Goal: Communication & Community: Answer question/provide support

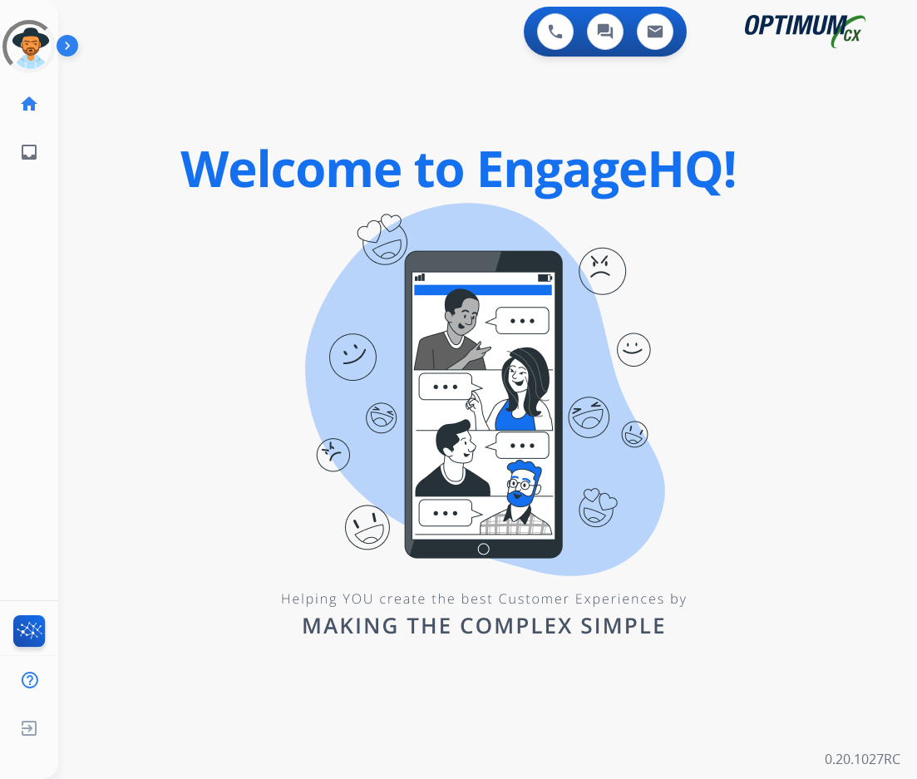
click at [280, 52] on div "0 Voice Interactions 0 Chat Interactions 0 Email Interactions" at bounding box center [477, 33] width 799 height 53
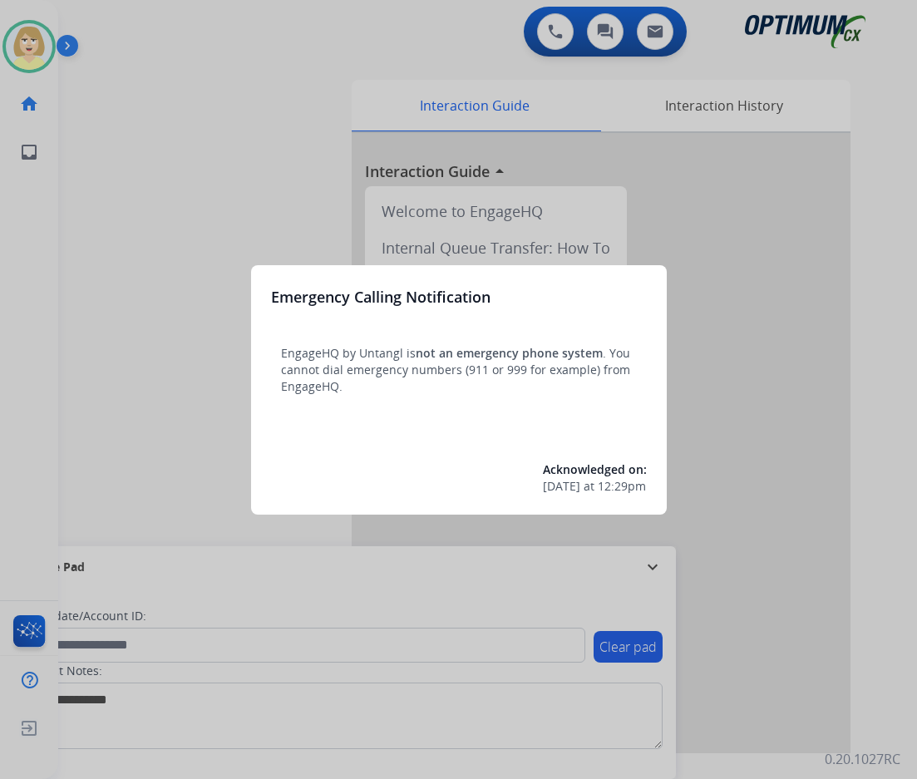
click at [170, 153] on div at bounding box center [458, 389] width 917 height 779
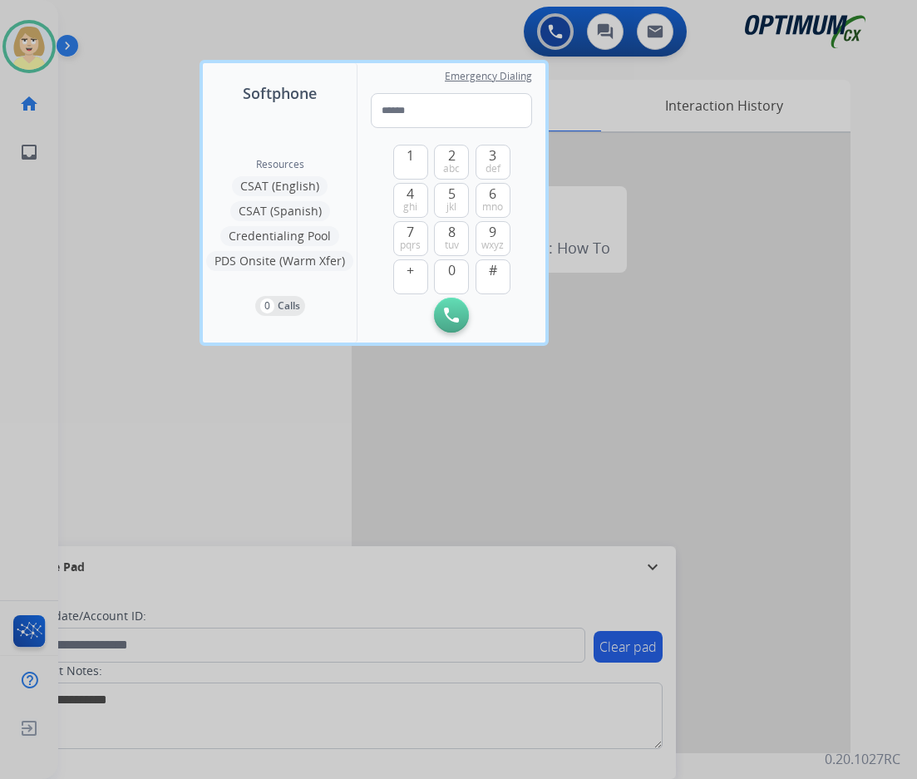
click at [168, 153] on div at bounding box center [458, 389] width 917 height 779
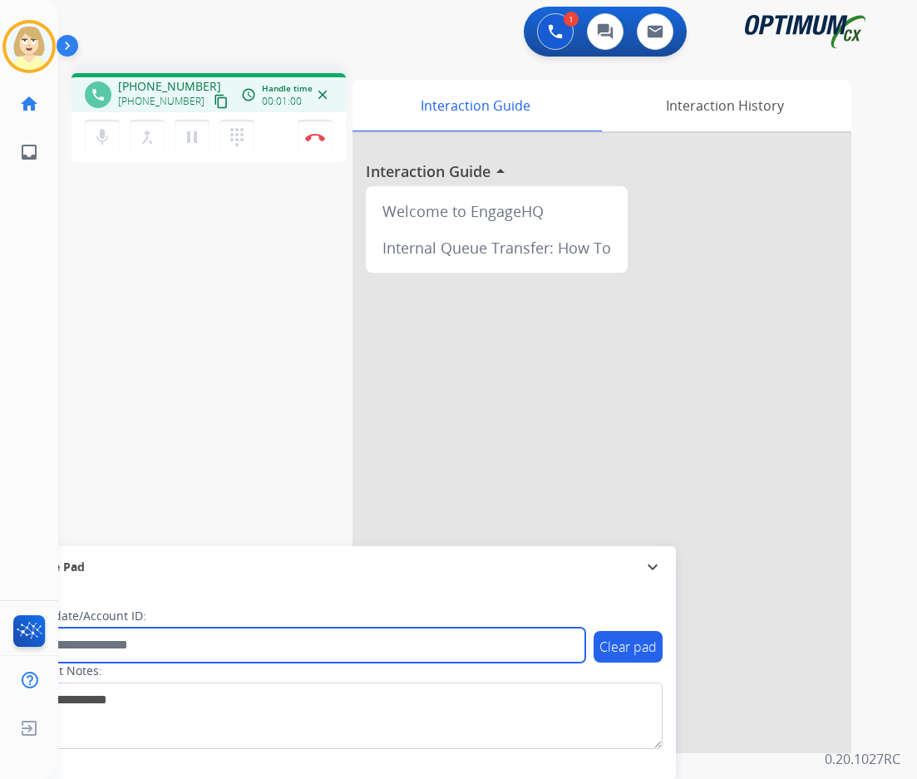
click at [96, 647] on input "text" at bounding box center [304, 645] width 564 height 35
paste input "*******"
type input "*******"
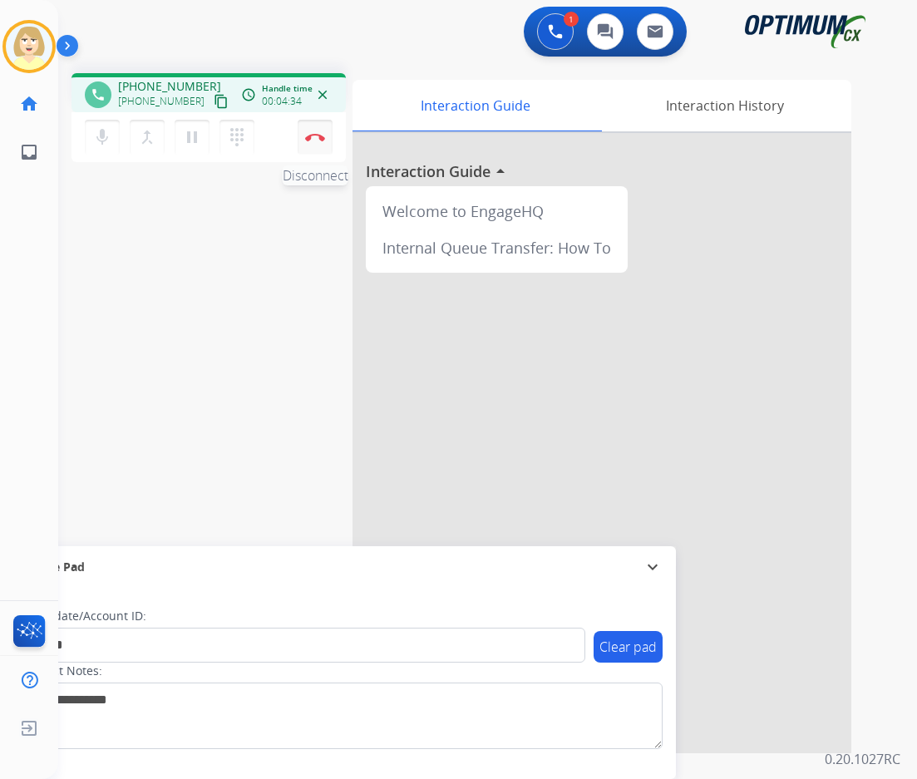
click at [318, 134] on img at bounding box center [315, 137] width 20 height 8
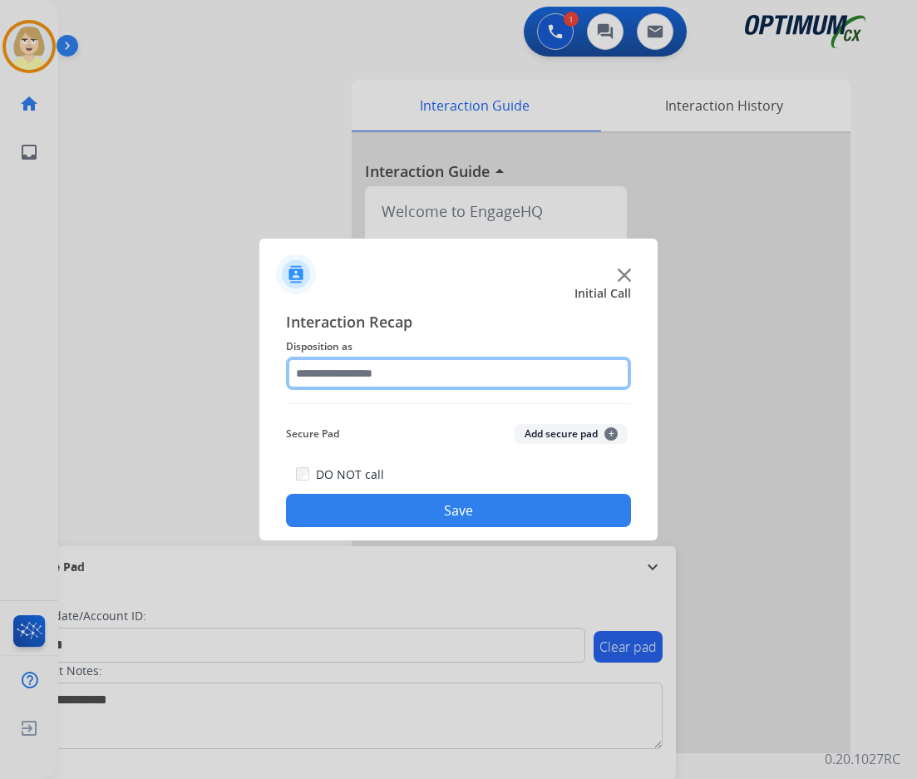
click at [337, 384] on input "text" at bounding box center [458, 373] width 345 height 33
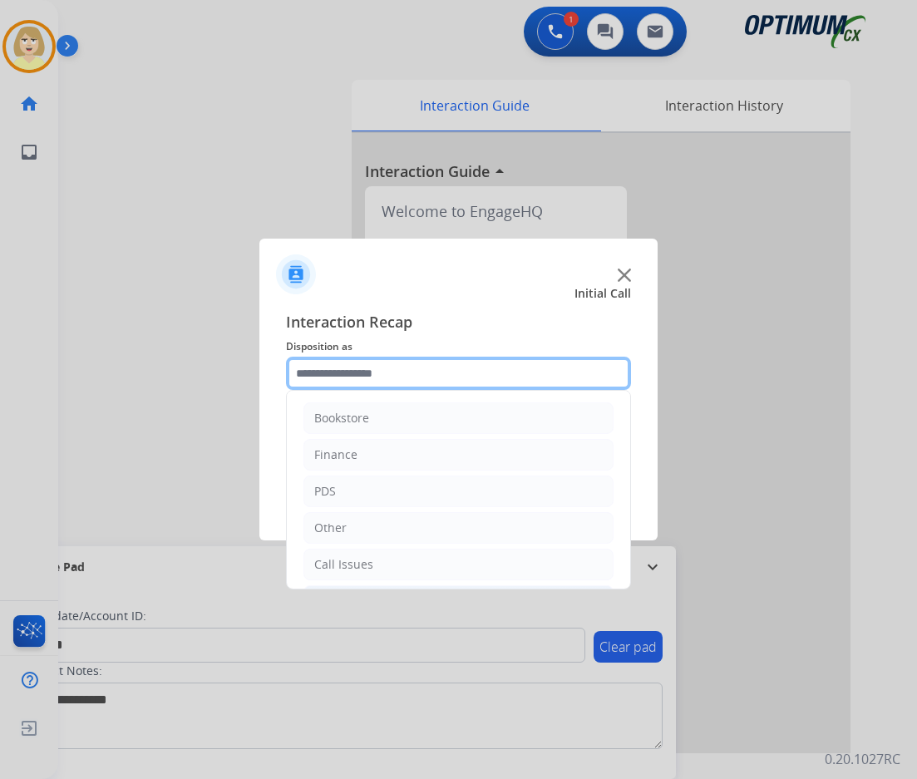
scroll to position [113, 0]
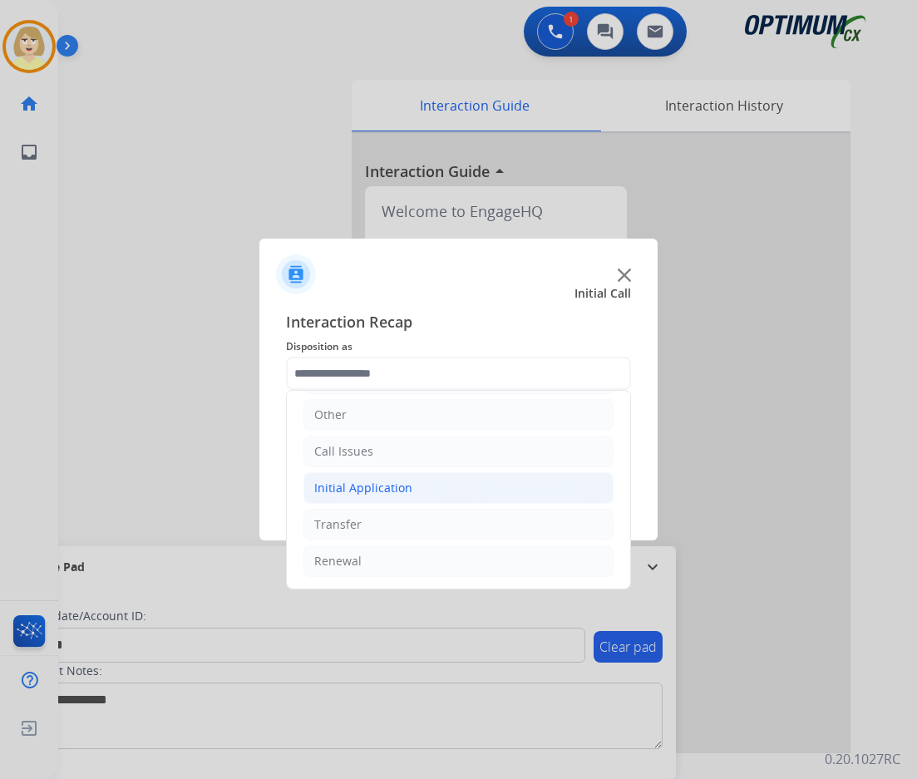
click at [370, 492] on div "Initial Application" at bounding box center [363, 488] width 98 height 17
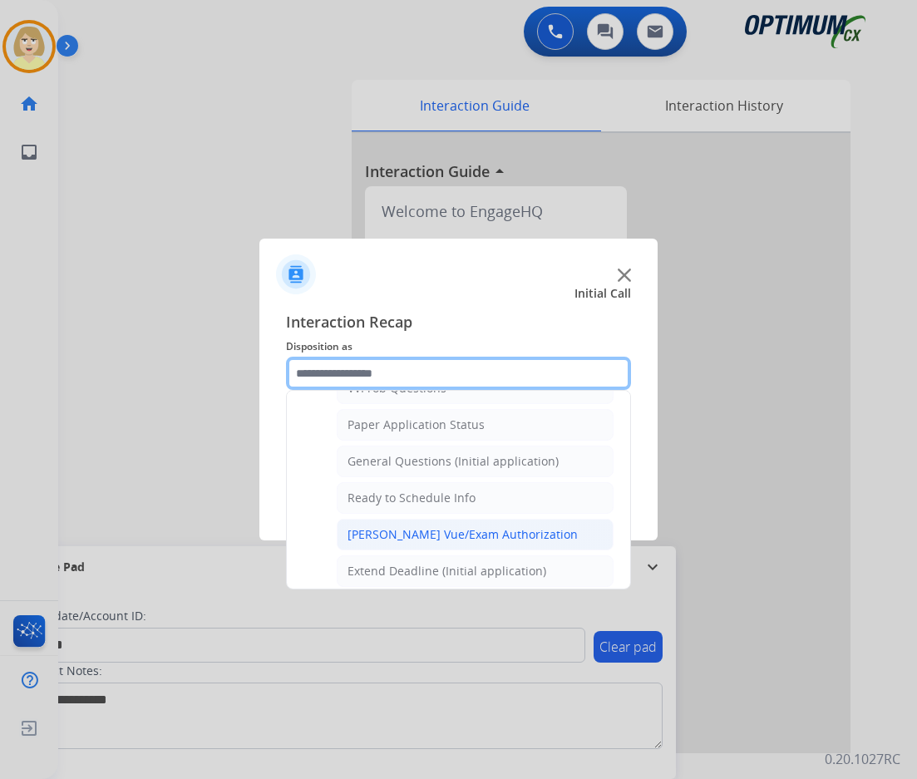
scroll to position [841, 0]
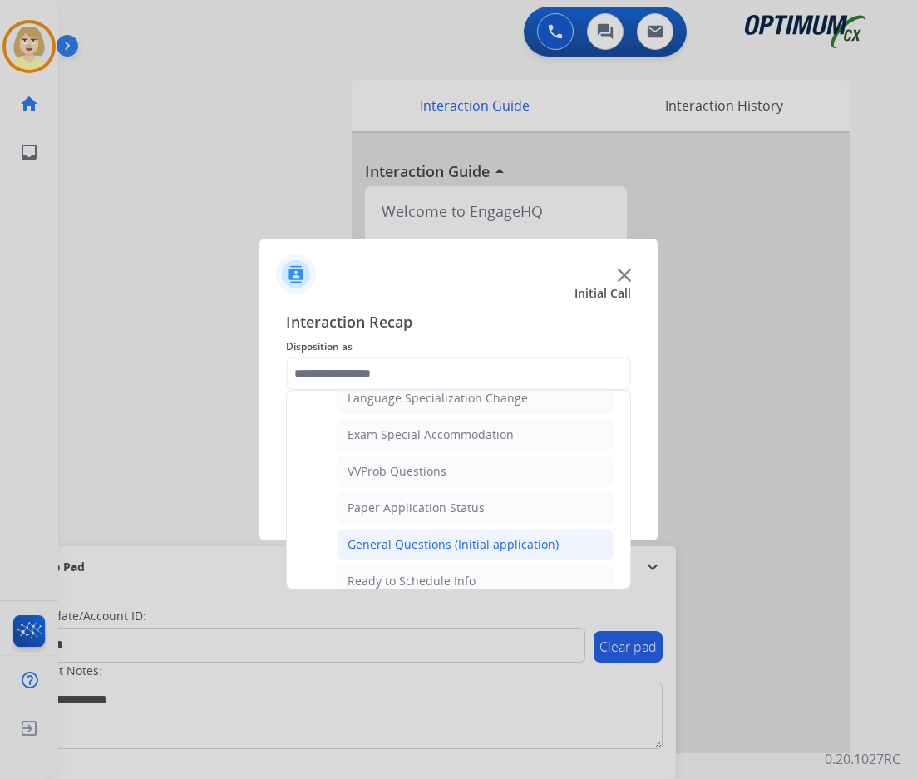
click at [395, 544] on div "General Questions (Initial application)" at bounding box center [452, 544] width 211 height 17
type input "**********"
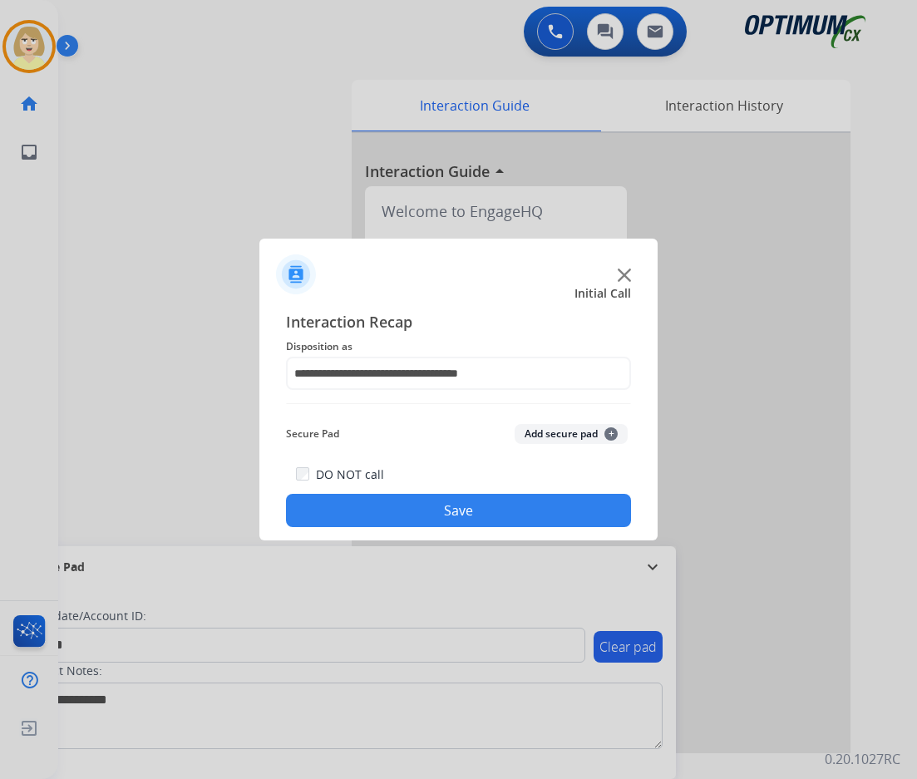
click at [534, 434] on button "Add secure pad +" at bounding box center [571, 434] width 113 height 20
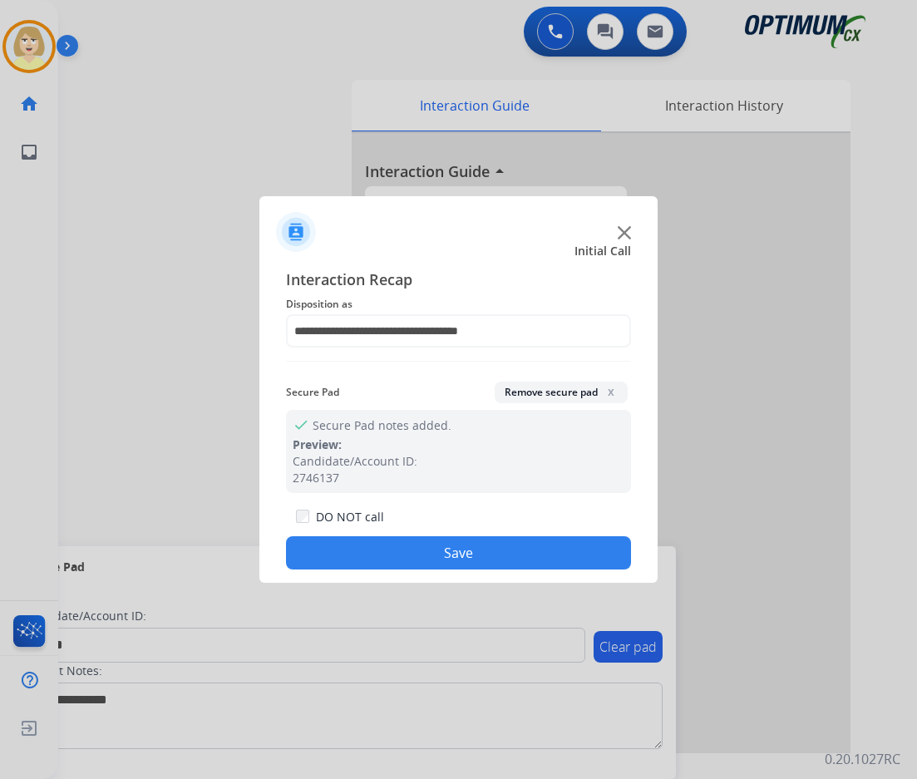
click at [391, 553] on button "Save" at bounding box center [458, 552] width 345 height 33
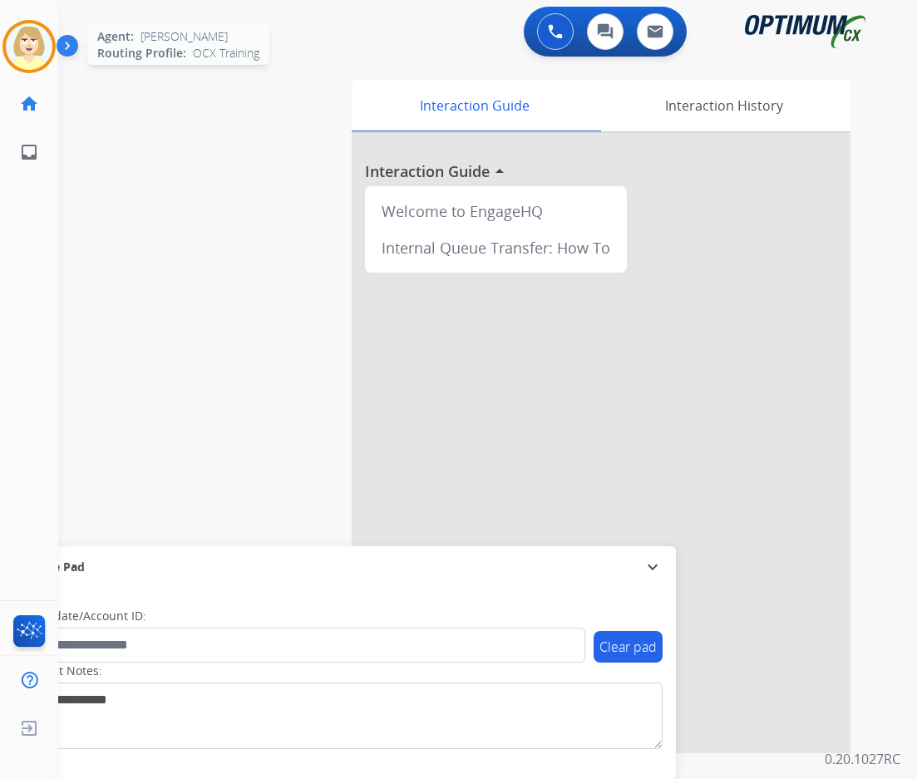
click at [7, 48] on img at bounding box center [29, 46] width 47 height 47
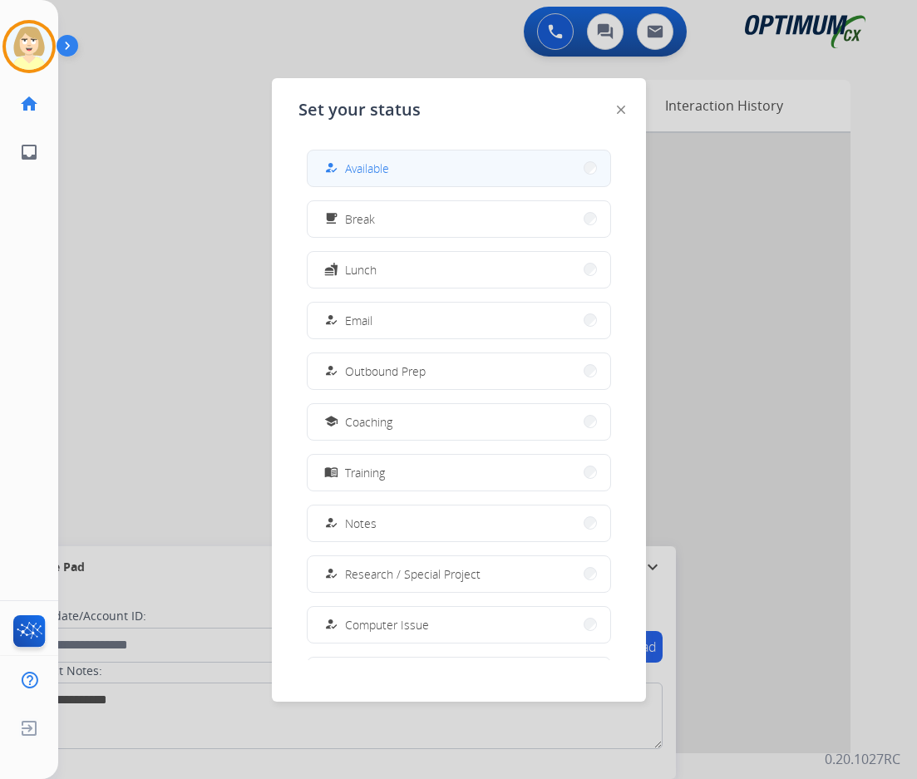
click at [347, 165] on div "how_to_reg Available" at bounding box center [355, 168] width 68 height 20
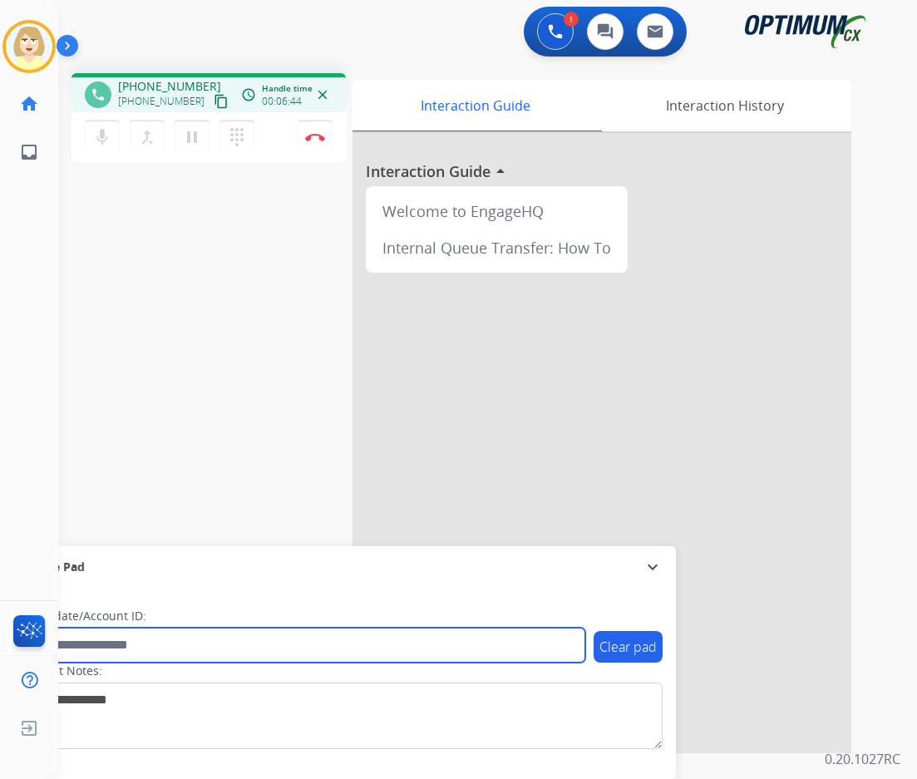
click at [158, 650] on input "text" at bounding box center [304, 645] width 564 height 35
paste input "*******"
type input "*******"
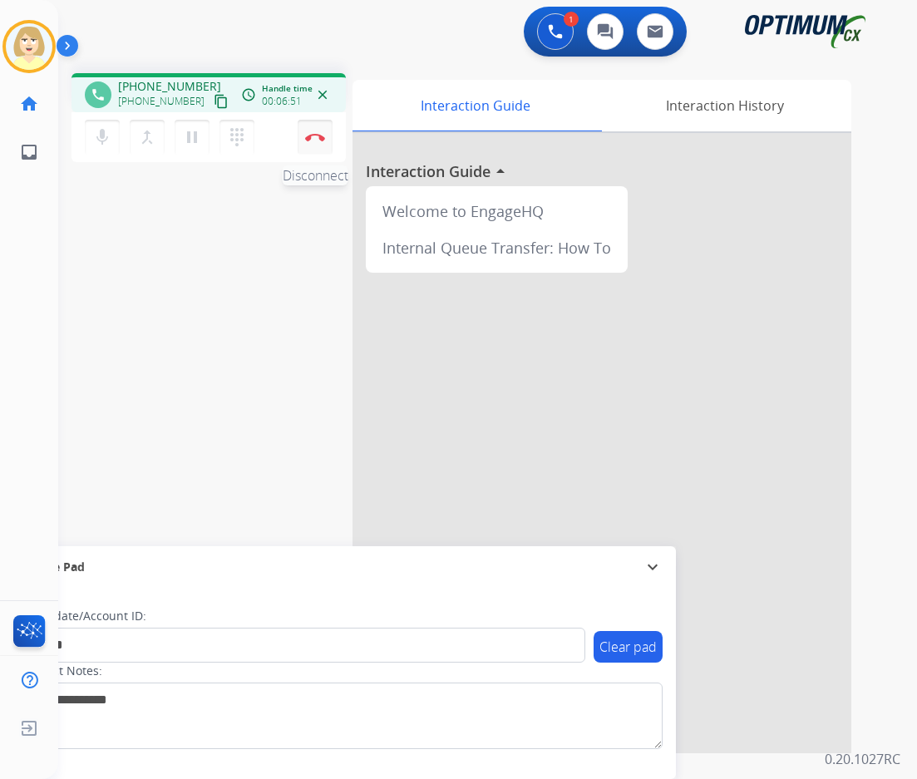
click at [317, 132] on button "Disconnect" at bounding box center [315, 137] width 35 height 35
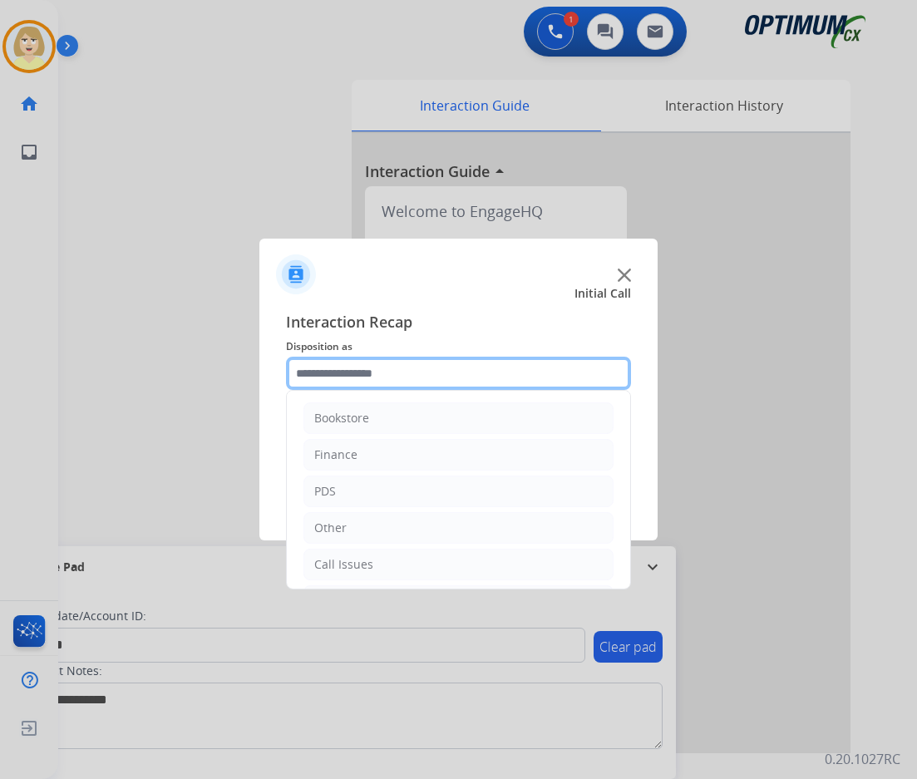
click at [351, 375] on input "text" at bounding box center [458, 373] width 345 height 33
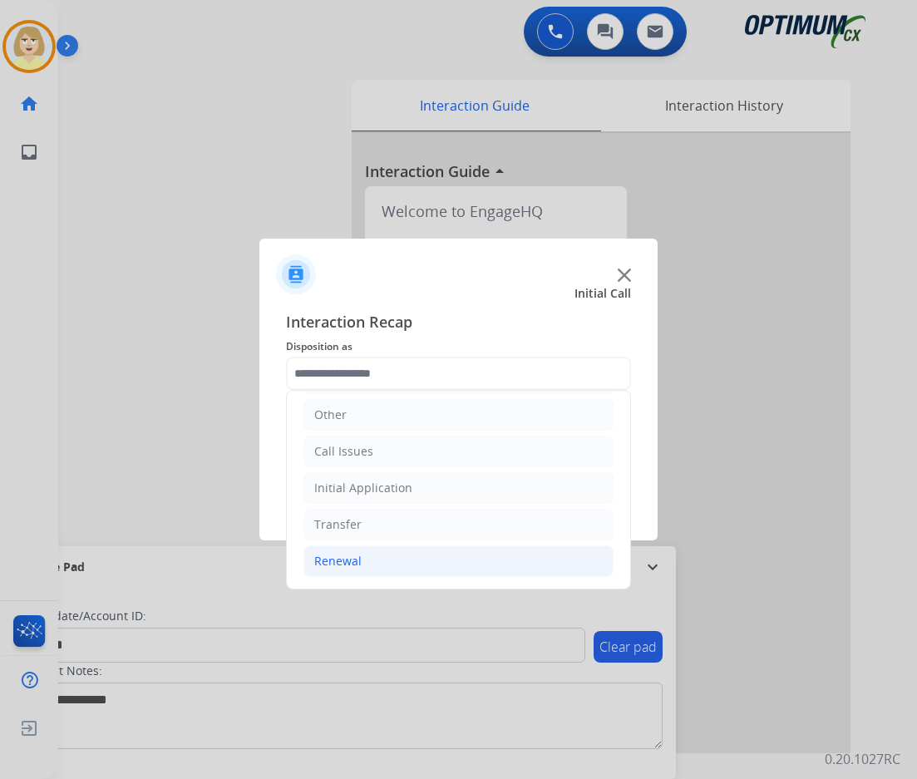
click at [361, 563] on li "Renewal" at bounding box center [458, 561] width 310 height 32
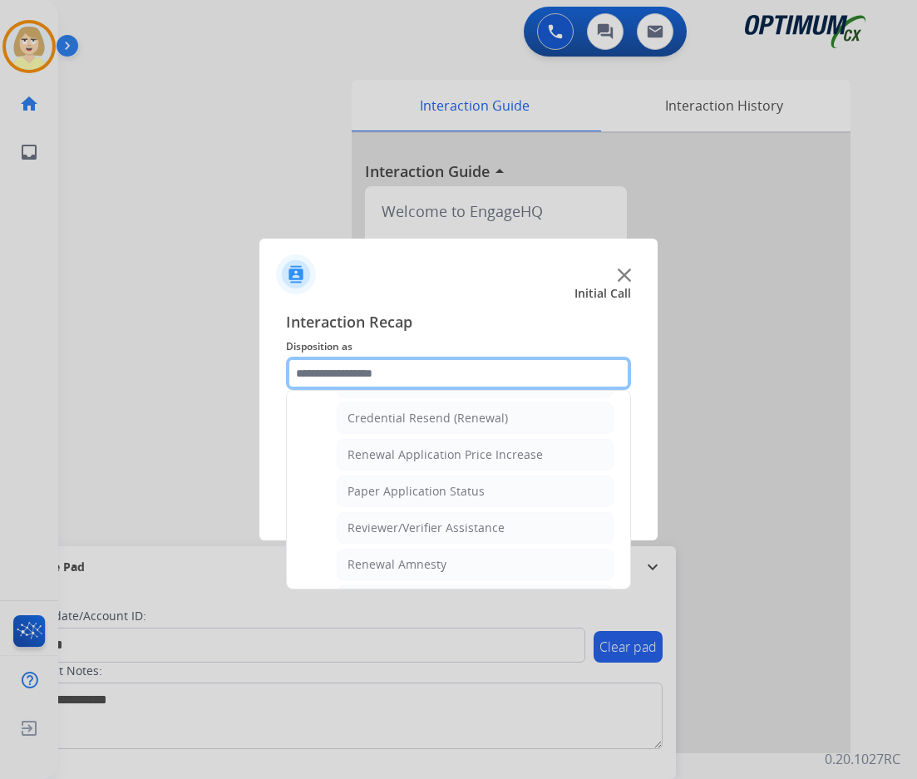
scroll to position [612, 0]
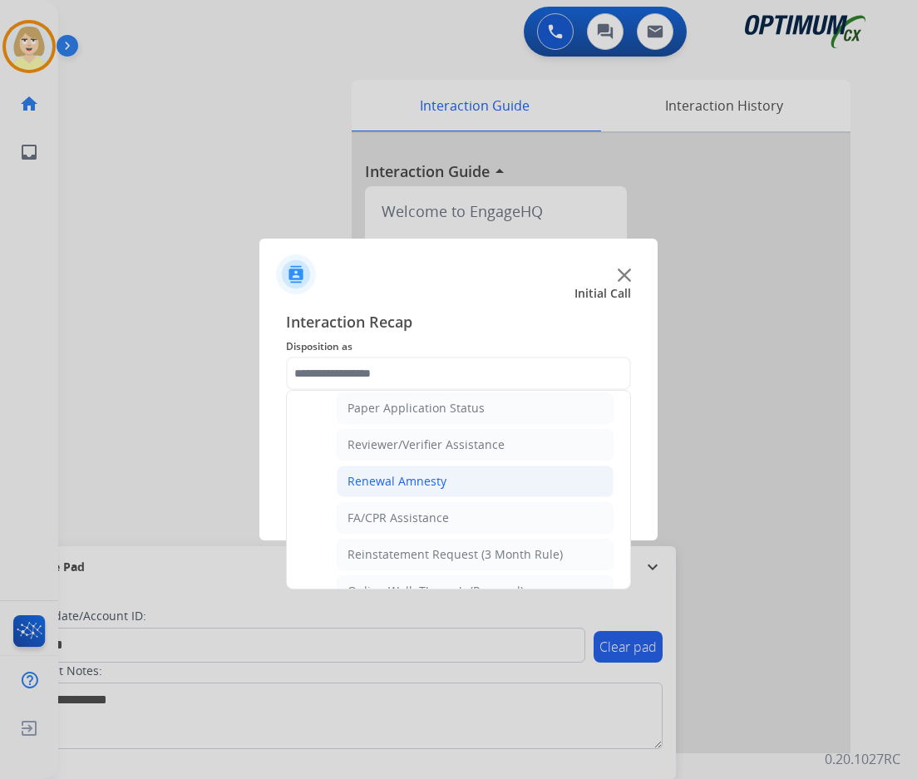
click at [417, 482] on div "Renewal Amnesty" at bounding box center [396, 481] width 99 height 17
type input "**********"
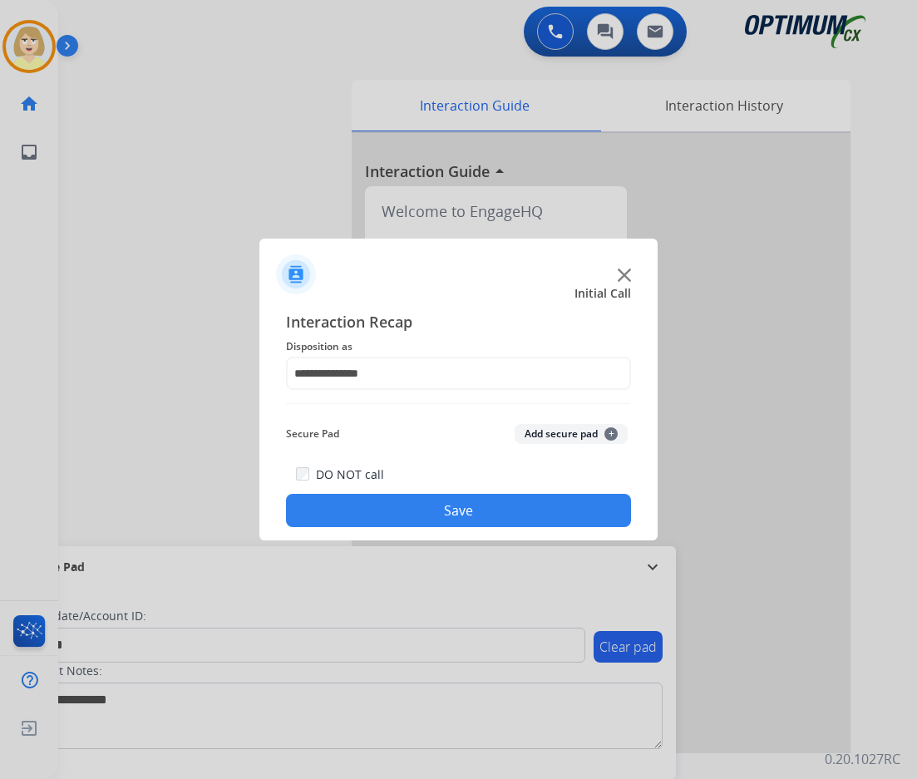
click at [554, 438] on button "Add secure pad +" at bounding box center [571, 434] width 113 height 20
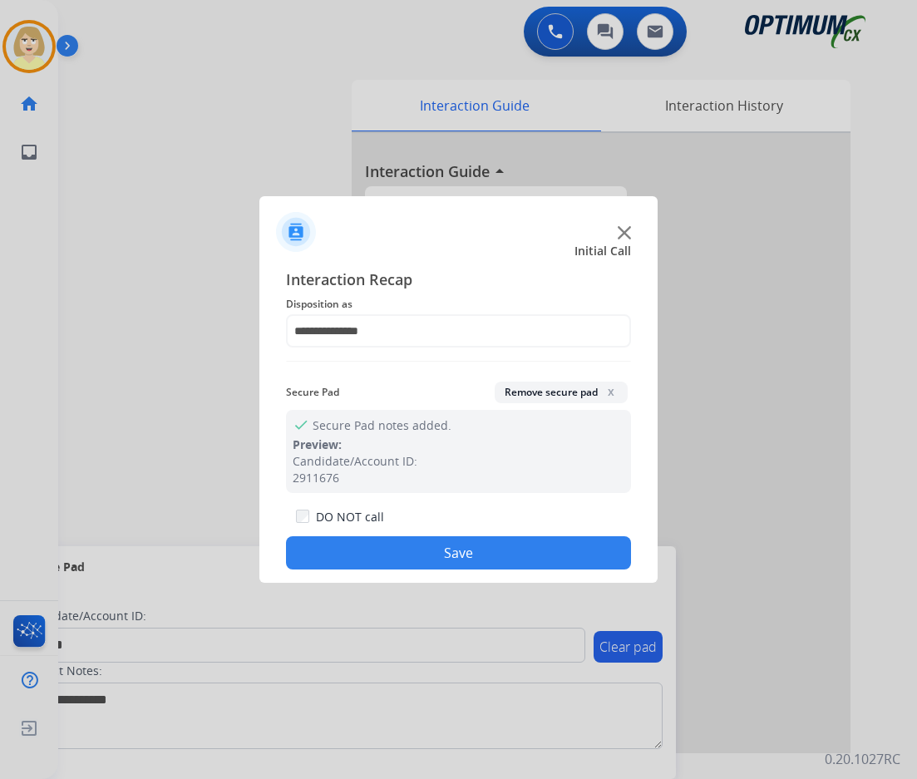
click at [426, 555] on button "Save" at bounding box center [458, 552] width 345 height 33
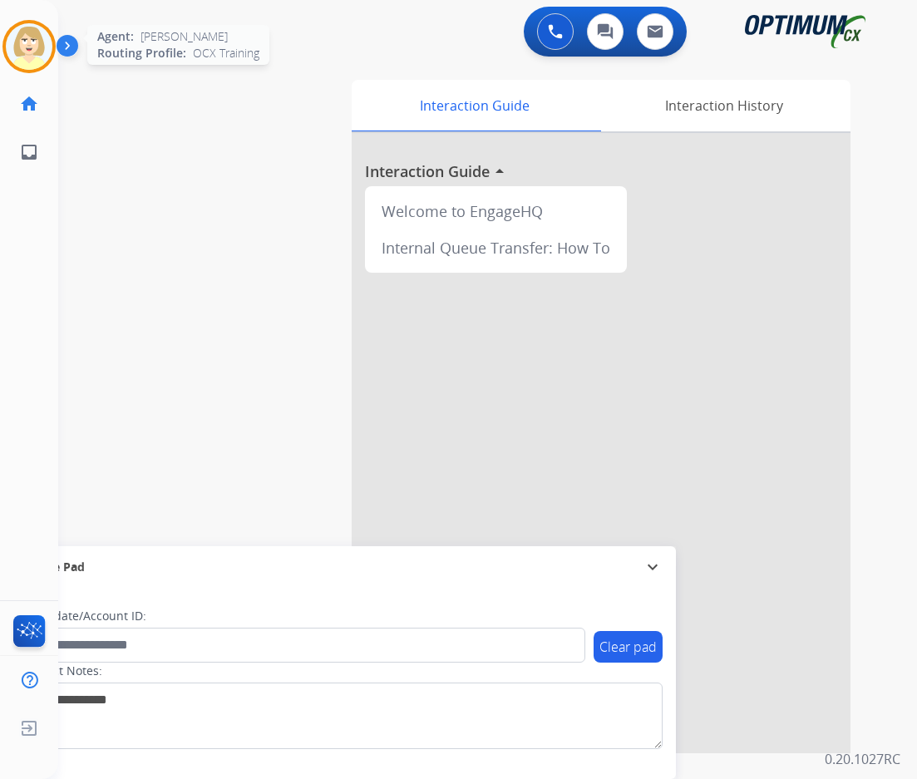
click at [38, 32] on img at bounding box center [29, 46] width 47 height 47
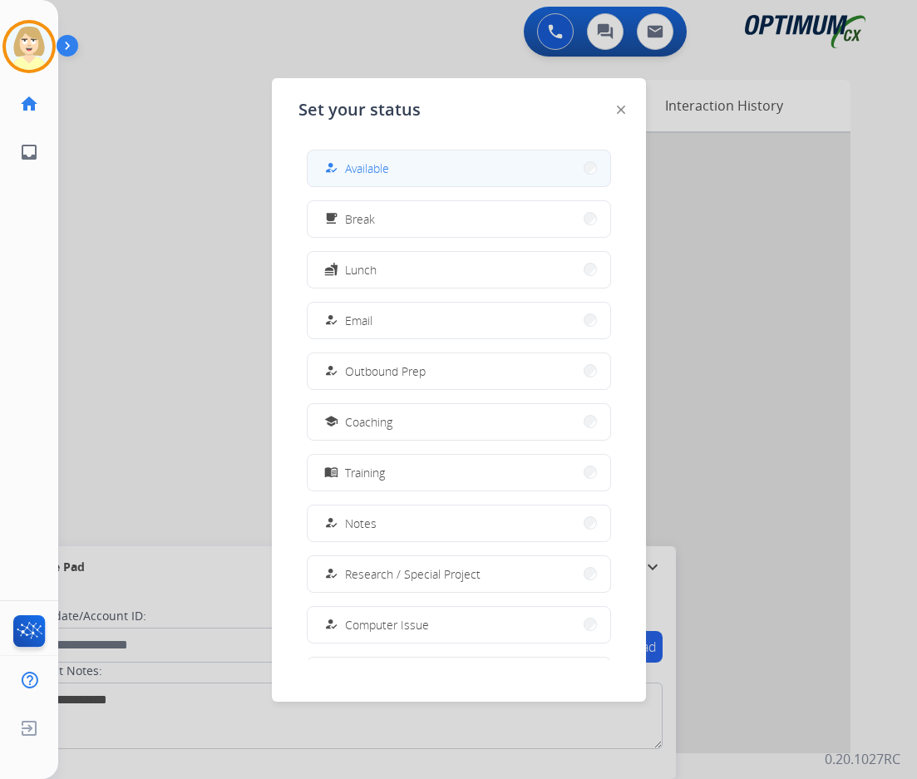
click at [392, 168] on button "how_to_reg Available" at bounding box center [459, 168] width 303 height 36
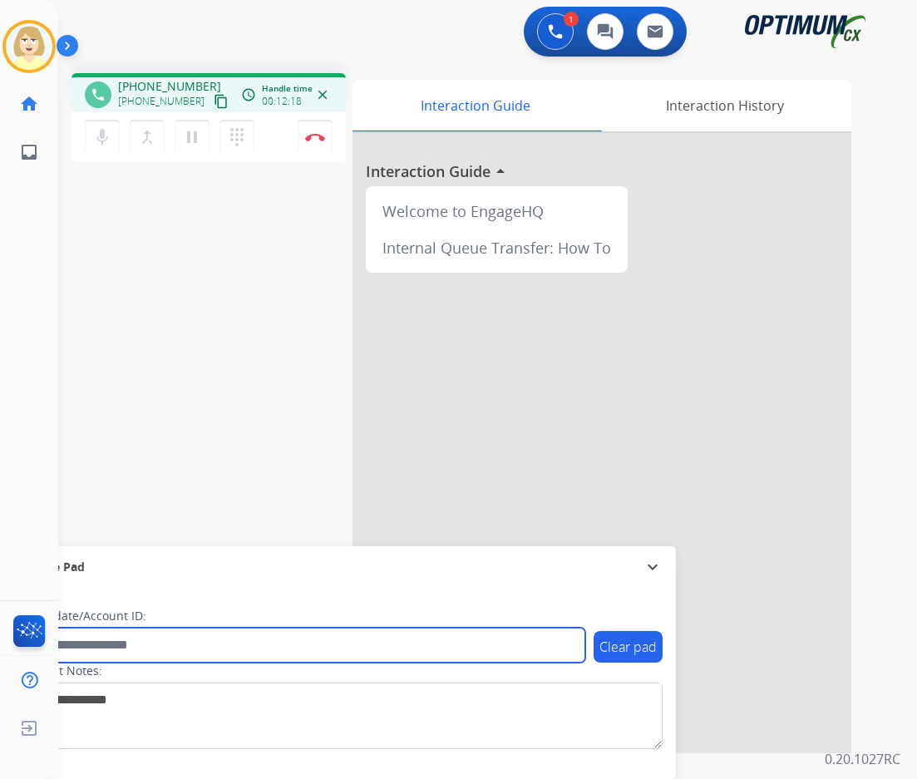
click at [101, 649] on input "text" at bounding box center [304, 645] width 564 height 35
paste input "*******"
type input "*******"
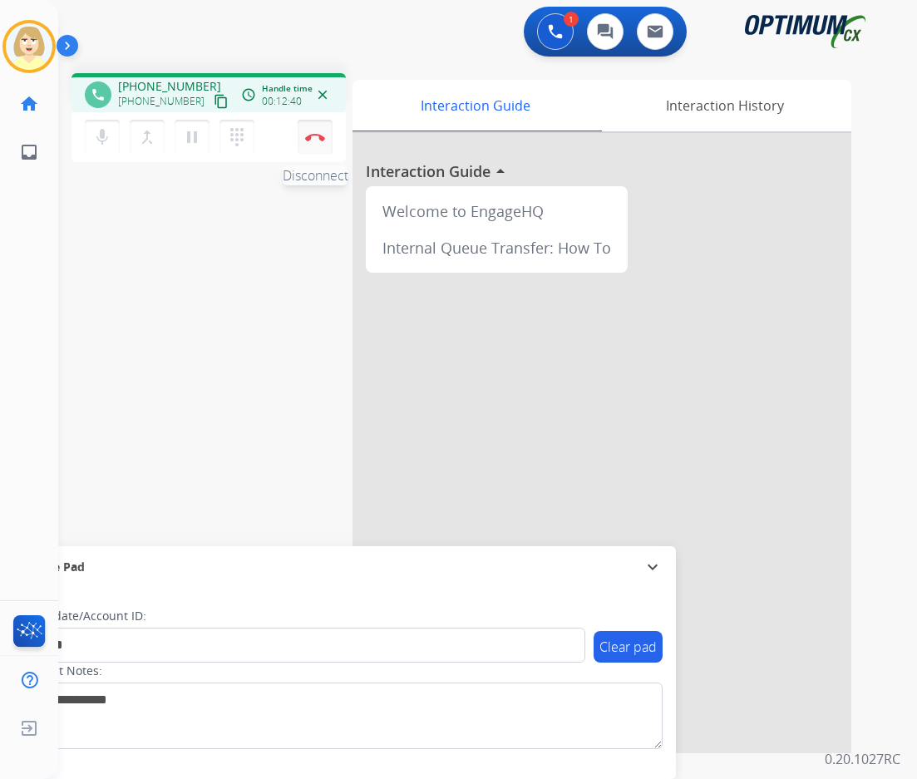
click at [313, 133] on img at bounding box center [315, 137] width 20 height 8
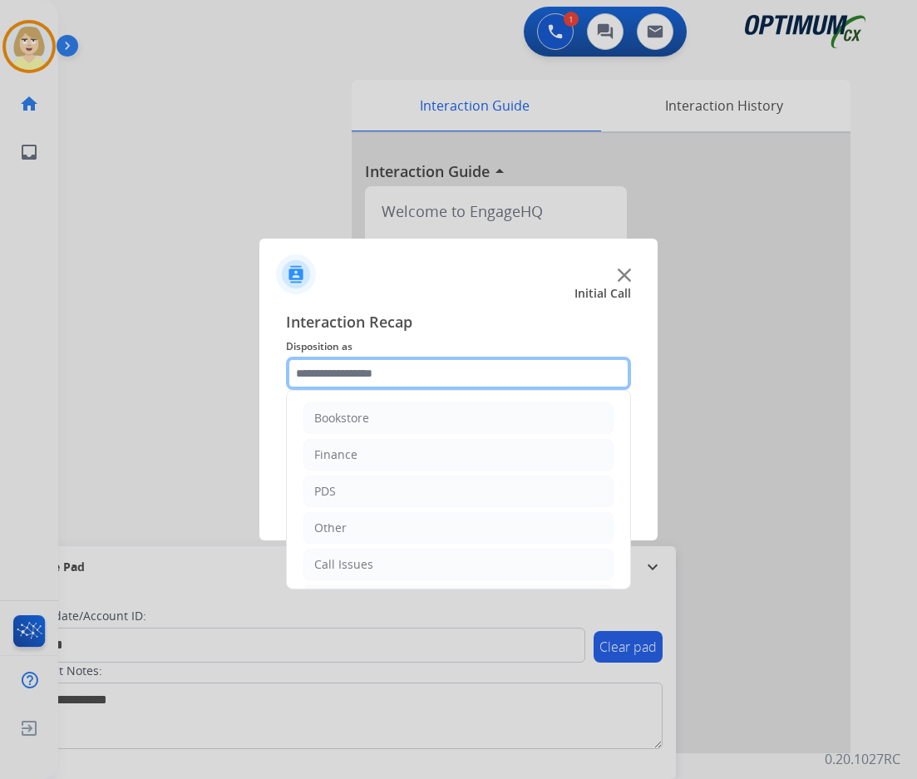
click at [357, 375] on input "text" at bounding box center [458, 373] width 345 height 33
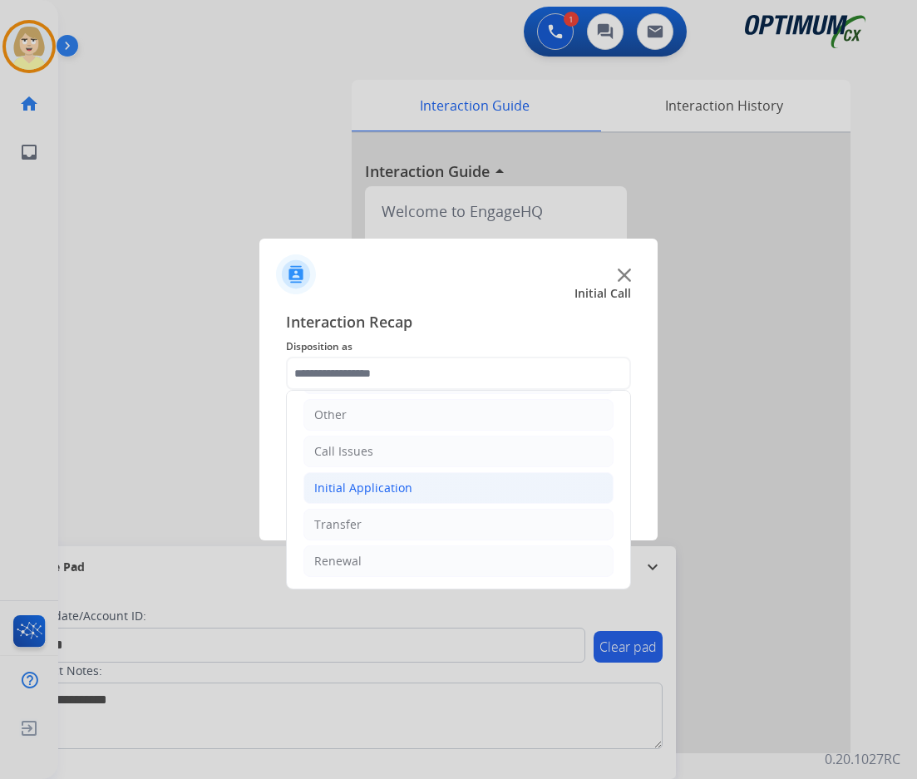
click at [356, 484] on div "Initial Application" at bounding box center [363, 488] width 98 height 17
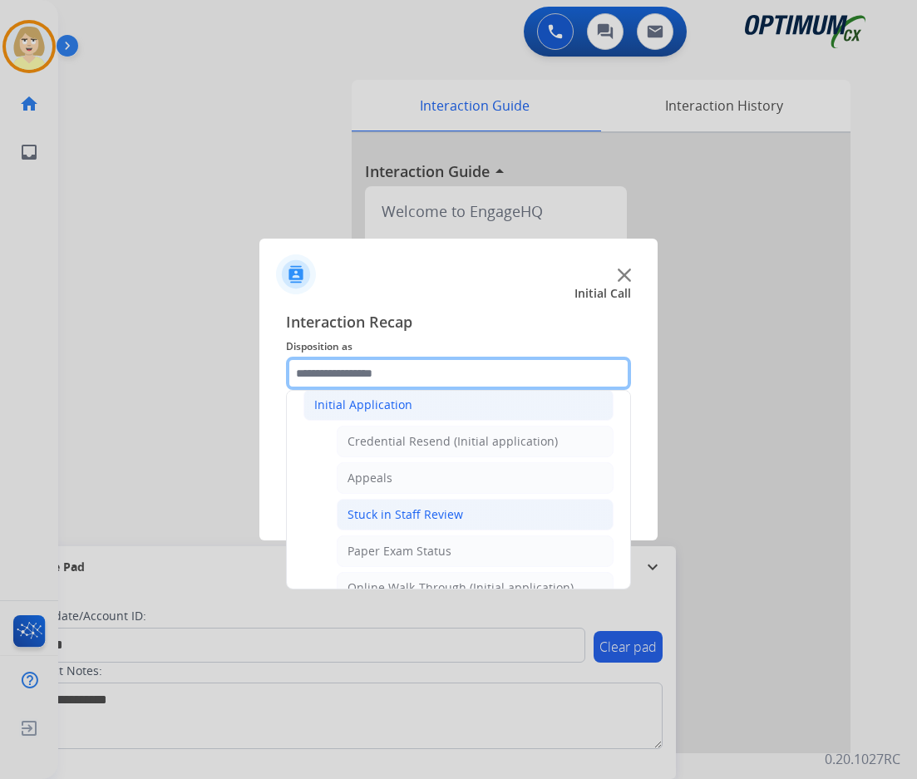
scroll to position [279, 0]
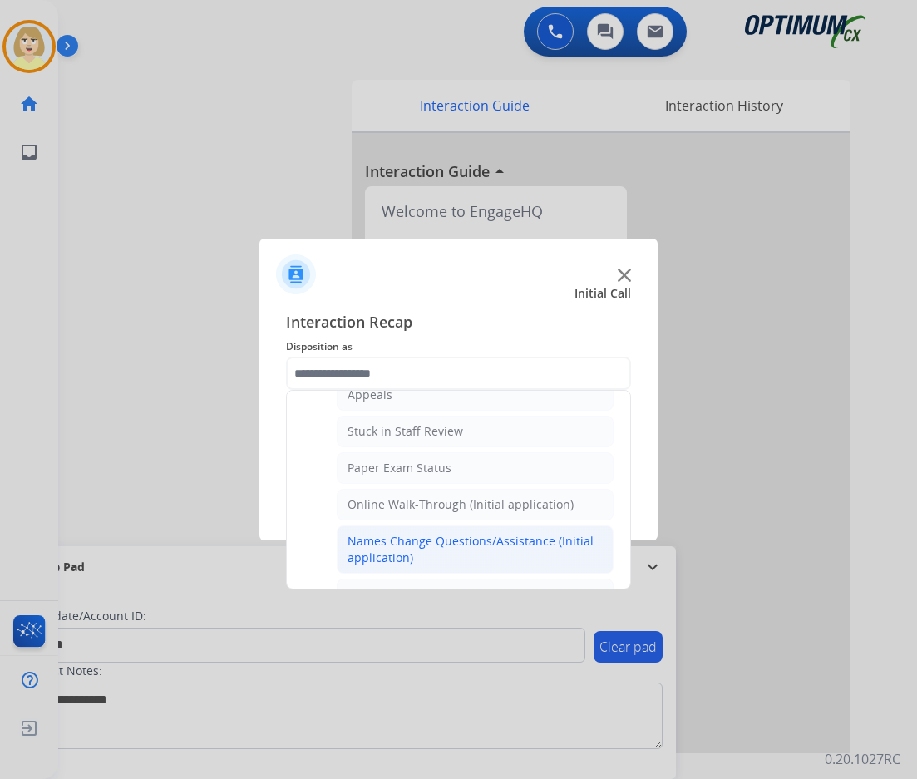
click at [432, 546] on div "Names Change Questions/Assistance (Initial application)" at bounding box center [474, 549] width 255 height 33
type input "**********"
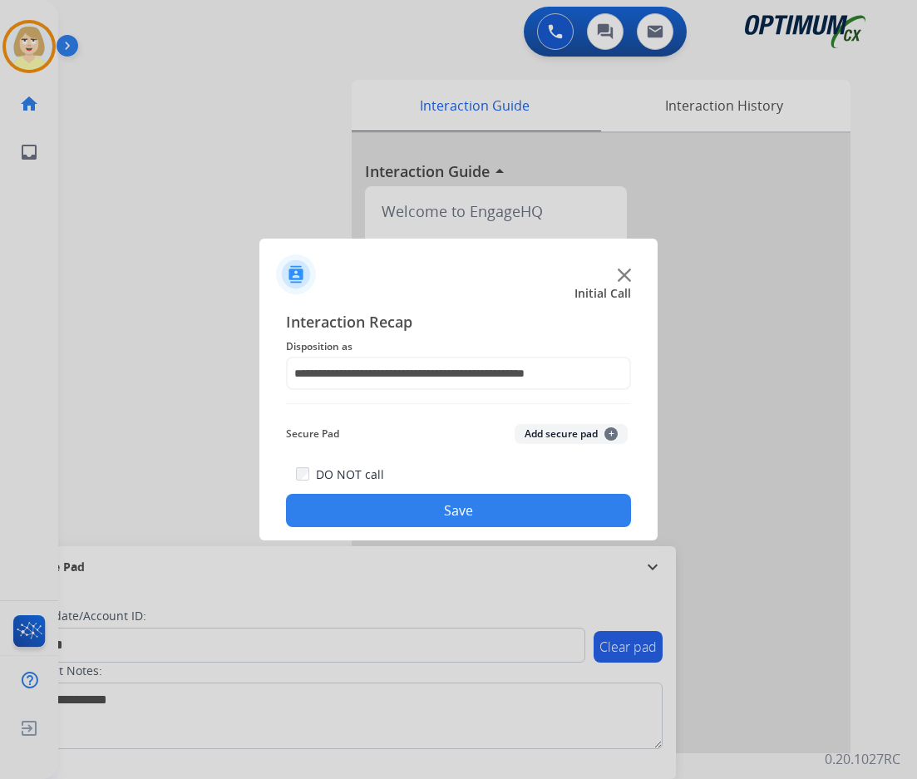
click at [534, 437] on button "Add secure pad +" at bounding box center [571, 434] width 113 height 20
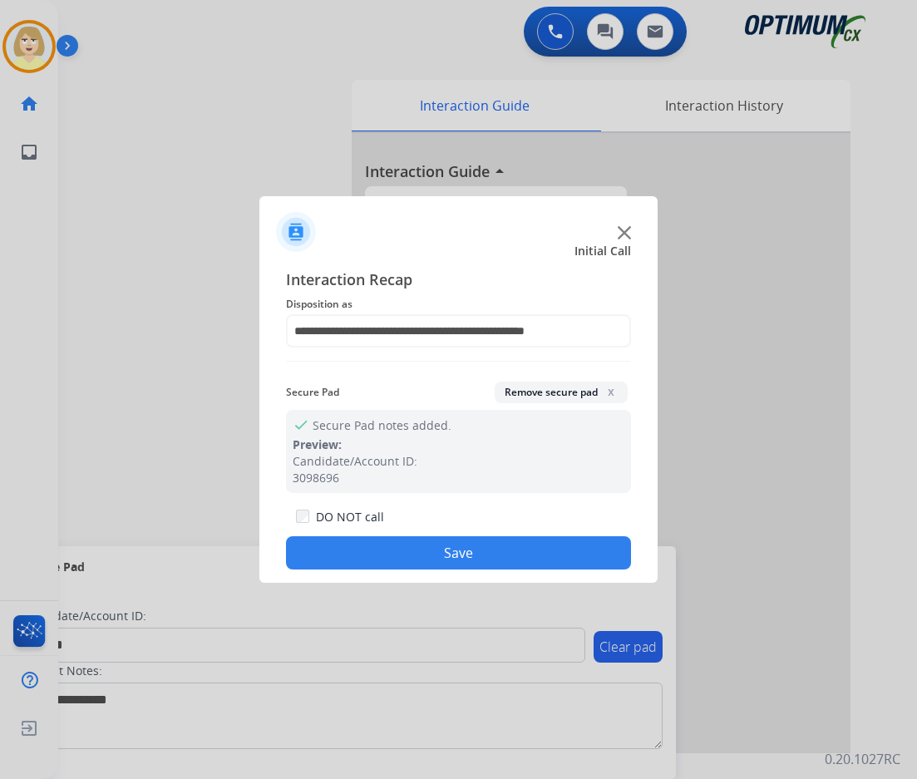
click at [401, 544] on button "Save" at bounding box center [458, 552] width 345 height 33
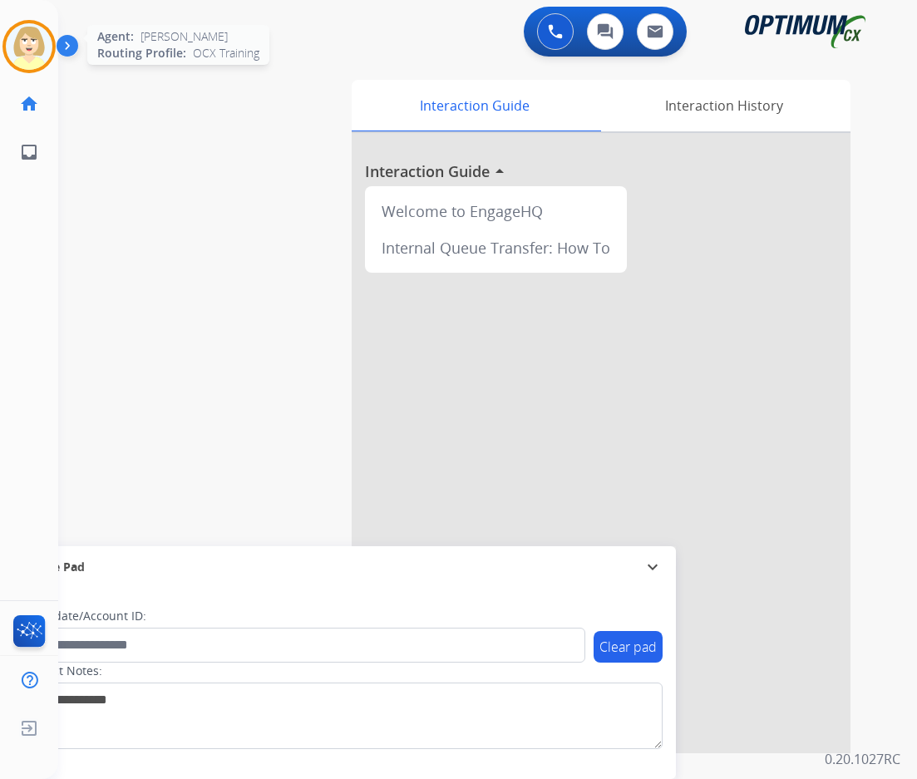
click at [32, 39] on img at bounding box center [29, 46] width 47 height 47
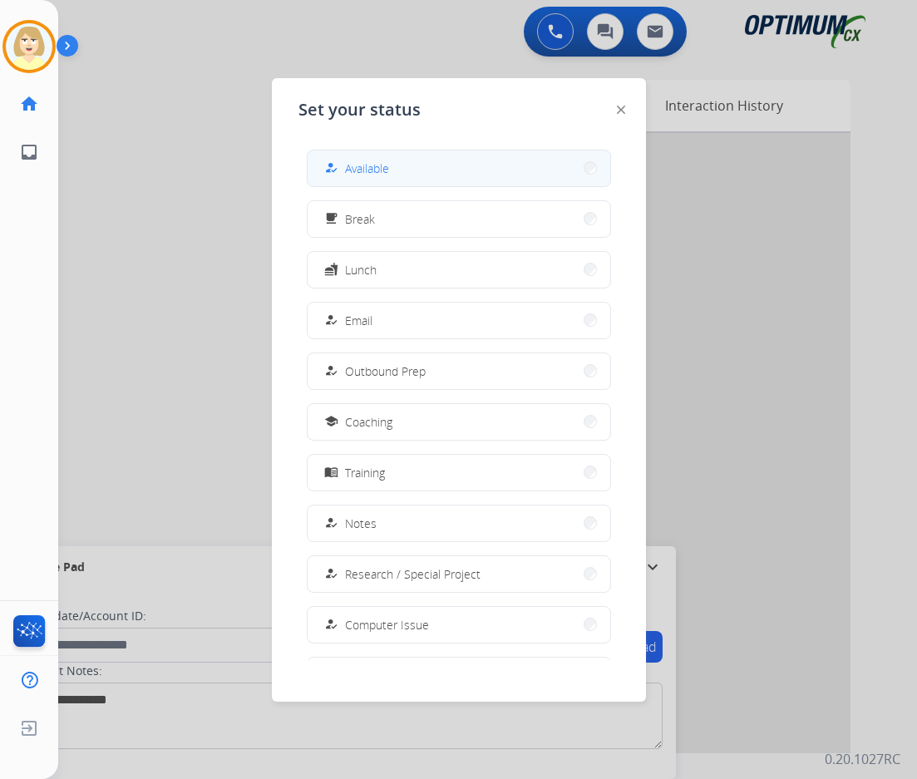
click at [392, 166] on button "how_to_reg Available" at bounding box center [459, 168] width 303 height 36
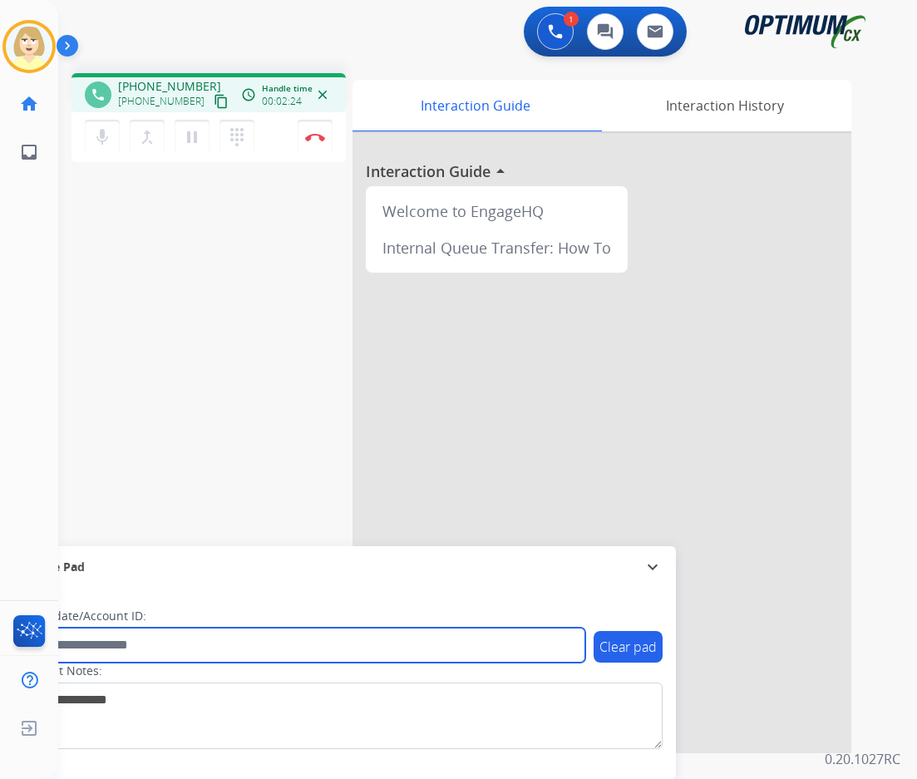
click at [121, 644] on input "text" at bounding box center [304, 645] width 564 height 35
paste input "*******"
type input "*******"
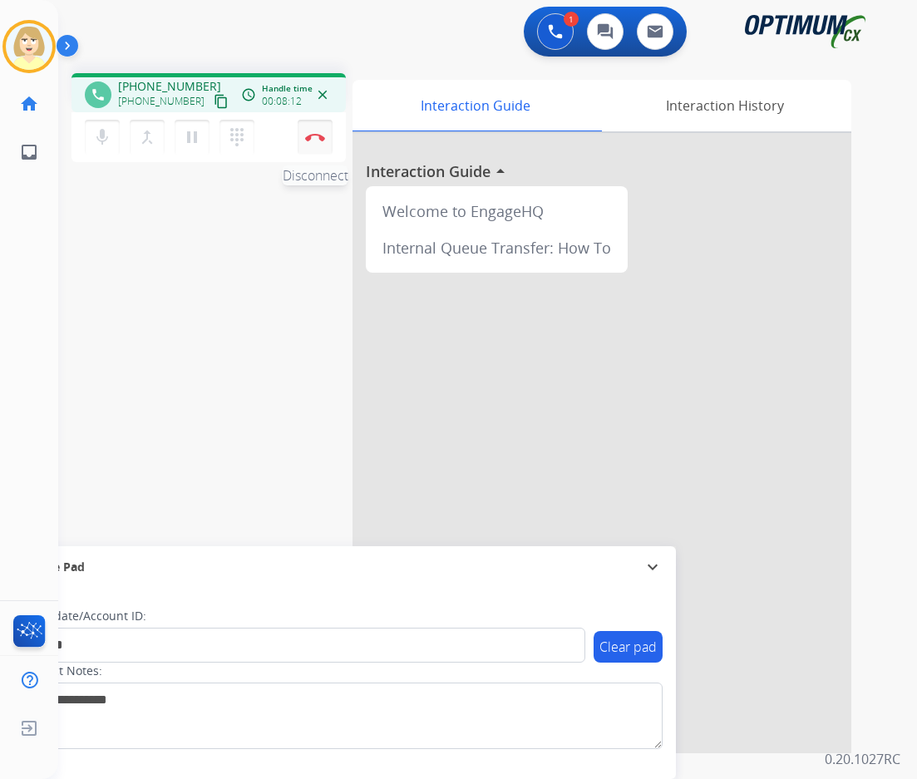
click at [318, 132] on button "Disconnect" at bounding box center [315, 137] width 35 height 35
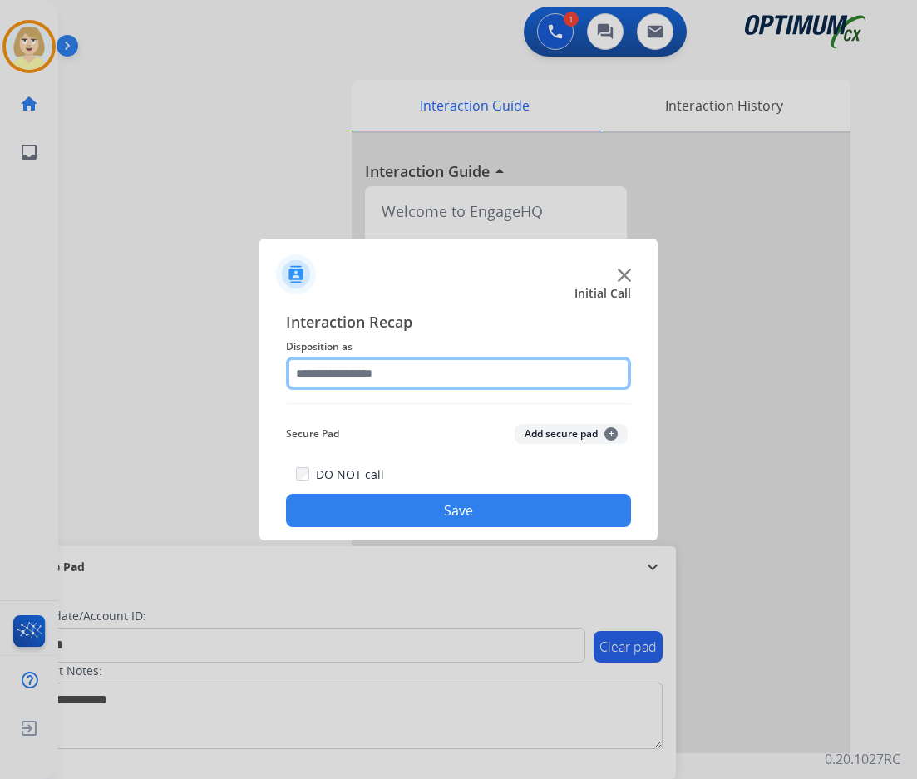
click at [377, 374] on input "text" at bounding box center [458, 373] width 345 height 33
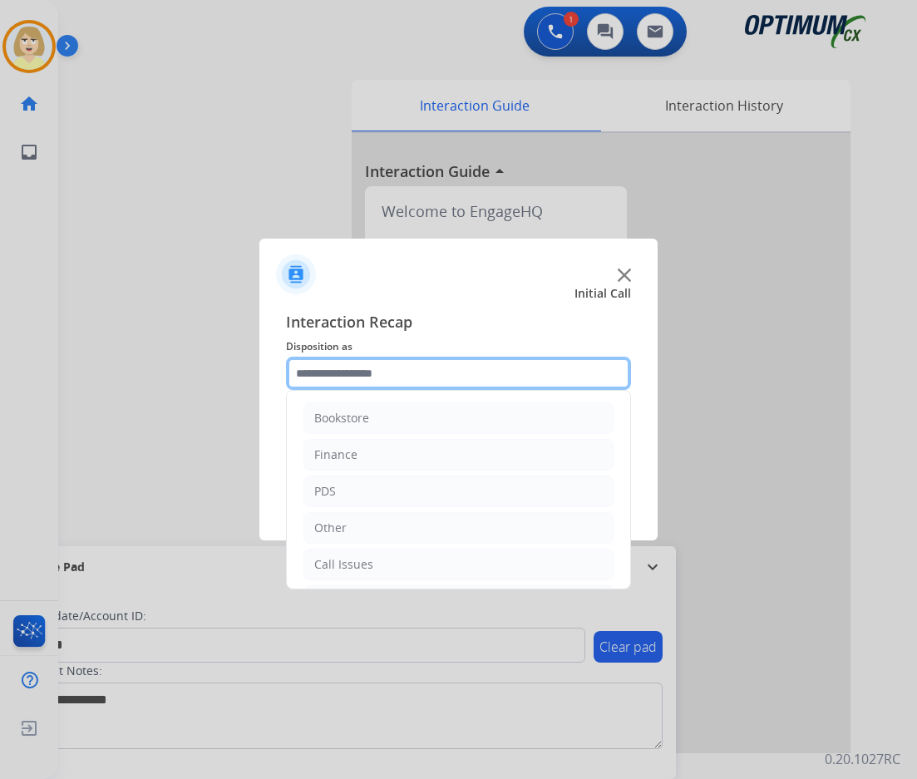
scroll to position [113, 0]
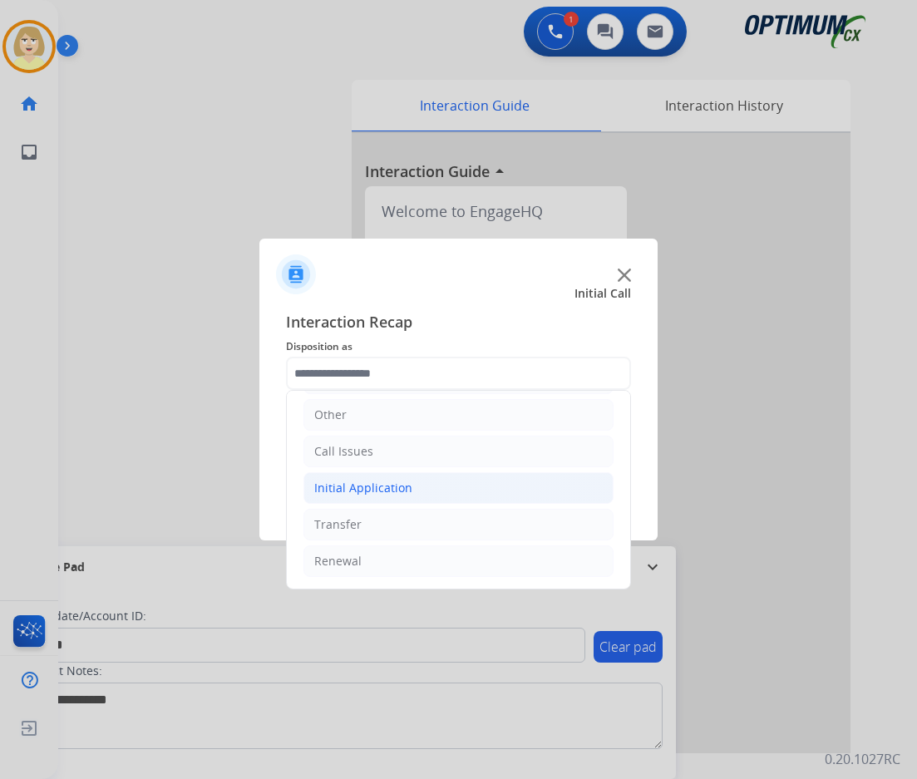
click at [375, 475] on li "Initial Application" at bounding box center [458, 488] width 310 height 32
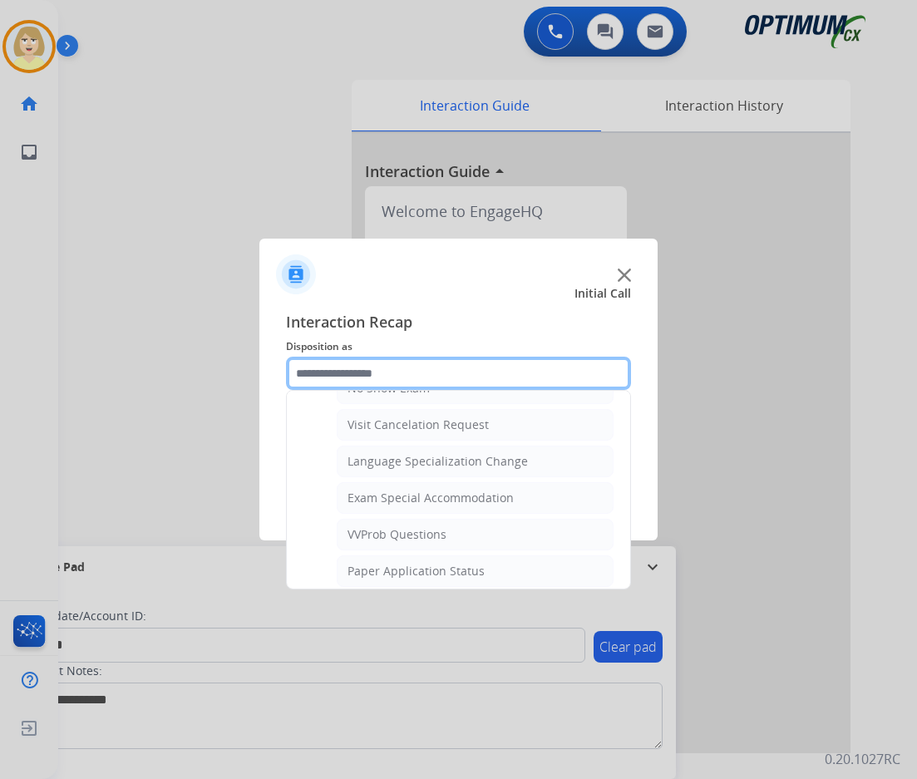
scroll to position [861, 0]
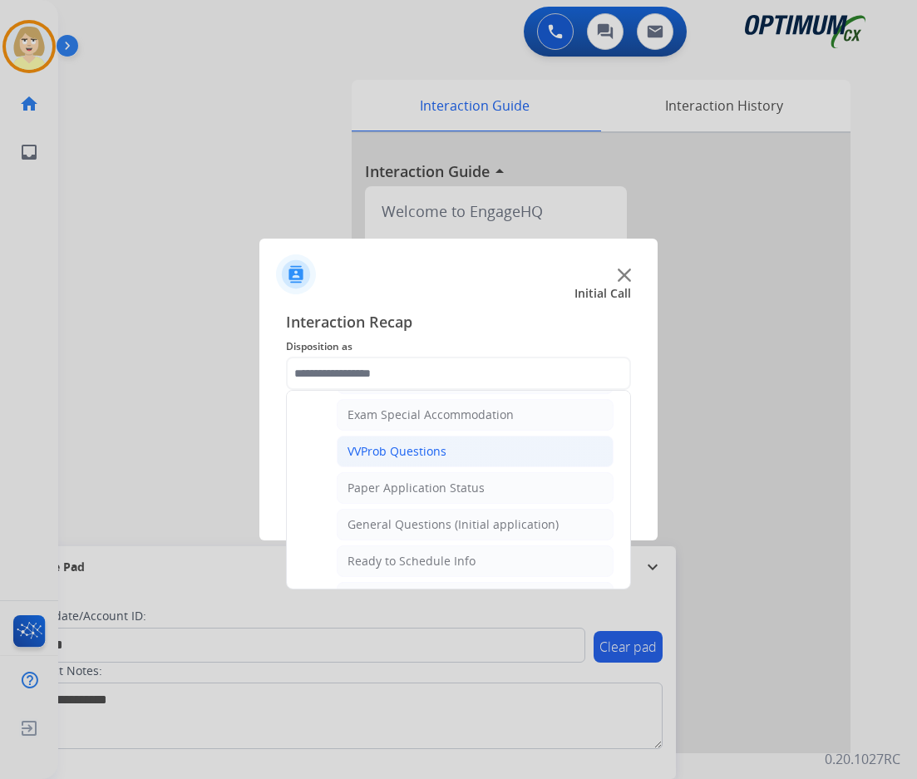
click at [401, 448] on div "VVProb Questions" at bounding box center [396, 451] width 99 height 17
type input "**********"
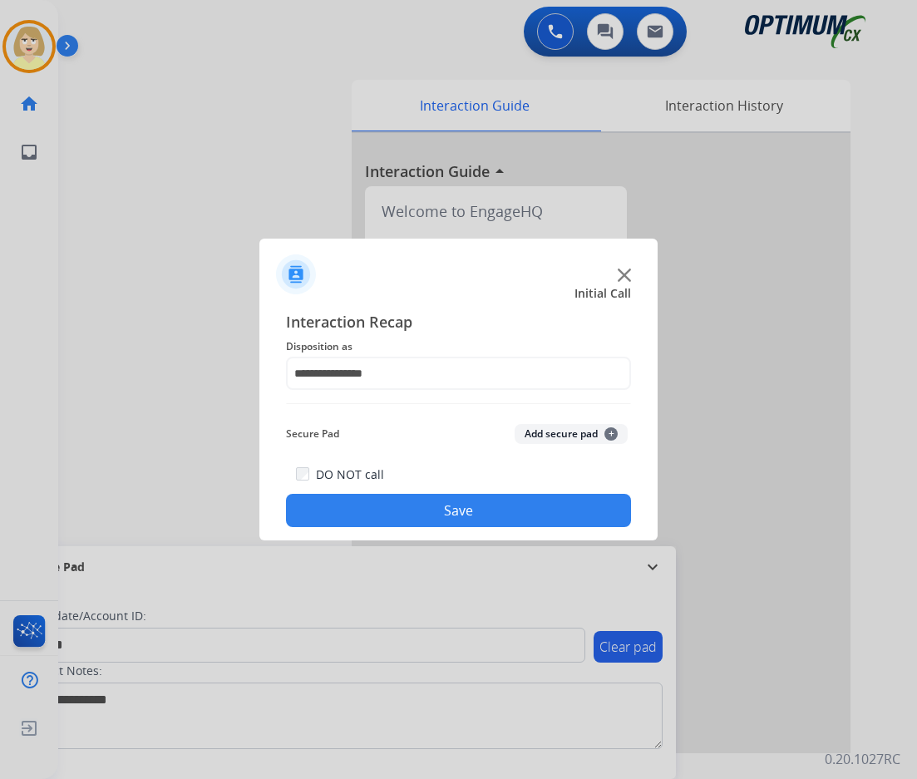
click at [526, 442] on button "Add secure pad +" at bounding box center [571, 434] width 113 height 20
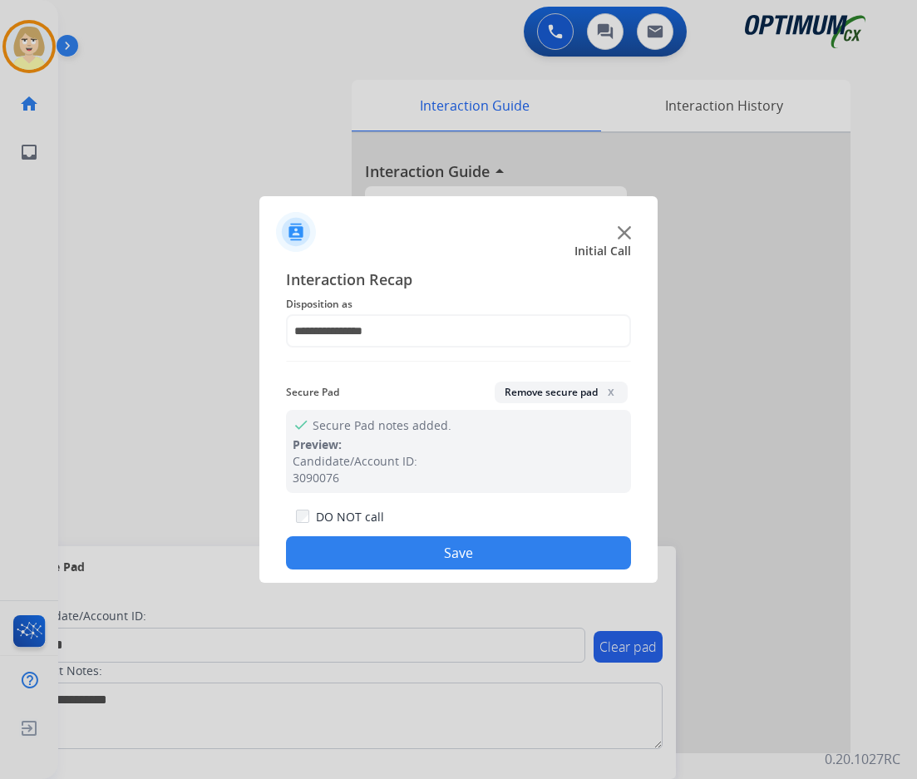
drag, startPoint x: 409, startPoint y: 559, endPoint x: 349, endPoint y: 490, distance: 90.7
click at [401, 547] on button "Save" at bounding box center [458, 552] width 345 height 33
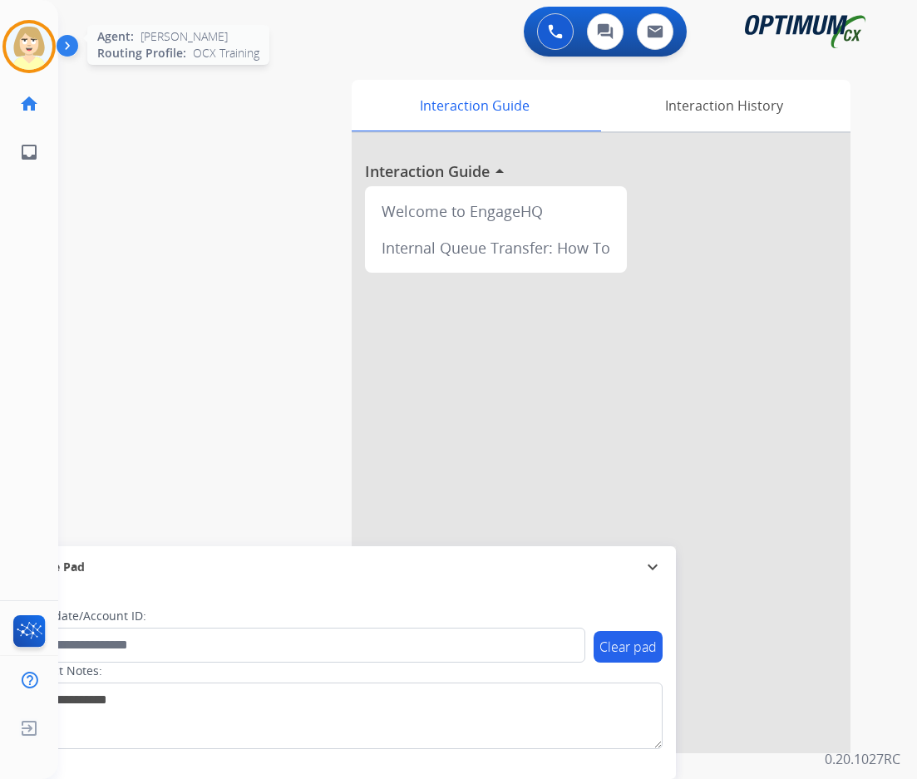
click at [31, 45] on img at bounding box center [29, 46] width 47 height 47
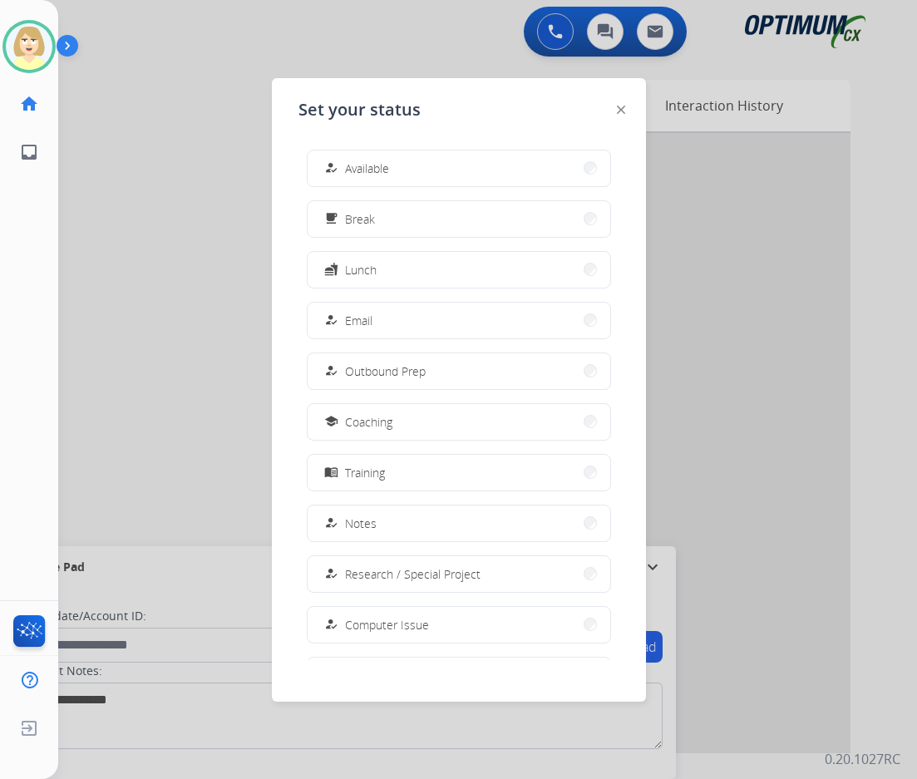
click at [556, 27] on div at bounding box center [458, 389] width 917 height 779
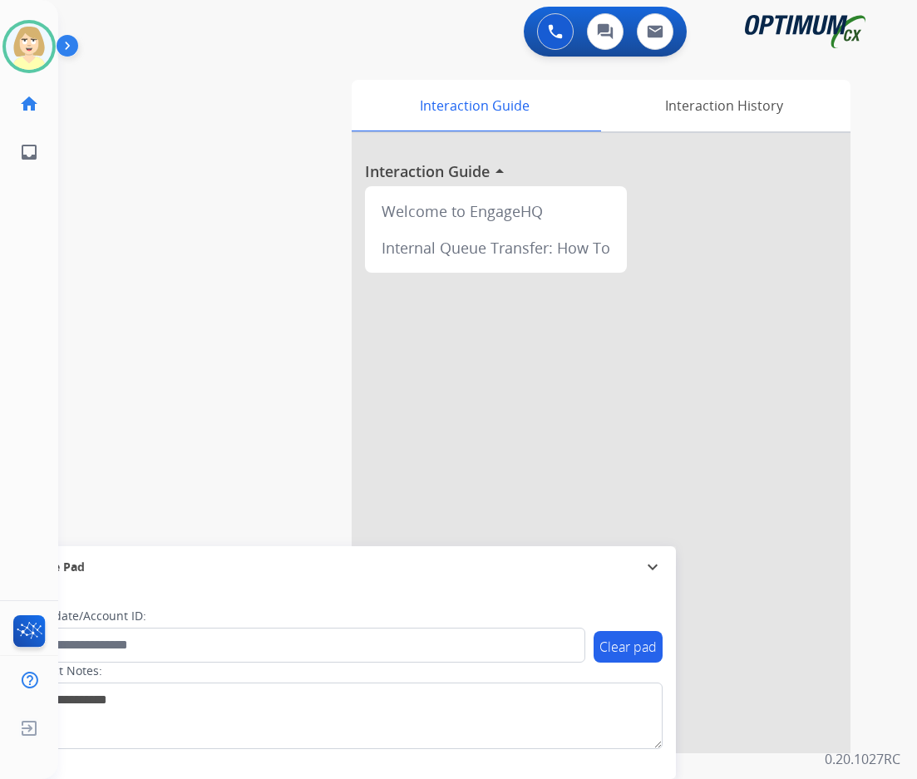
click at [556, 27] on img at bounding box center [555, 31] width 15 height 15
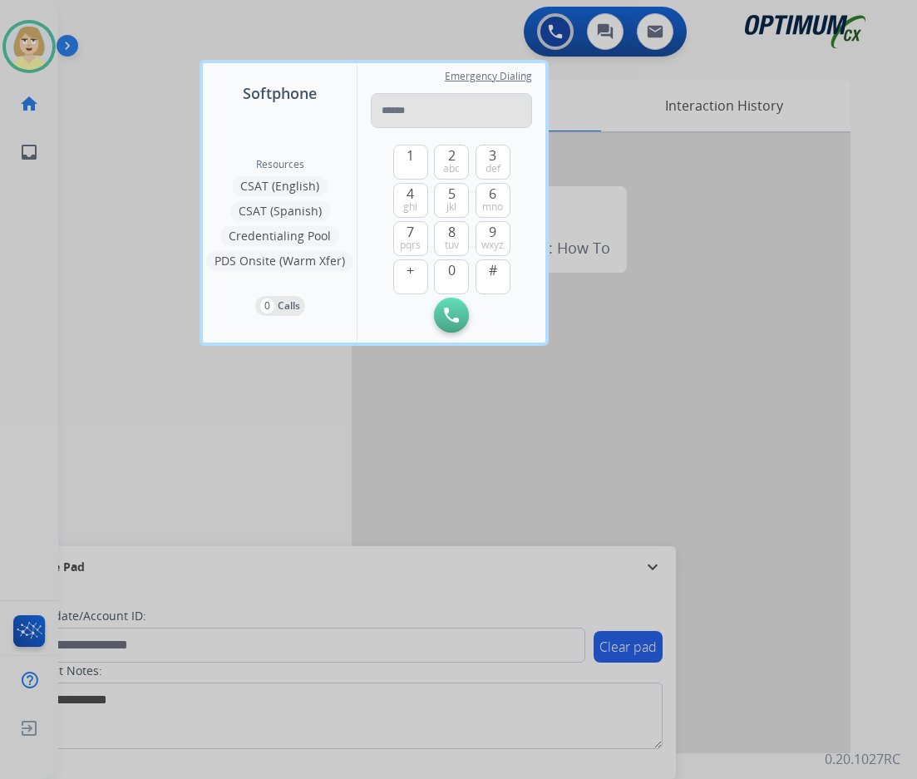
click at [404, 105] on input "tel" at bounding box center [451, 110] width 161 height 35
type input "**********"
click at [449, 311] on img at bounding box center [451, 315] width 15 height 15
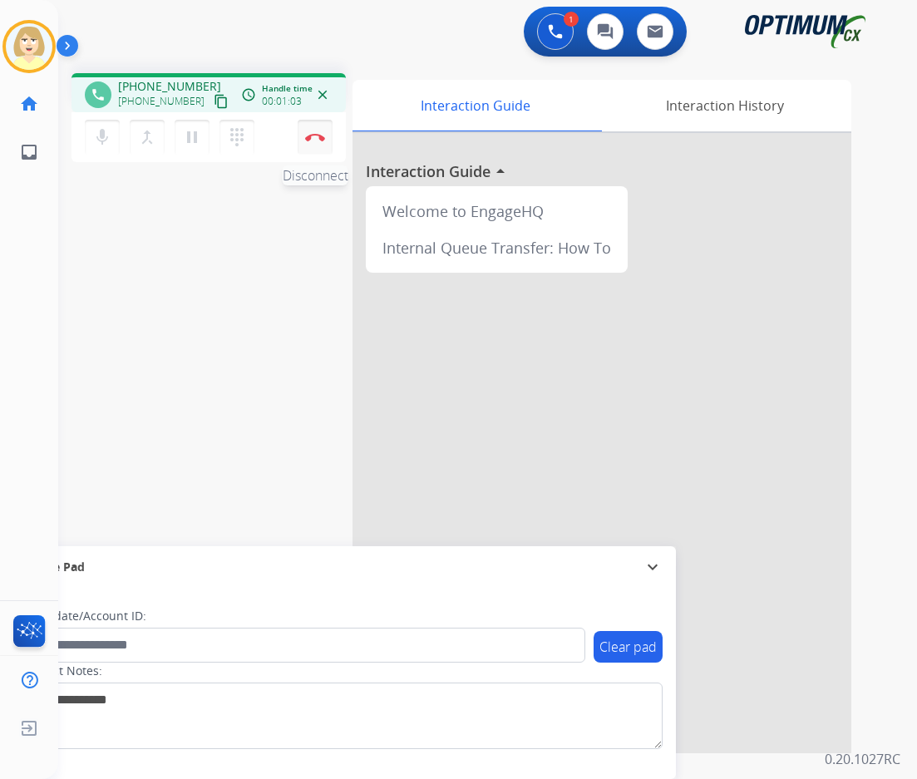
click at [315, 131] on button "Disconnect" at bounding box center [315, 137] width 35 height 35
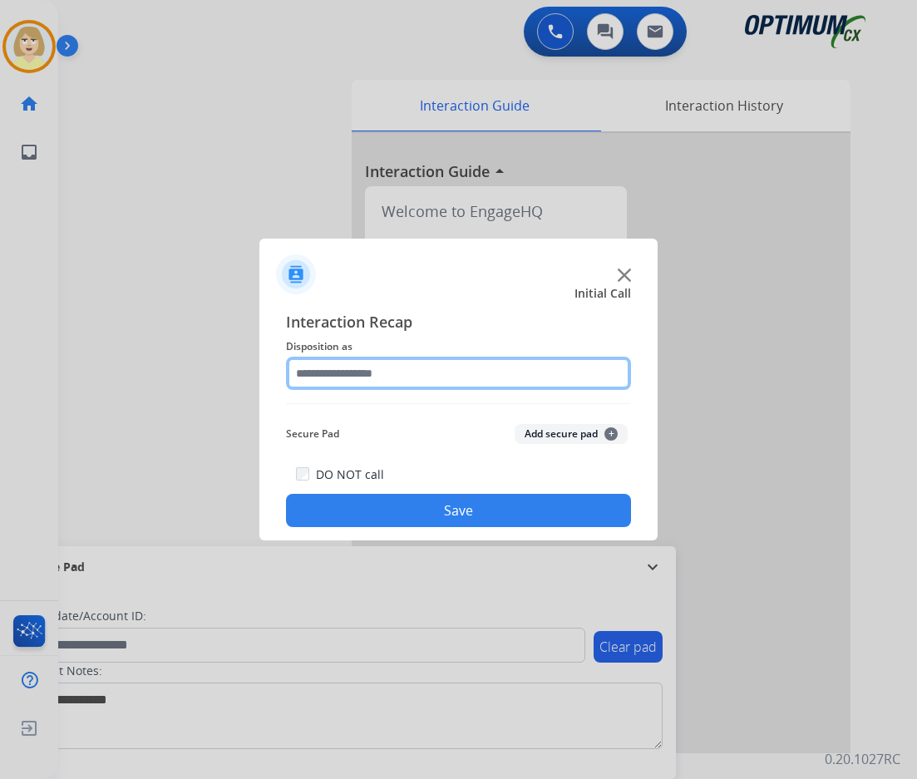
click at [364, 375] on input "text" at bounding box center [458, 373] width 345 height 33
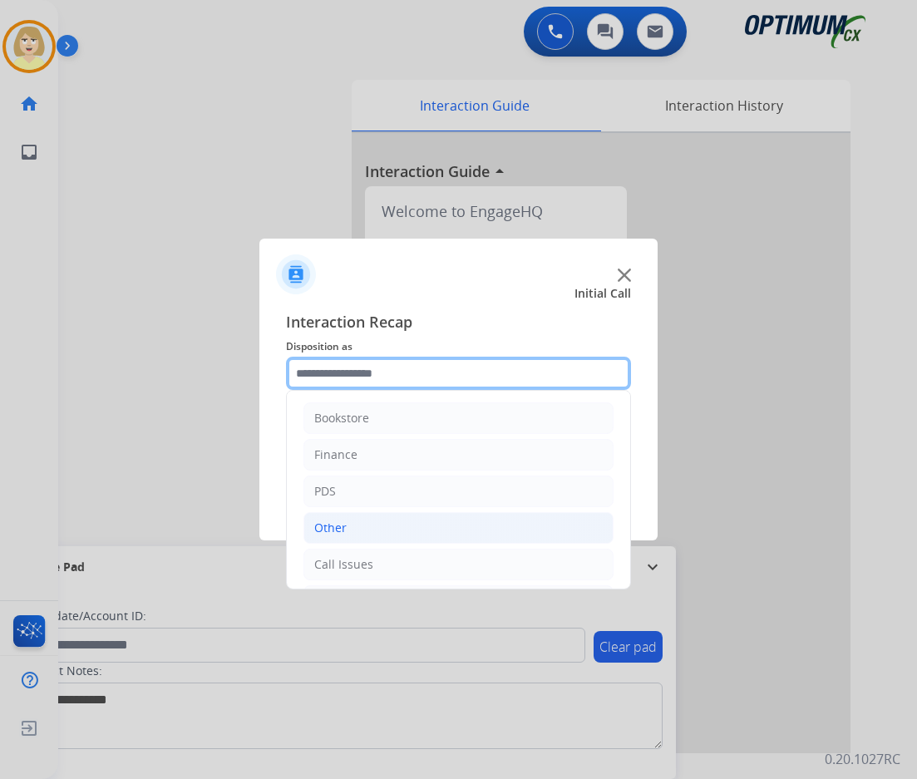
scroll to position [83, 0]
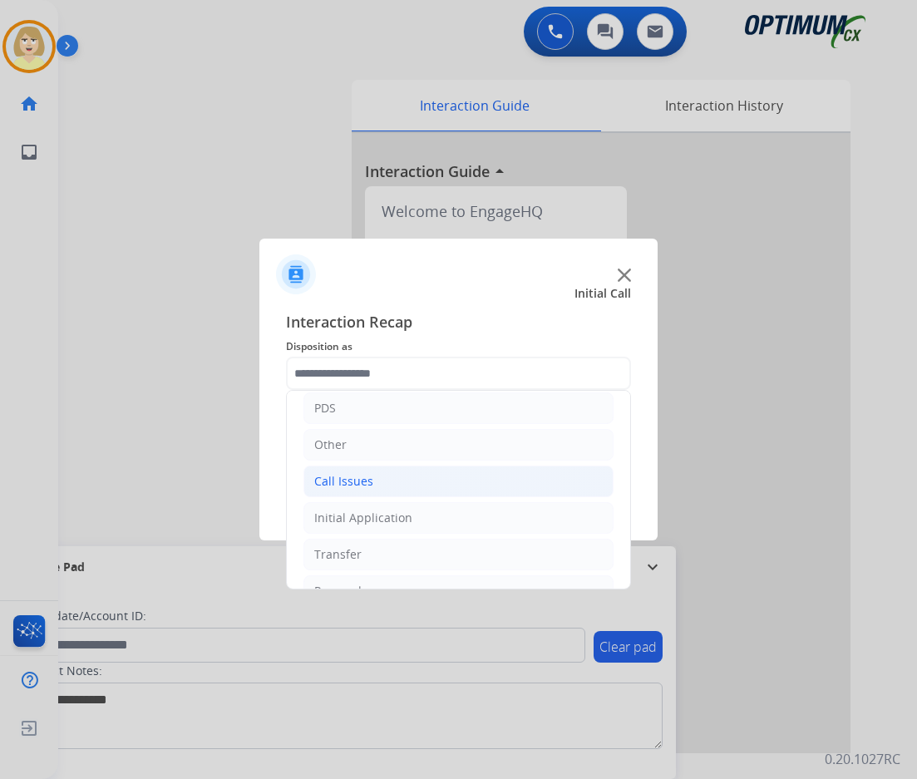
click at [362, 483] on div "Call Issues" at bounding box center [343, 481] width 59 height 17
click at [390, 517] on div "Voicemail" at bounding box center [373, 518] width 53 height 17
type input "*********"
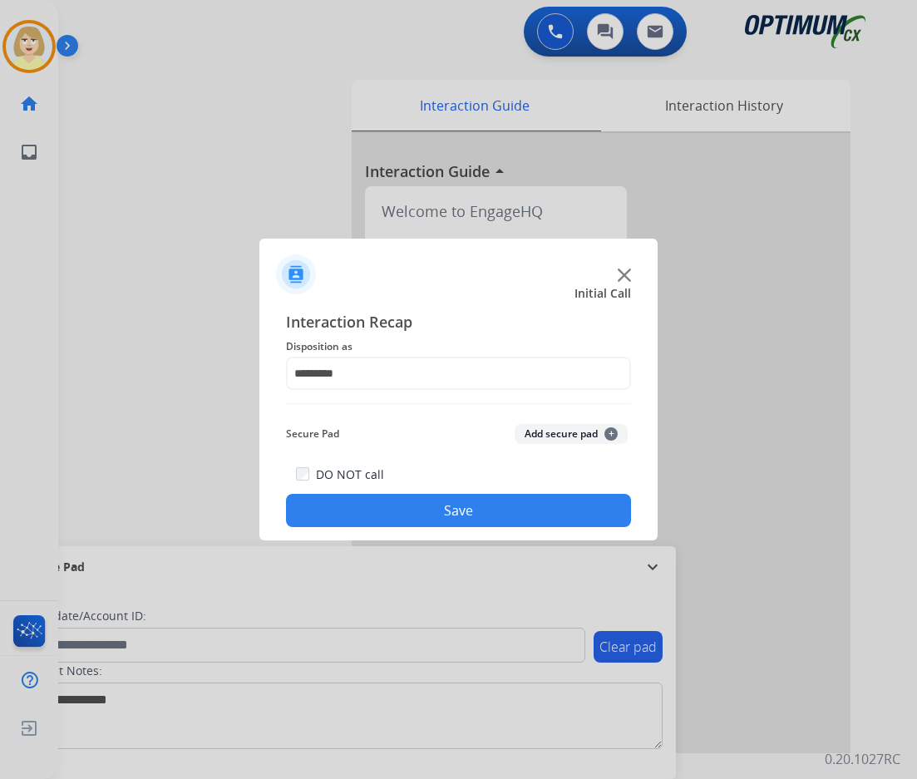
click at [550, 435] on button "Add secure pad +" at bounding box center [571, 434] width 113 height 20
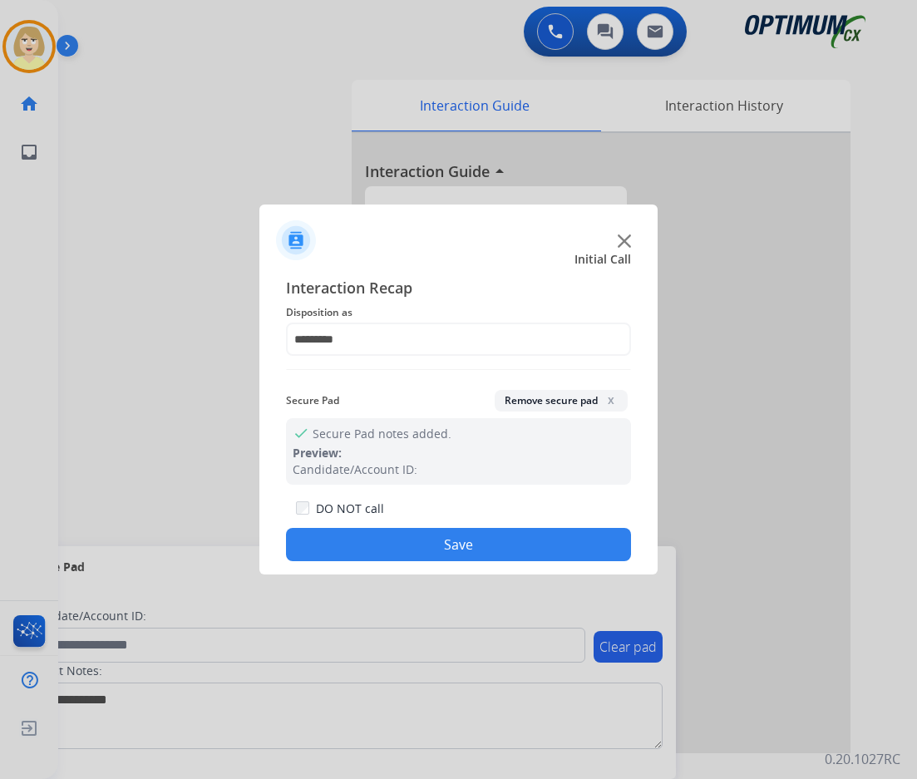
drag, startPoint x: 424, startPoint y: 534, endPoint x: 402, endPoint y: 513, distance: 30.0
click at [420, 531] on button "Save" at bounding box center [458, 544] width 345 height 33
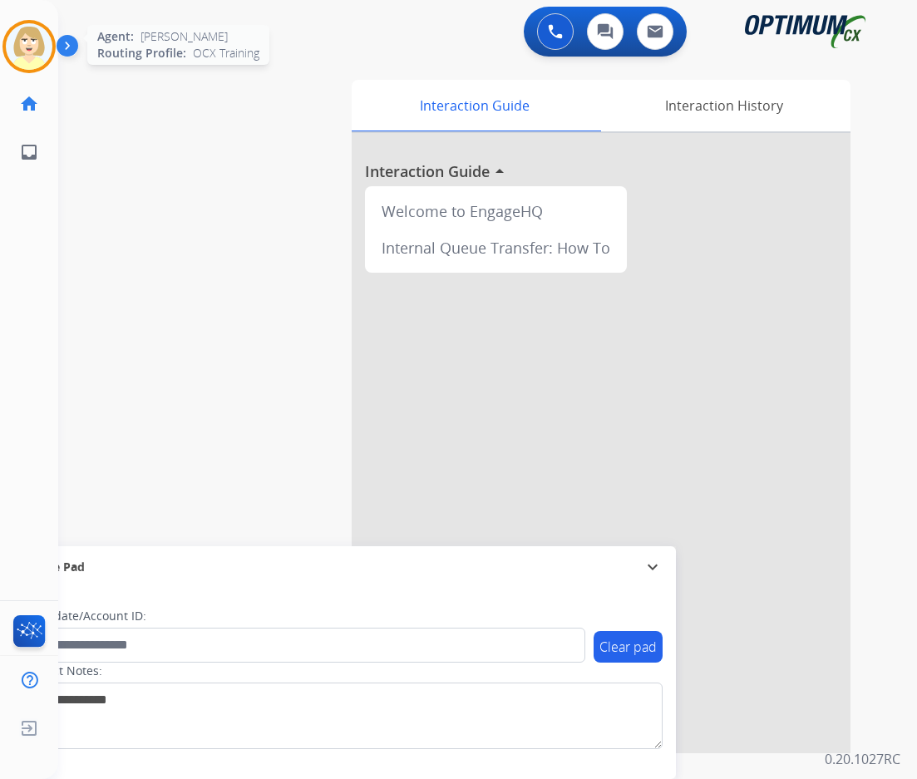
click at [15, 33] on img at bounding box center [29, 46] width 47 height 47
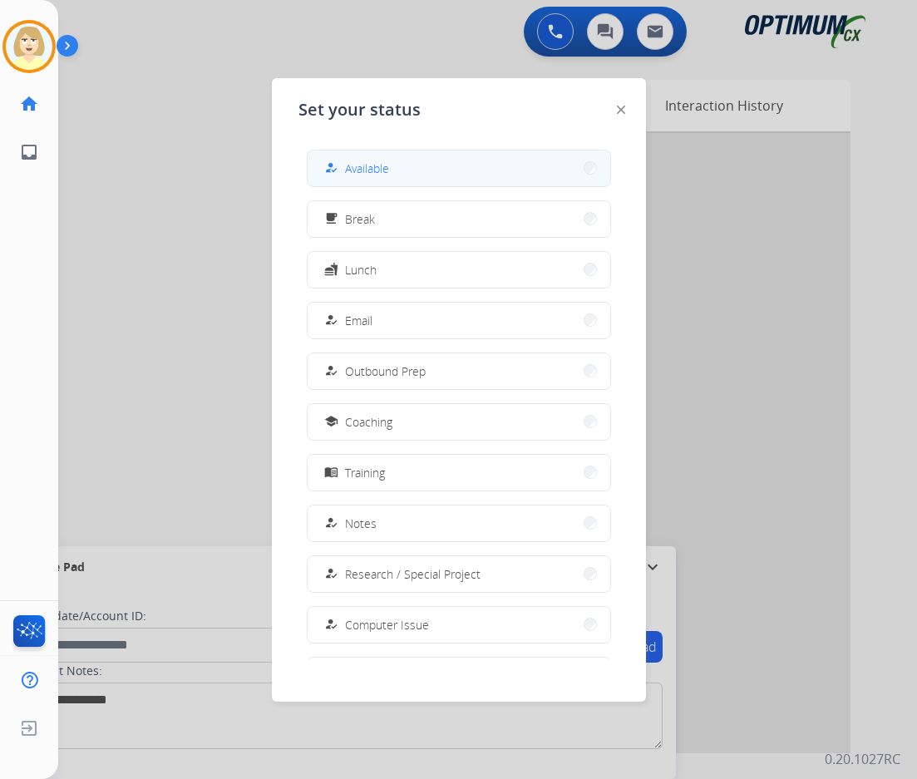
click at [384, 168] on span "Available" at bounding box center [367, 168] width 44 height 17
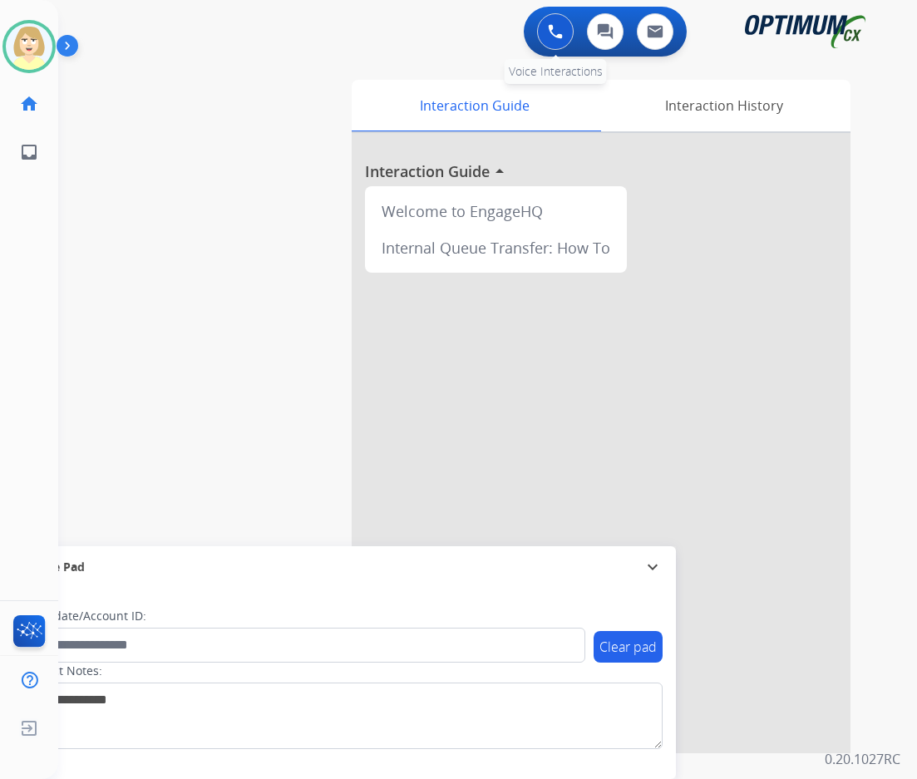
click at [564, 29] on button at bounding box center [555, 31] width 37 height 37
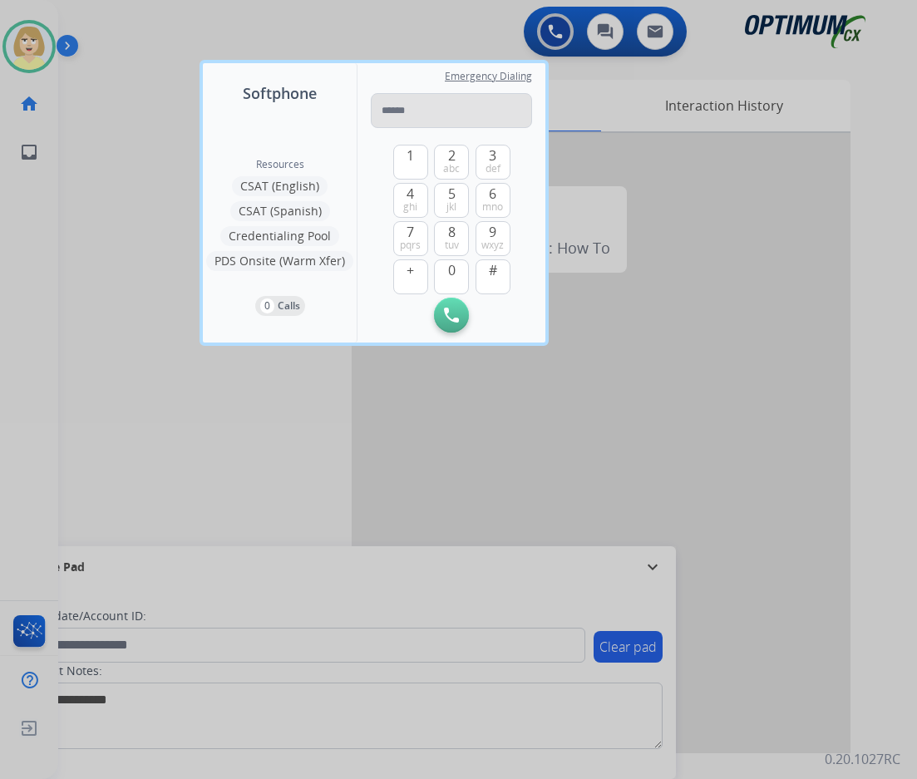
click at [408, 111] on input "tel" at bounding box center [451, 110] width 161 height 35
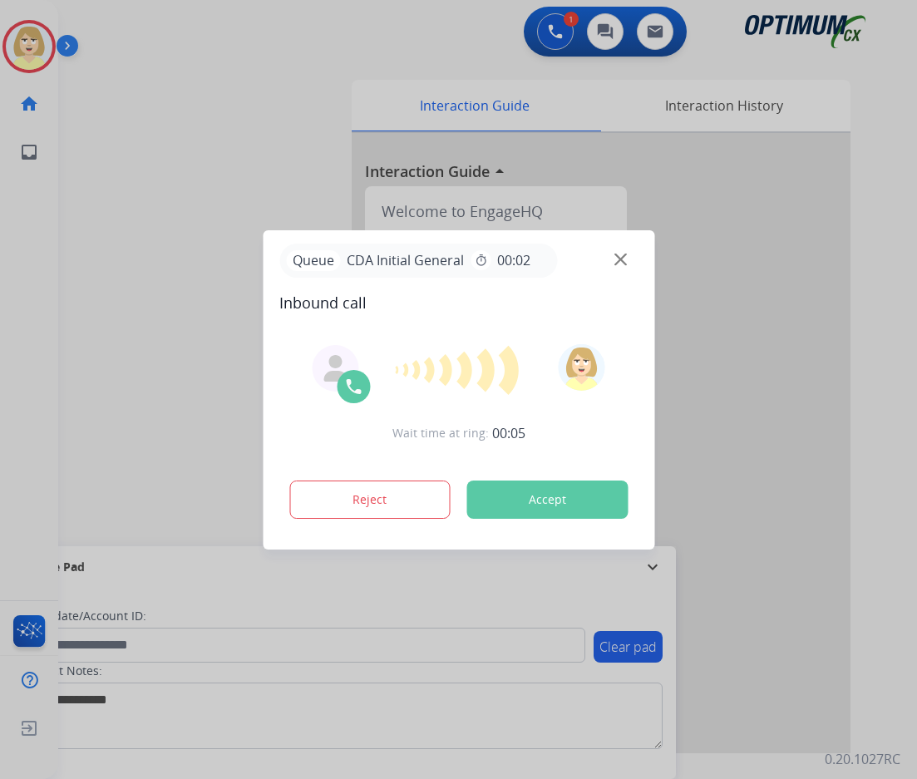
click at [140, 208] on div at bounding box center [458, 389] width 917 height 779
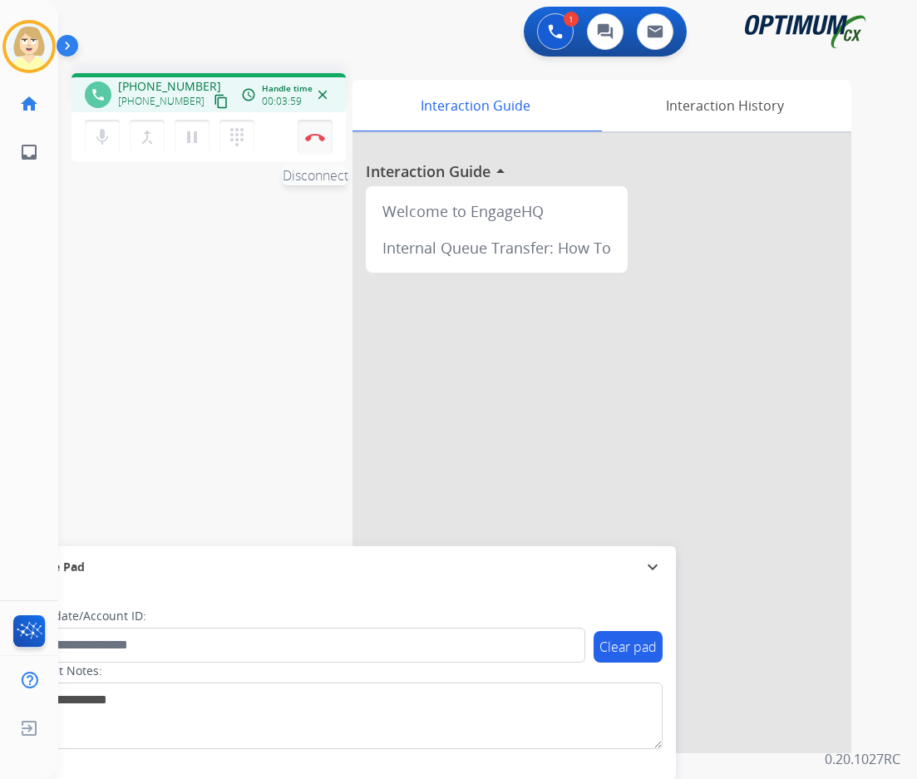
click at [316, 133] on img at bounding box center [315, 137] width 20 height 8
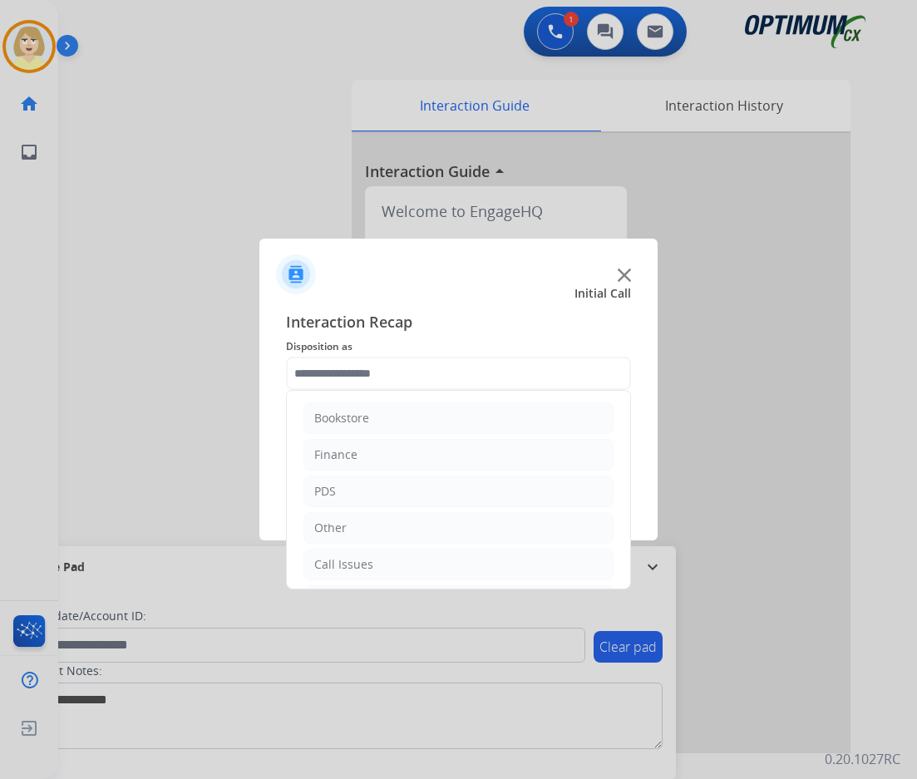
click at [337, 370] on input "text" at bounding box center [458, 373] width 345 height 33
click at [367, 484] on div "Initial Application" at bounding box center [363, 488] width 98 height 17
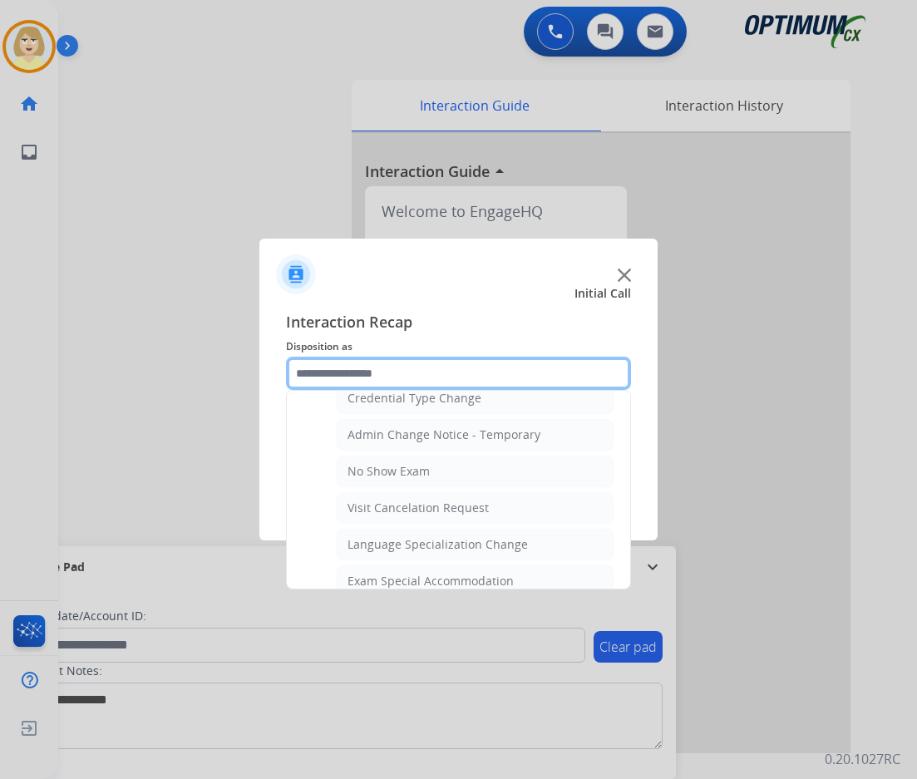
scroll to position [861, 0]
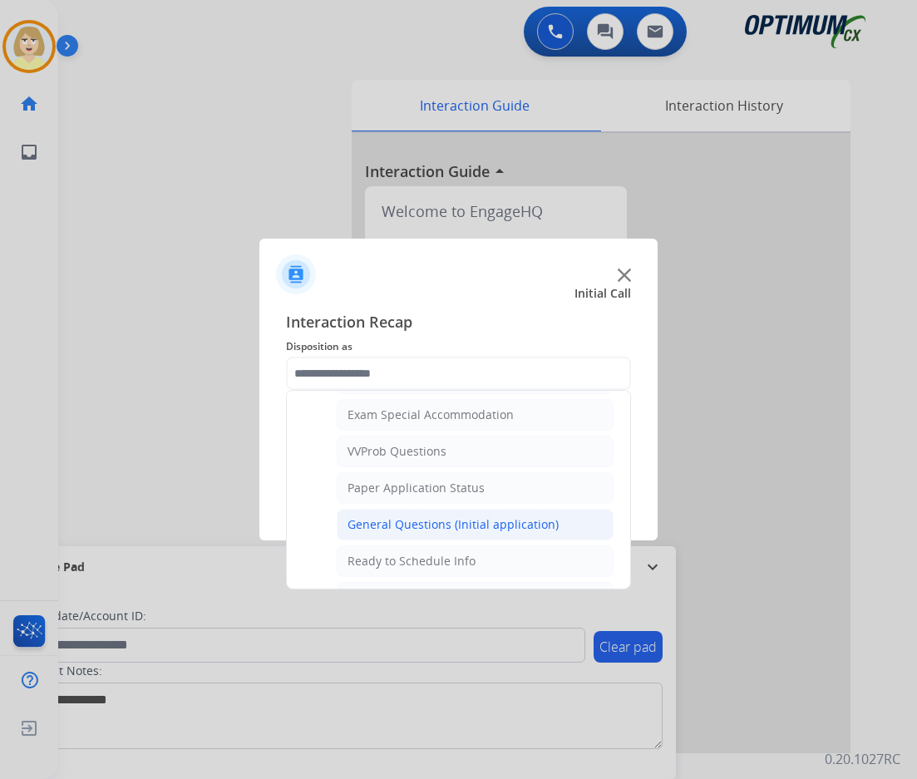
click at [387, 520] on div "General Questions (Initial application)" at bounding box center [452, 524] width 211 height 17
type input "**********"
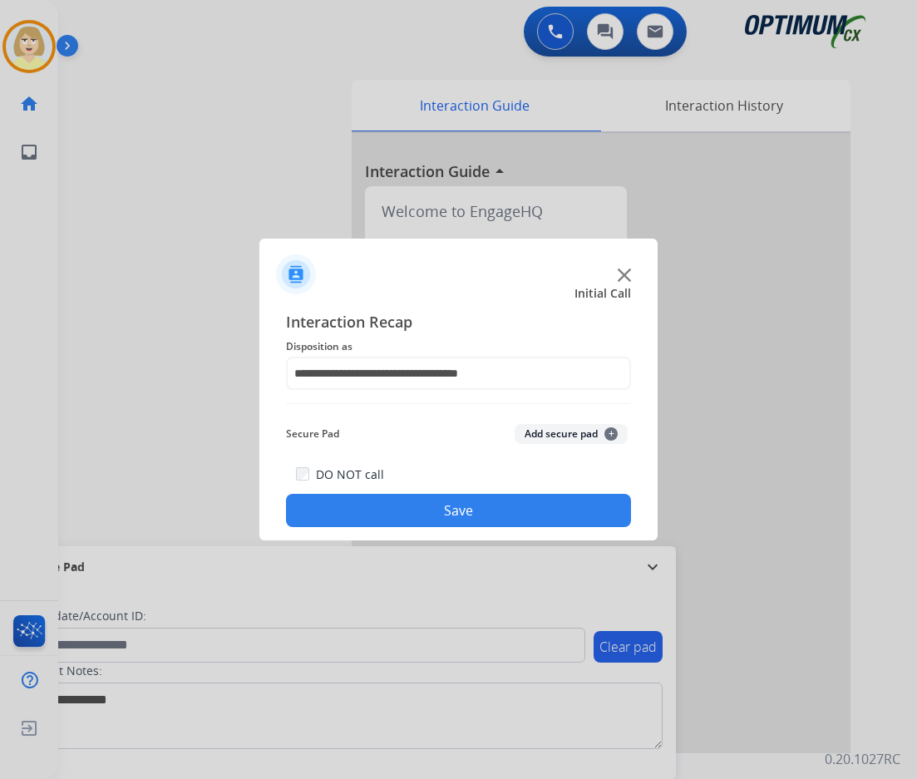
click at [550, 436] on button "Add secure pad +" at bounding box center [571, 434] width 113 height 20
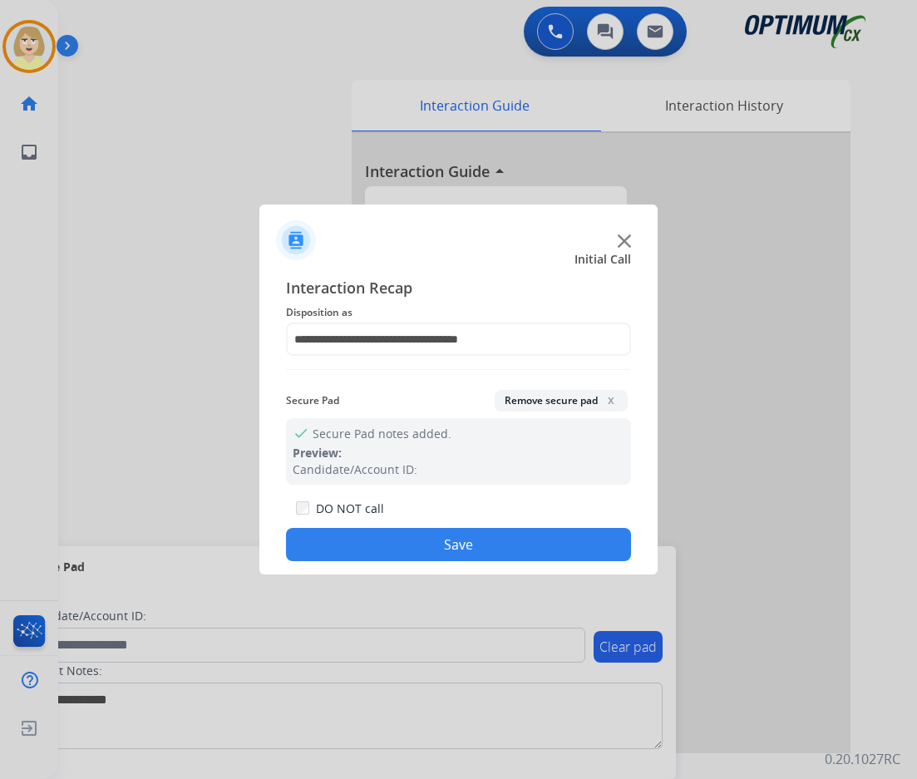
click at [335, 548] on button "Save" at bounding box center [458, 544] width 345 height 33
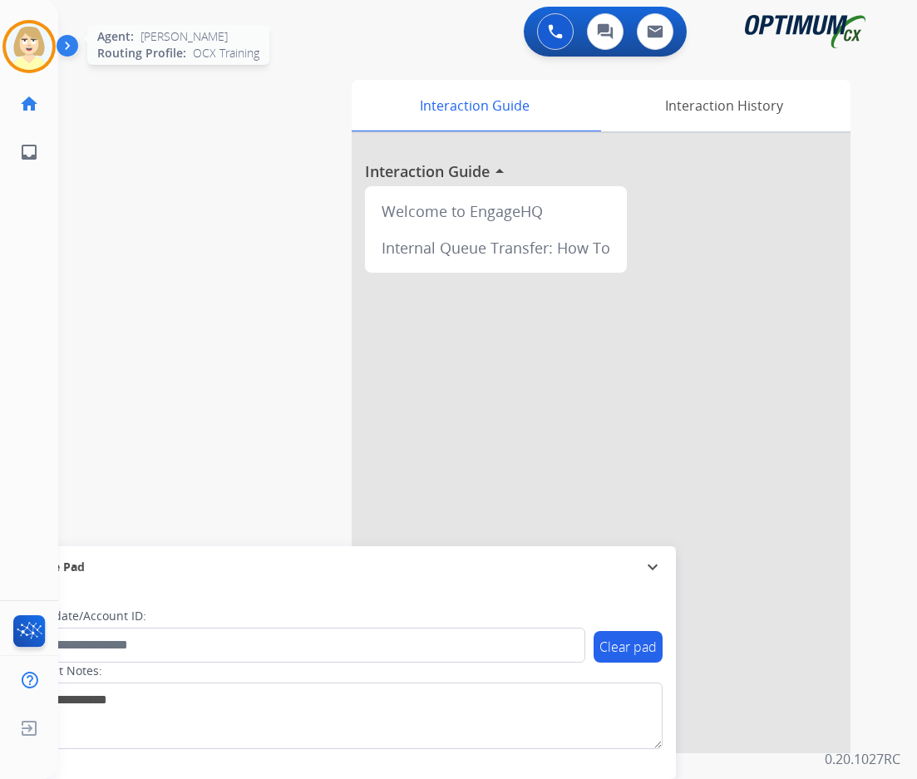
click at [32, 42] on img at bounding box center [29, 46] width 47 height 47
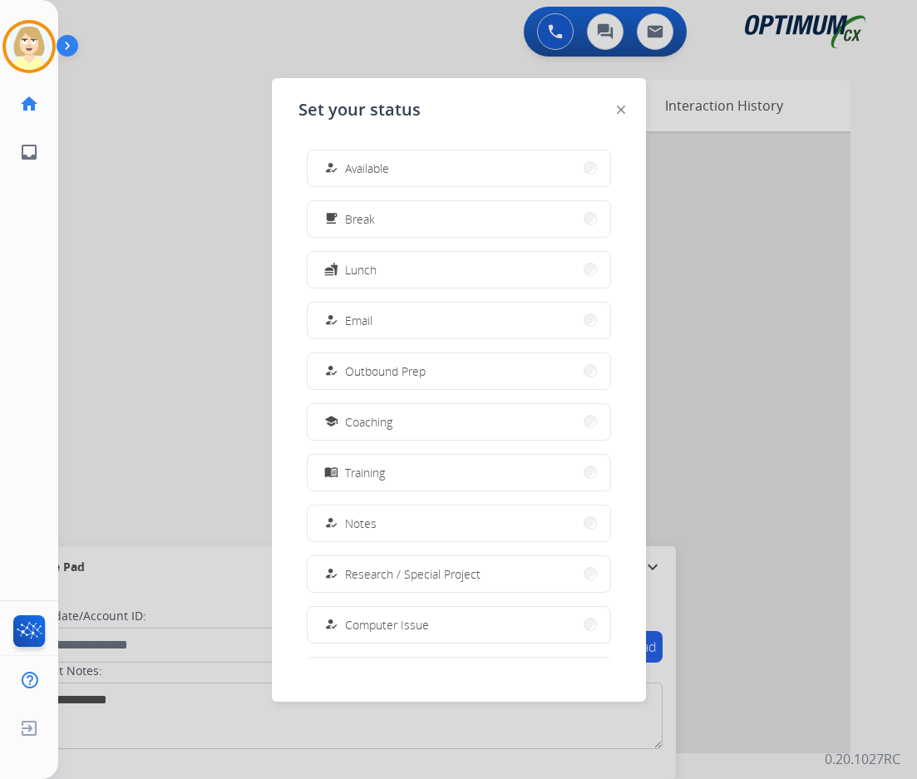
click at [369, 167] on span "Available" at bounding box center [367, 168] width 44 height 17
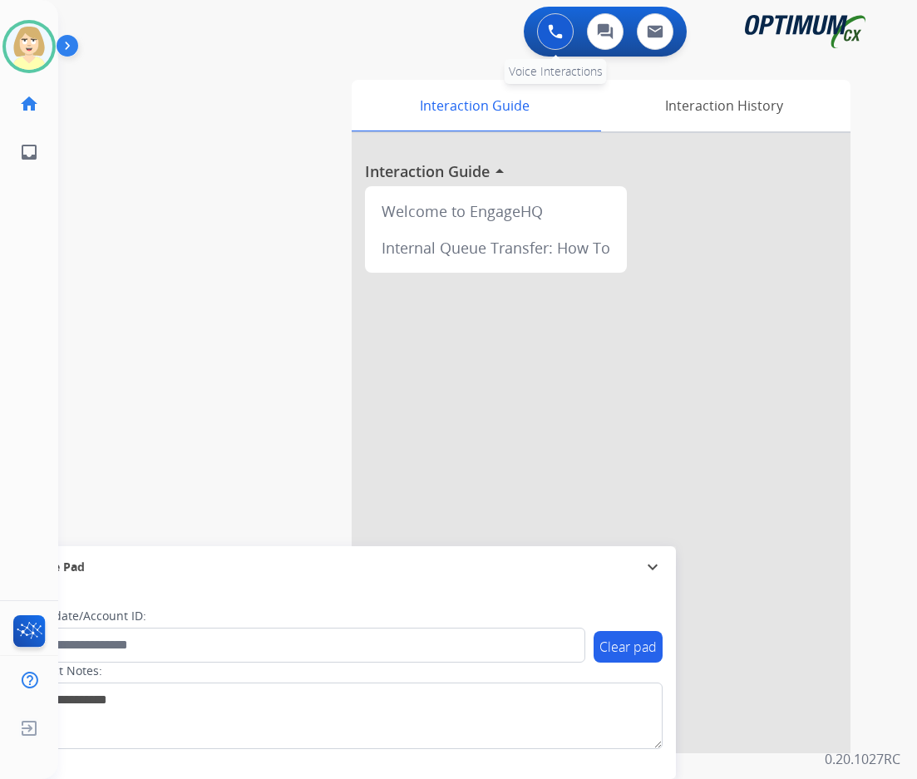
click at [552, 32] on img at bounding box center [555, 31] width 15 height 15
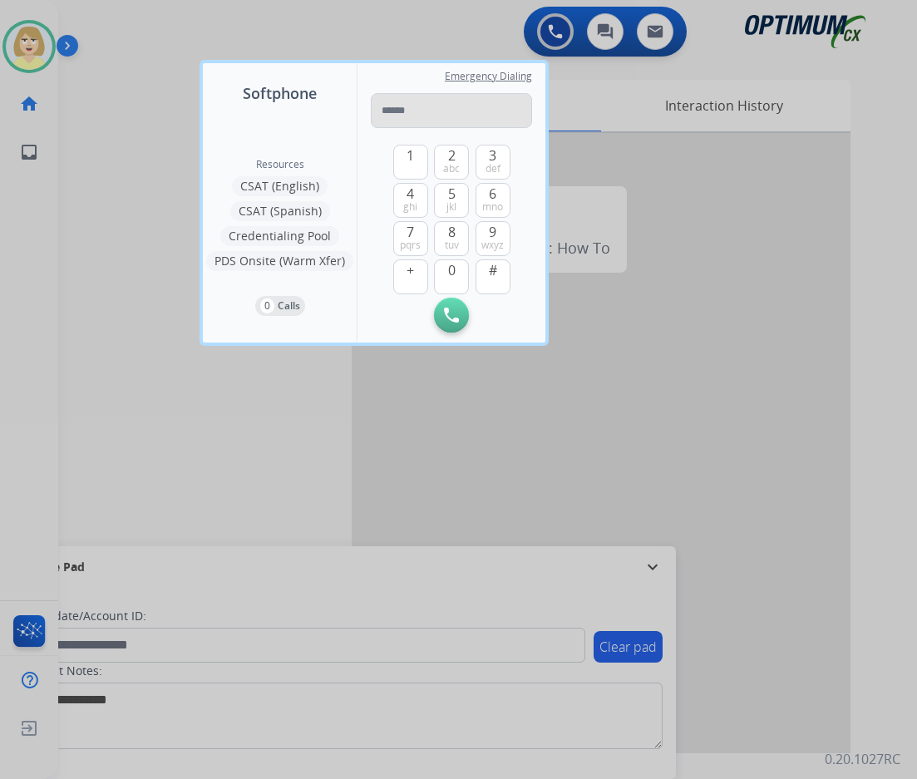
click at [400, 113] on input "tel" at bounding box center [451, 110] width 161 height 35
type input "**********"
click at [449, 307] on button "Initiate Call" at bounding box center [451, 315] width 35 height 35
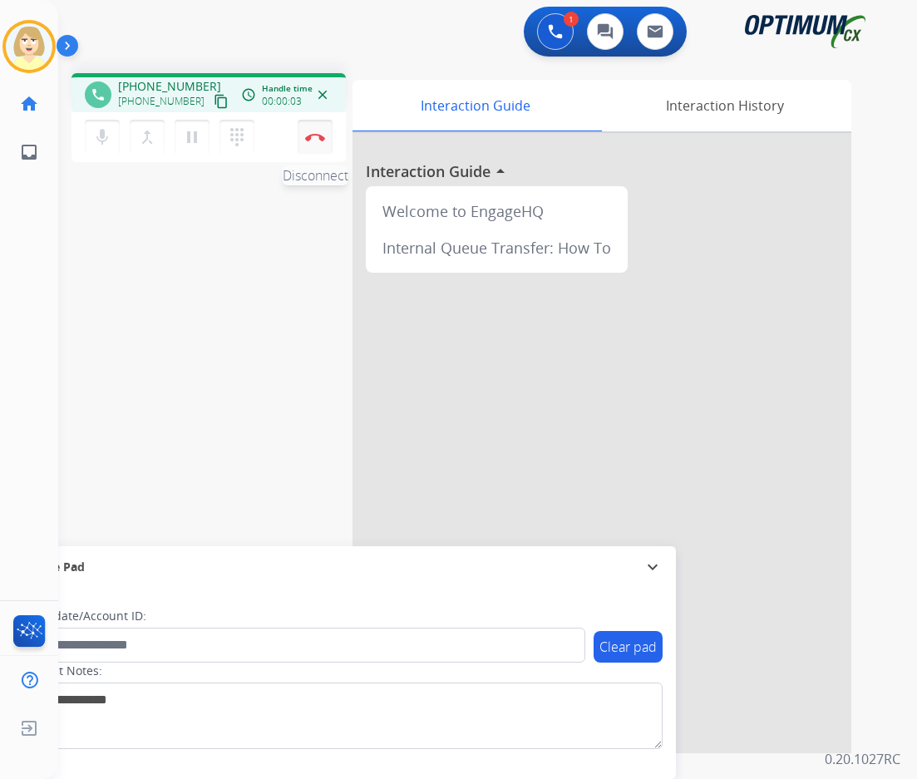
click at [313, 134] on img at bounding box center [315, 137] width 20 height 8
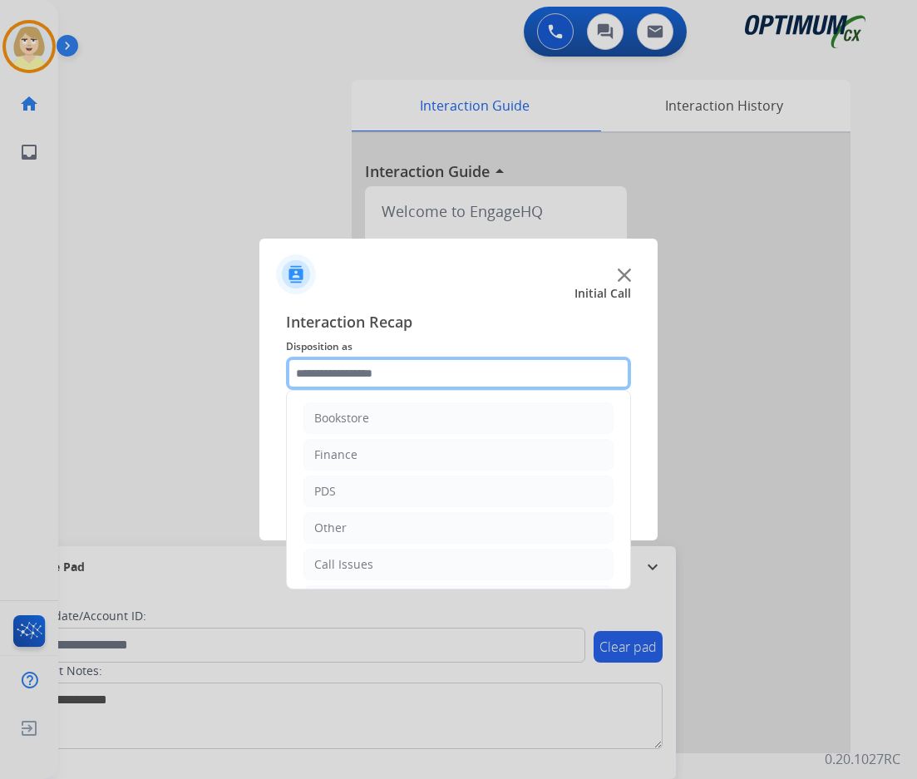
click at [329, 381] on input "text" at bounding box center [458, 373] width 345 height 33
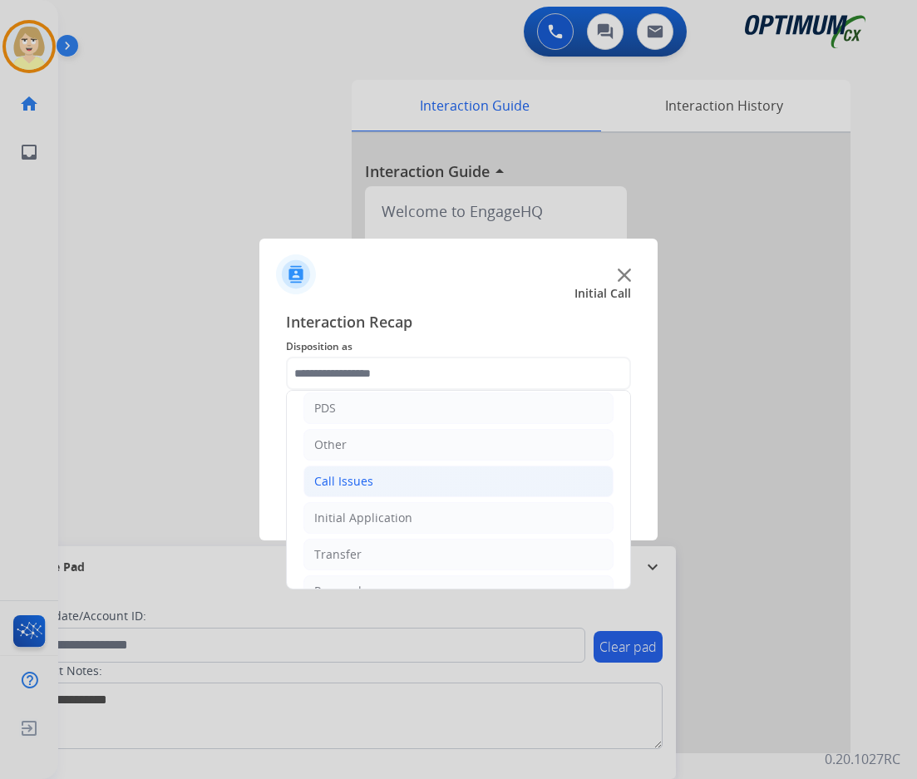
click at [337, 479] on div "Call Issues" at bounding box center [343, 481] width 59 height 17
click at [375, 515] on div "Voicemail" at bounding box center [373, 518] width 53 height 17
type input "*********"
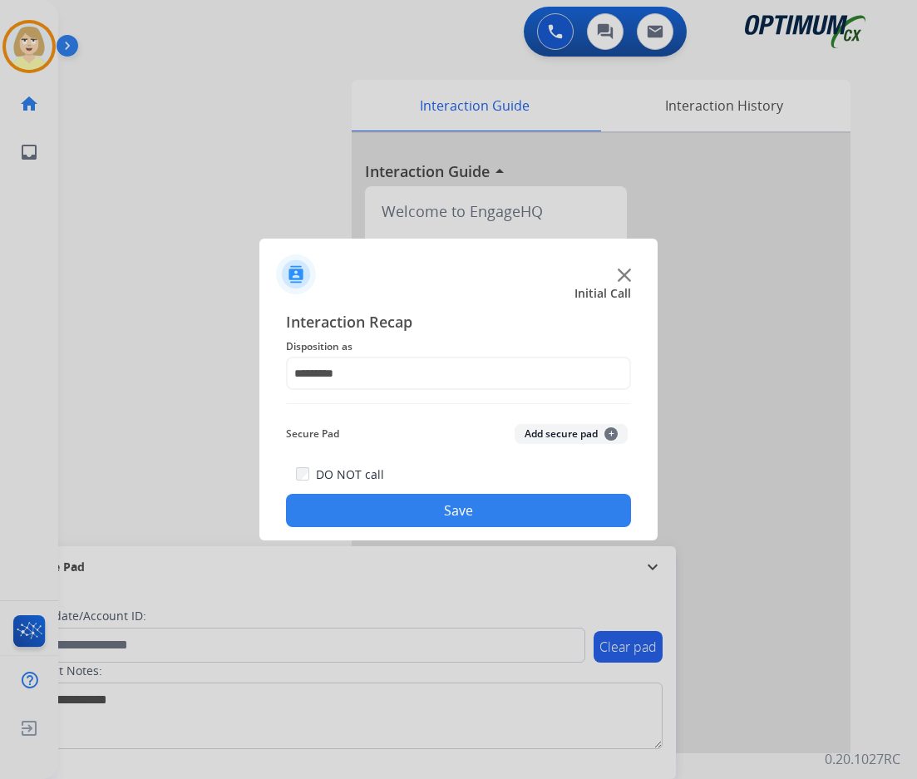
click at [564, 432] on button "Add secure pad +" at bounding box center [571, 434] width 113 height 20
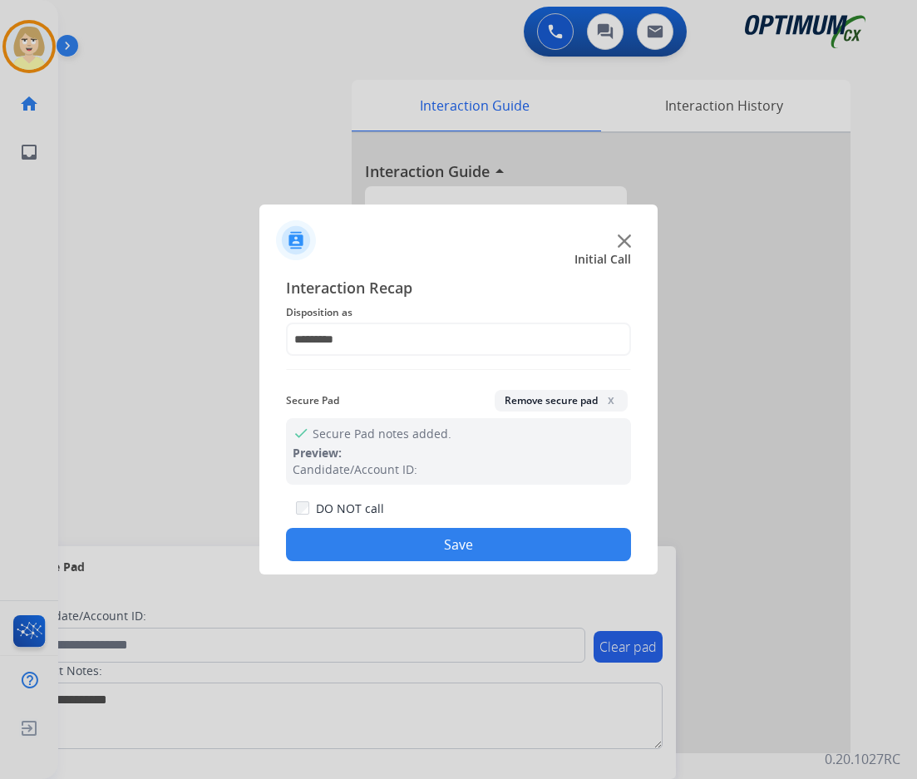
drag, startPoint x: 416, startPoint y: 547, endPoint x: 292, endPoint y: 444, distance: 161.1
click at [412, 543] on button "Save" at bounding box center [458, 544] width 345 height 33
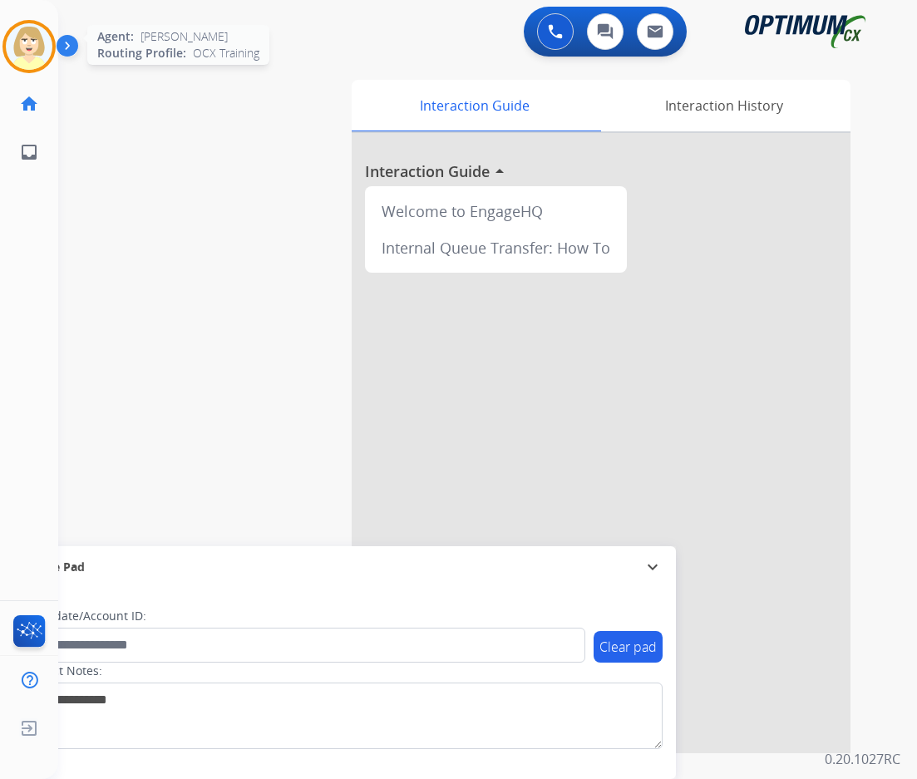
click at [18, 41] on img at bounding box center [29, 46] width 47 height 47
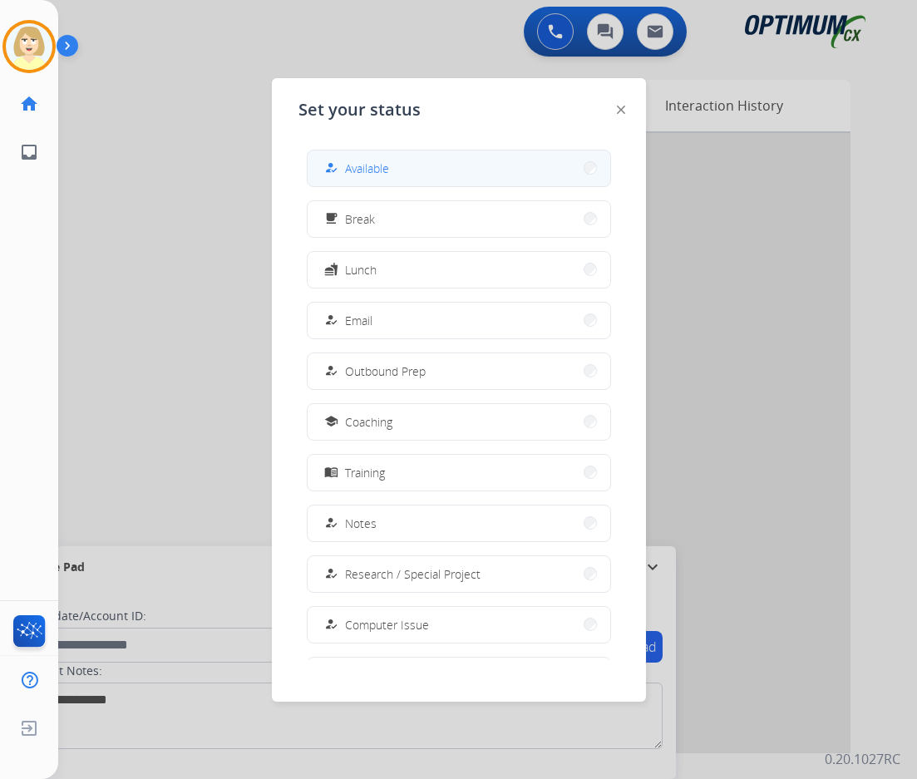
click at [357, 161] on span "Available" at bounding box center [367, 168] width 44 height 17
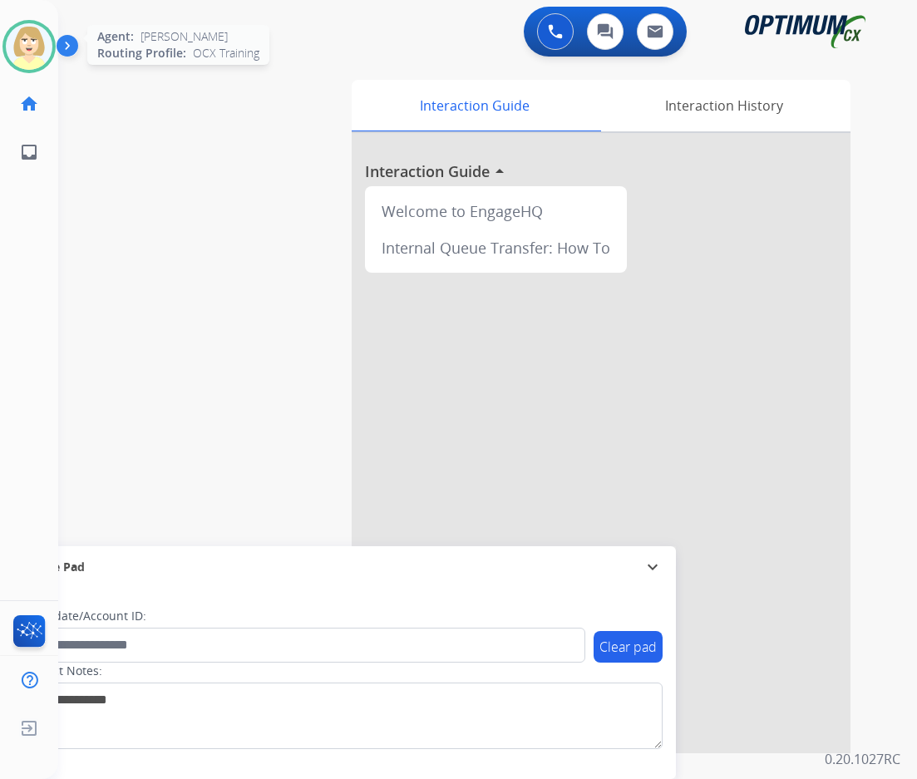
click at [36, 36] on img at bounding box center [29, 46] width 47 height 47
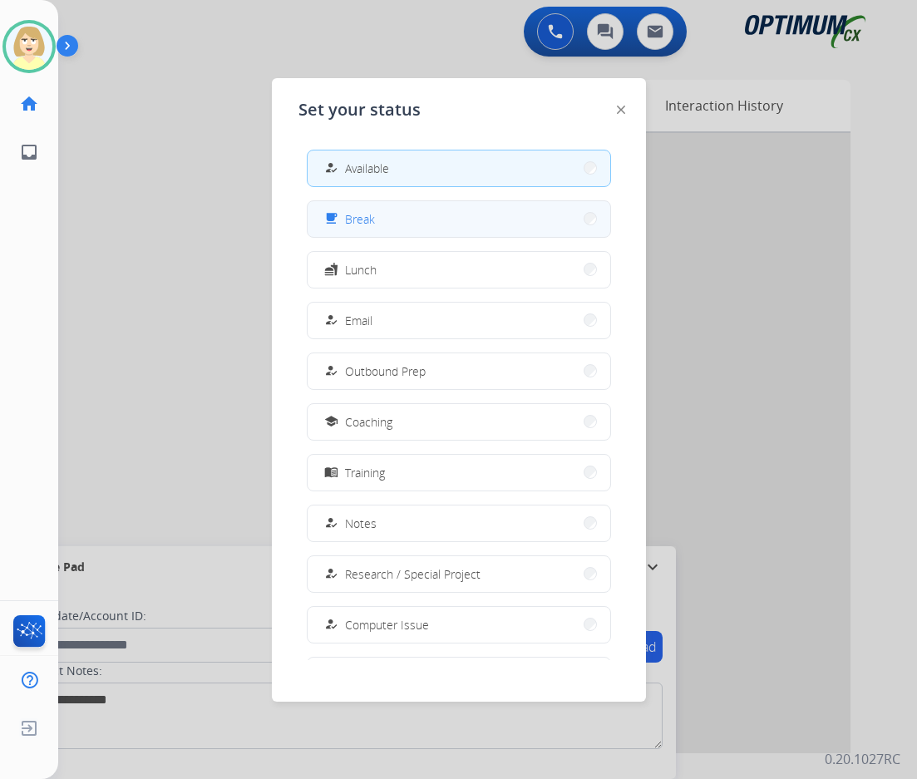
click at [360, 221] on span "Break" at bounding box center [360, 218] width 30 height 17
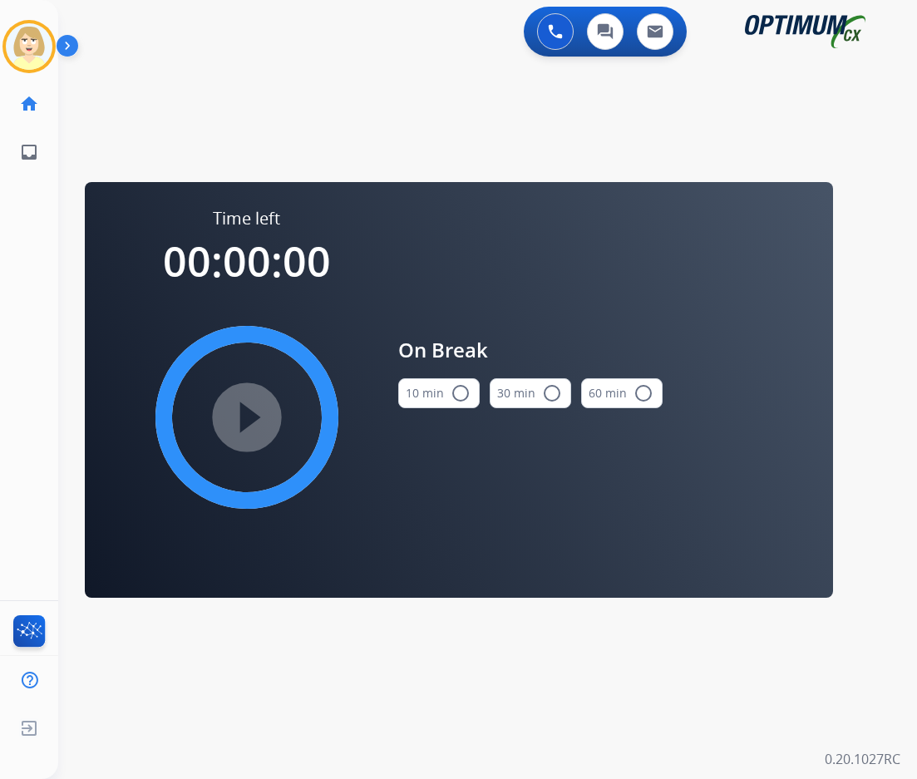
click at [456, 390] on mat-icon "radio_button_unchecked" at bounding box center [461, 393] width 20 height 20
click at [257, 411] on mat-icon "play_circle_filled" at bounding box center [247, 417] width 20 height 20
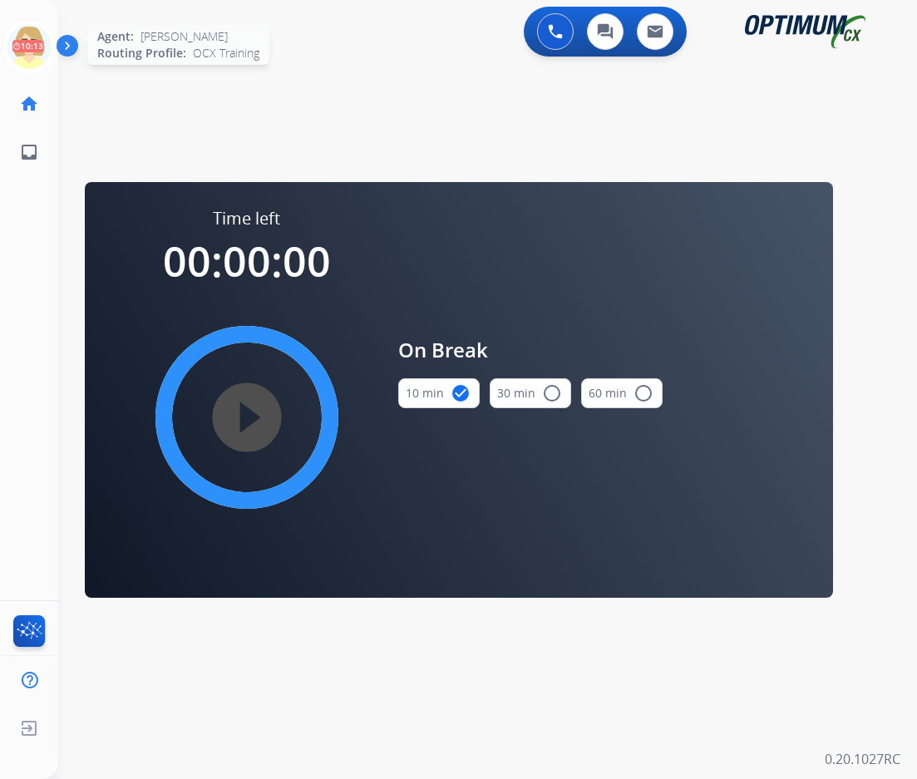
click at [25, 39] on icon at bounding box center [29, 47] width 54 height 54
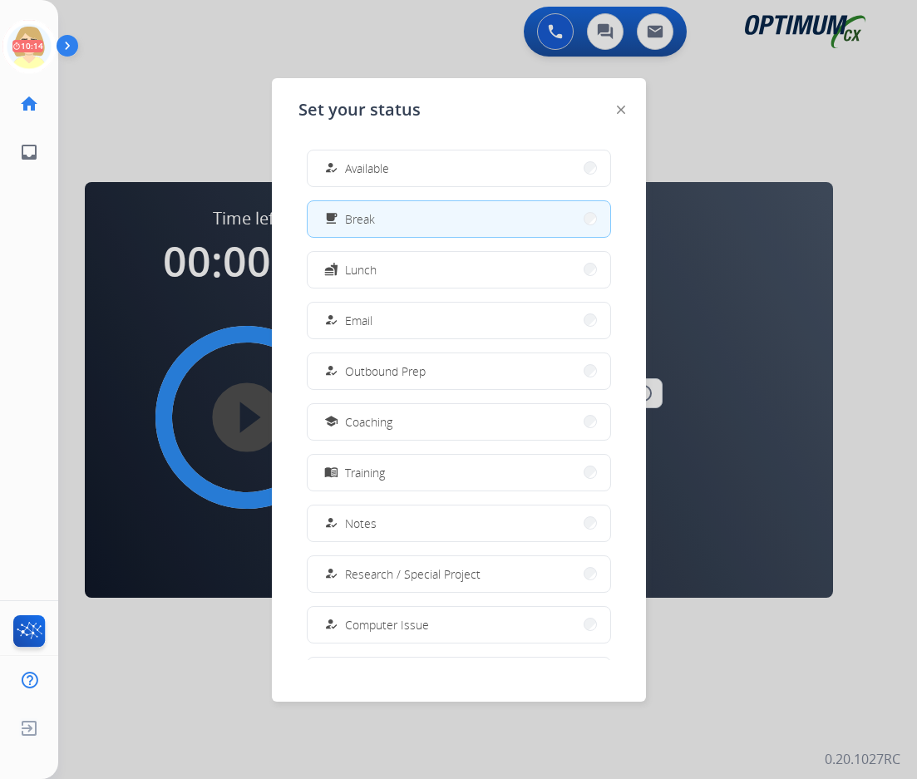
click at [388, 167] on span "Available" at bounding box center [367, 168] width 44 height 17
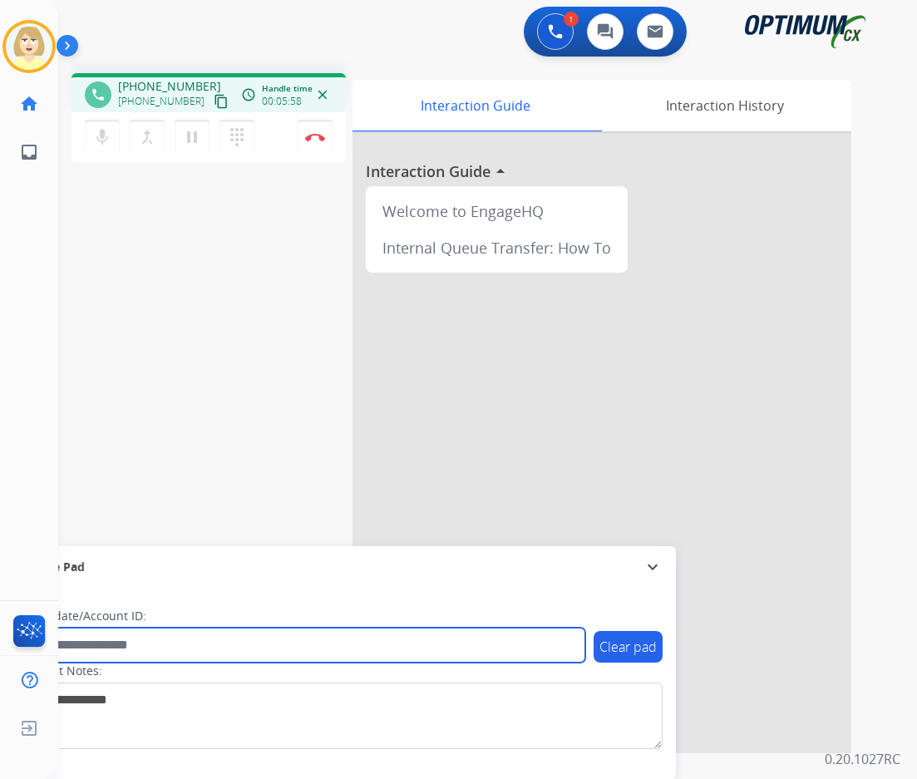
click at [127, 651] on input "text" at bounding box center [304, 645] width 564 height 35
paste input "*******"
type input "*******"
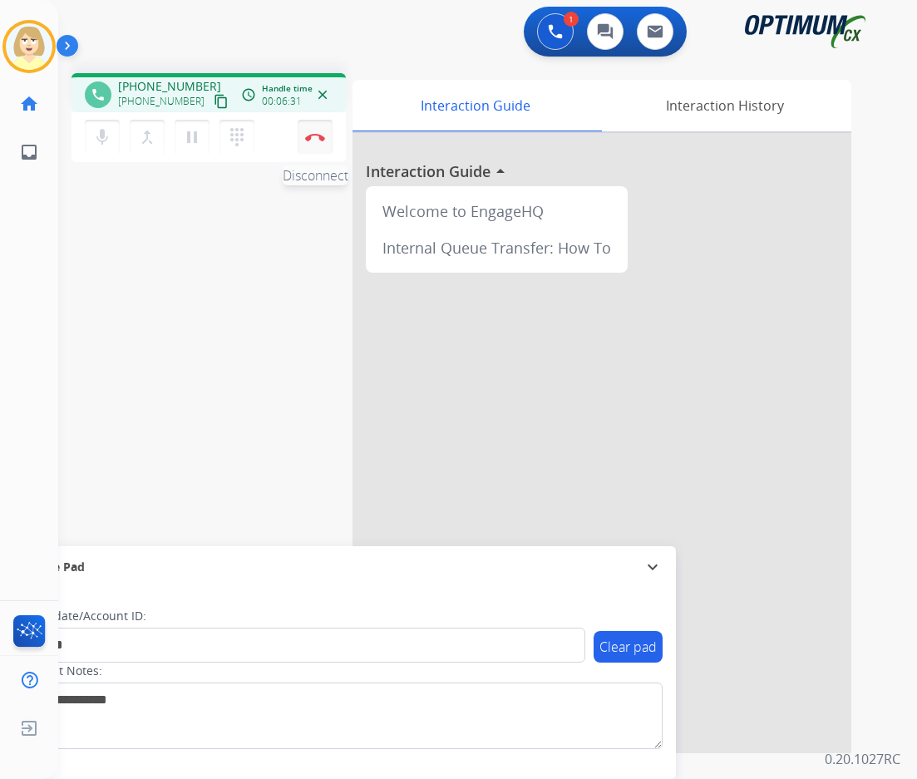
click at [314, 135] on img at bounding box center [315, 137] width 20 height 8
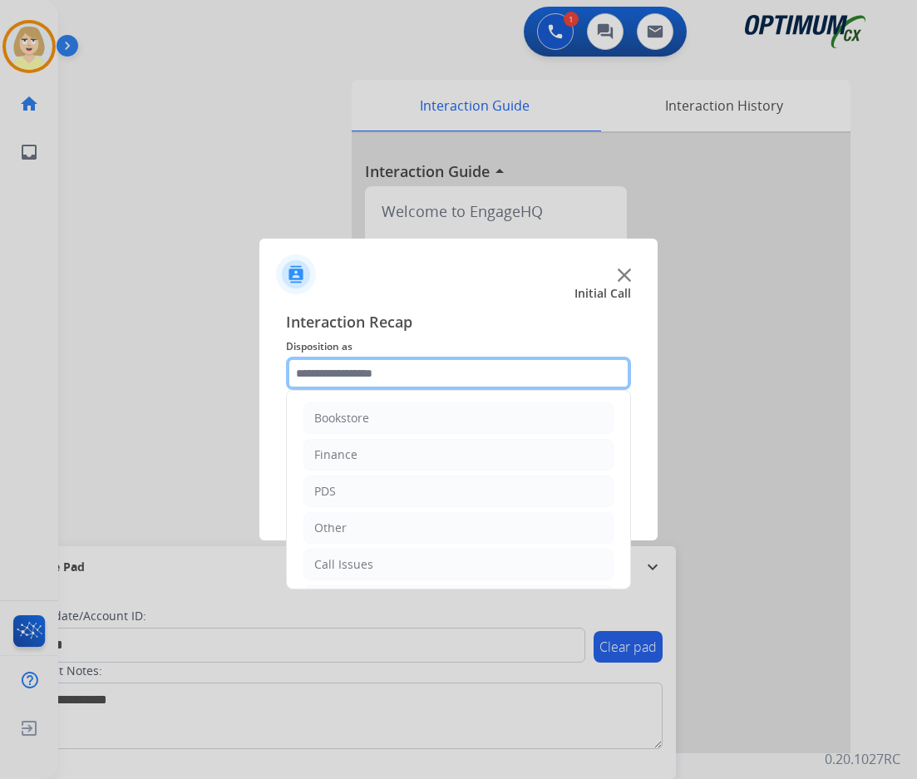
click at [350, 379] on input "text" at bounding box center [458, 373] width 345 height 33
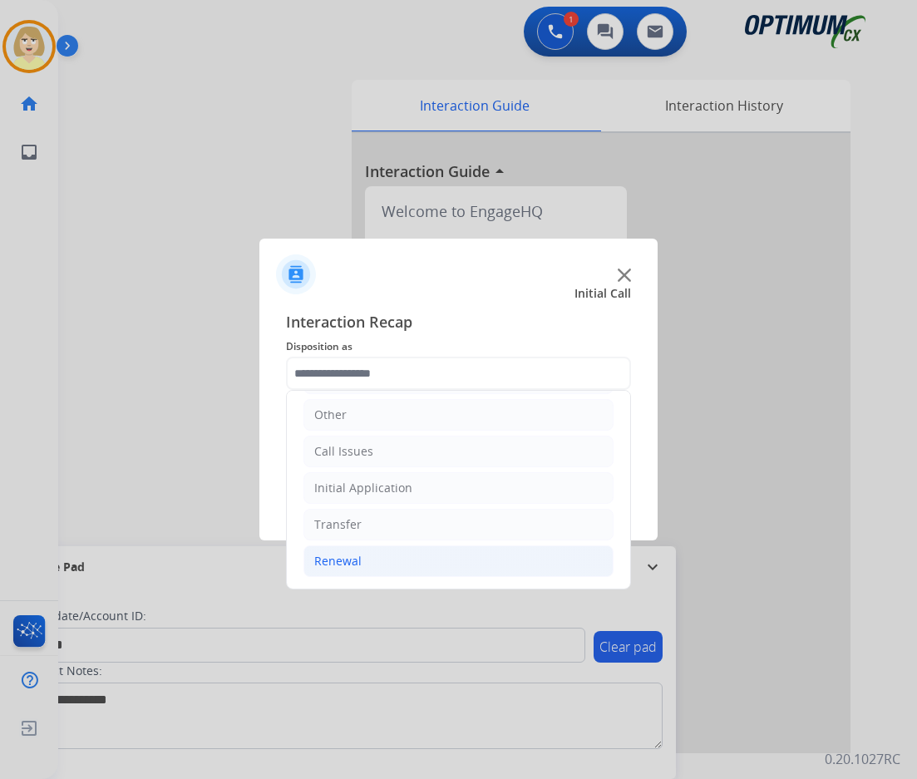
click at [349, 559] on div "Renewal" at bounding box center [337, 561] width 47 height 17
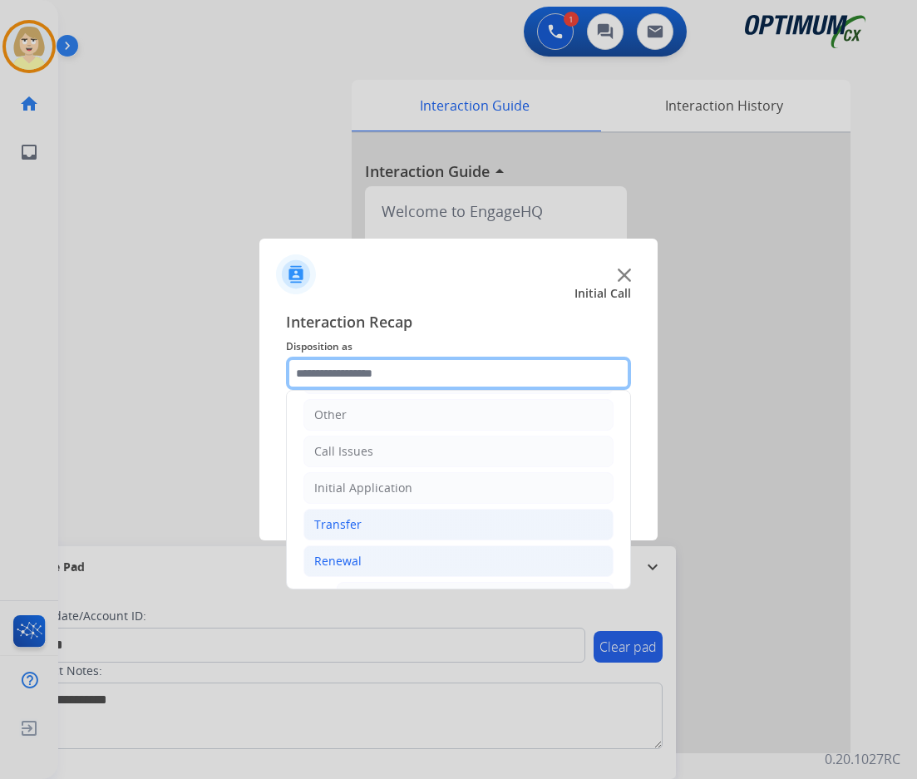
scroll to position [362, 0]
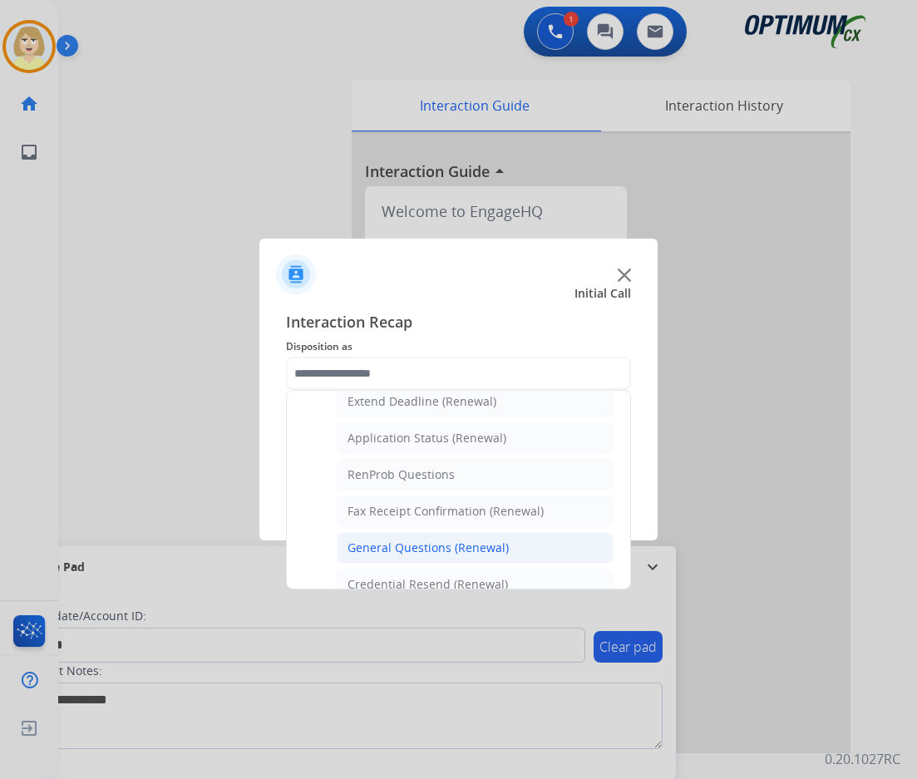
click at [385, 544] on div "General Questions (Renewal)" at bounding box center [427, 547] width 161 height 17
type input "**********"
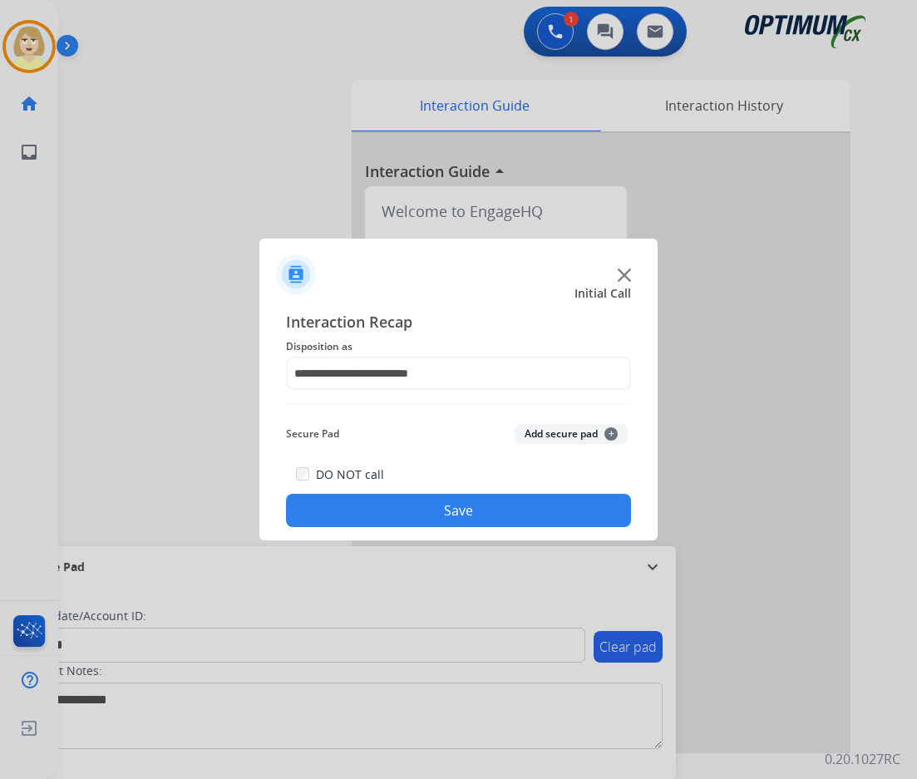
click at [559, 426] on button "Add secure pad +" at bounding box center [571, 434] width 113 height 20
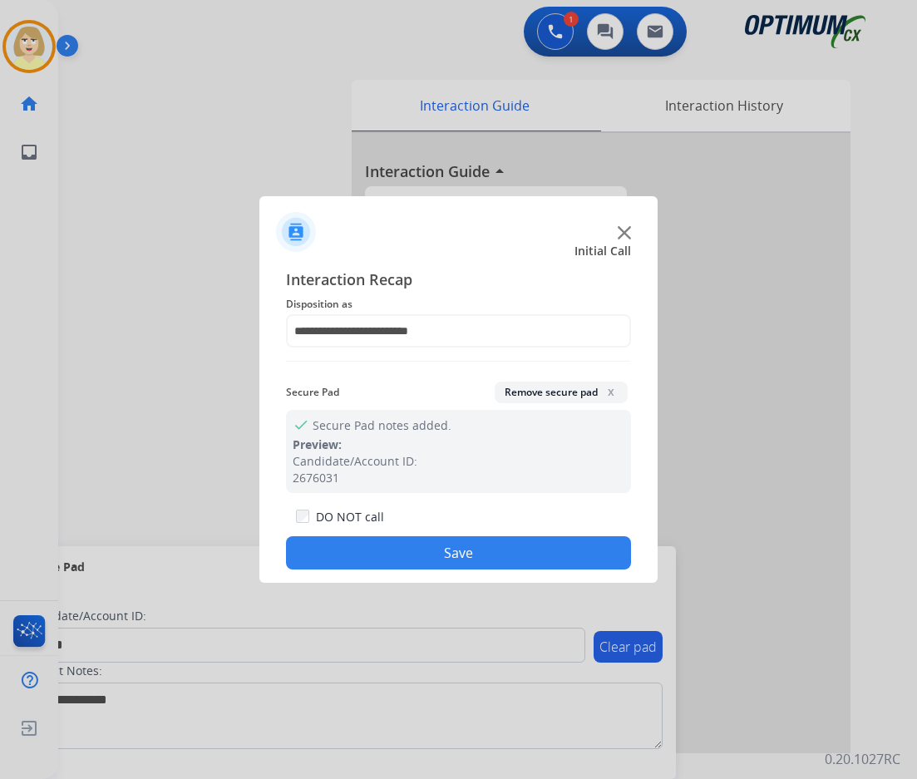
drag, startPoint x: 404, startPoint y: 555, endPoint x: 135, endPoint y: 347, distance: 340.7
click at [392, 548] on button "Save" at bounding box center [458, 552] width 345 height 33
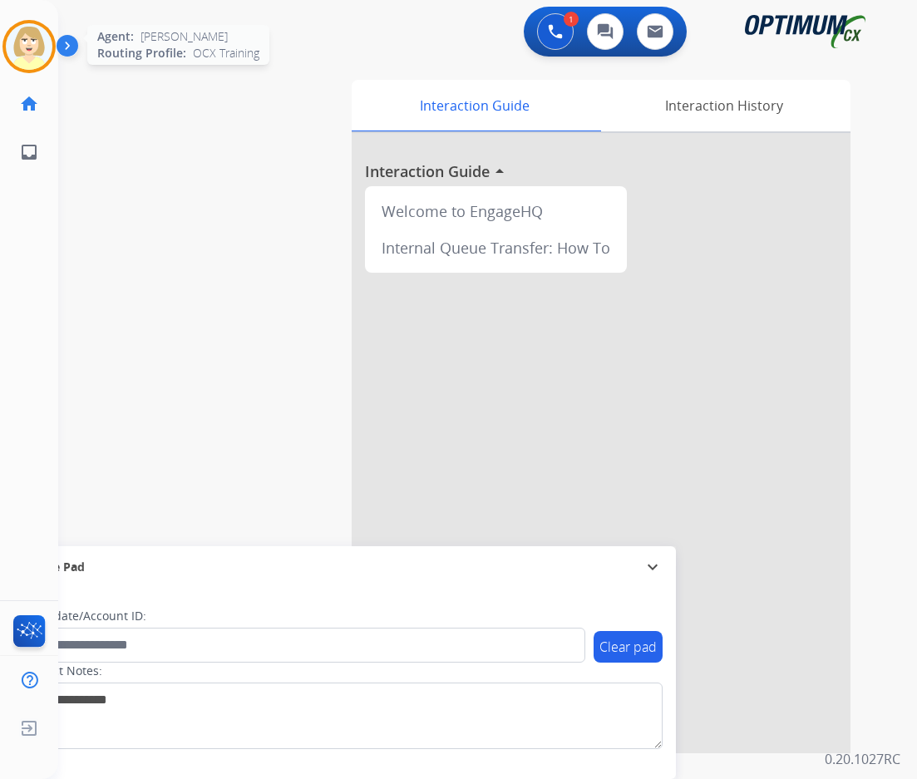
click at [26, 52] on img at bounding box center [29, 46] width 47 height 47
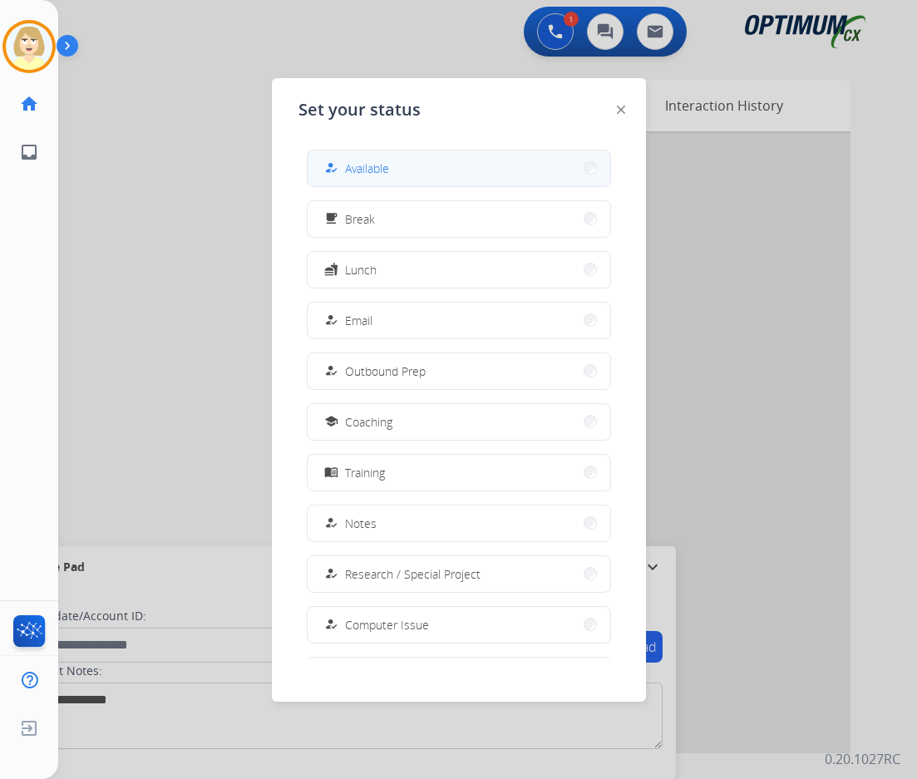
click at [350, 164] on span "Available" at bounding box center [367, 168] width 44 height 17
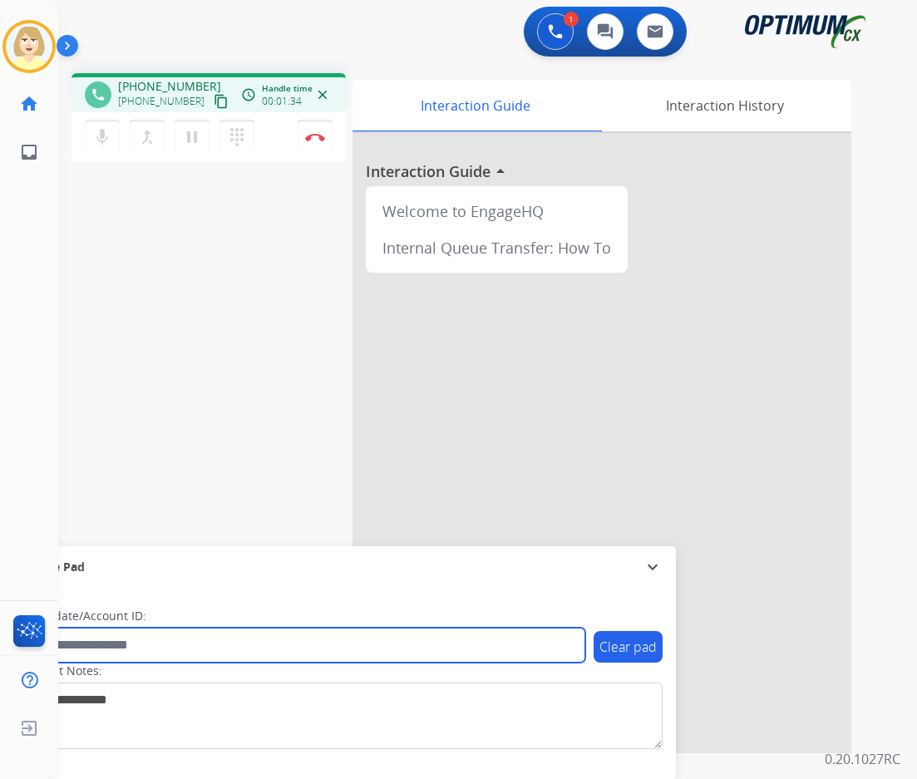
click at [95, 648] on input "text" at bounding box center [304, 645] width 564 height 35
paste input "*******"
type input "*******"
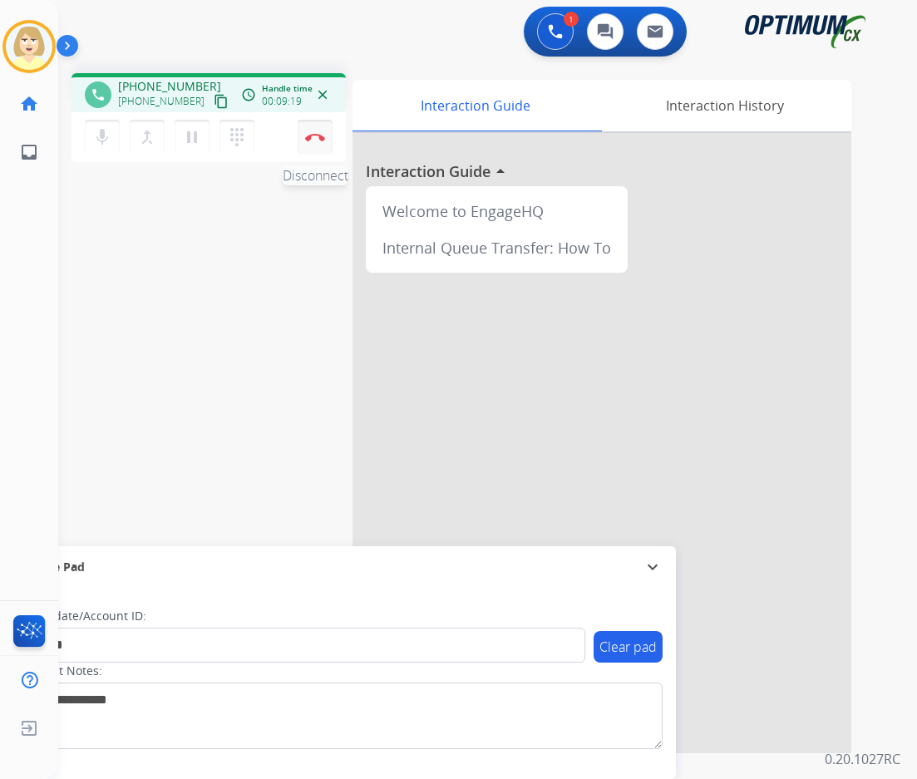
click at [314, 134] on img at bounding box center [315, 137] width 20 height 8
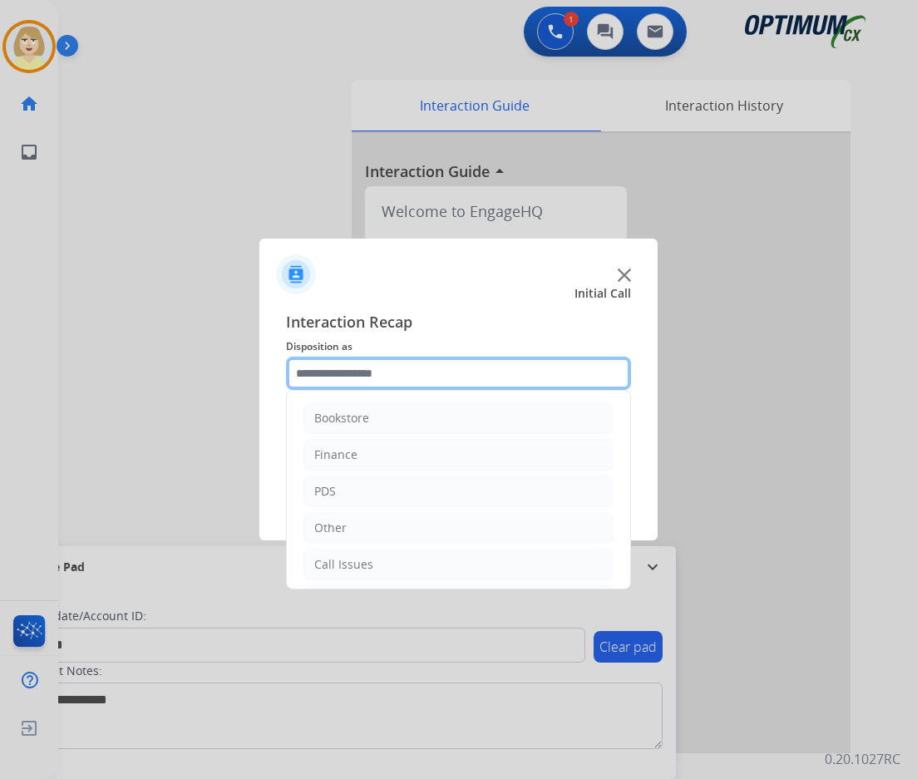
click at [345, 372] on input "text" at bounding box center [458, 373] width 345 height 33
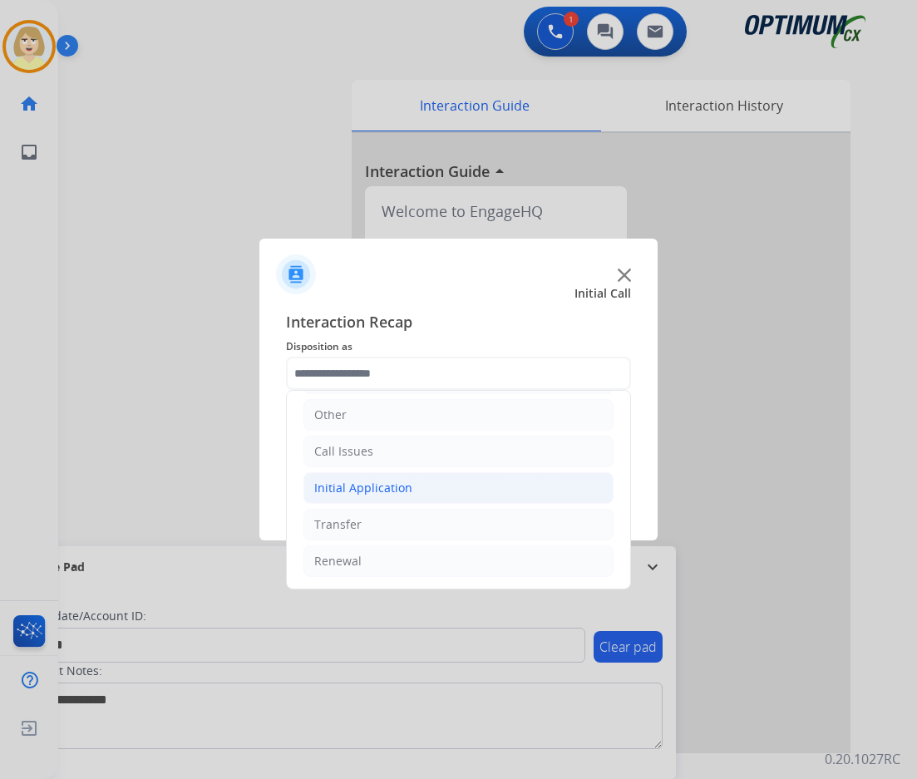
click at [388, 487] on div "Initial Application" at bounding box center [363, 488] width 98 height 17
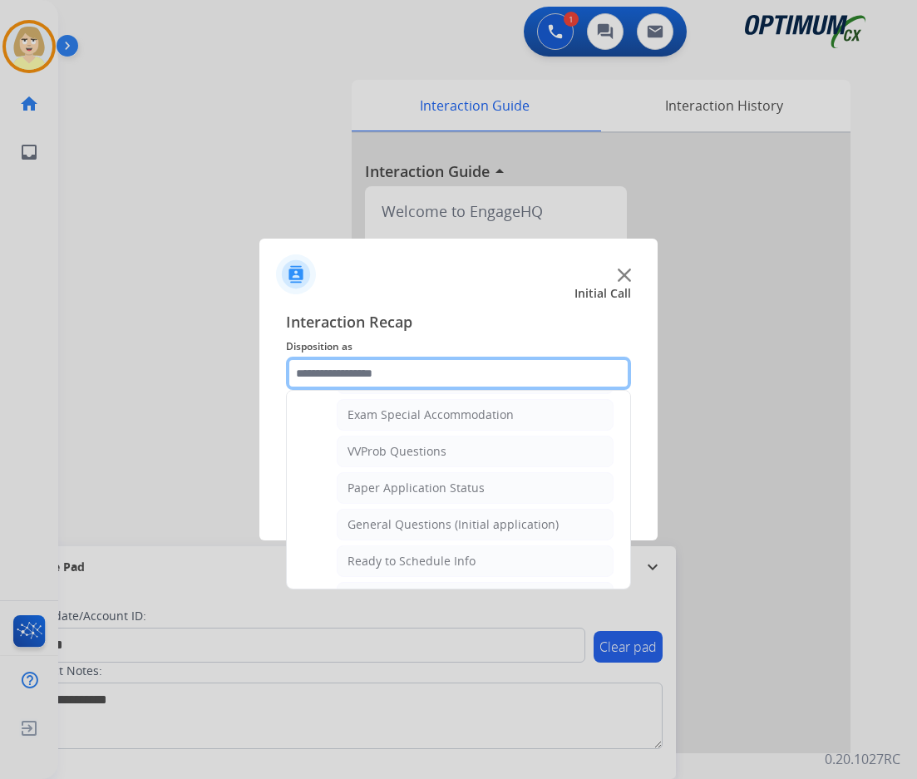
scroll to position [1007, 0]
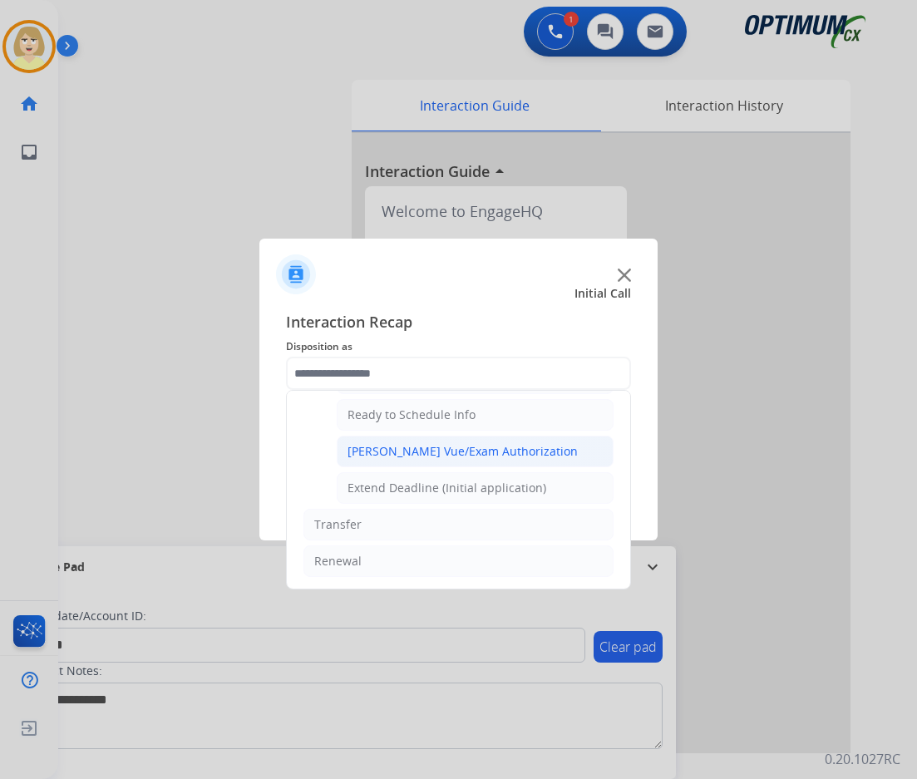
click at [409, 451] on div "[PERSON_NAME] Vue/Exam Authorization" at bounding box center [462, 451] width 230 height 17
type input "**********"
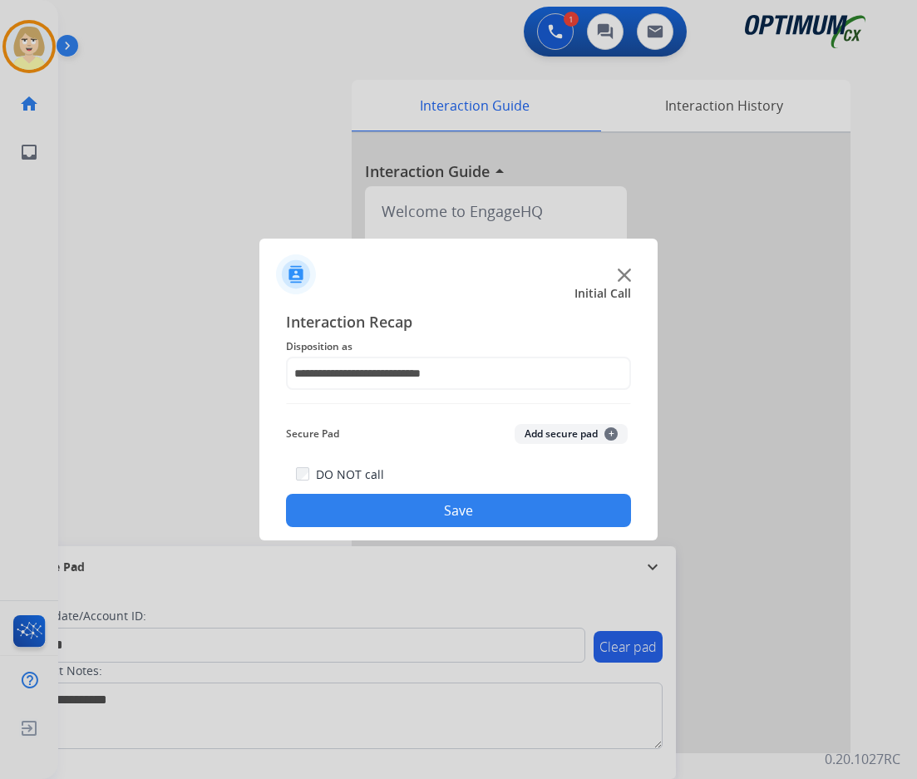
click at [561, 436] on button "Add secure pad +" at bounding box center [571, 434] width 113 height 20
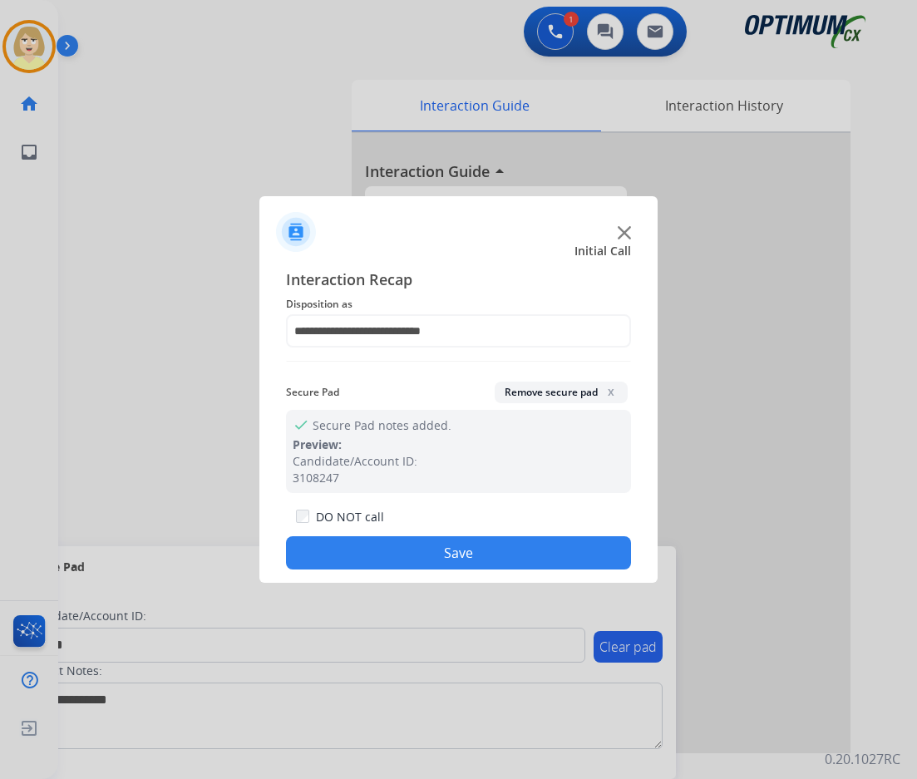
click at [410, 550] on button "Save" at bounding box center [458, 552] width 345 height 33
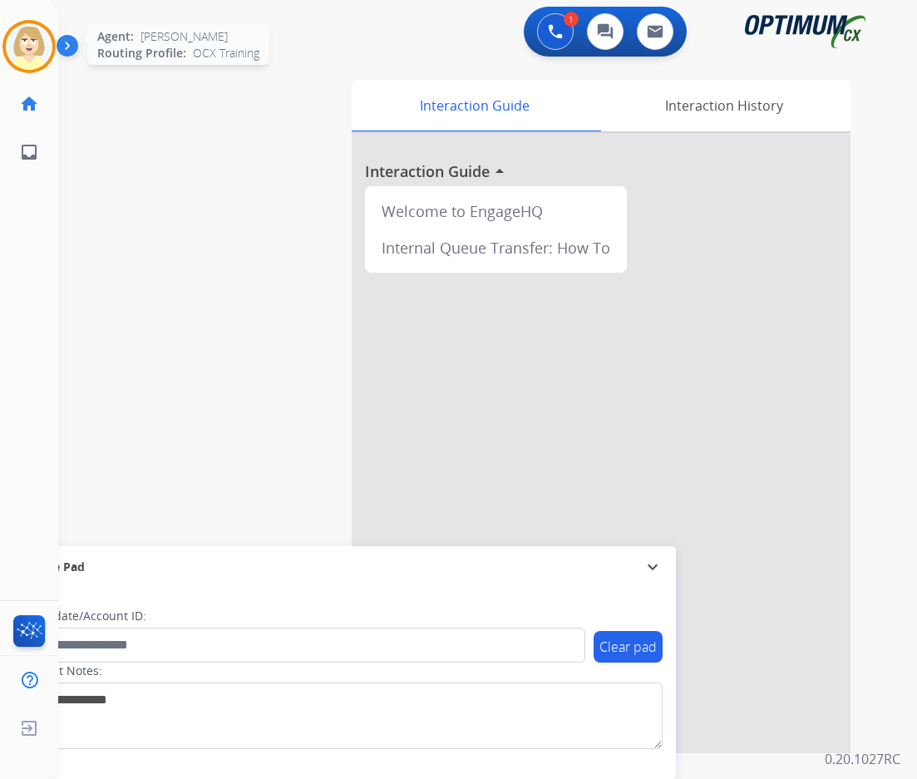
click at [20, 39] on img at bounding box center [29, 46] width 47 height 47
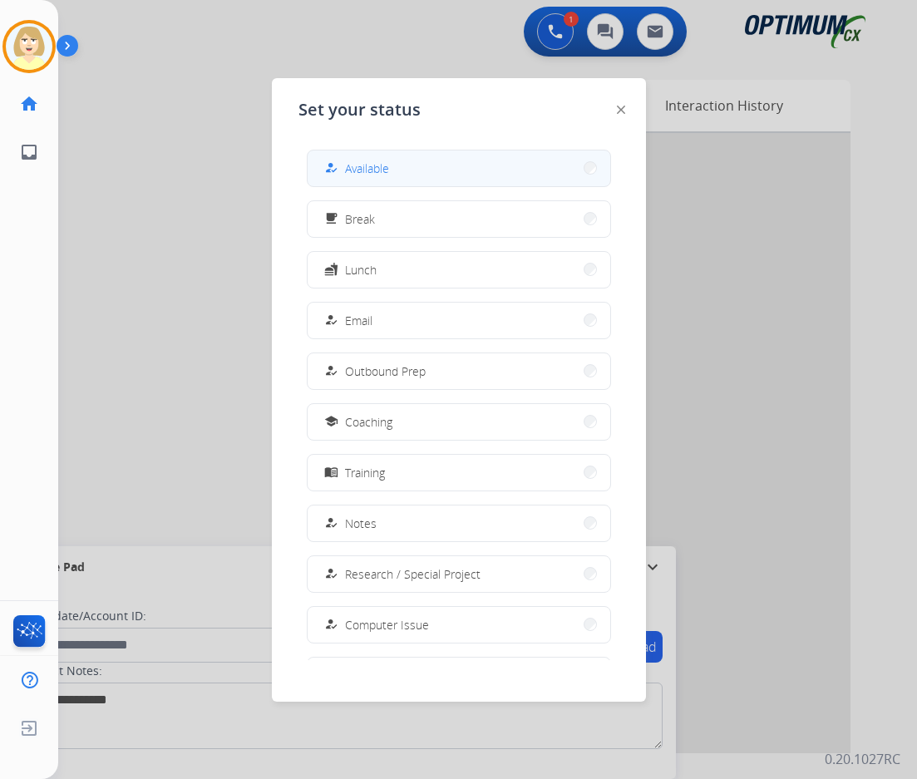
click at [364, 165] on span "Available" at bounding box center [367, 168] width 44 height 17
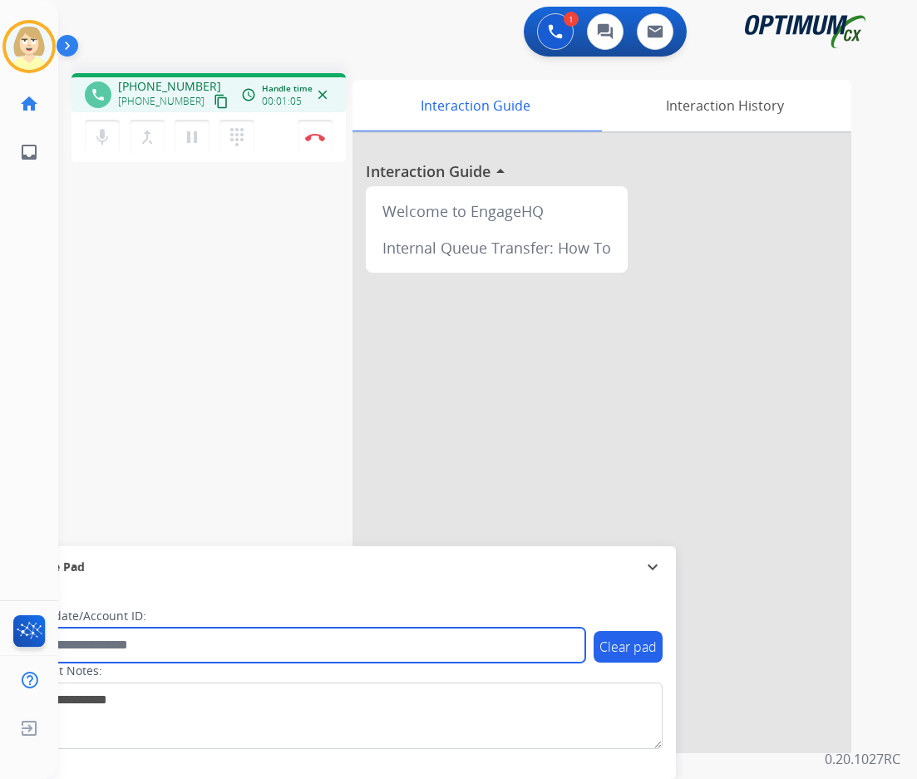
click at [86, 647] on input "text" at bounding box center [304, 645] width 564 height 35
paste input "*********"
type input "*********"
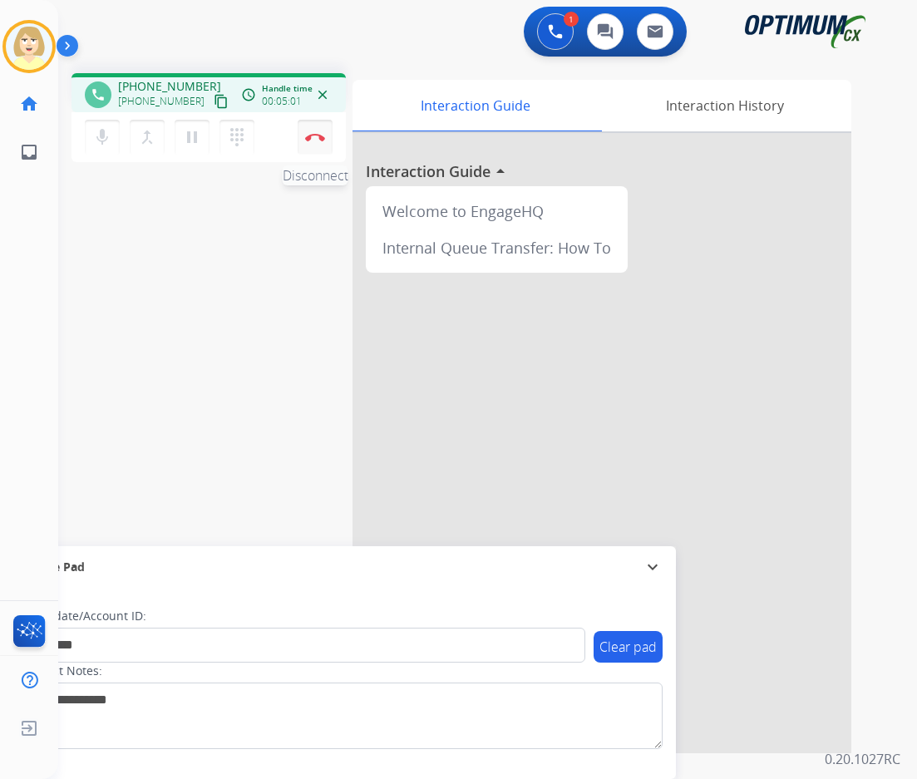
click at [314, 132] on button "Disconnect" at bounding box center [315, 137] width 35 height 35
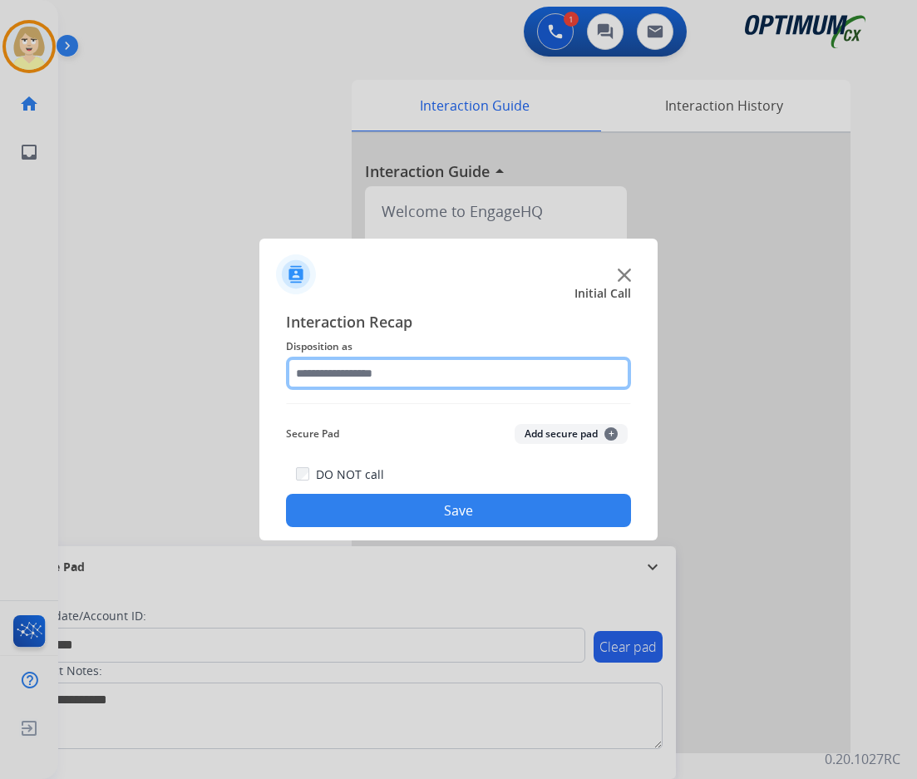
click at [327, 377] on input "text" at bounding box center [458, 373] width 345 height 33
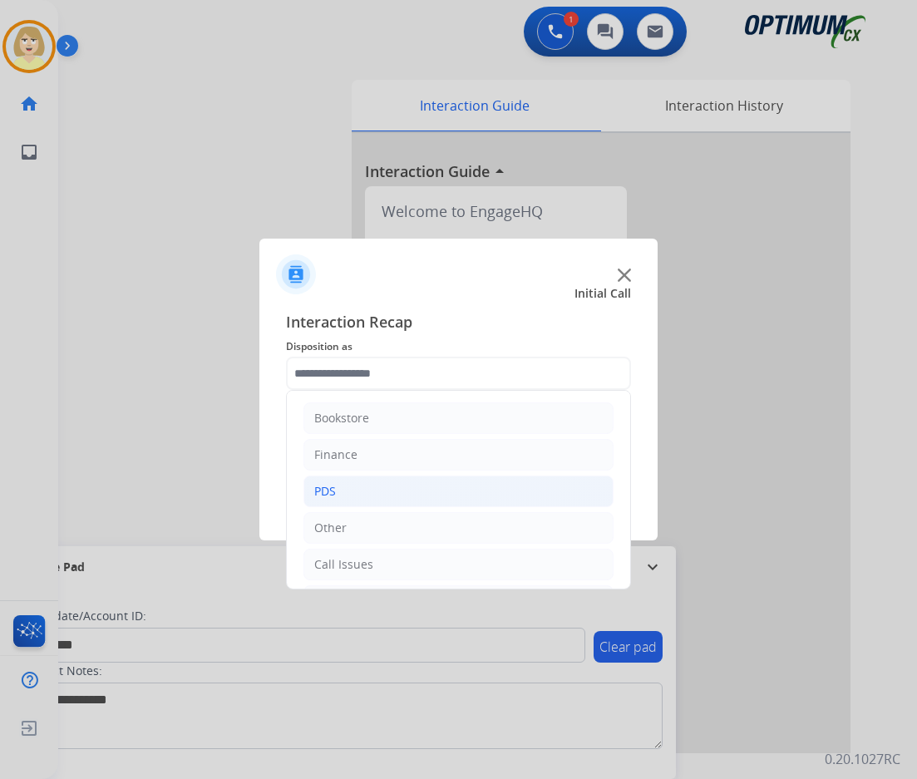
click at [329, 490] on div "PDS" at bounding box center [325, 491] width 22 height 17
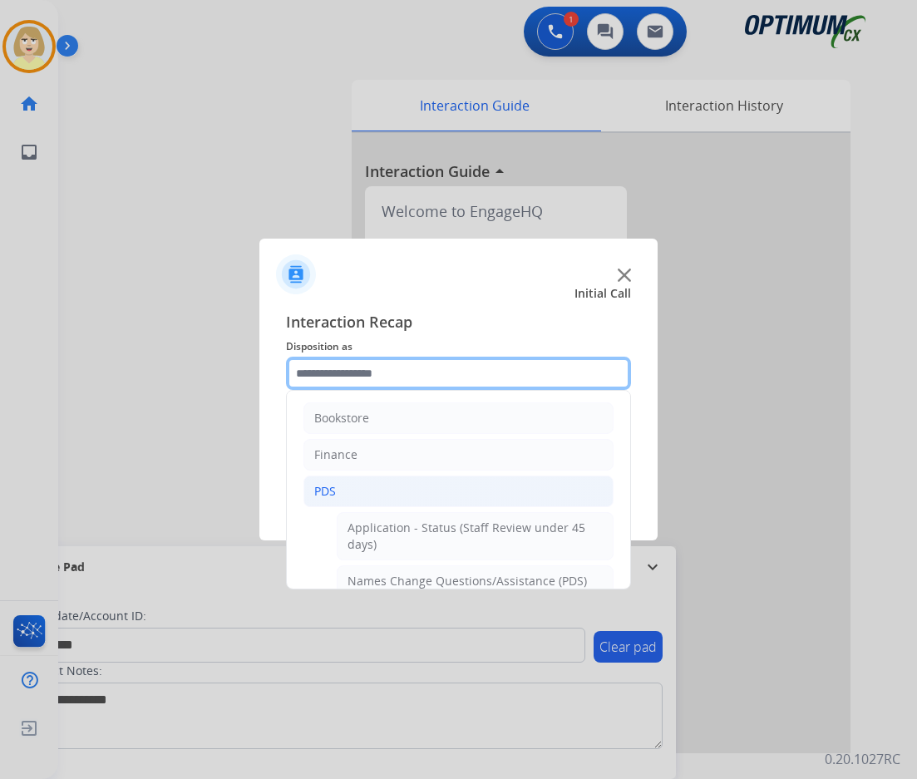
scroll to position [166, 0]
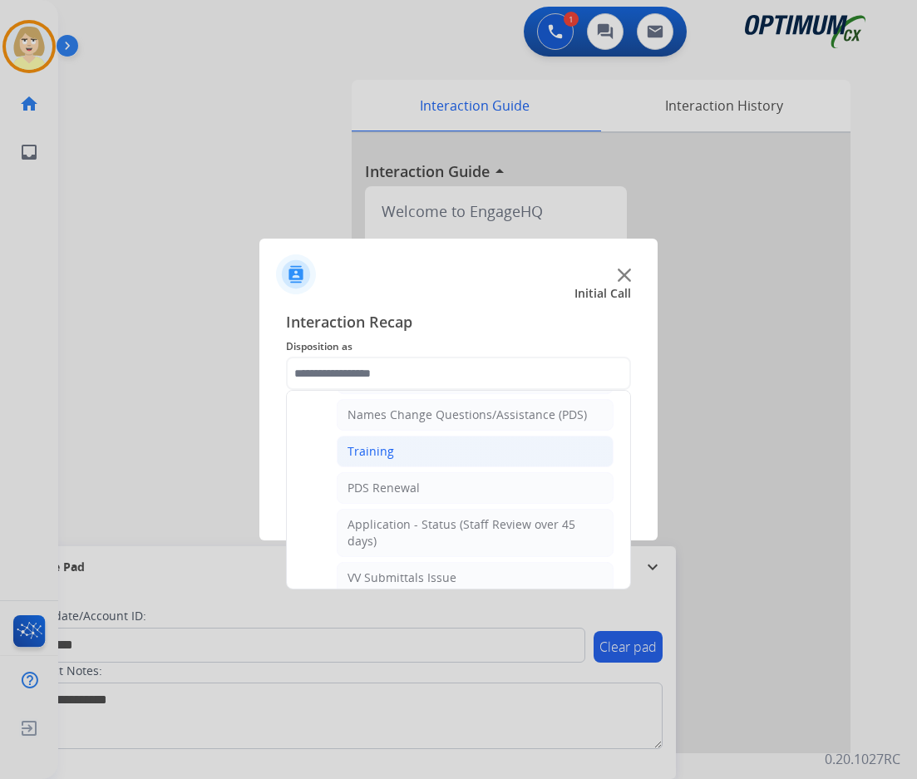
click at [371, 444] on div "Training" at bounding box center [370, 451] width 47 height 17
type input "********"
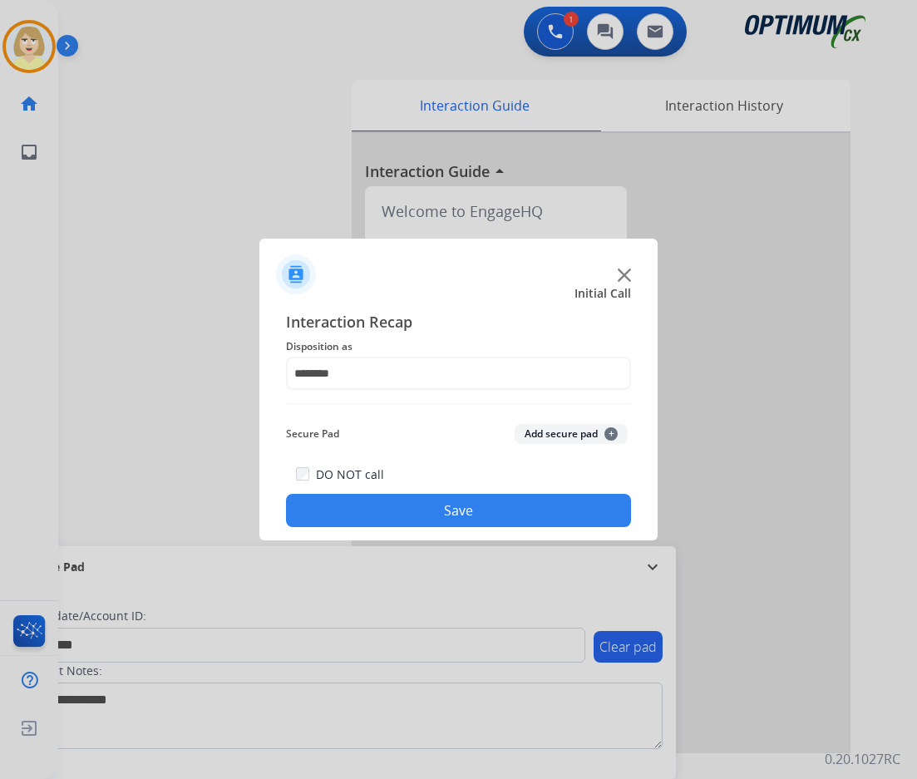
click at [539, 432] on button "Add secure pad +" at bounding box center [571, 434] width 113 height 20
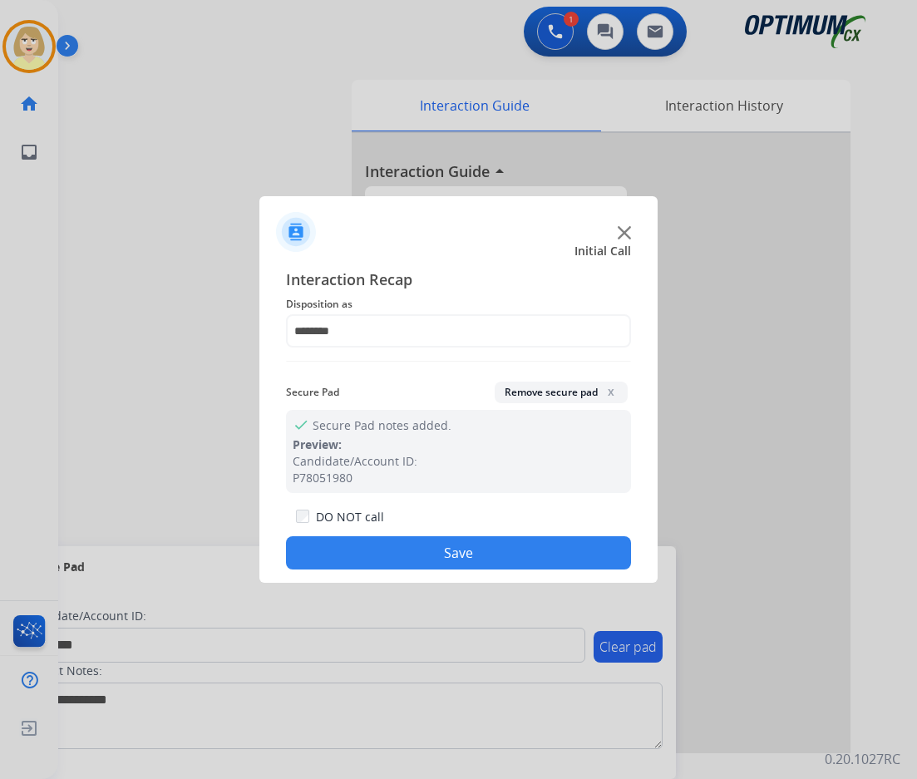
click at [357, 556] on button "Save" at bounding box center [458, 552] width 345 height 33
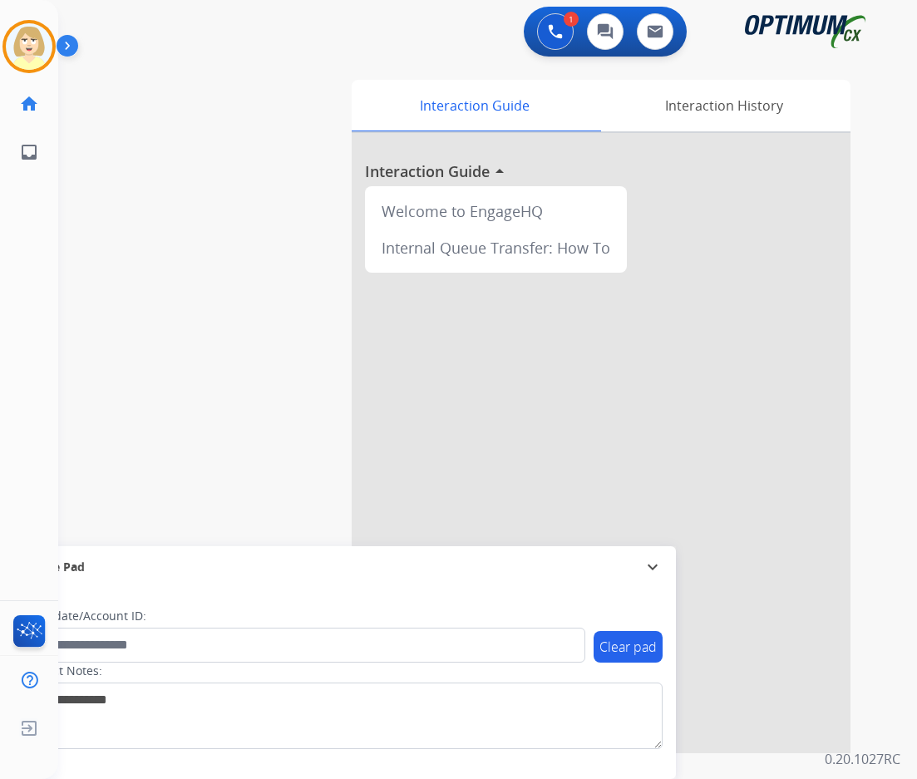
drag, startPoint x: 26, startPoint y: 34, endPoint x: 80, endPoint y: 47, distance: 55.4
click at [26, 33] on img at bounding box center [29, 46] width 47 height 47
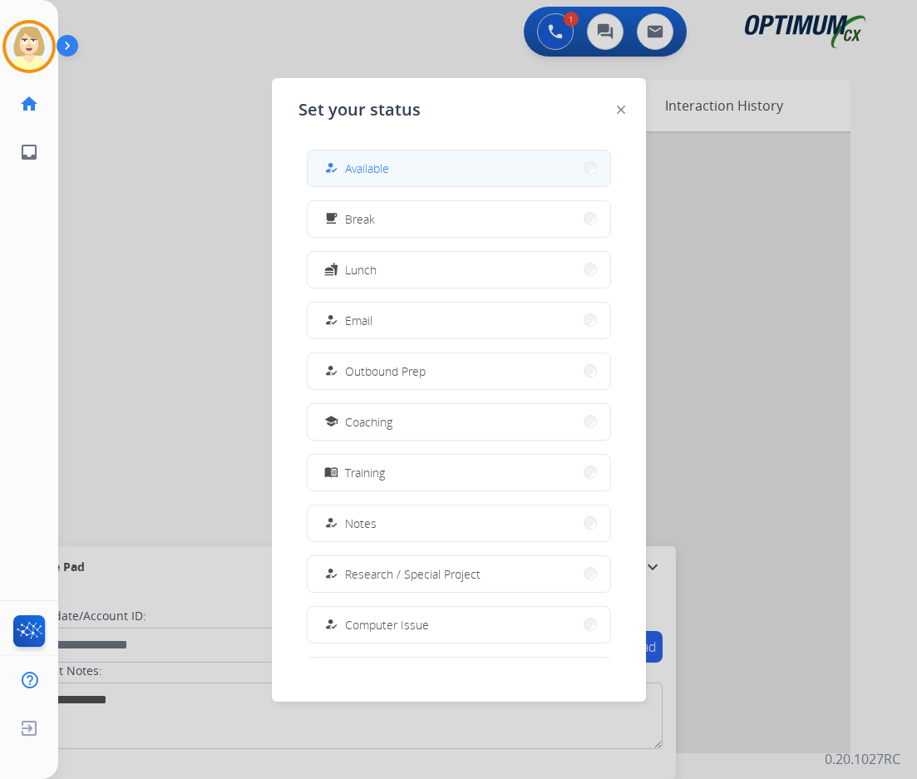
drag, startPoint x: 362, startPoint y: 163, endPoint x: 25, endPoint y: 278, distance: 355.9
click at [361, 163] on span "Available" at bounding box center [367, 168] width 44 height 17
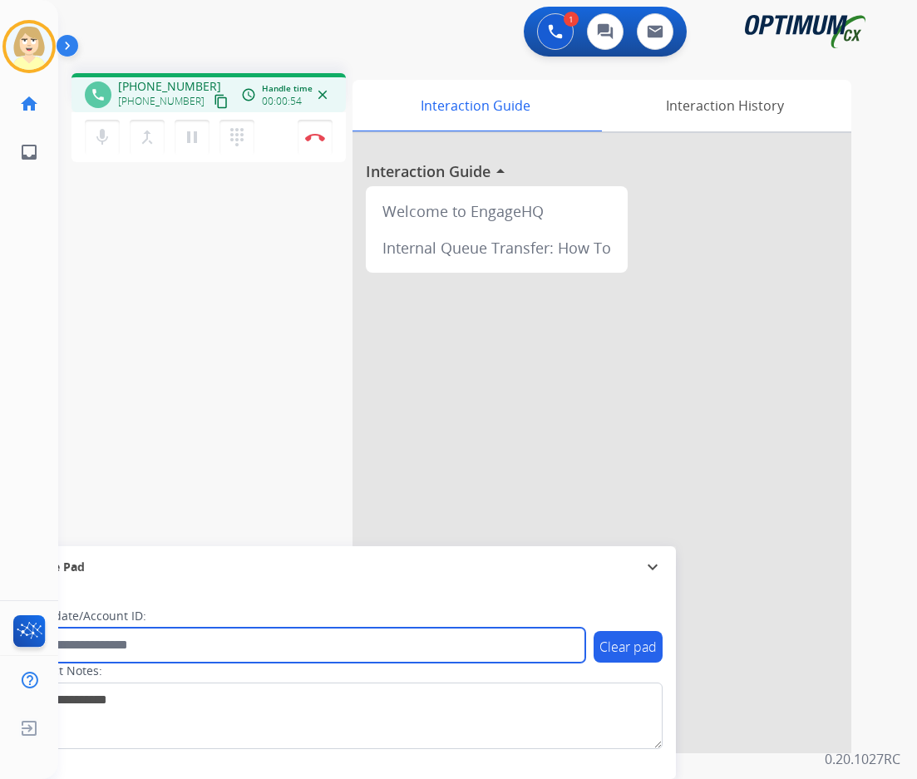
click at [110, 644] on input "text" at bounding box center [304, 645] width 564 height 35
paste input "*******"
type input "*******"
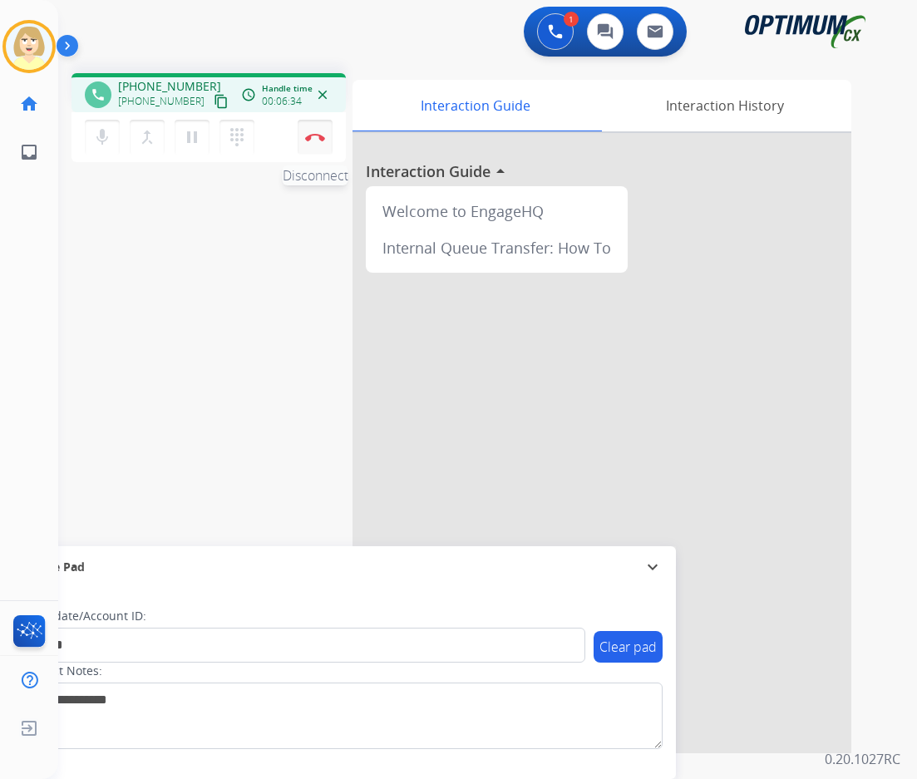
click at [314, 135] on img at bounding box center [315, 137] width 20 height 8
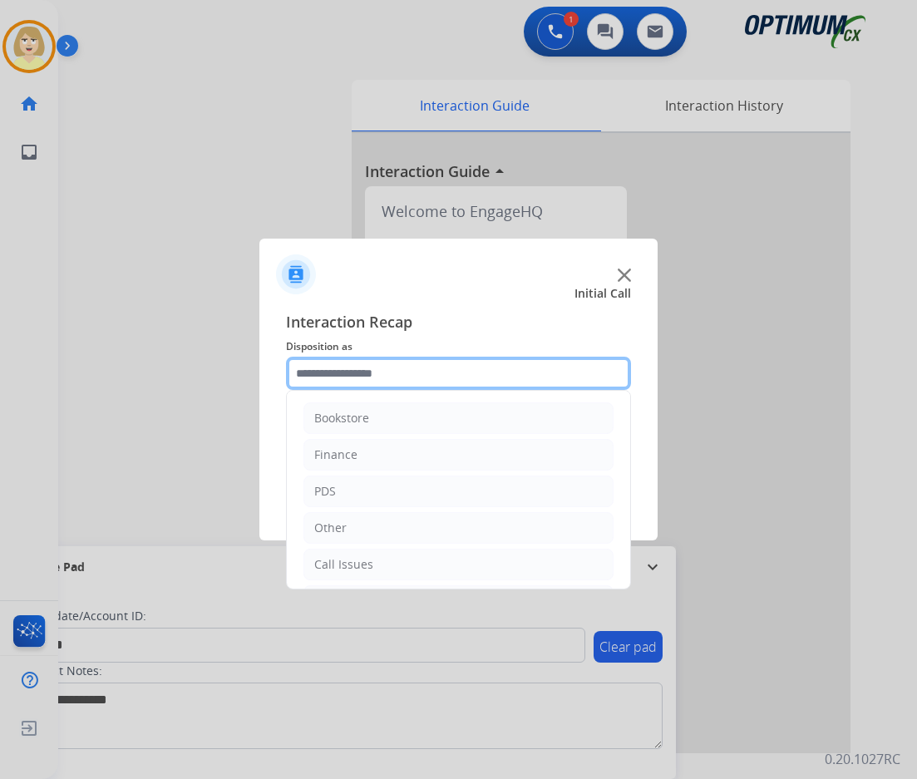
click at [320, 377] on input "text" at bounding box center [458, 373] width 345 height 33
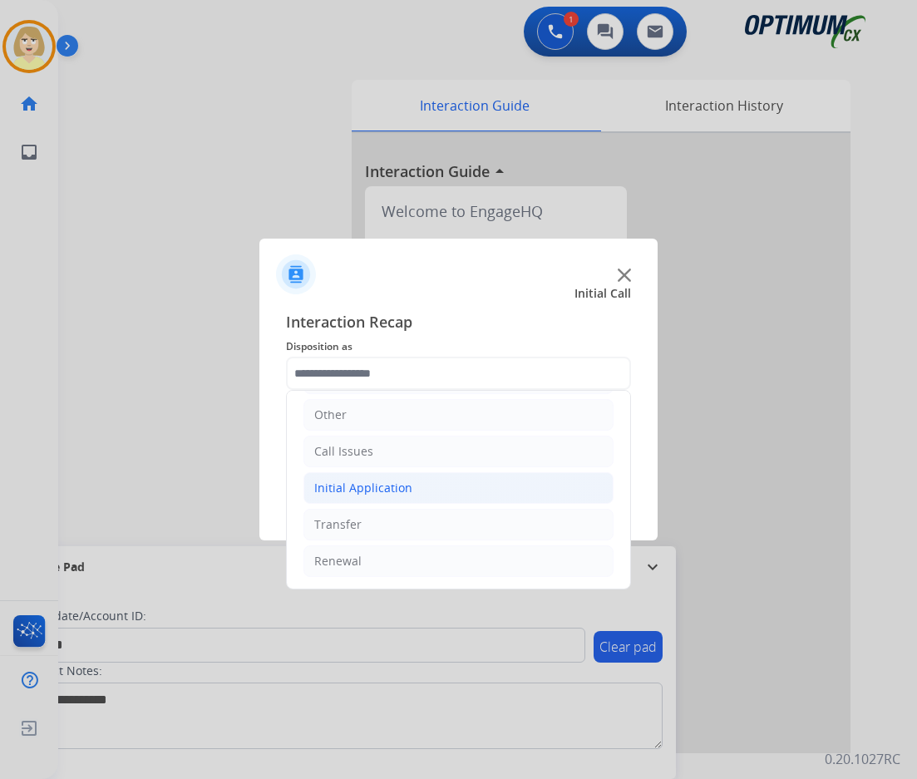
click at [364, 485] on div "Initial Application" at bounding box center [363, 488] width 98 height 17
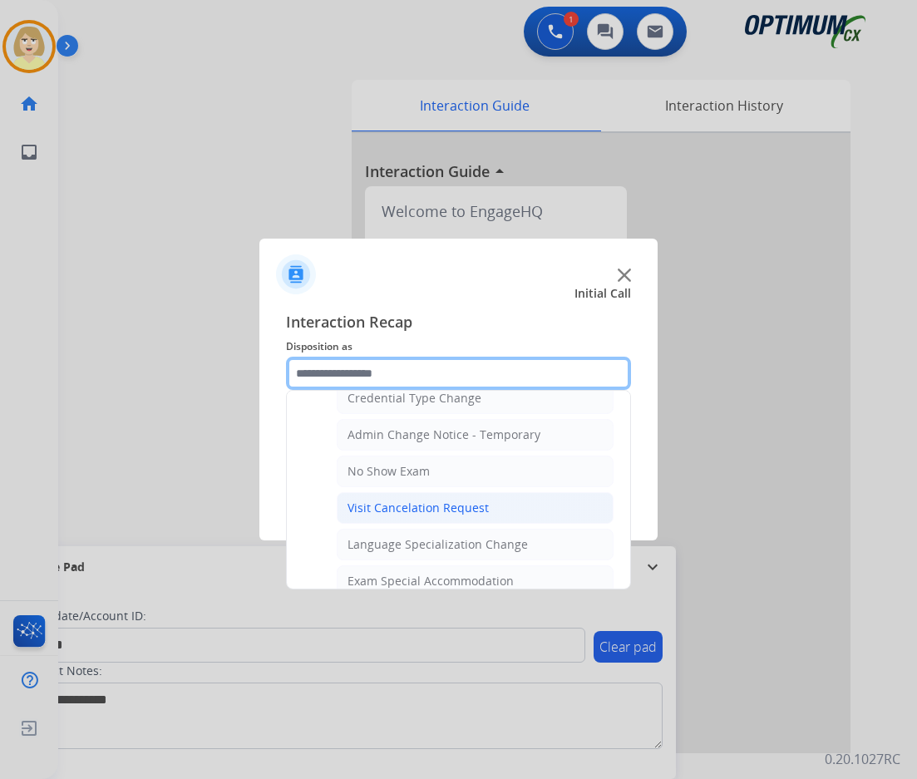
scroll to position [944, 0]
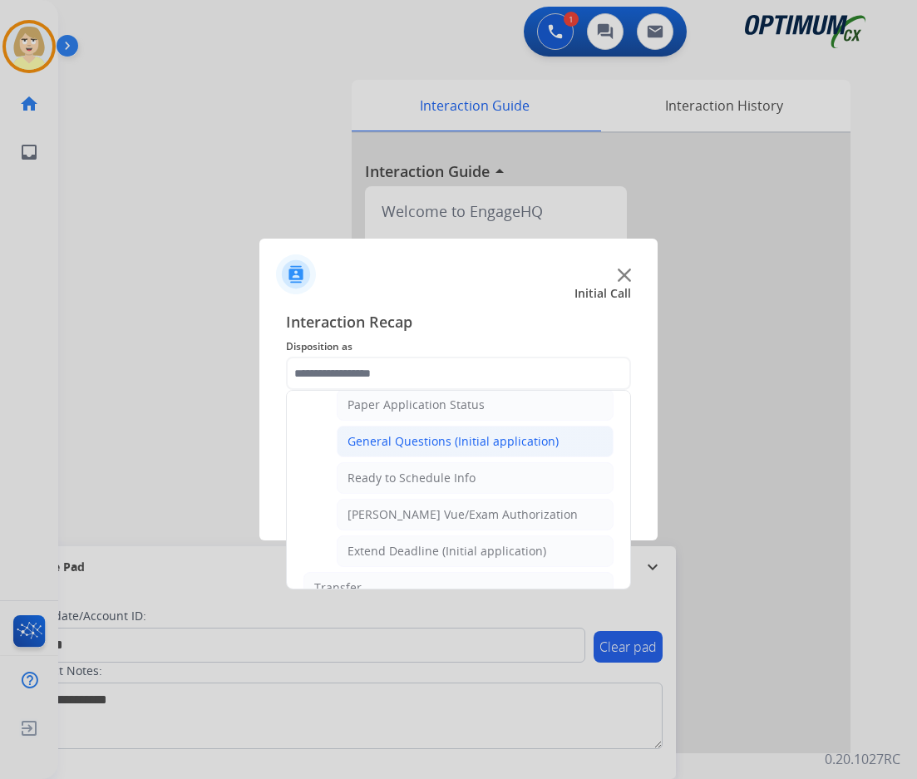
click at [427, 443] on div "General Questions (Initial application)" at bounding box center [452, 441] width 211 height 17
type input "**********"
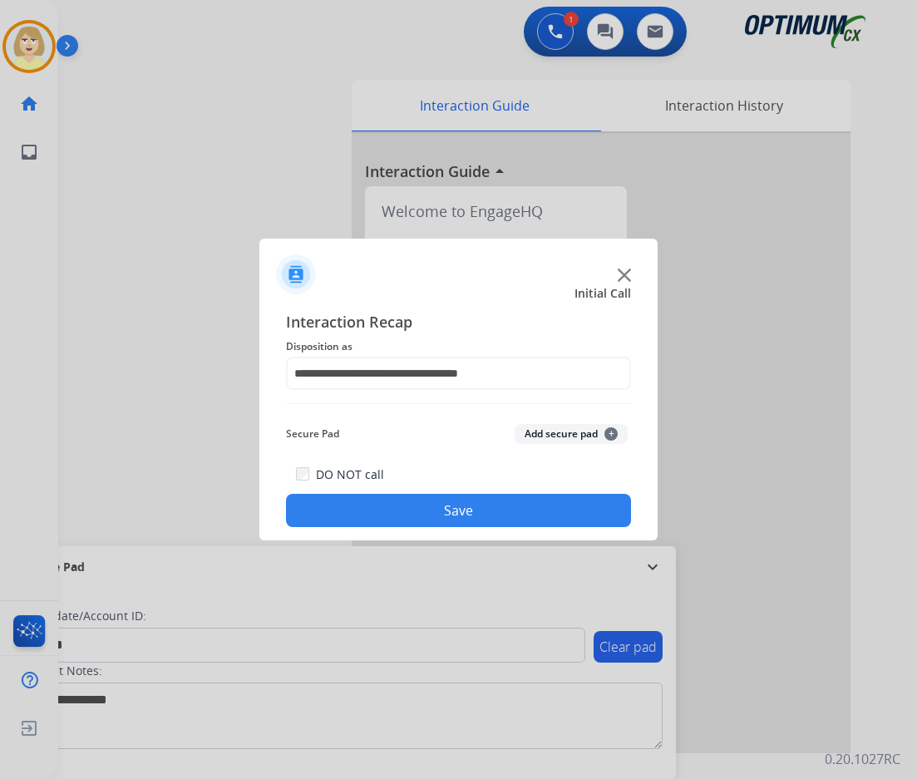
drag, startPoint x: 542, startPoint y: 435, endPoint x: 508, endPoint y: 503, distance: 76.2
click at [540, 445] on div "Secure Pad Add secure pad +" at bounding box center [458, 433] width 345 height 33
click at [431, 516] on button "Save" at bounding box center [458, 510] width 345 height 33
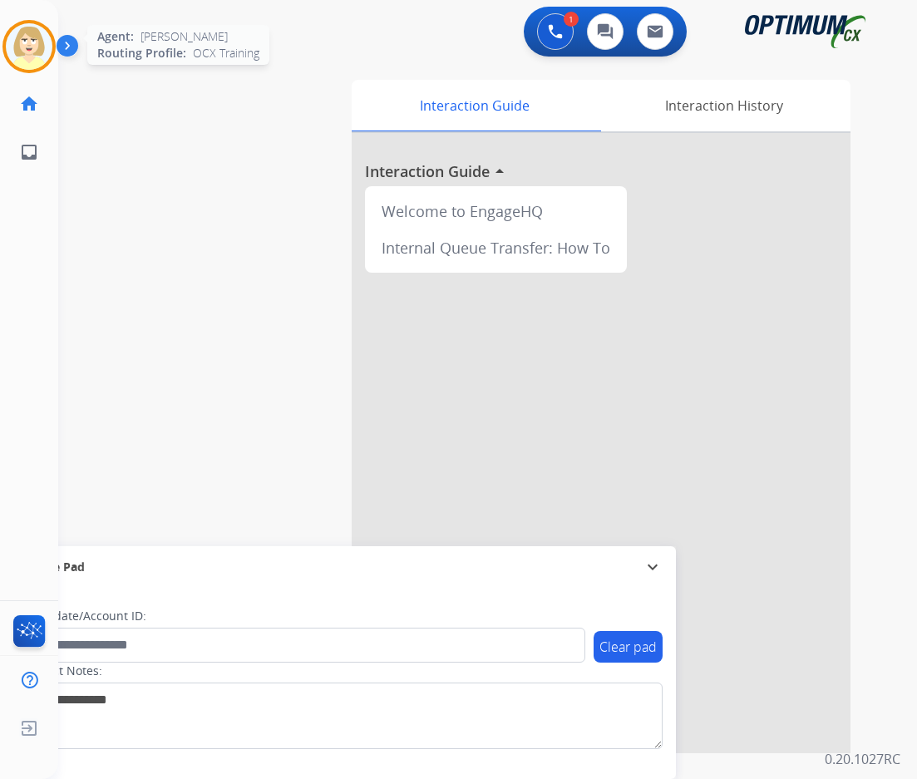
click at [24, 41] on img at bounding box center [29, 46] width 47 height 47
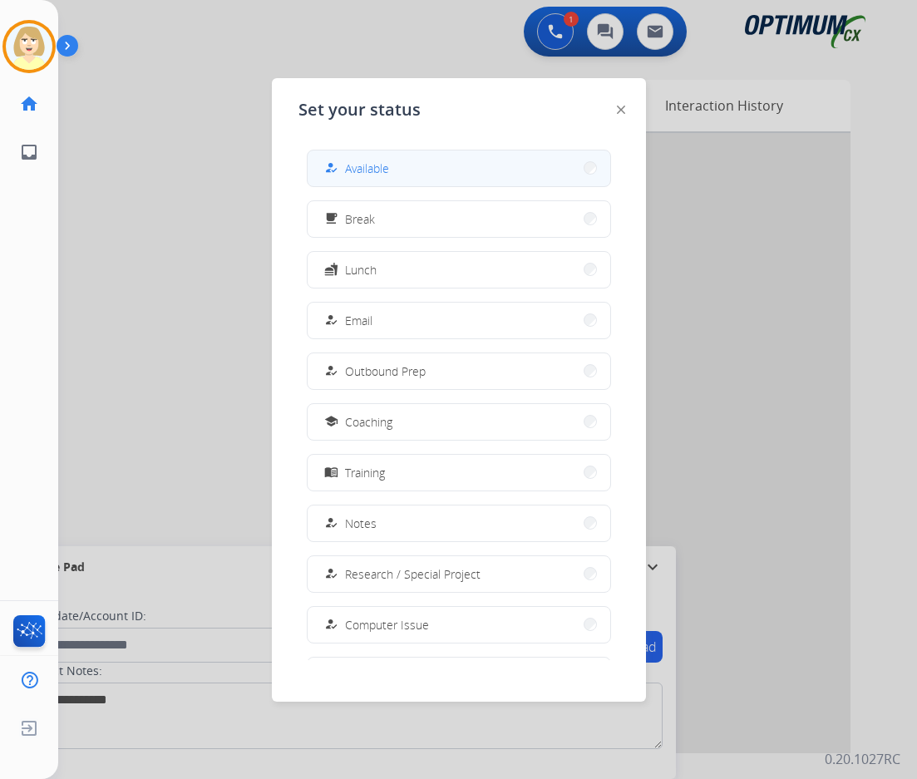
click at [378, 170] on span "Available" at bounding box center [367, 168] width 44 height 17
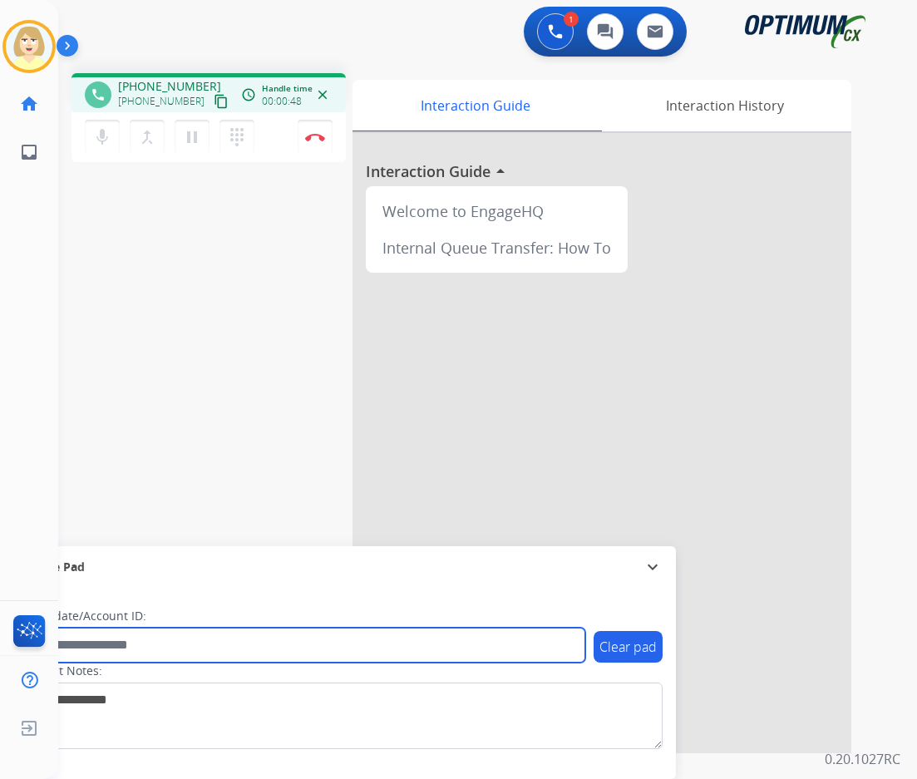
click at [136, 642] on input "text" at bounding box center [304, 645] width 564 height 35
paste input "*******"
type input "*******"
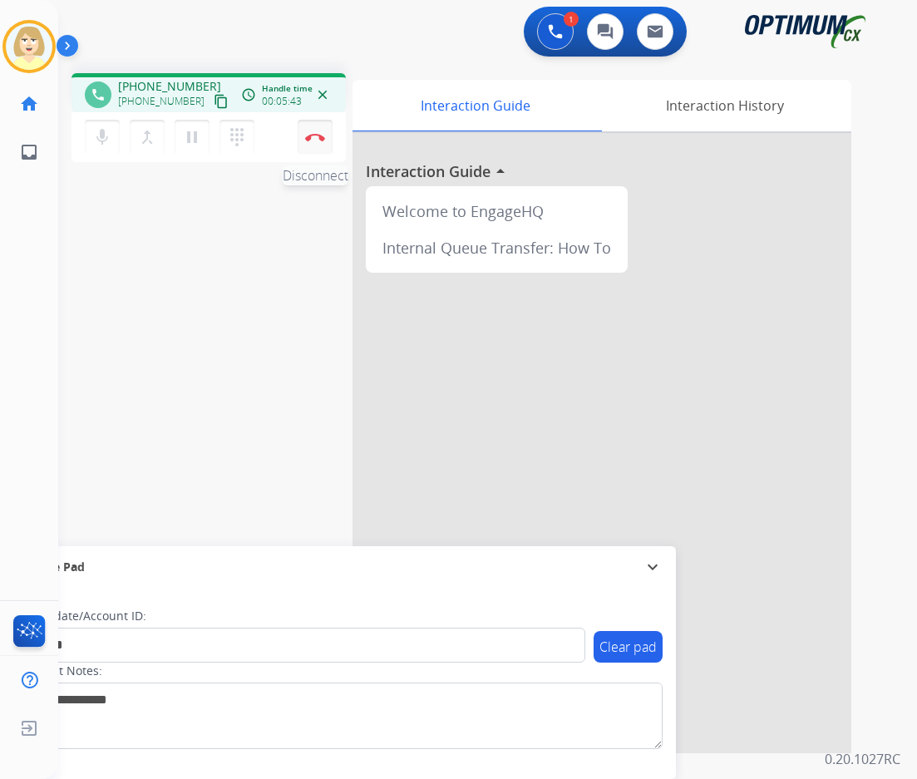
click at [313, 132] on button "Disconnect" at bounding box center [315, 137] width 35 height 35
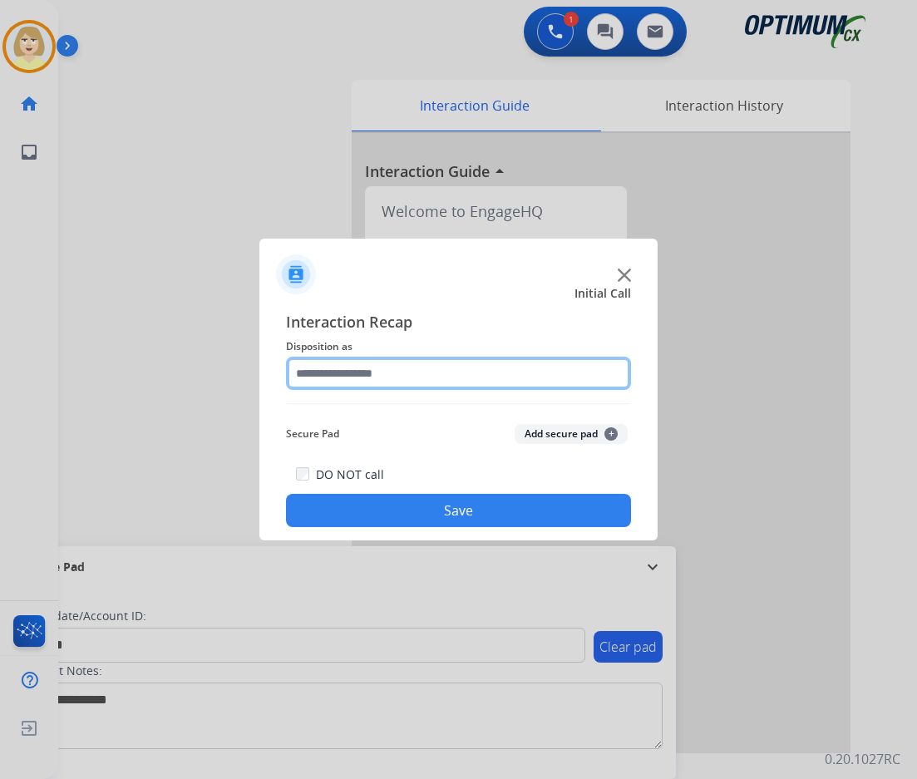
click at [329, 378] on input "text" at bounding box center [458, 373] width 345 height 33
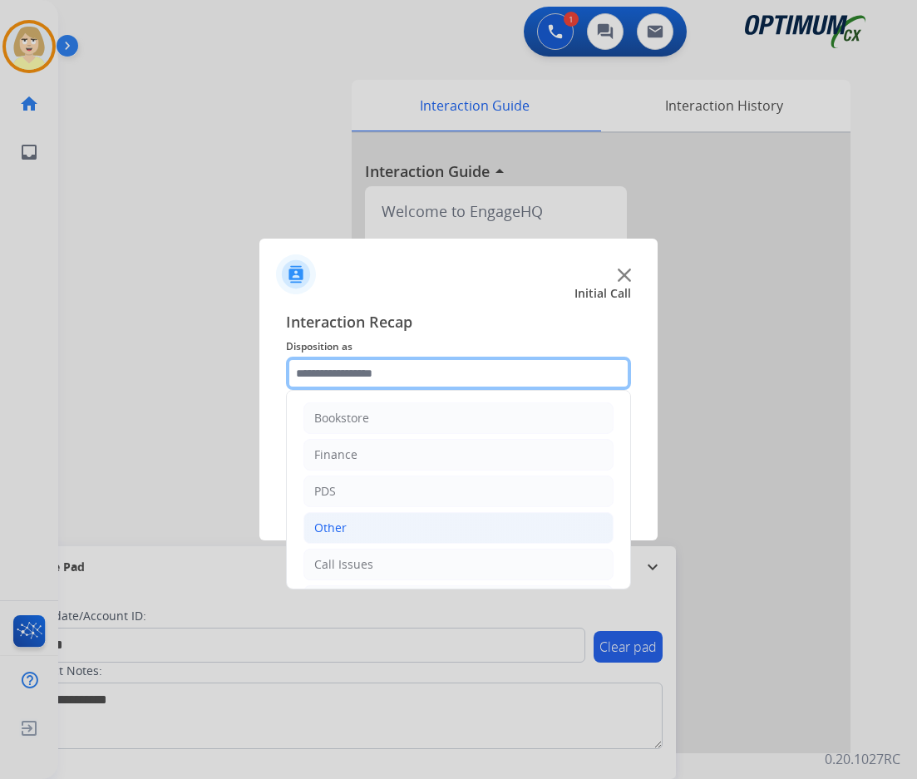
scroll to position [113, 0]
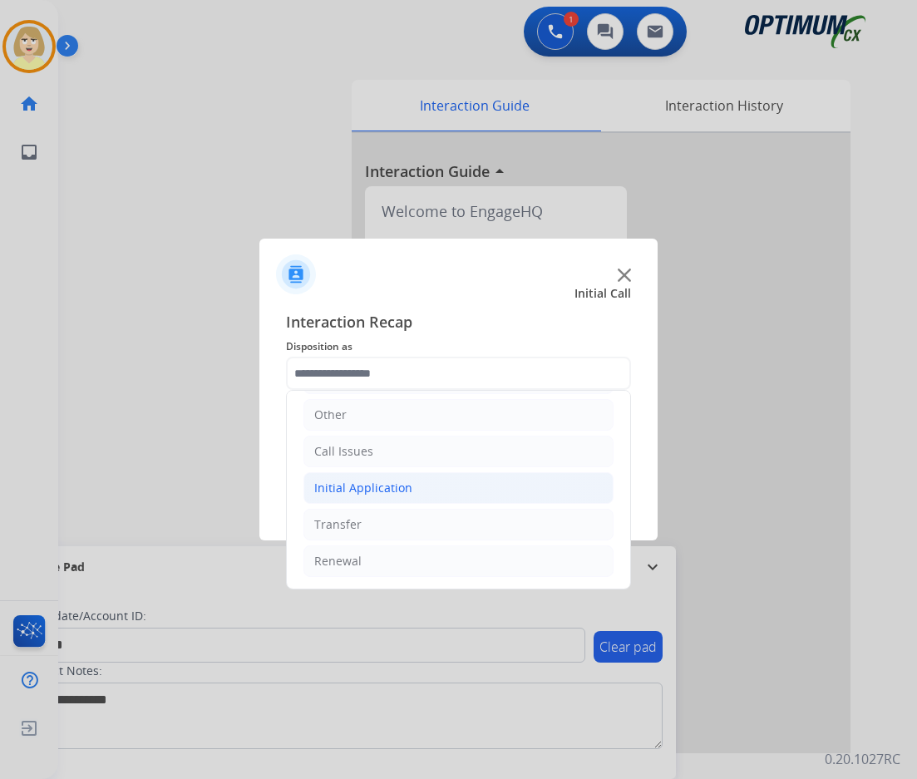
click at [378, 490] on div "Initial Application" at bounding box center [363, 488] width 98 height 17
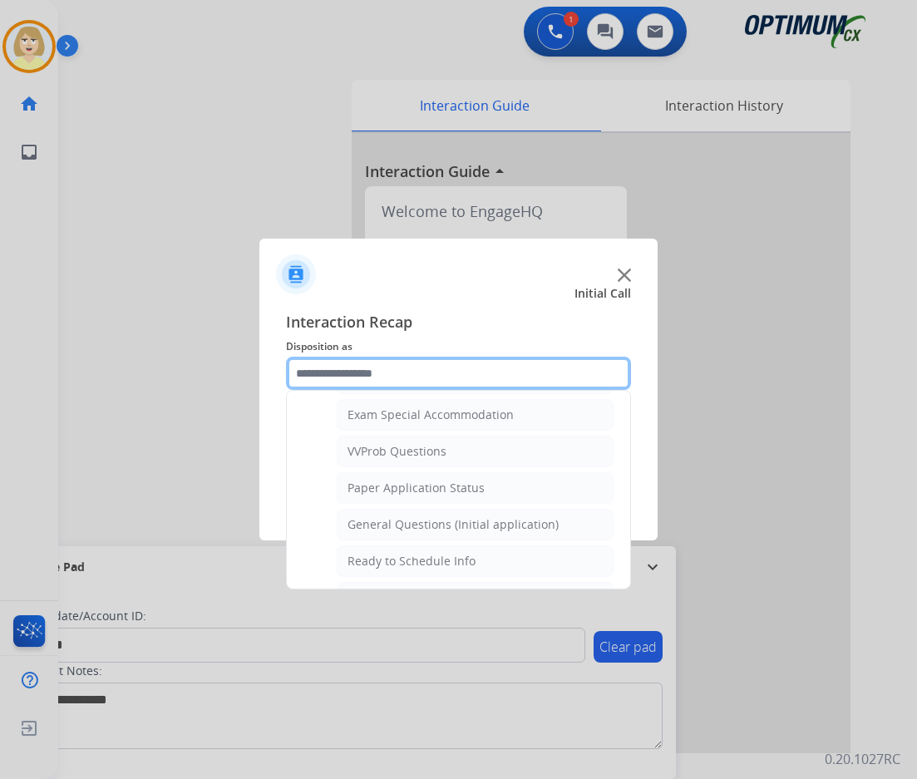
scroll to position [944, 0]
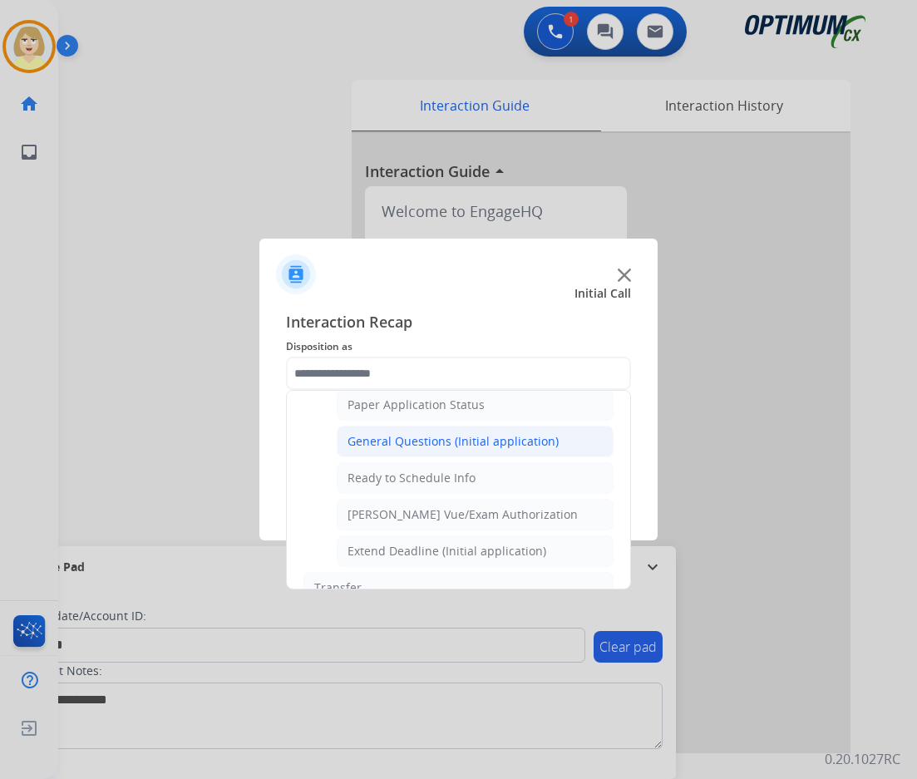
click at [393, 440] on div "General Questions (Initial application)" at bounding box center [452, 441] width 211 height 17
type input "**********"
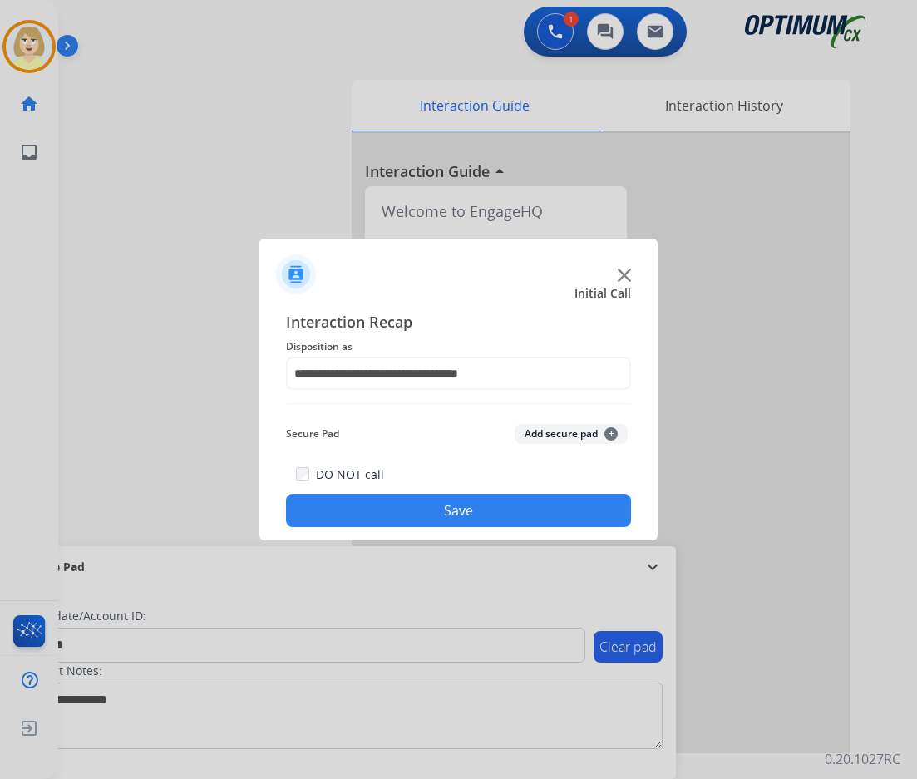
click at [544, 431] on button "Add secure pad +" at bounding box center [571, 434] width 113 height 20
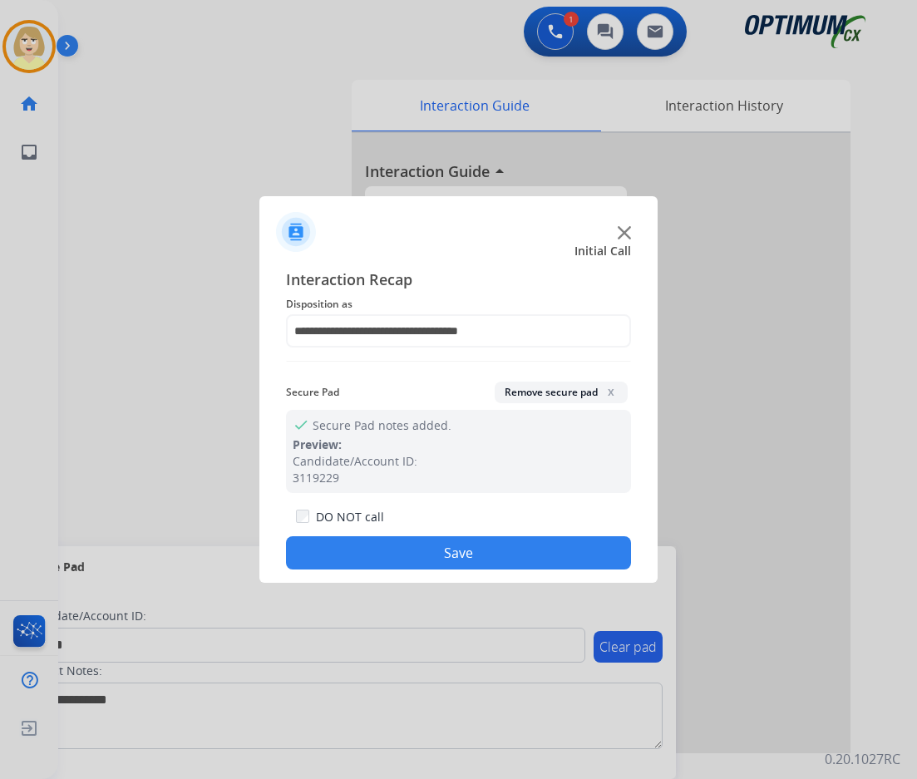
drag, startPoint x: 372, startPoint y: 556, endPoint x: 17, endPoint y: 287, distance: 445.5
click at [371, 555] on button "Save" at bounding box center [458, 552] width 345 height 33
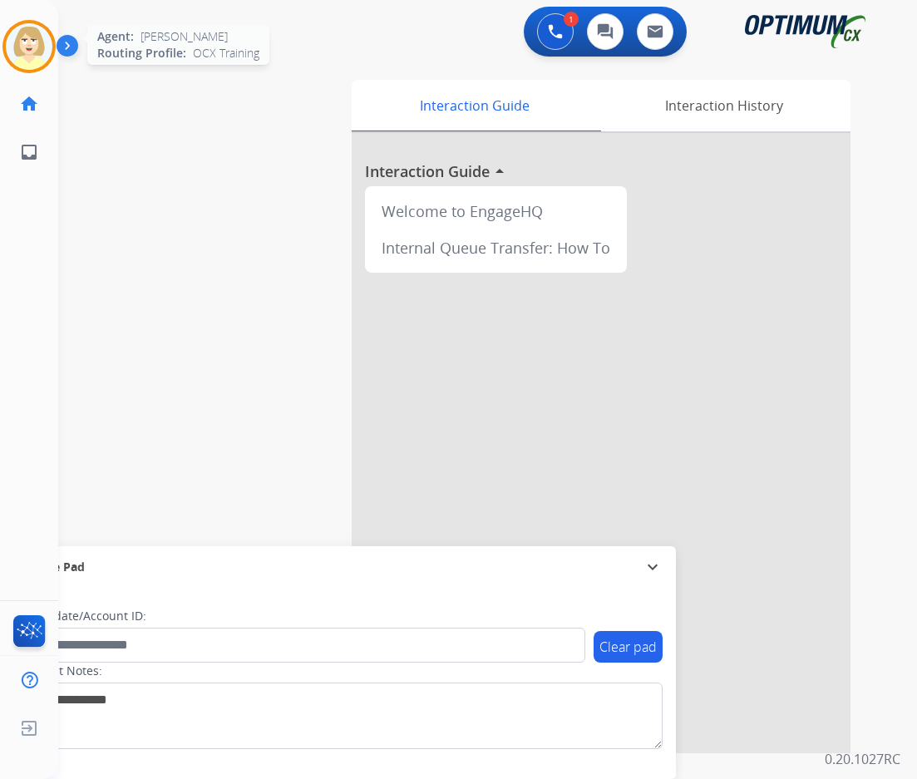
click at [17, 40] on img at bounding box center [29, 46] width 47 height 47
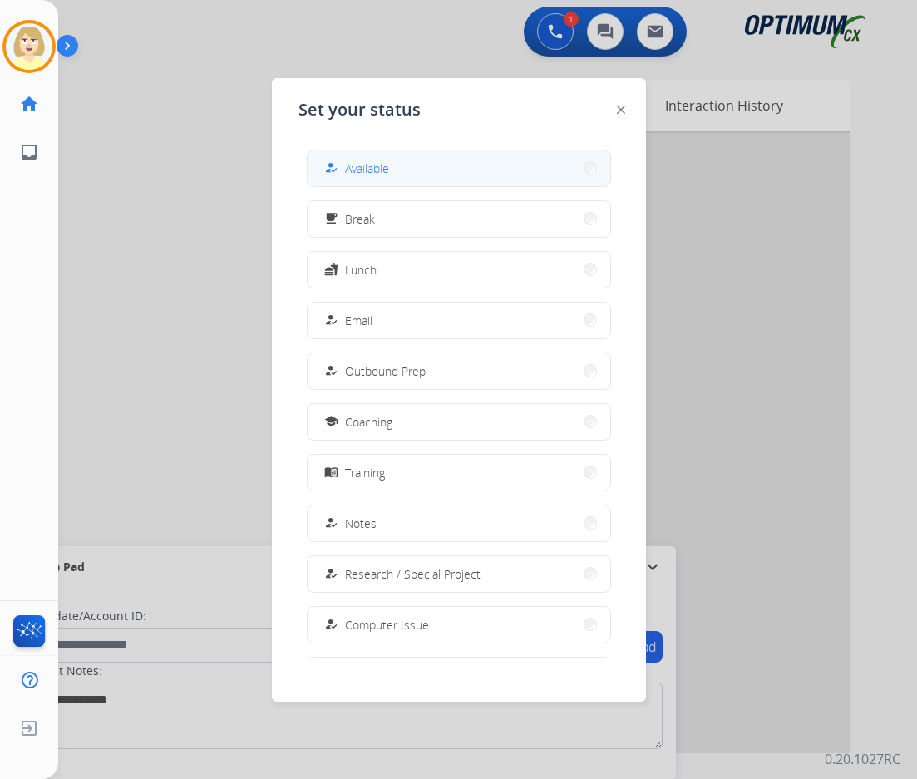
click at [346, 165] on div "how_to_reg Available" at bounding box center [355, 168] width 68 height 20
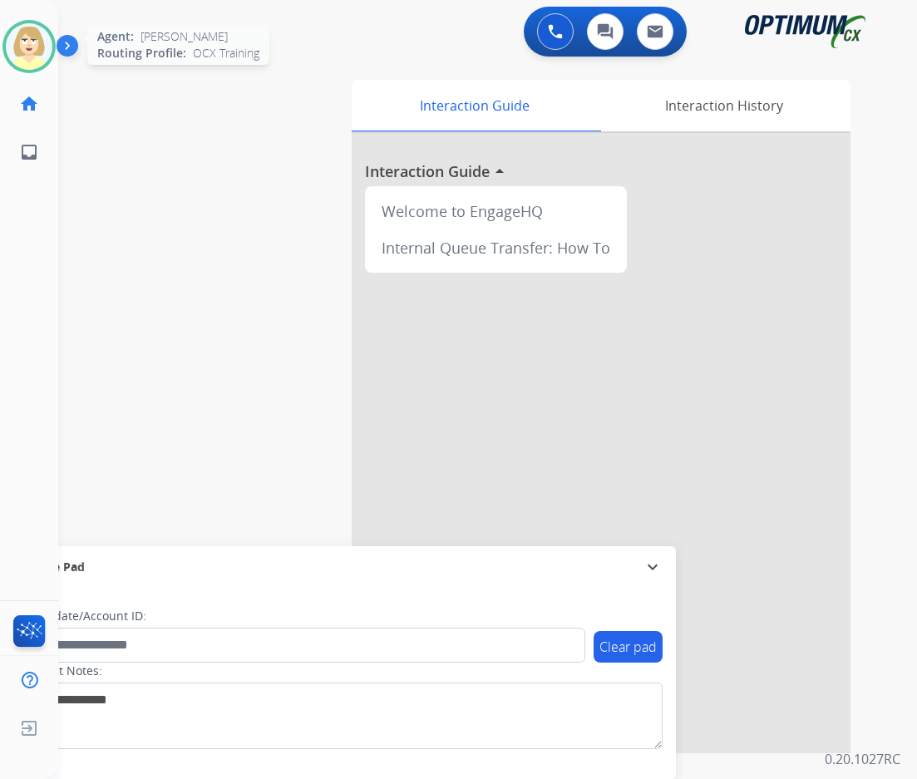
click at [22, 37] on img at bounding box center [29, 46] width 47 height 47
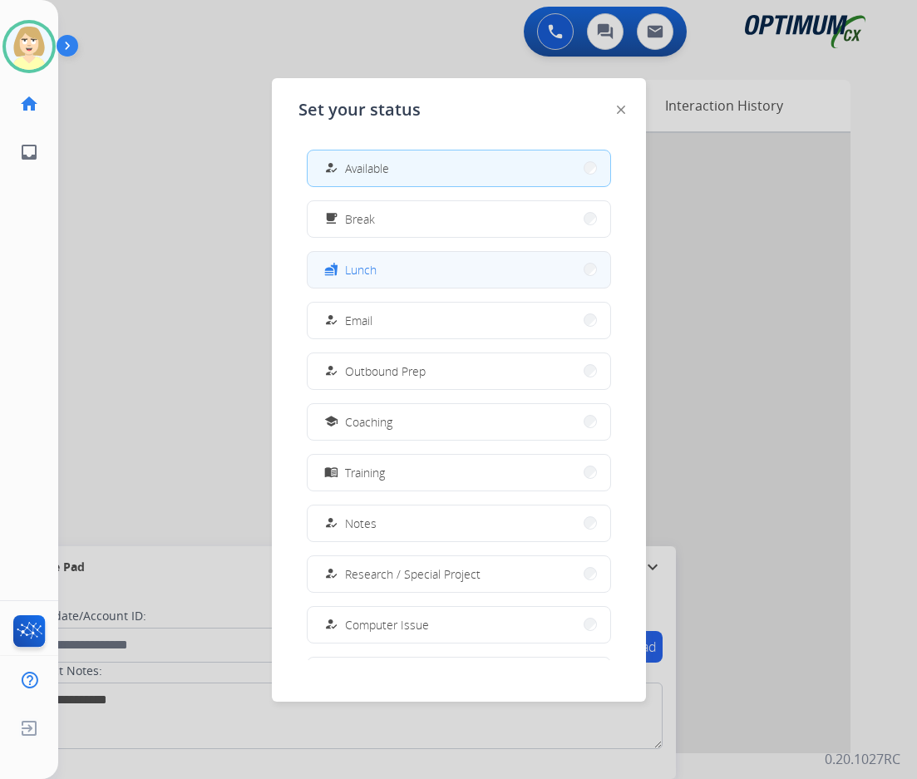
click at [362, 265] on span "Lunch" at bounding box center [361, 269] width 32 height 17
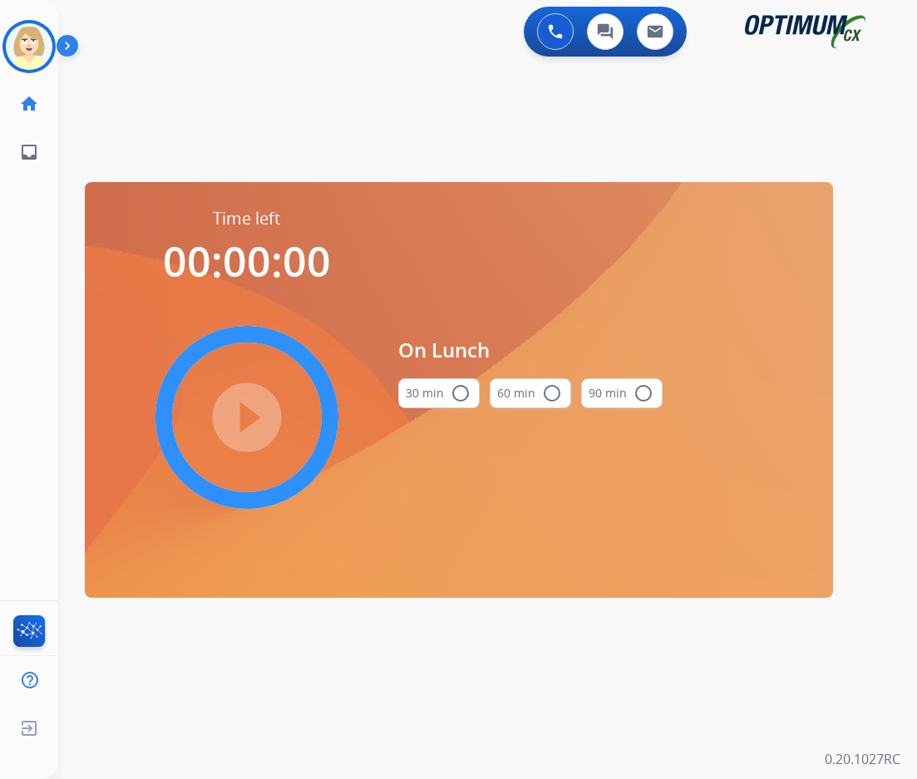
click at [458, 391] on mat-icon "radio_button_unchecked" at bounding box center [461, 393] width 20 height 20
click at [256, 414] on mat-icon "play_circle_filled" at bounding box center [247, 417] width 20 height 20
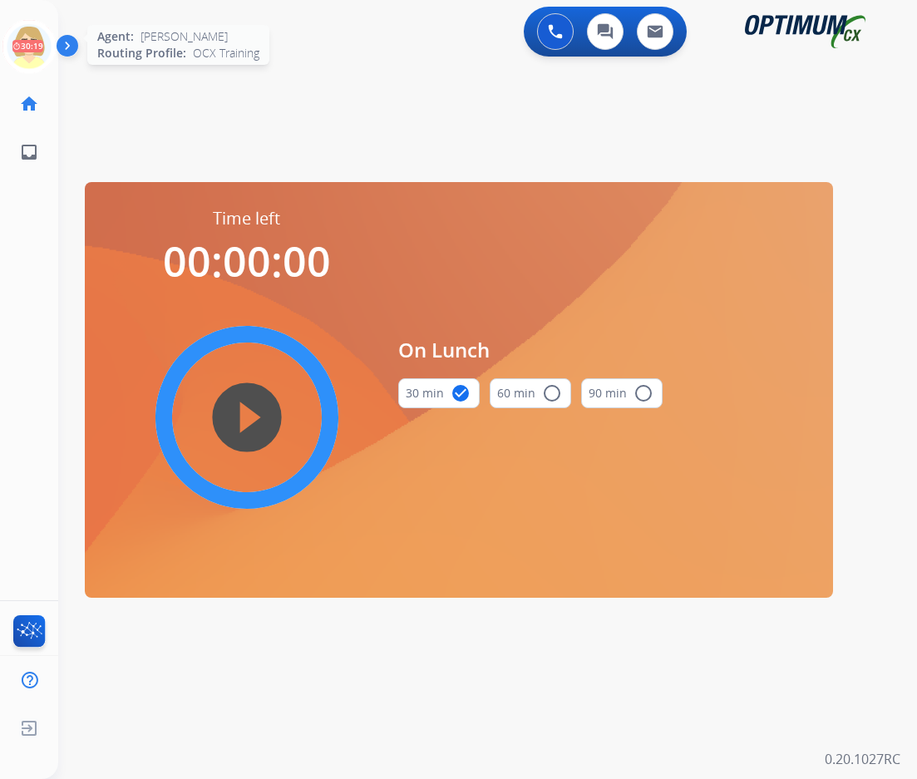
click at [26, 39] on icon at bounding box center [29, 47] width 54 height 54
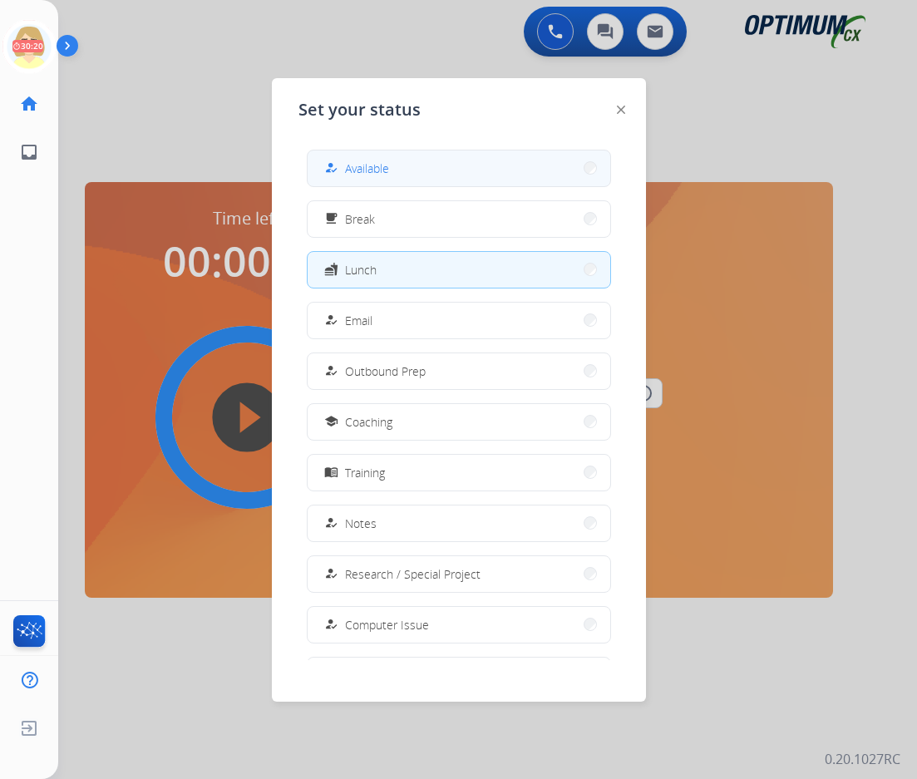
click at [382, 172] on span "Available" at bounding box center [367, 168] width 44 height 17
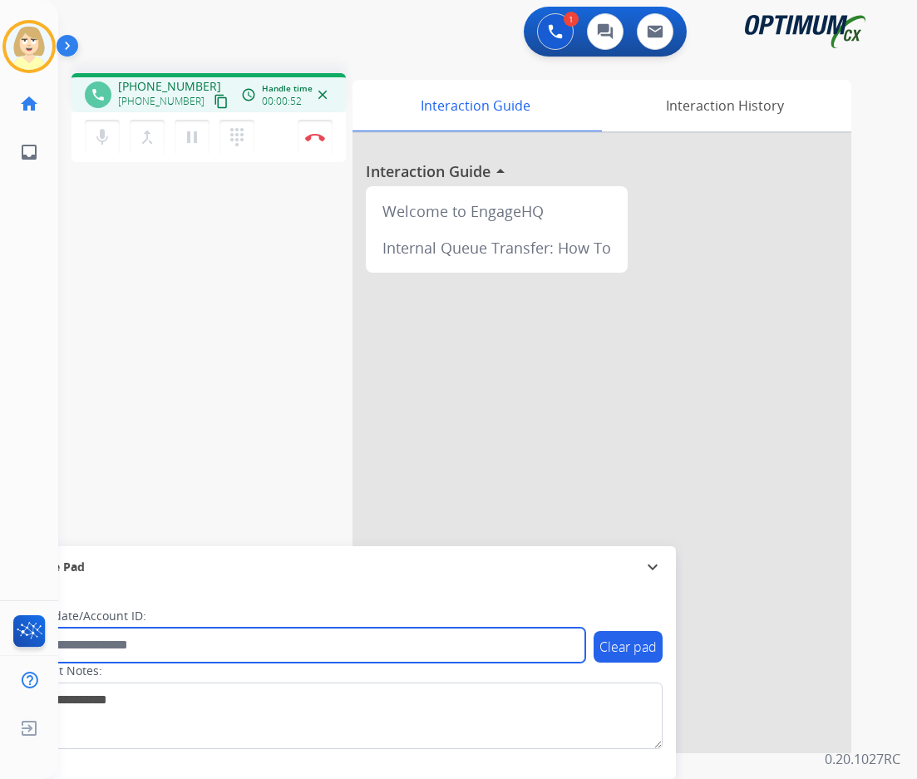
click at [155, 653] on input "text" at bounding box center [304, 645] width 564 height 35
paste input "*******"
type input "*******"
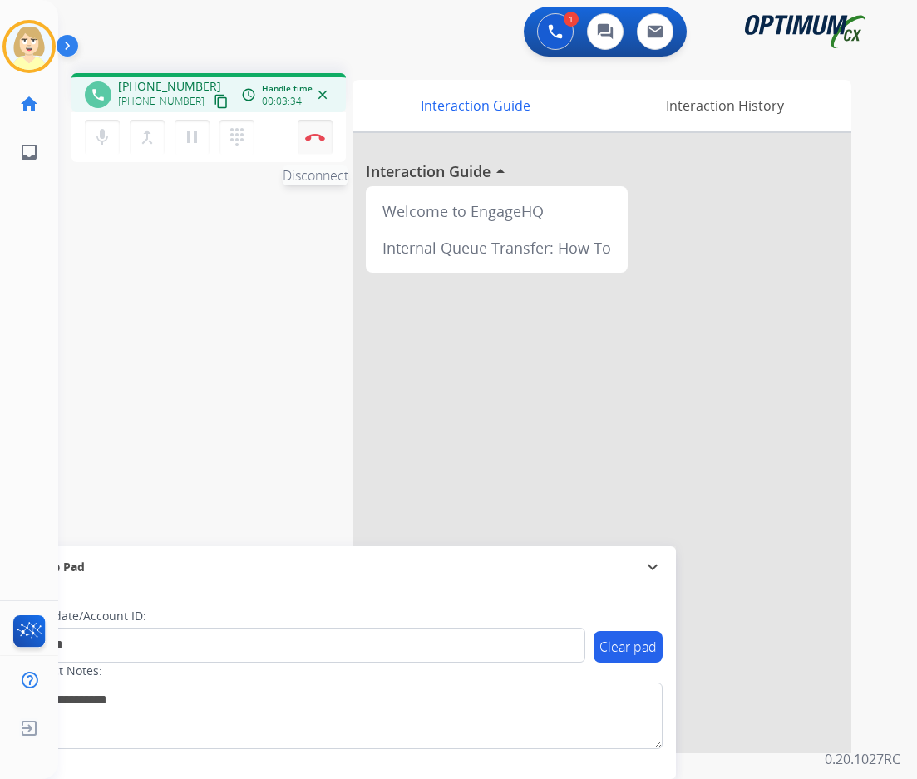
click at [317, 133] on img at bounding box center [315, 137] width 20 height 8
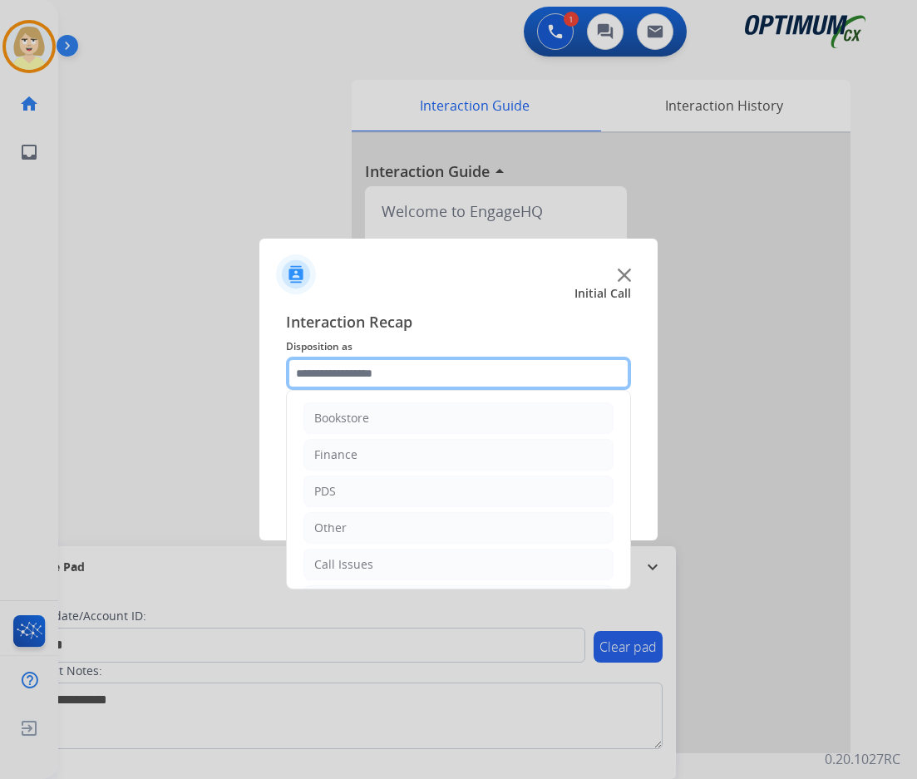
click at [337, 376] on input "text" at bounding box center [458, 373] width 345 height 33
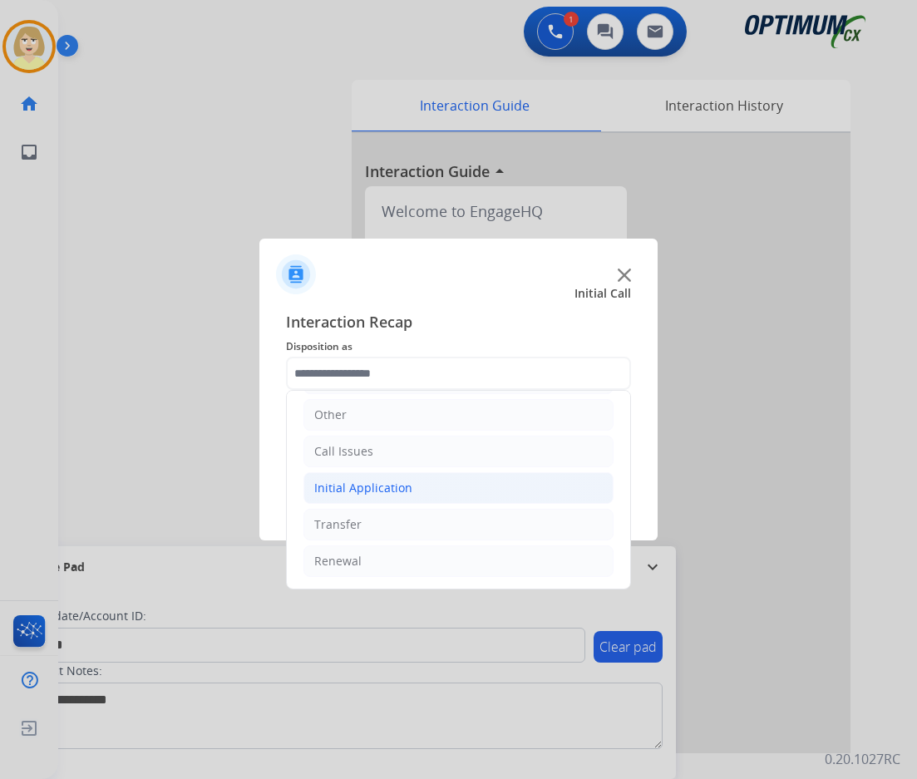
click at [380, 487] on div "Initial Application" at bounding box center [363, 488] width 98 height 17
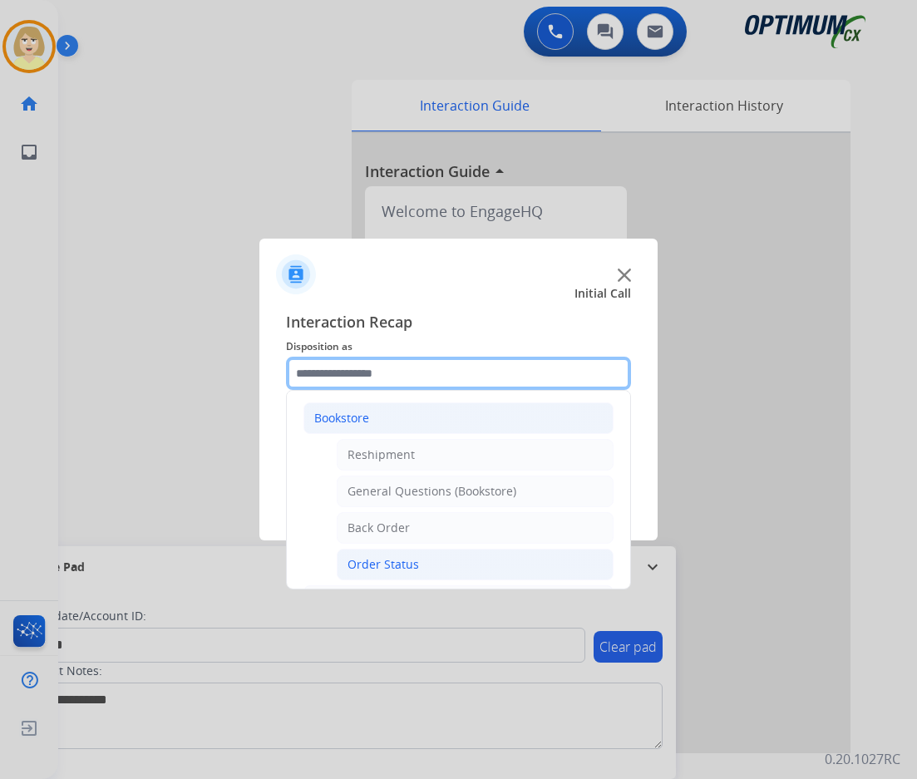
scroll to position [259, 0]
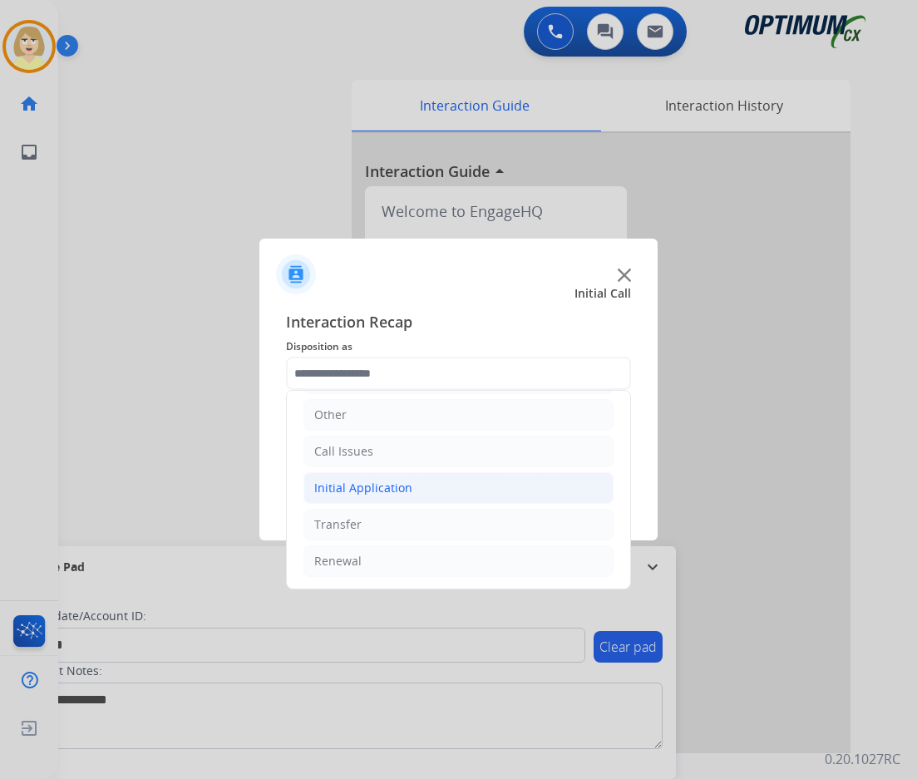
click at [358, 484] on div "Initial Application" at bounding box center [363, 488] width 98 height 17
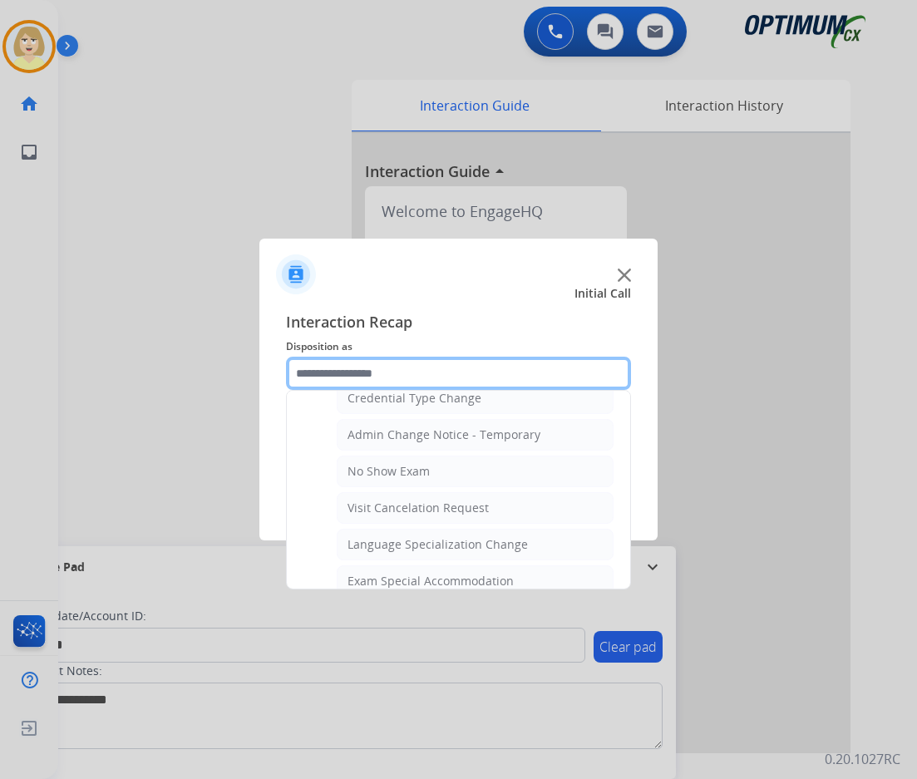
scroll to position [861, 0]
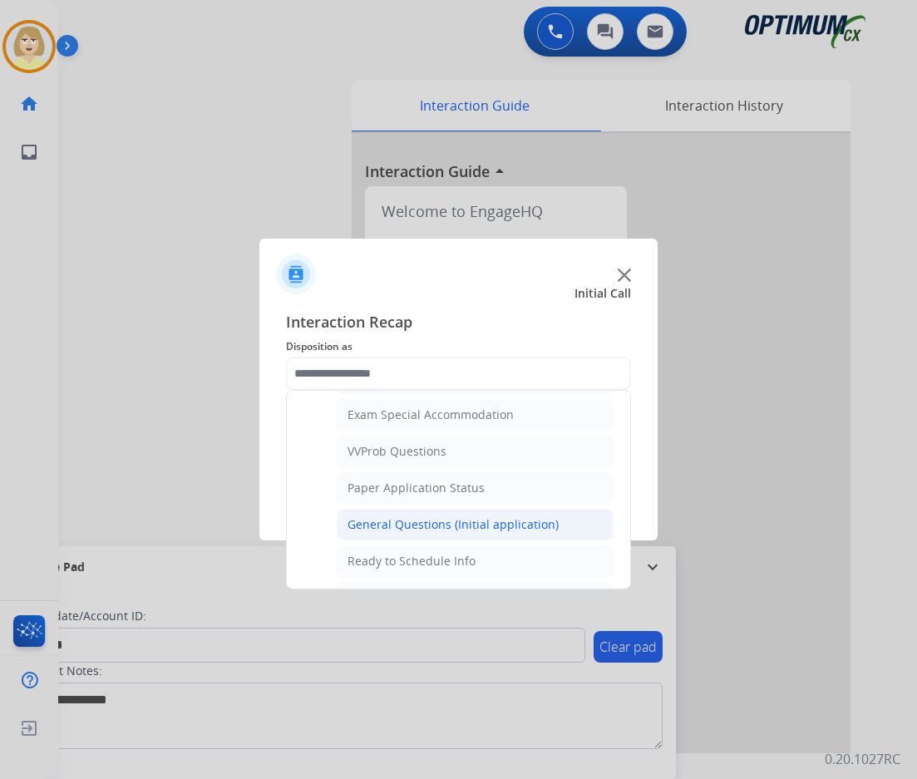
click at [421, 526] on div "General Questions (Initial application)" at bounding box center [452, 524] width 211 height 17
type input "**********"
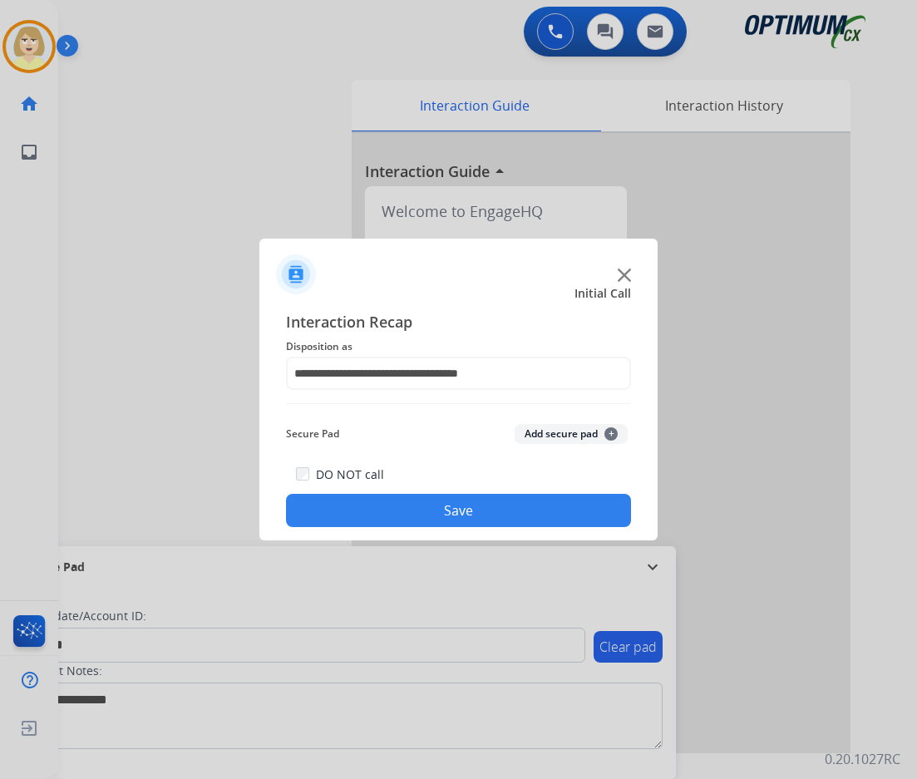
click at [530, 429] on button "Add secure pad +" at bounding box center [571, 434] width 113 height 20
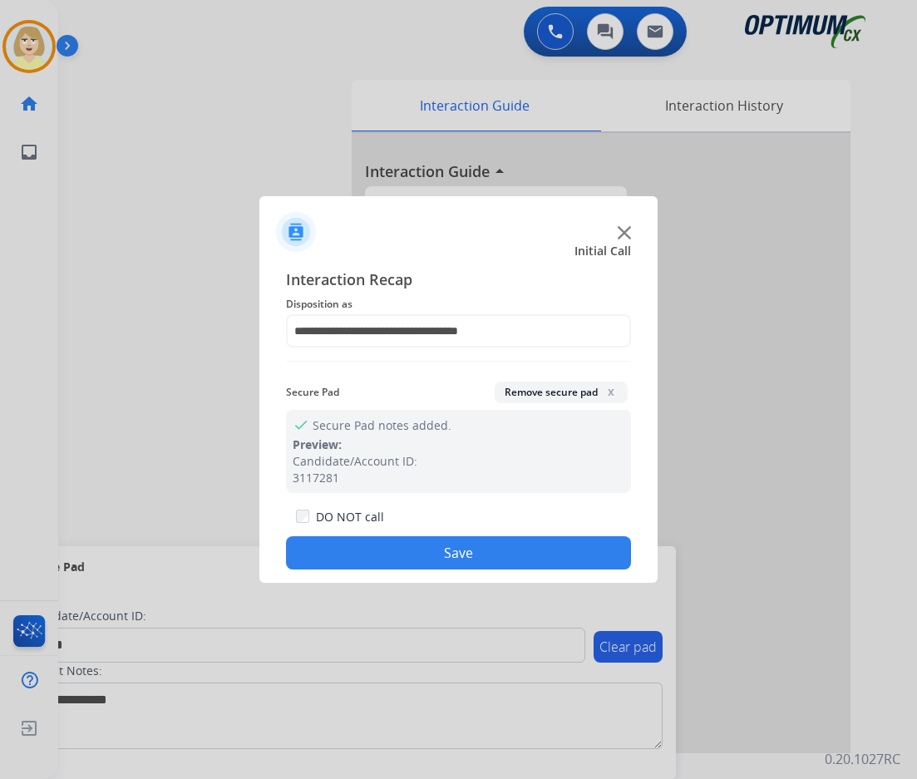
drag, startPoint x: 343, startPoint y: 548, endPoint x: 22, endPoint y: 191, distance: 479.7
click at [330, 528] on div "DO NOT call Save" at bounding box center [458, 537] width 345 height 63
click at [33, 48] on div at bounding box center [458, 389] width 917 height 779
click at [435, 551] on button "Save" at bounding box center [458, 552] width 345 height 33
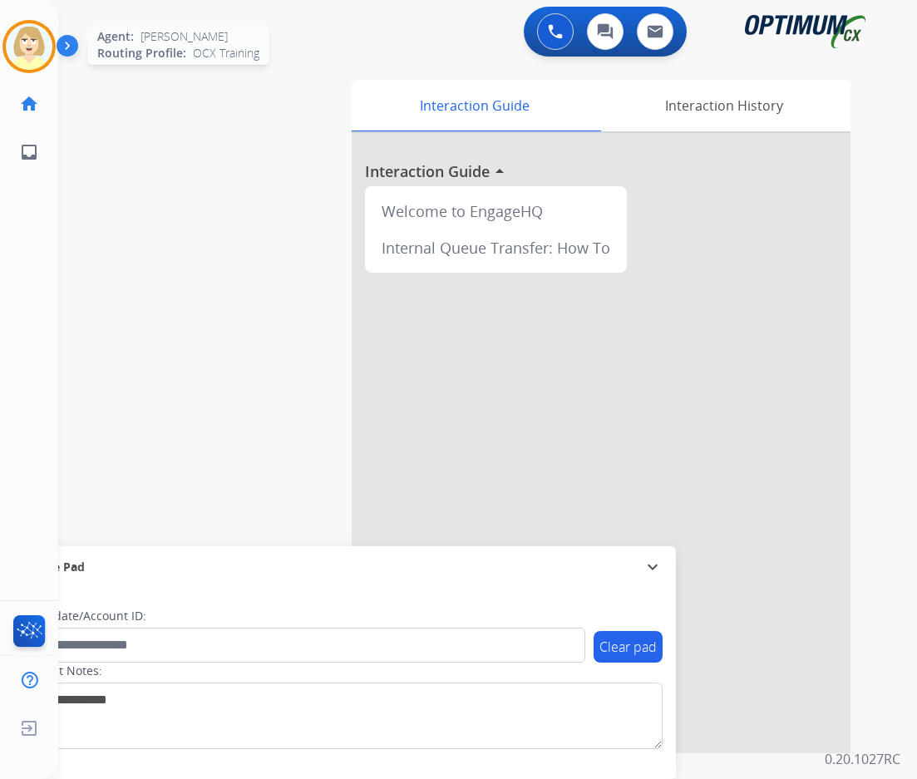
click at [24, 35] on img at bounding box center [29, 46] width 47 height 47
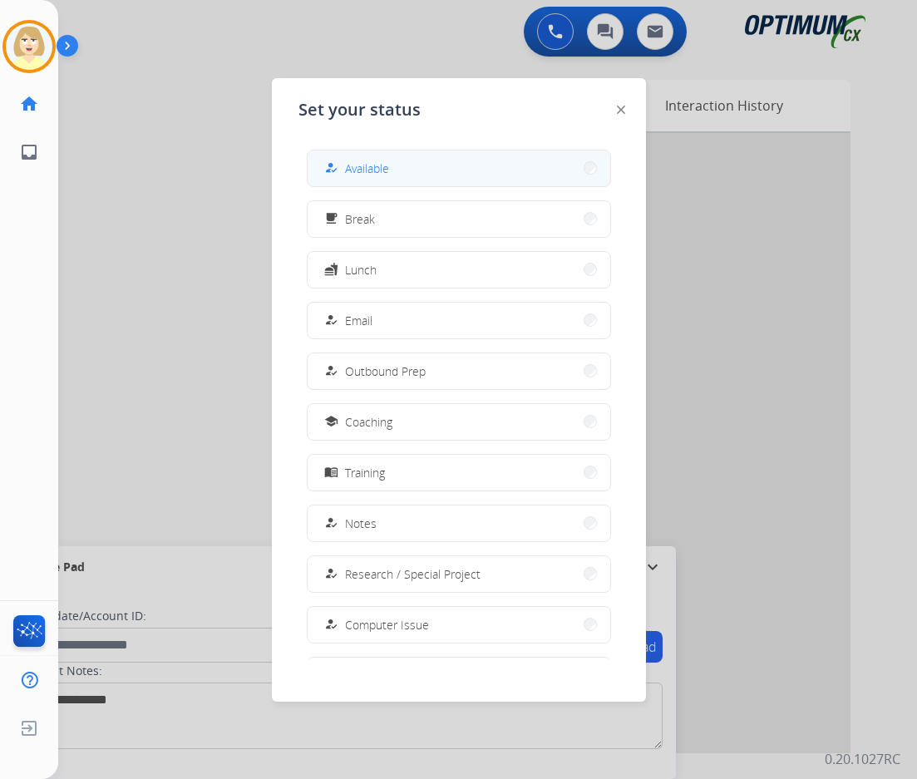
click at [356, 168] on span "Available" at bounding box center [367, 168] width 44 height 17
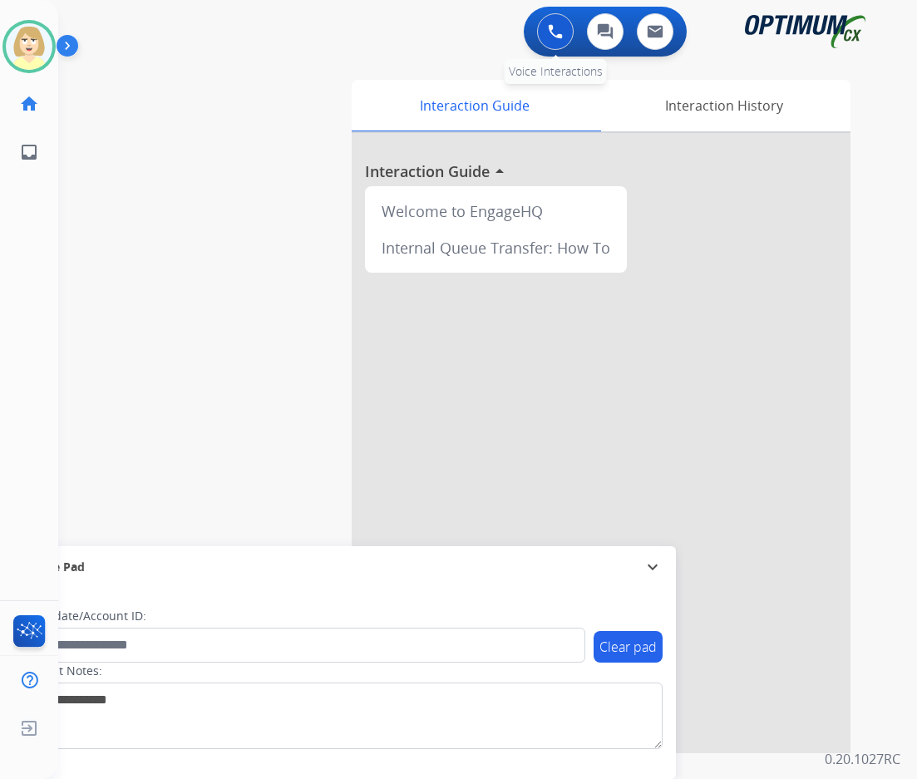
click at [556, 28] on img at bounding box center [555, 31] width 15 height 15
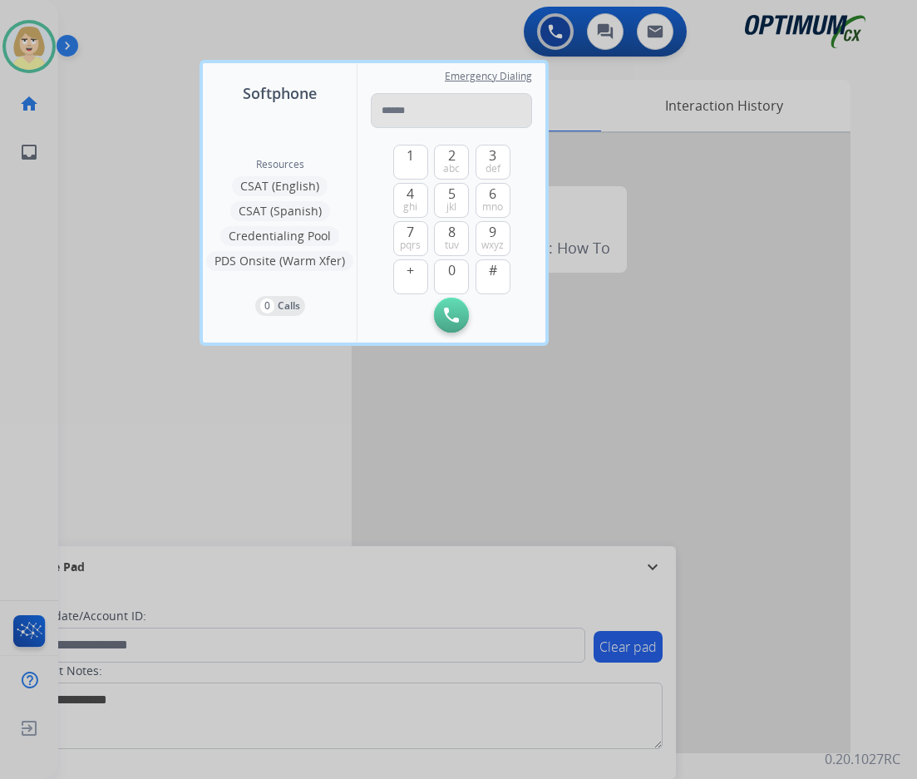
click at [395, 106] on input "tel" at bounding box center [451, 110] width 161 height 35
type input "**********"
click at [461, 315] on button "Initiate Call" at bounding box center [451, 315] width 35 height 35
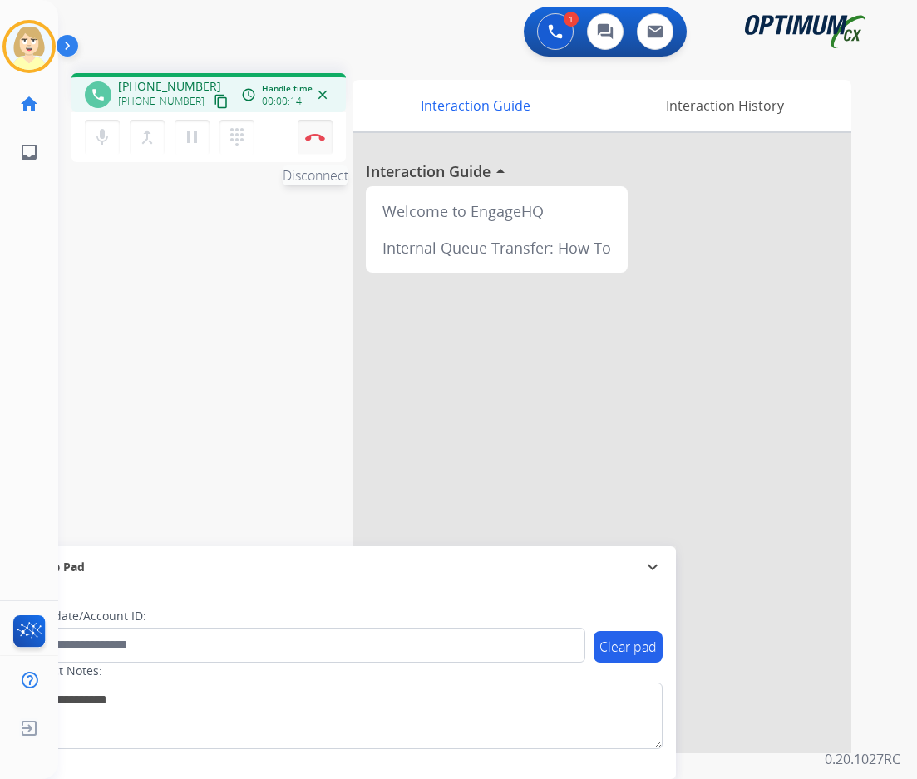
click at [312, 137] on img at bounding box center [315, 137] width 20 height 8
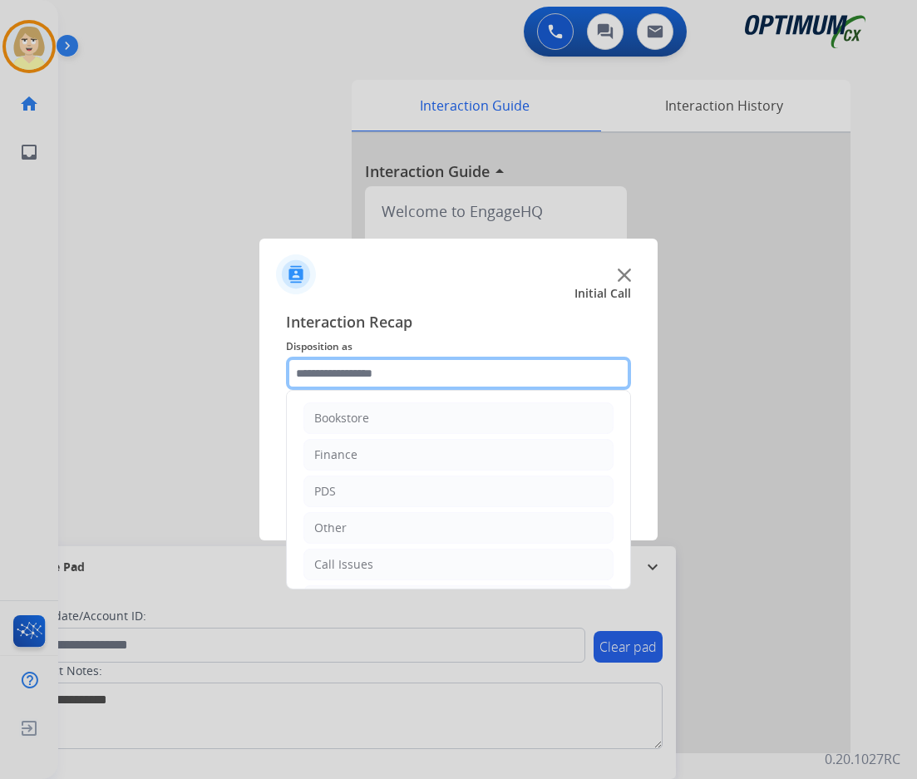
click at [344, 368] on input "text" at bounding box center [458, 373] width 345 height 33
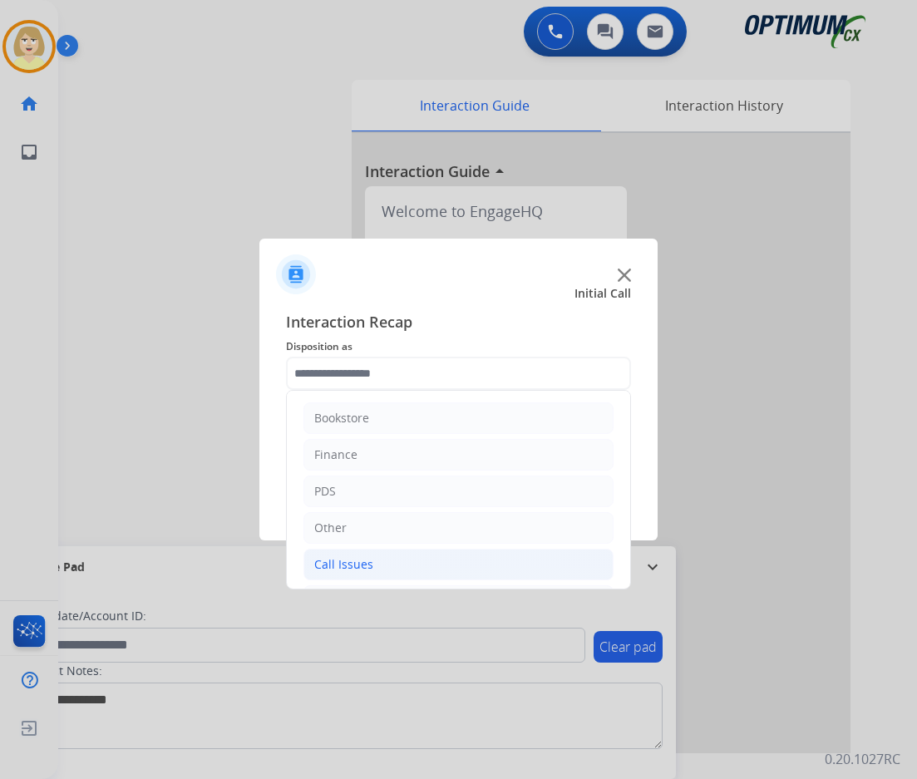
click at [368, 561] on div "Call Issues" at bounding box center [343, 564] width 59 height 17
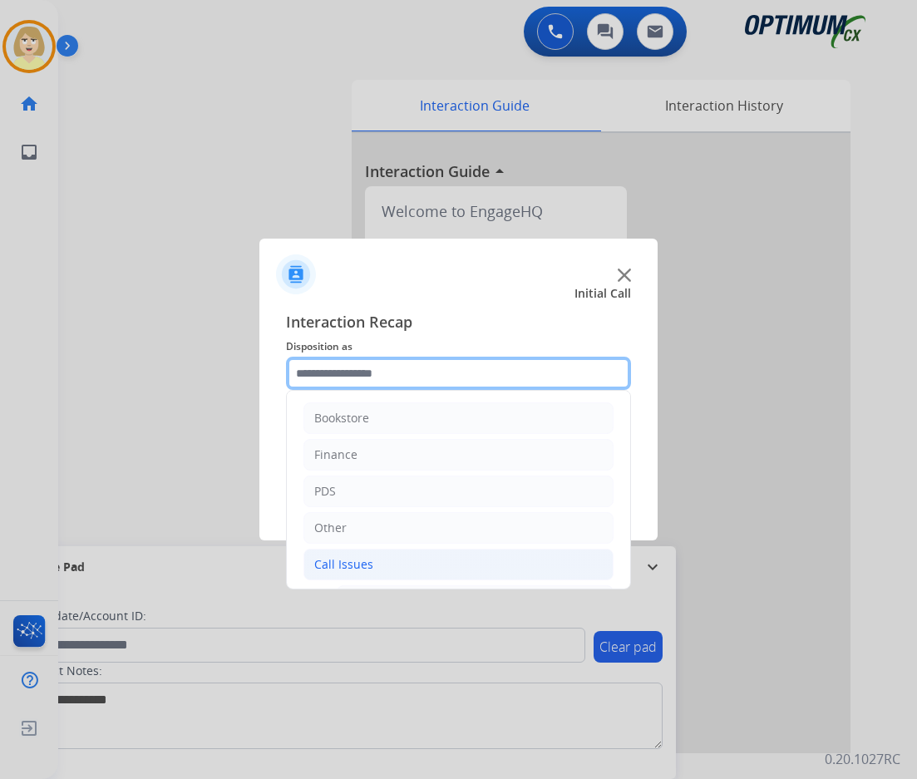
scroll to position [166, 0]
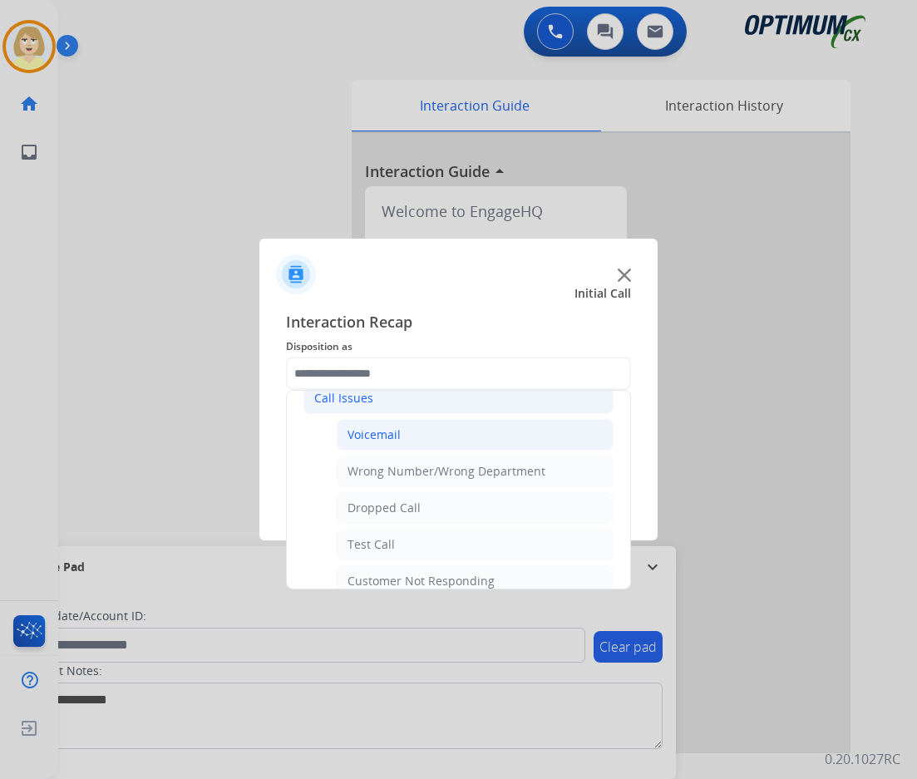
click at [382, 436] on div "Voicemail" at bounding box center [373, 434] width 53 height 17
type input "*********"
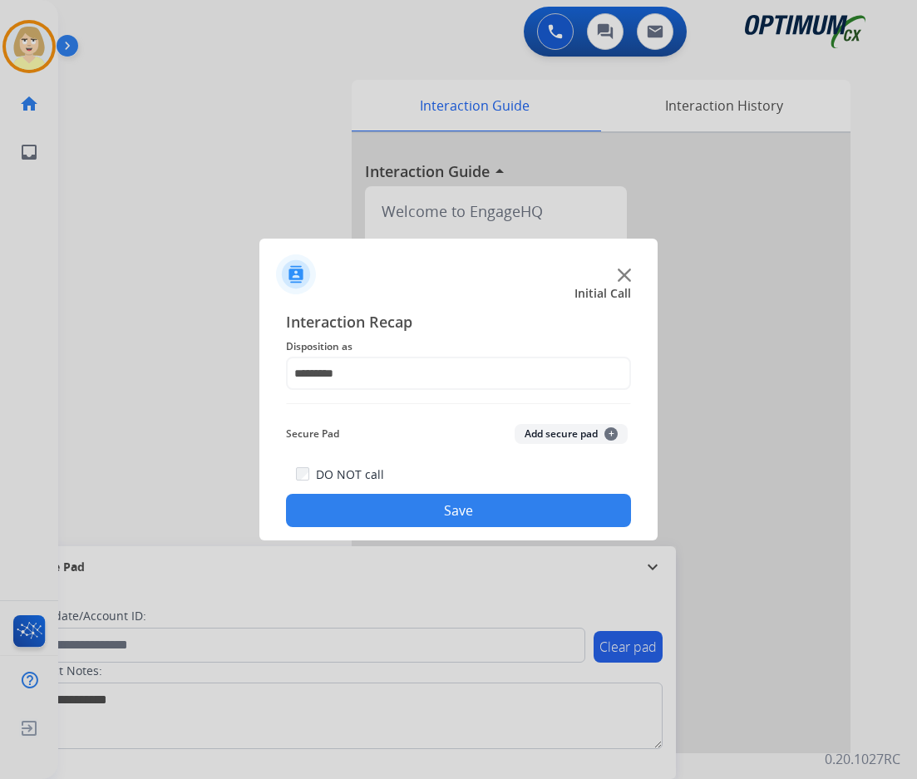
click at [559, 434] on button "Add secure pad +" at bounding box center [571, 434] width 113 height 20
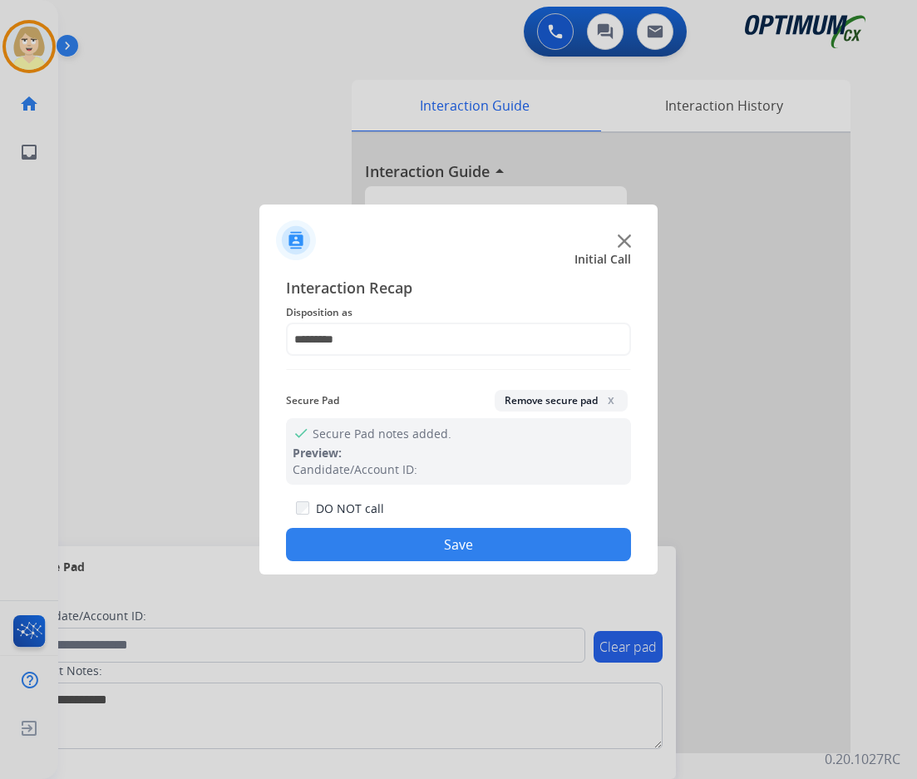
drag, startPoint x: 424, startPoint y: 549, endPoint x: 401, endPoint y: 535, distance: 26.5
click at [423, 549] on button "Save" at bounding box center [458, 544] width 345 height 33
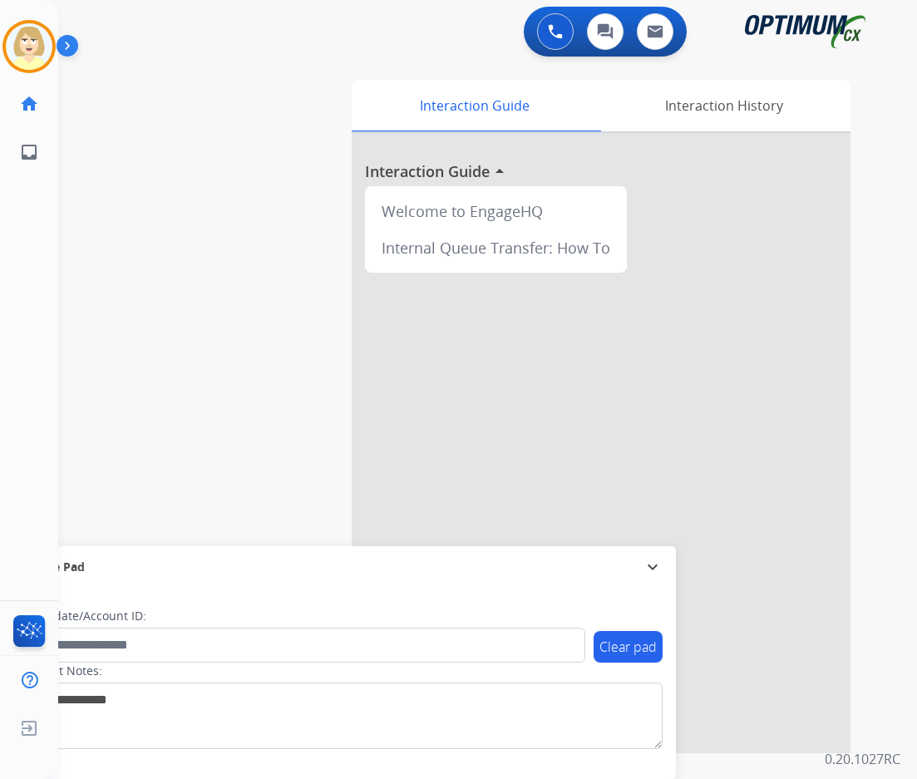
drag, startPoint x: 33, startPoint y: 40, endPoint x: 69, endPoint y: 46, distance: 36.2
click at [32, 40] on img at bounding box center [29, 46] width 47 height 47
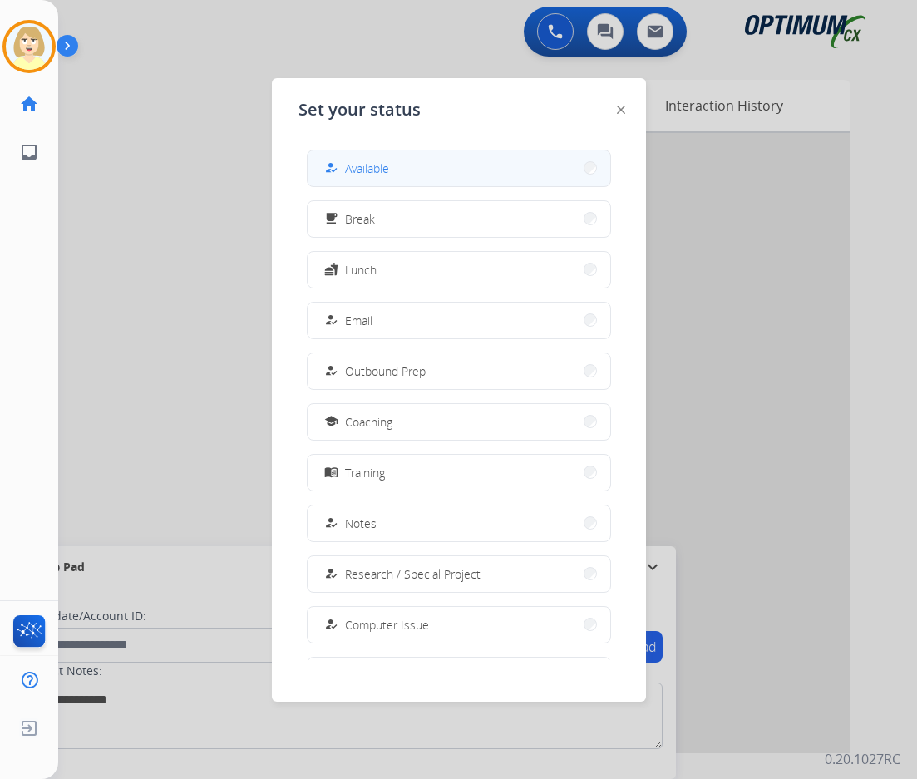
click at [375, 165] on span "Available" at bounding box center [367, 168] width 44 height 17
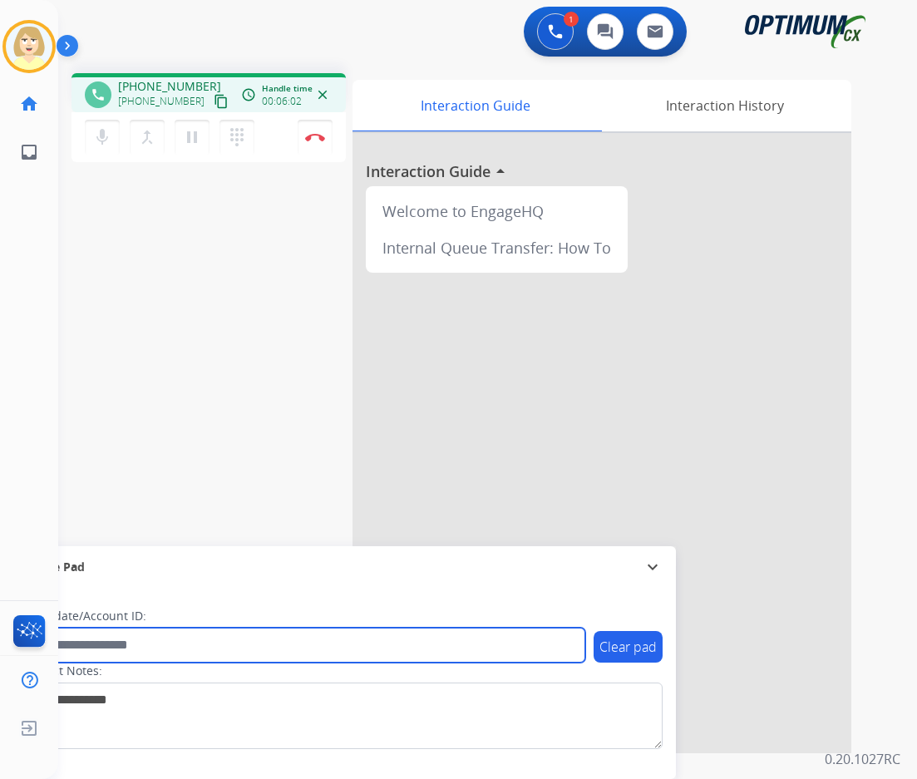
click at [104, 645] on input "text" at bounding box center [304, 645] width 564 height 35
paste input "*******"
type input "*******"
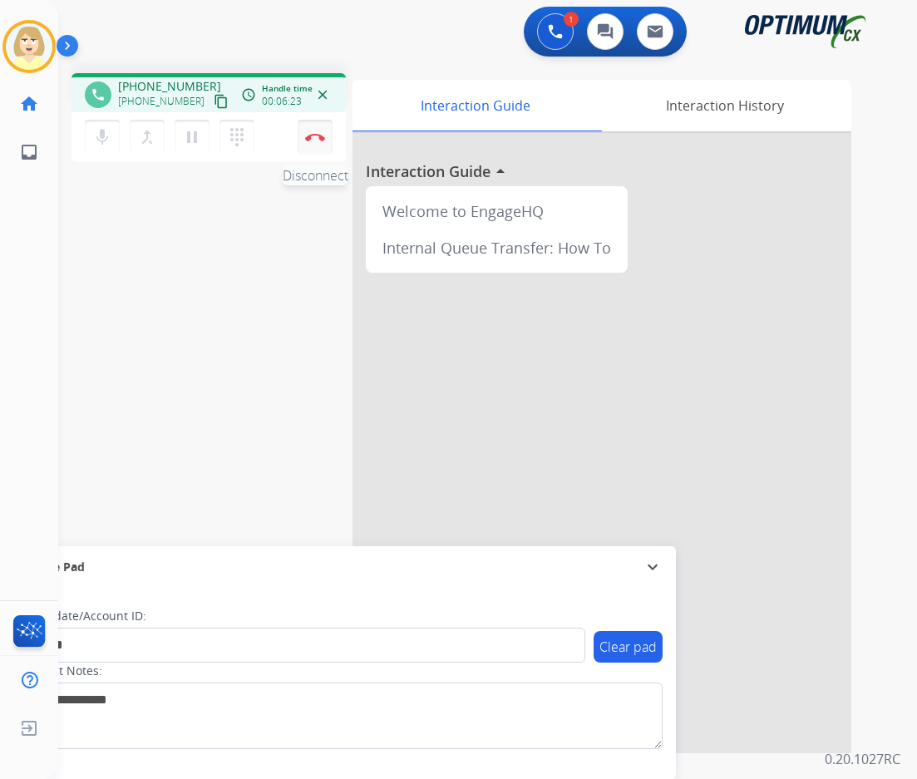
click at [320, 127] on button "Disconnect" at bounding box center [315, 137] width 35 height 35
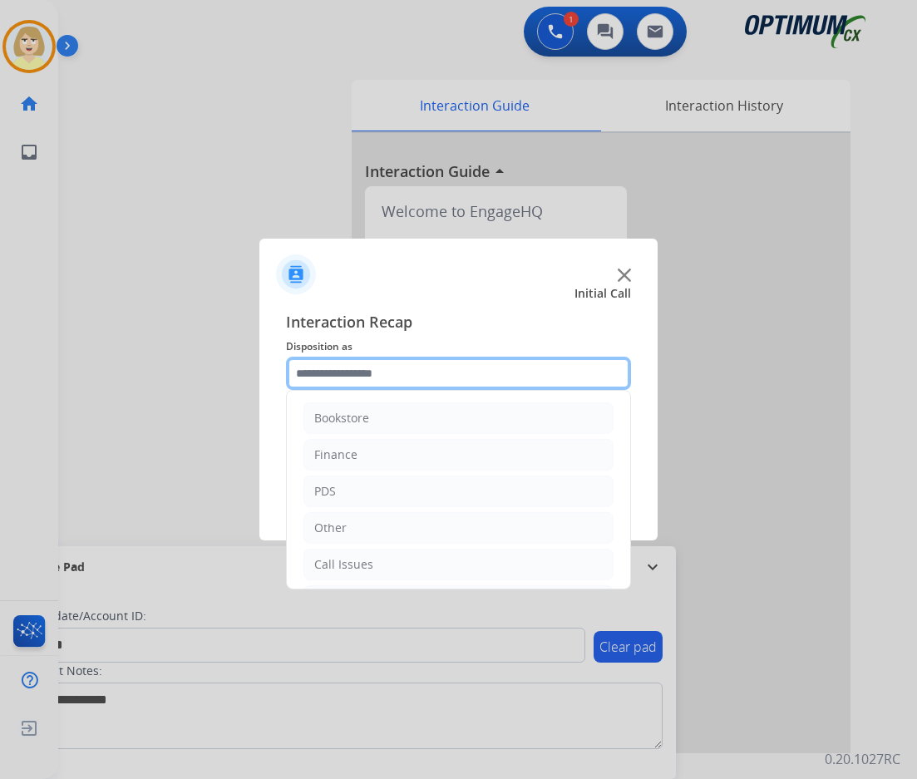
click at [351, 371] on input "text" at bounding box center [458, 373] width 345 height 33
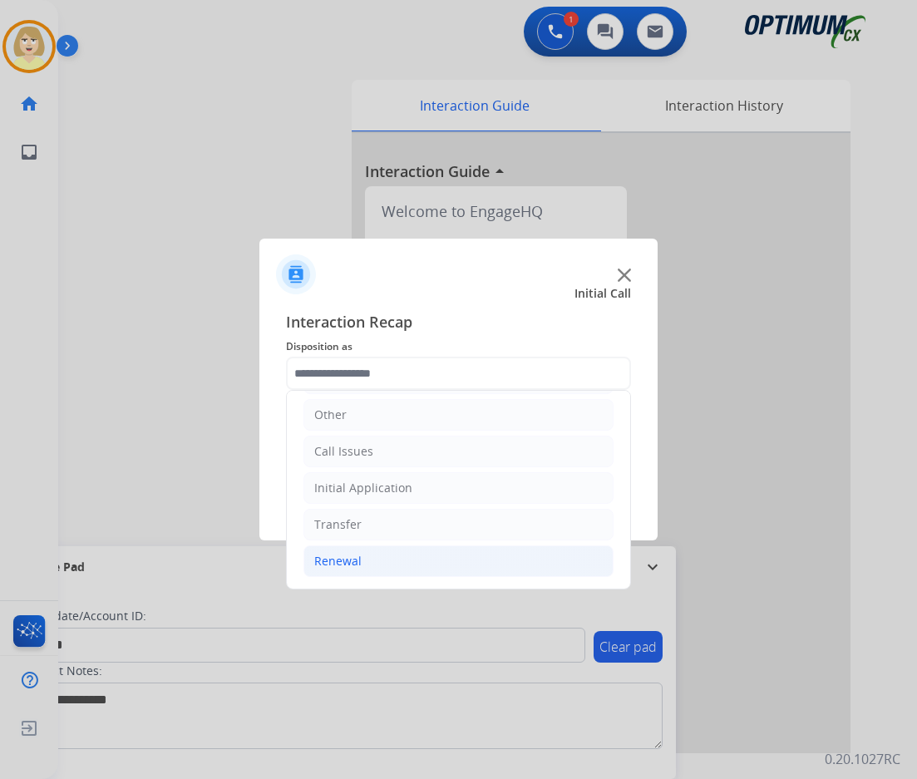
click at [348, 555] on div "Renewal" at bounding box center [337, 561] width 47 height 17
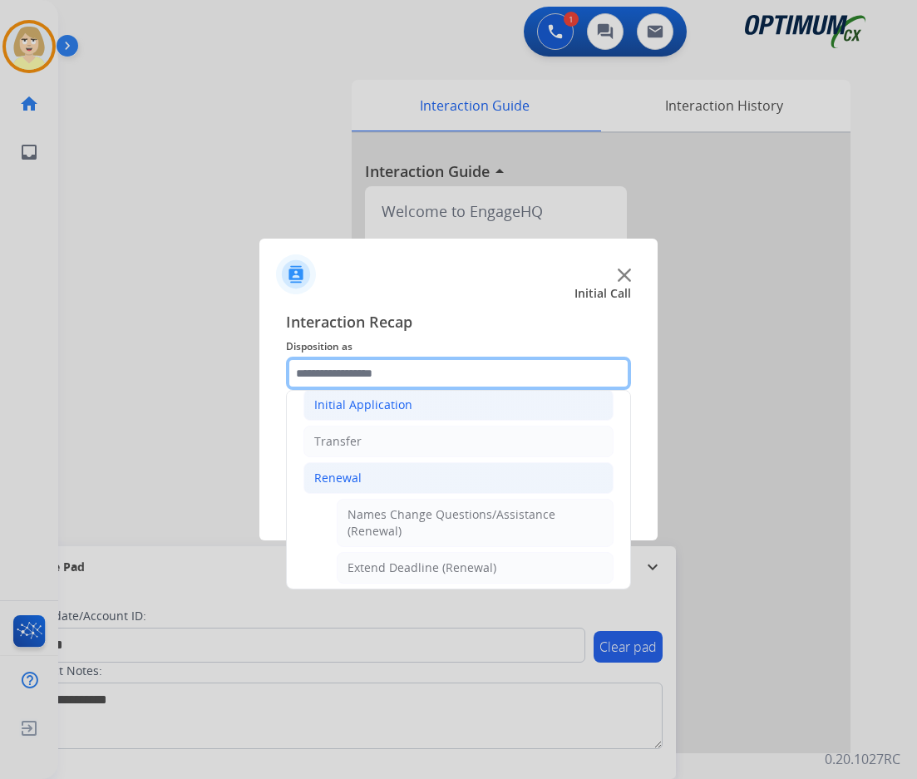
scroll to position [362, 0]
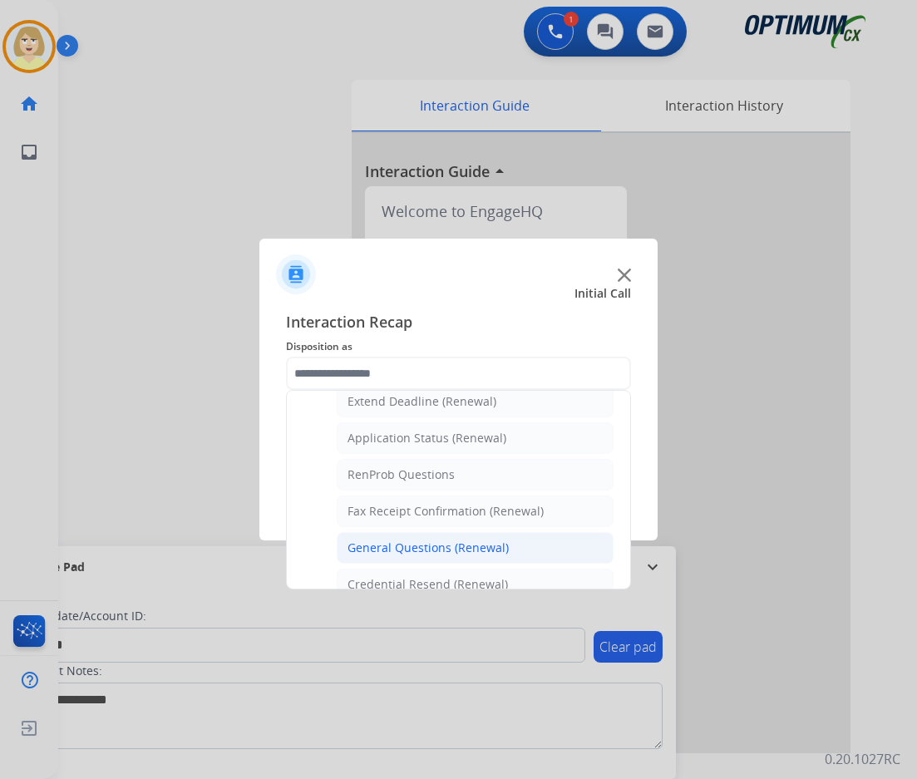
click at [423, 548] on div "General Questions (Renewal)" at bounding box center [427, 547] width 161 height 17
type input "**********"
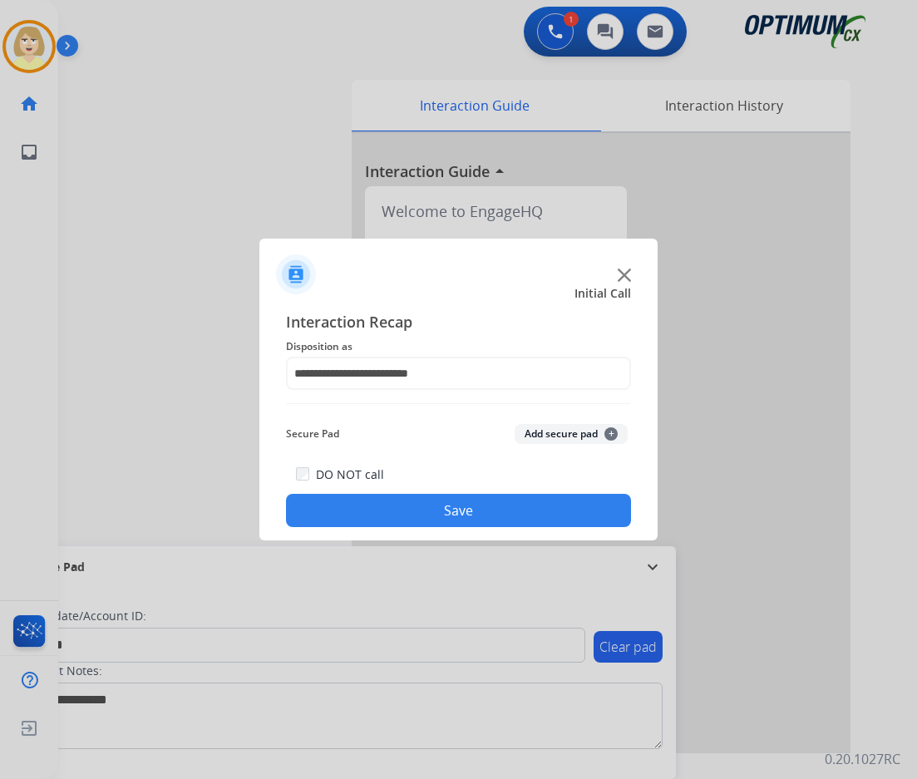
click at [548, 426] on div "Secure Pad Add secure pad +" at bounding box center [458, 433] width 345 height 33
click at [544, 431] on button "Add secure pad +" at bounding box center [571, 434] width 113 height 20
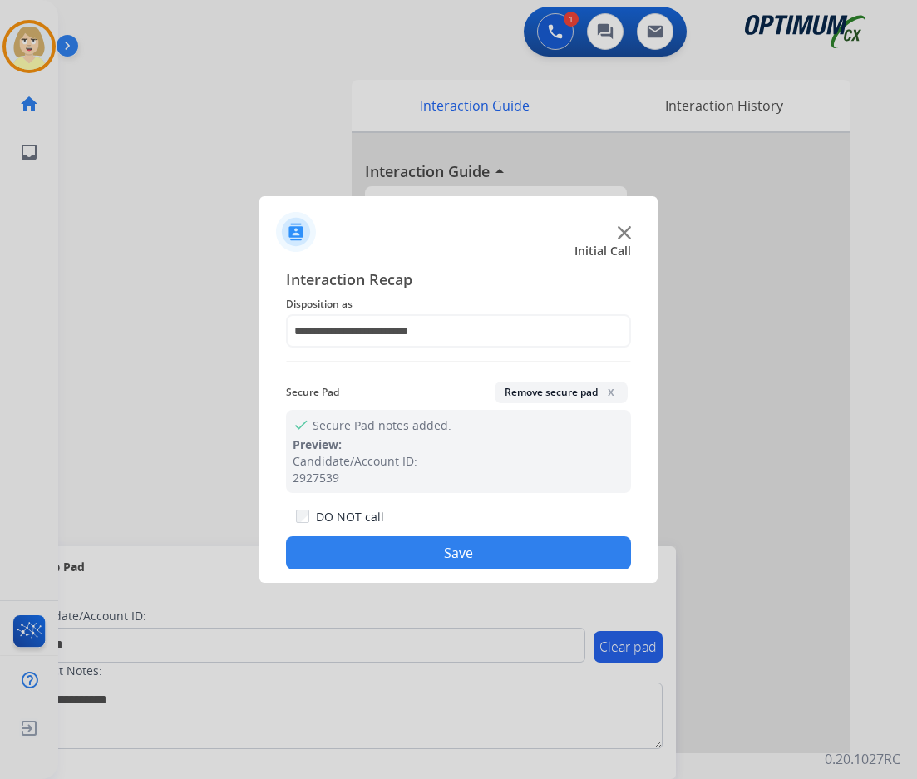
drag, startPoint x: 434, startPoint y: 538, endPoint x: 401, endPoint y: 522, distance: 36.1
click at [434, 540] on button "Save" at bounding box center [458, 552] width 345 height 33
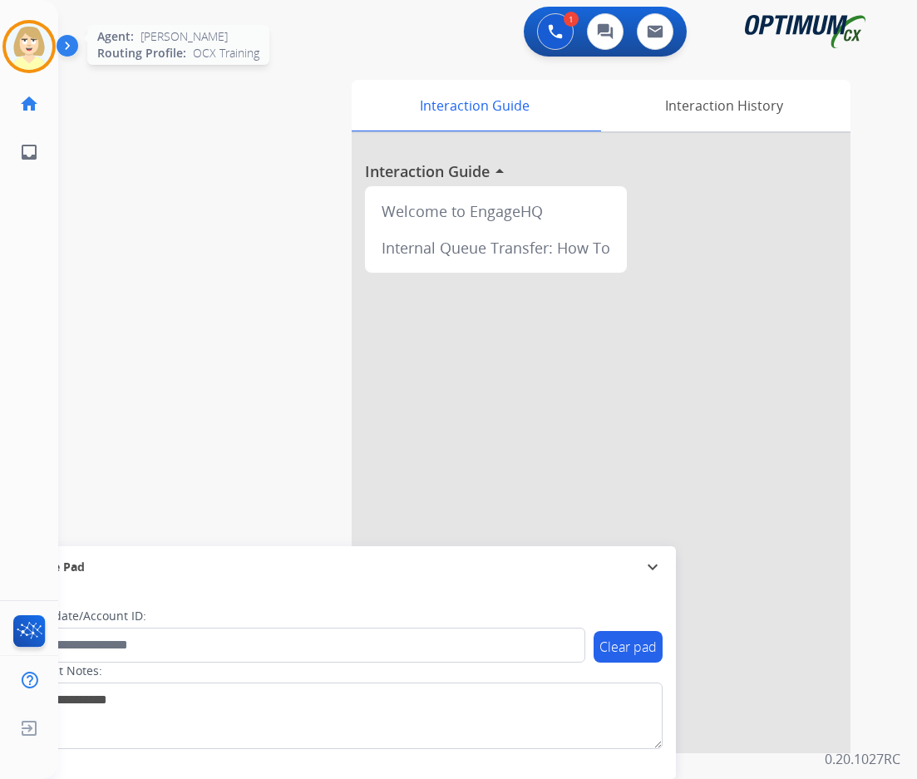
click at [26, 40] on img at bounding box center [29, 46] width 47 height 47
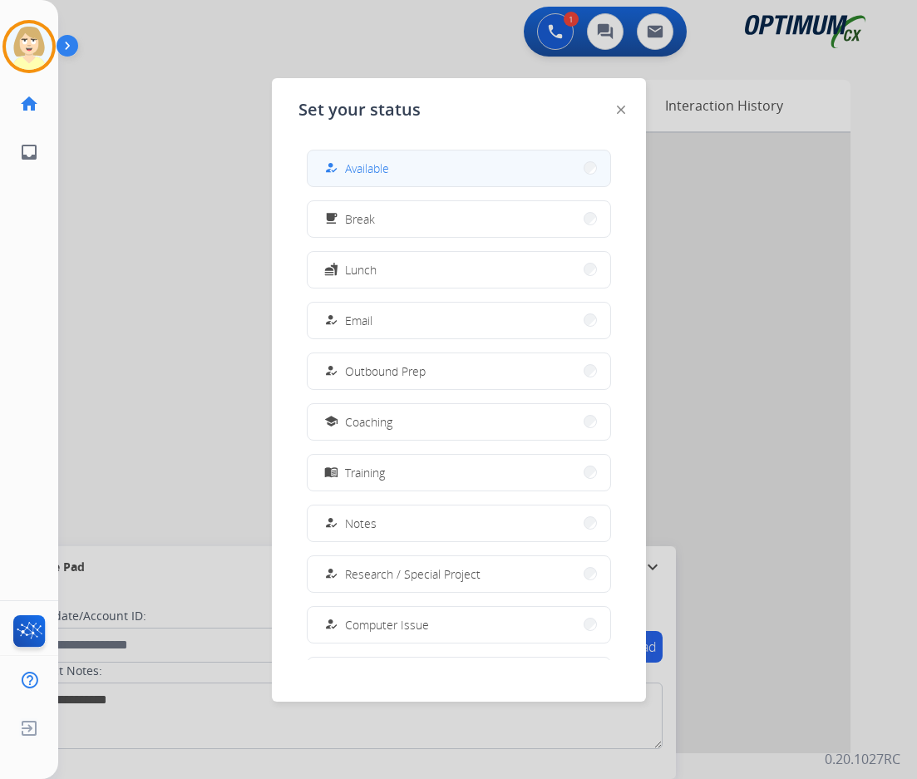
click at [381, 167] on span "Available" at bounding box center [367, 168] width 44 height 17
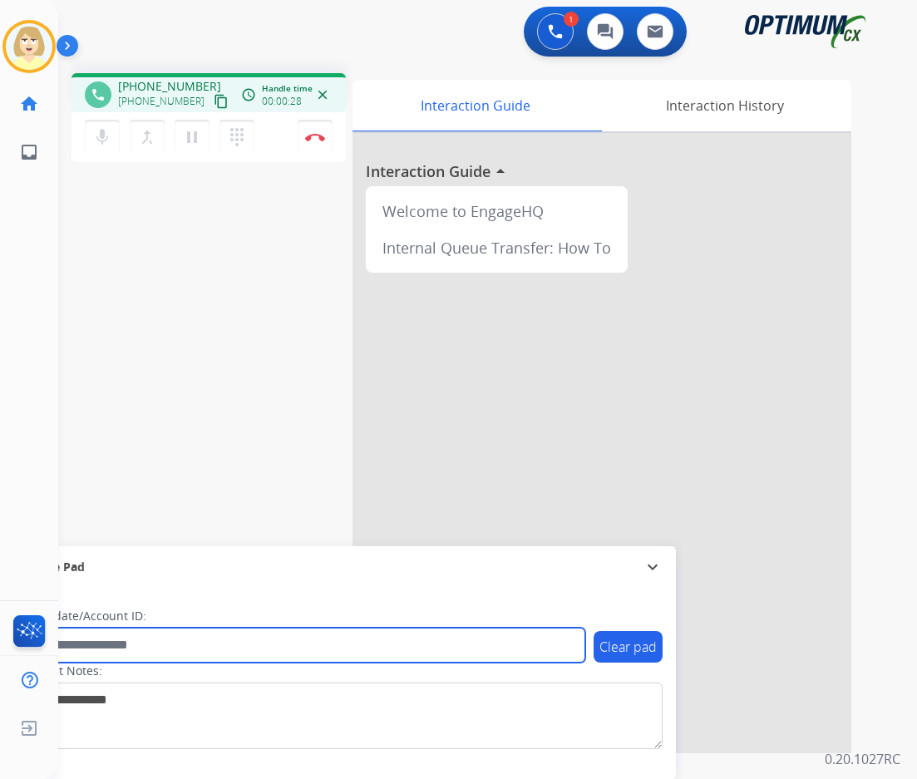
click at [108, 642] on input "text" at bounding box center [304, 645] width 564 height 35
paste input "*******"
type input "*******"
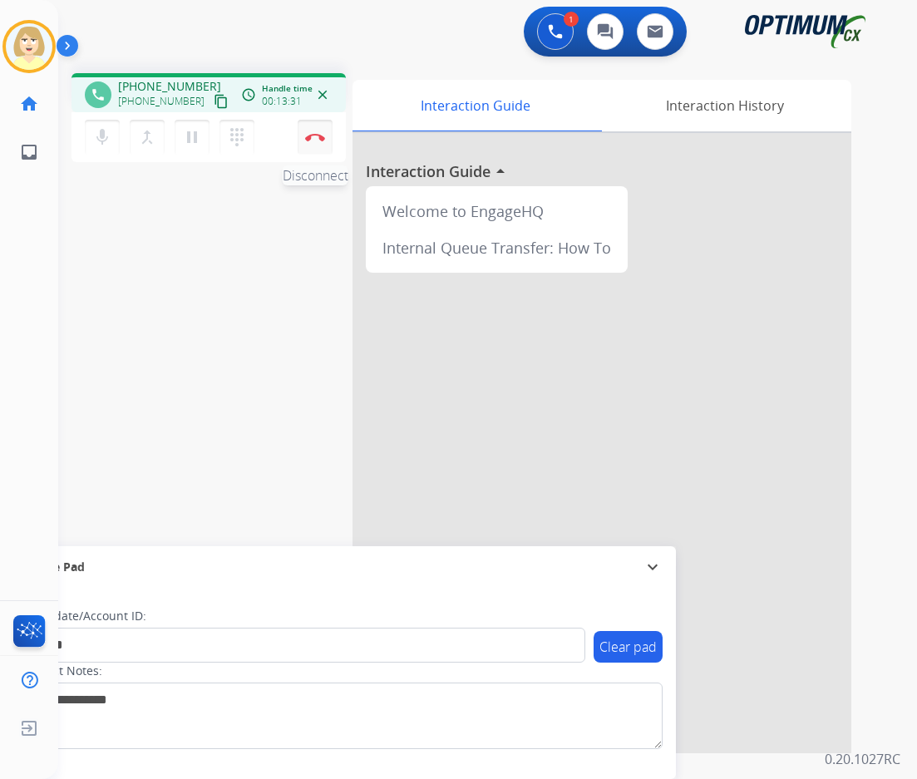
click at [322, 132] on button "Disconnect" at bounding box center [315, 137] width 35 height 35
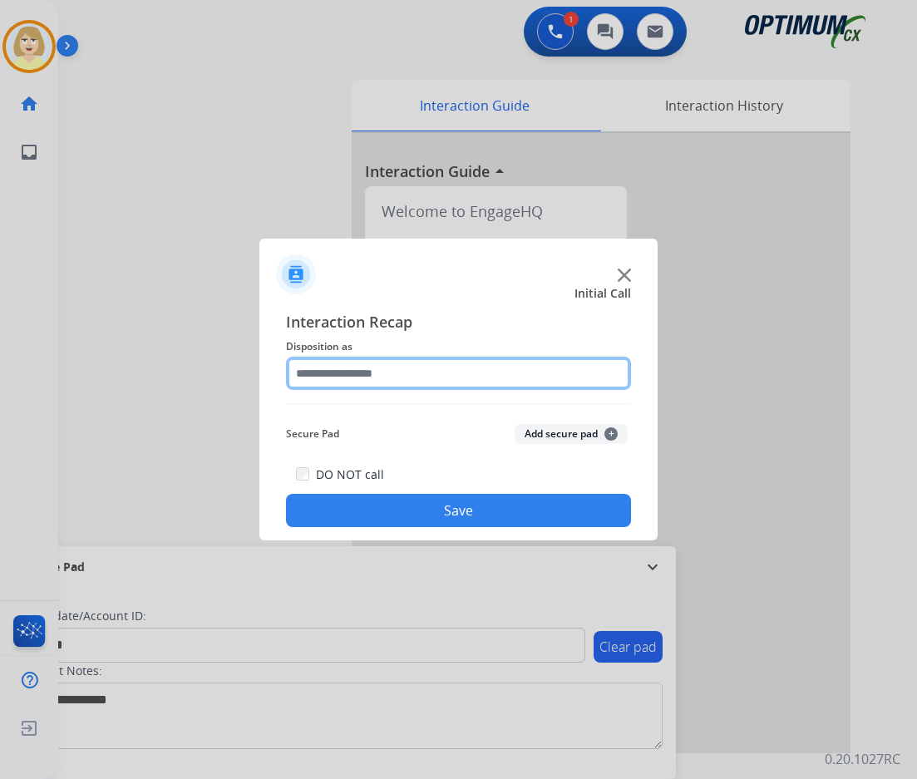
click at [331, 368] on input "text" at bounding box center [458, 373] width 345 height 33
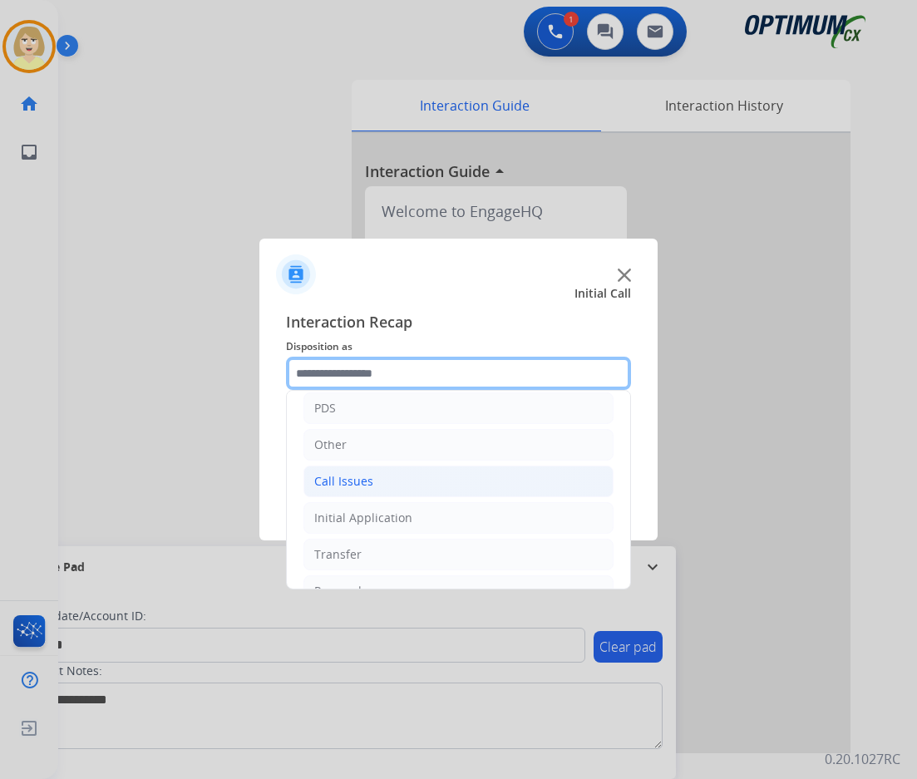
scroll to position [113, 0]
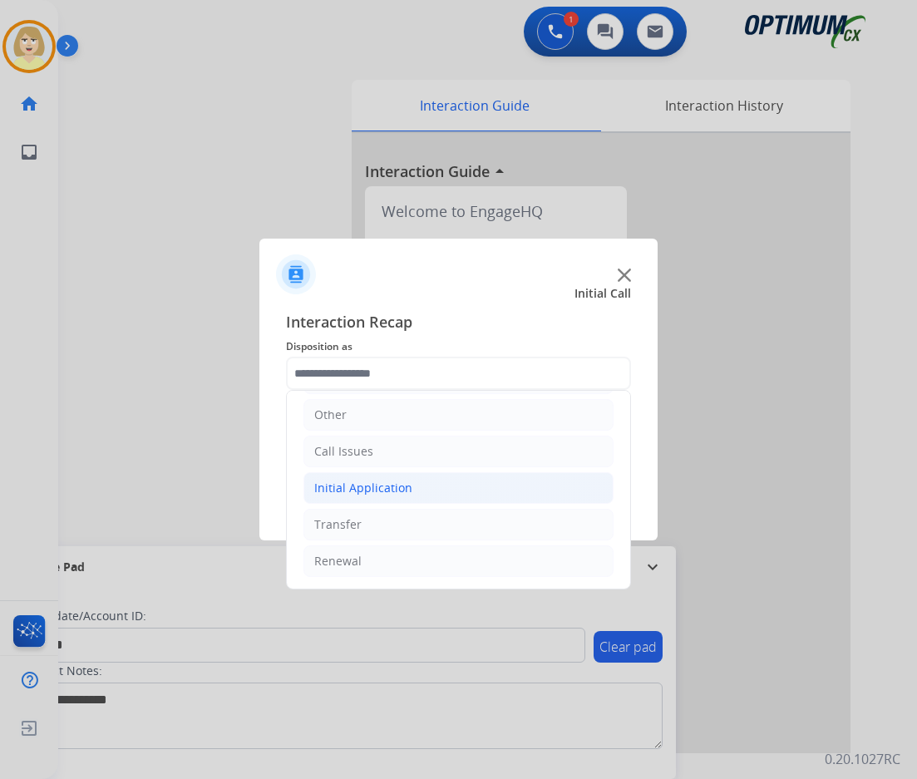
click at [356, 486] on div "Initial Application" at bounding box center [363, 488] width 98 height 17
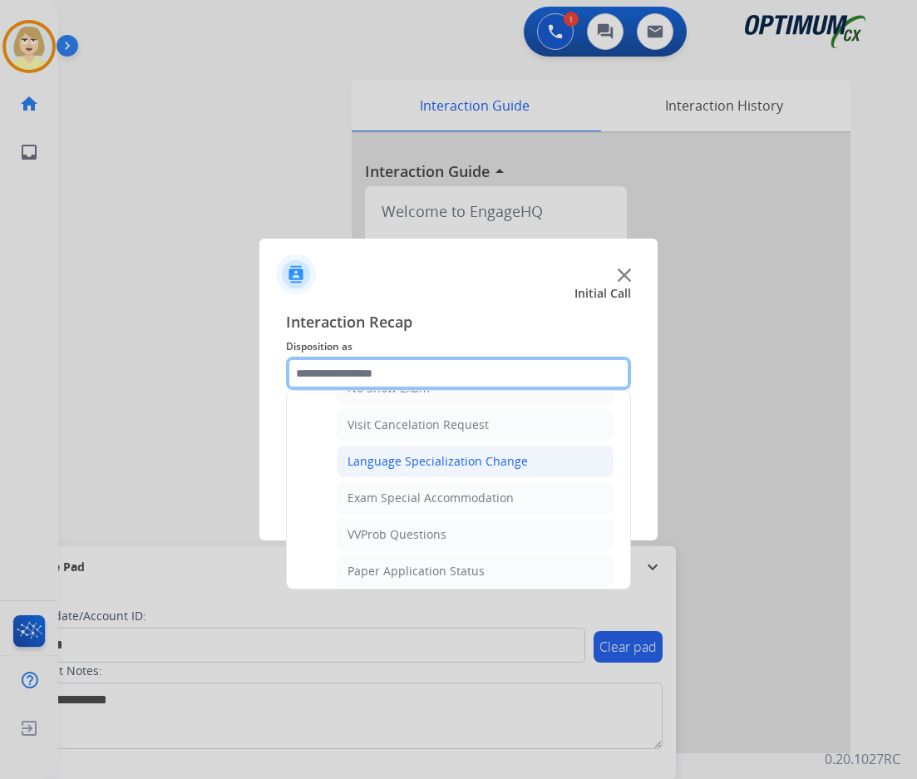
scroll to position [944, 0]
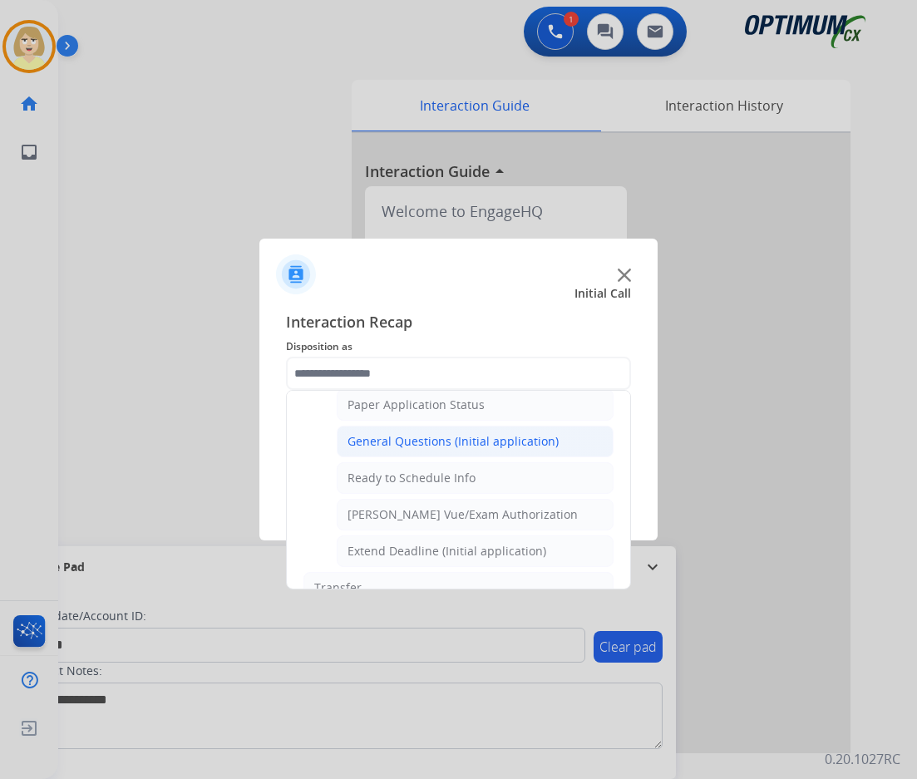
click at [418, 441] on div "General Questions (Initial application)" at bounding box center [452, 441] width 211 height 17
type input "**********"
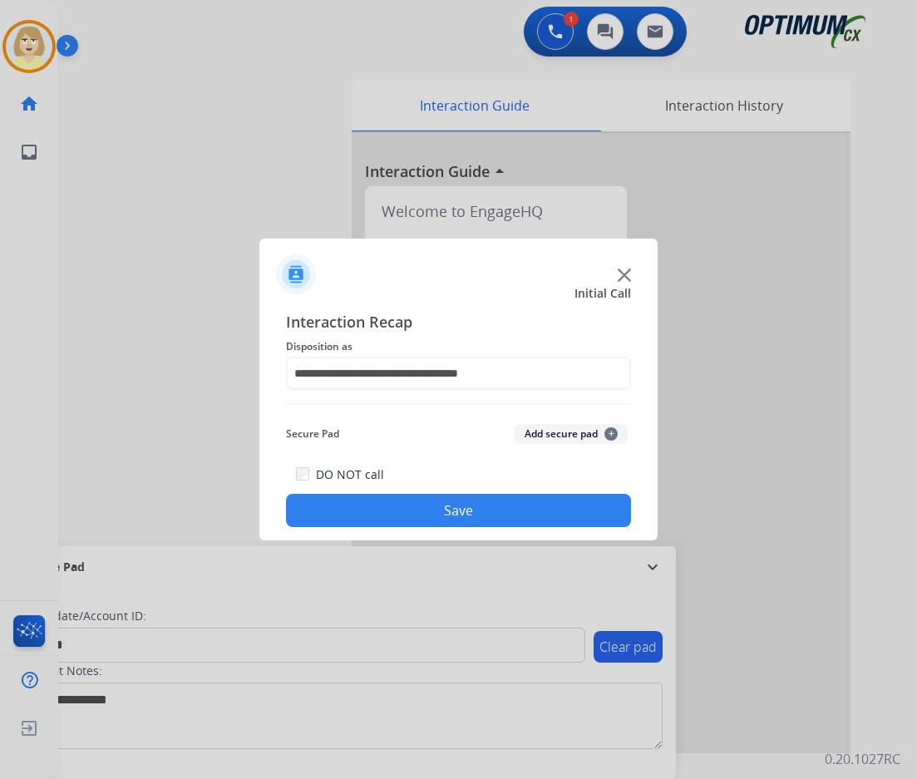
click at [531, 434] on button "Add secure pad +" at bounding box center [571, 434] width 113 height 20
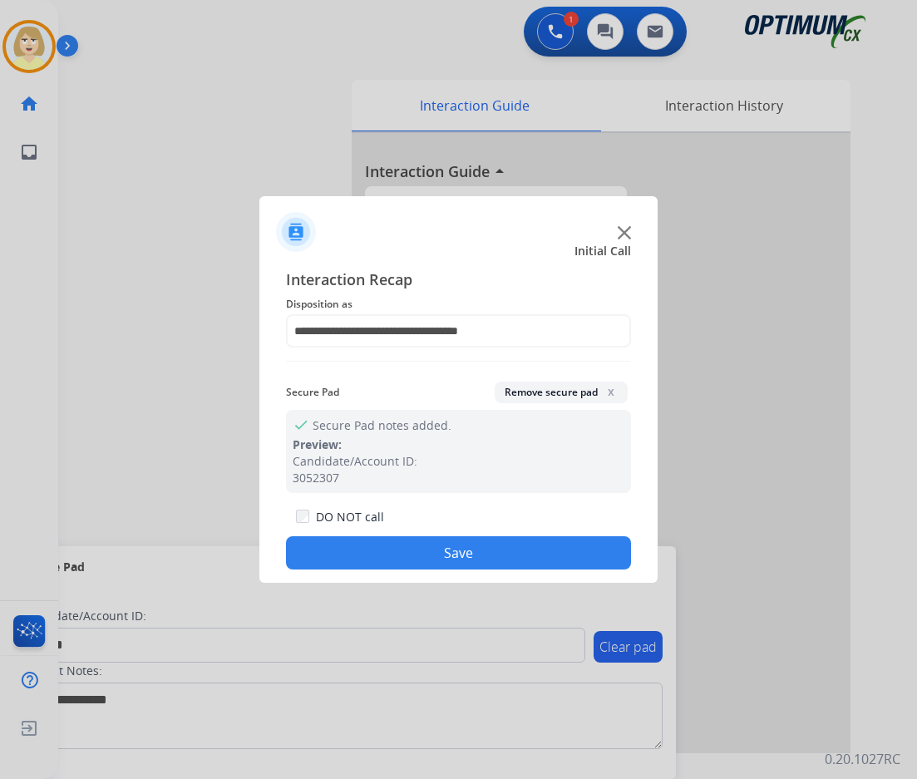
click at [387, 554] on button "Save" at bounding box center [458, 552] width 345 height 33
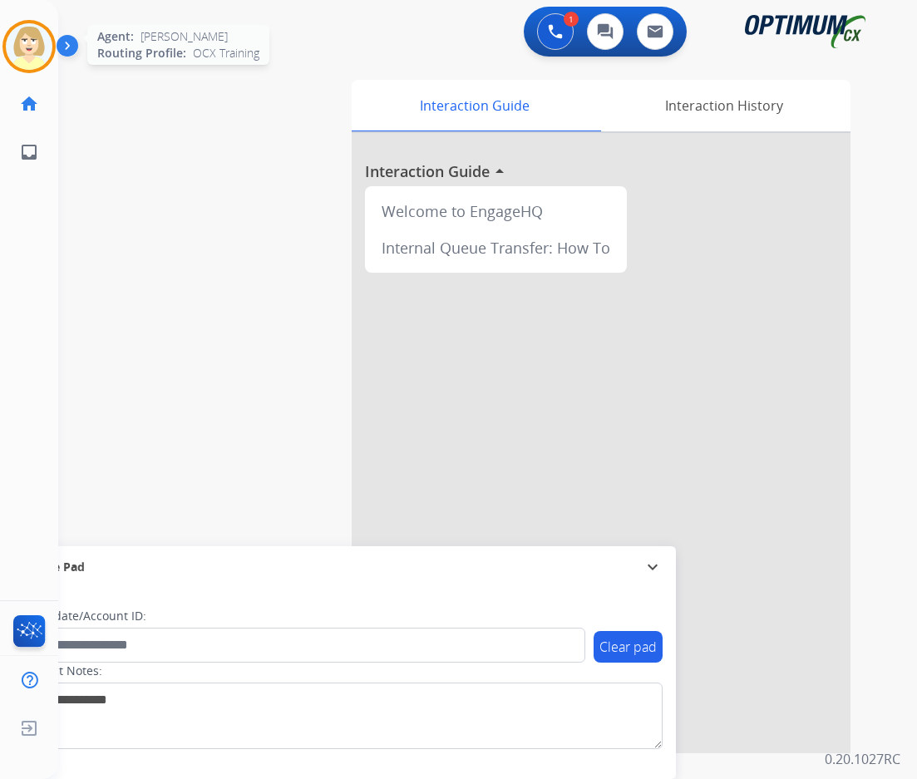
click at [42, 46] on img at bounding box center [29, 46] width 47 height 47
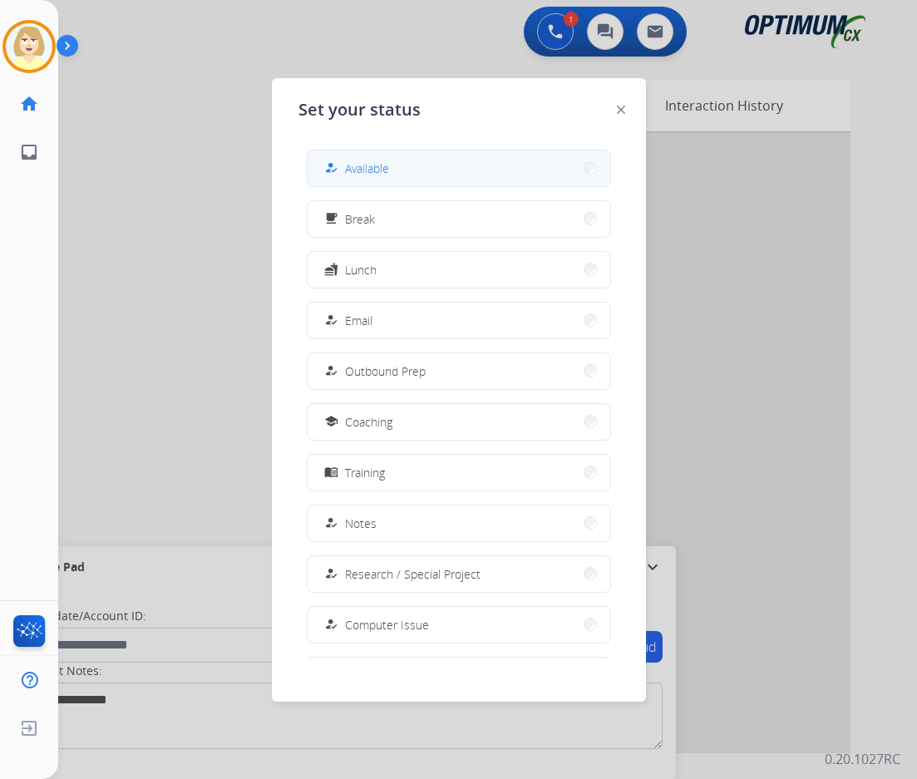
click at [379, 170] on span "Available" at bounding box center [367, 168] width 44 height 17
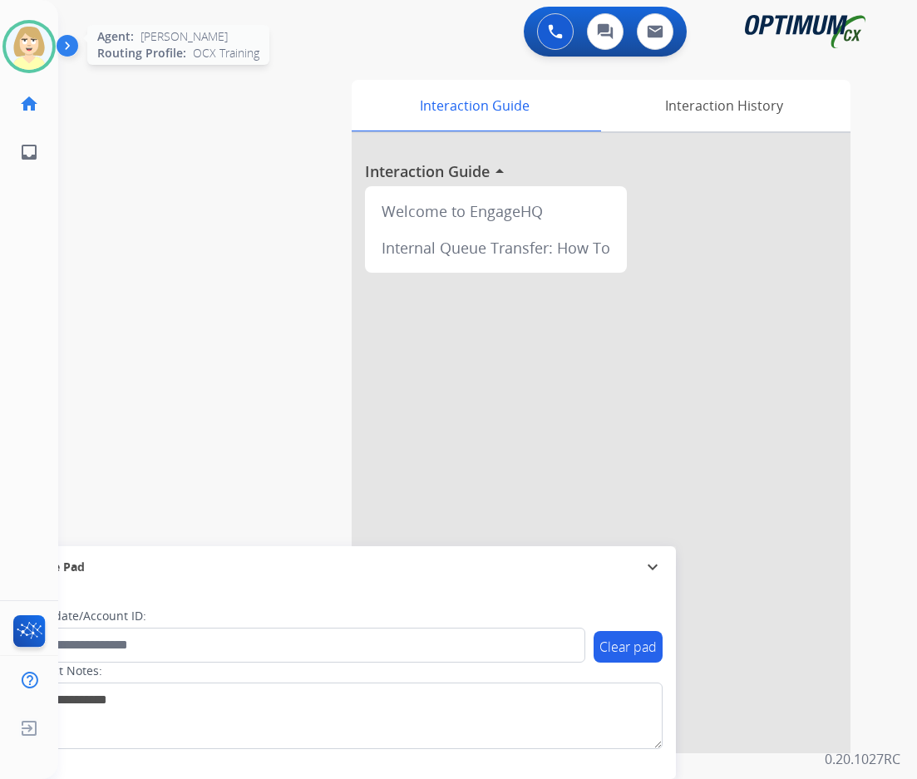
click at [27, 42] on img at bounding box center [29, 46] width 47 height 47
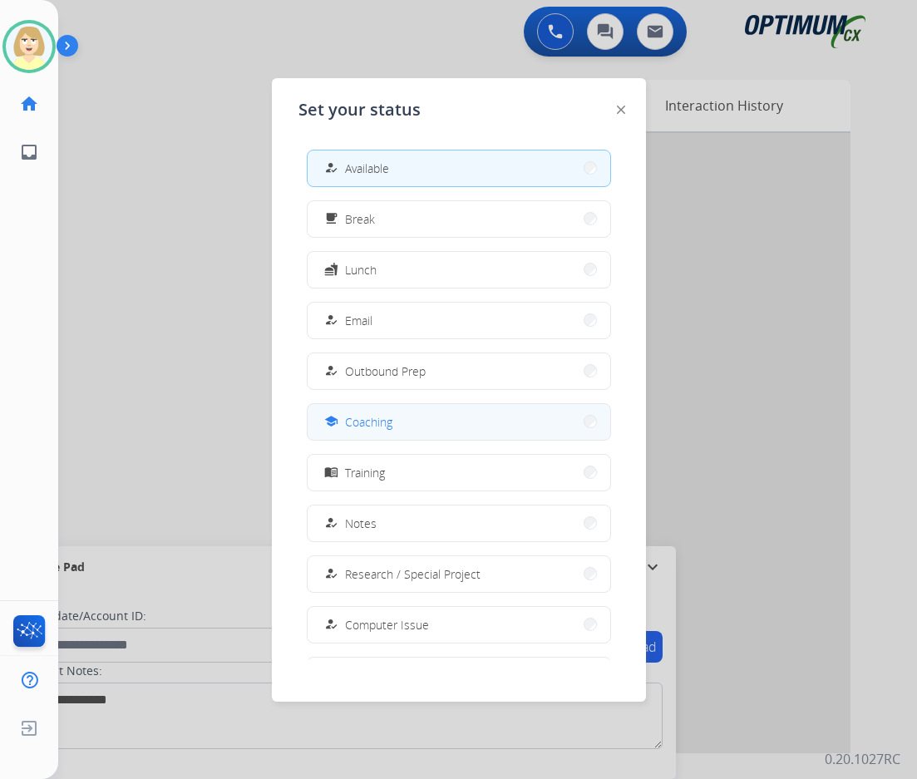
click at [374, 418] on span "Coaching" at bounding box center [368, 421] width 47 height 17
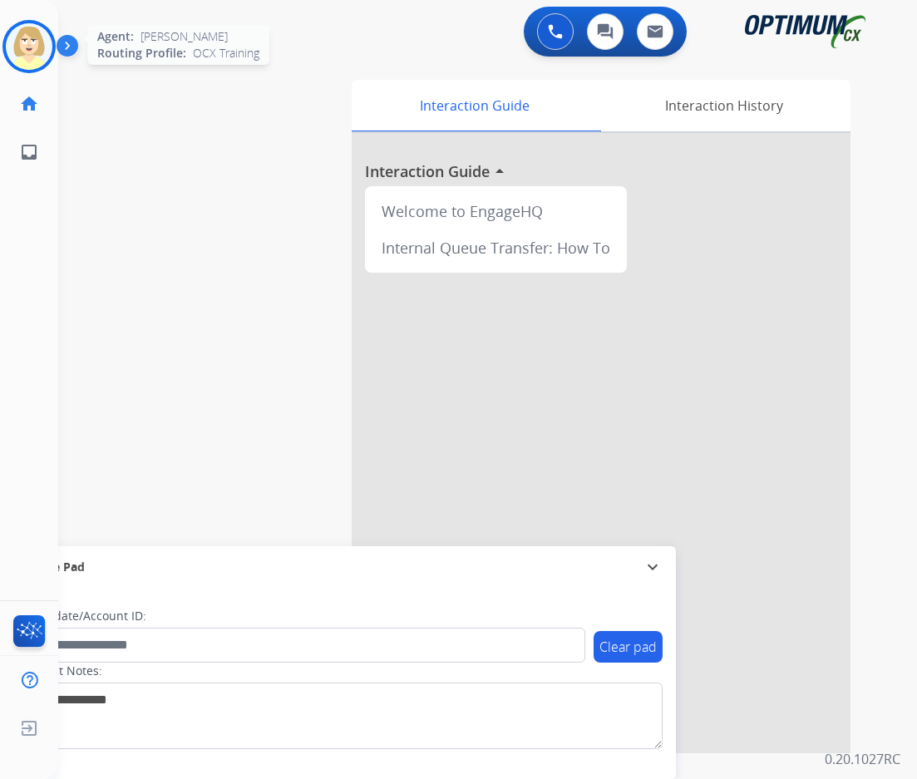
drag, startPoint x: 16, startPoint y: 42, endPoint x: 29, endPoint y: 43, distance: 13.3
click at [16, 42] on img at bounding box center [29, 46] width 47 height 47
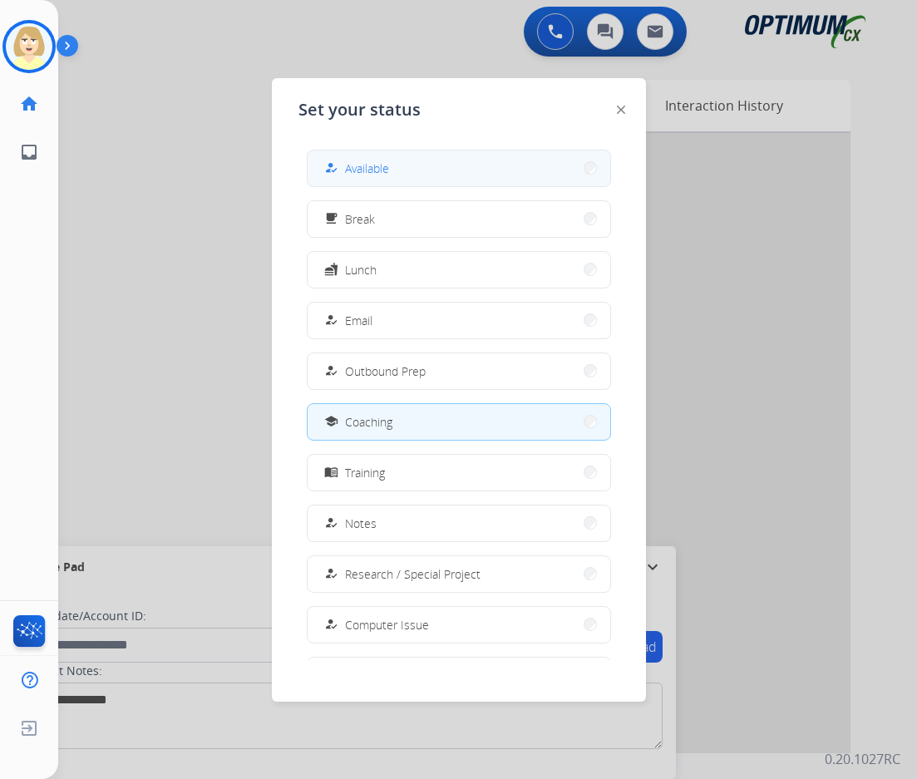
click at [367, 165] on span "Available" at bounding box center [367, 168] width 44 height 17
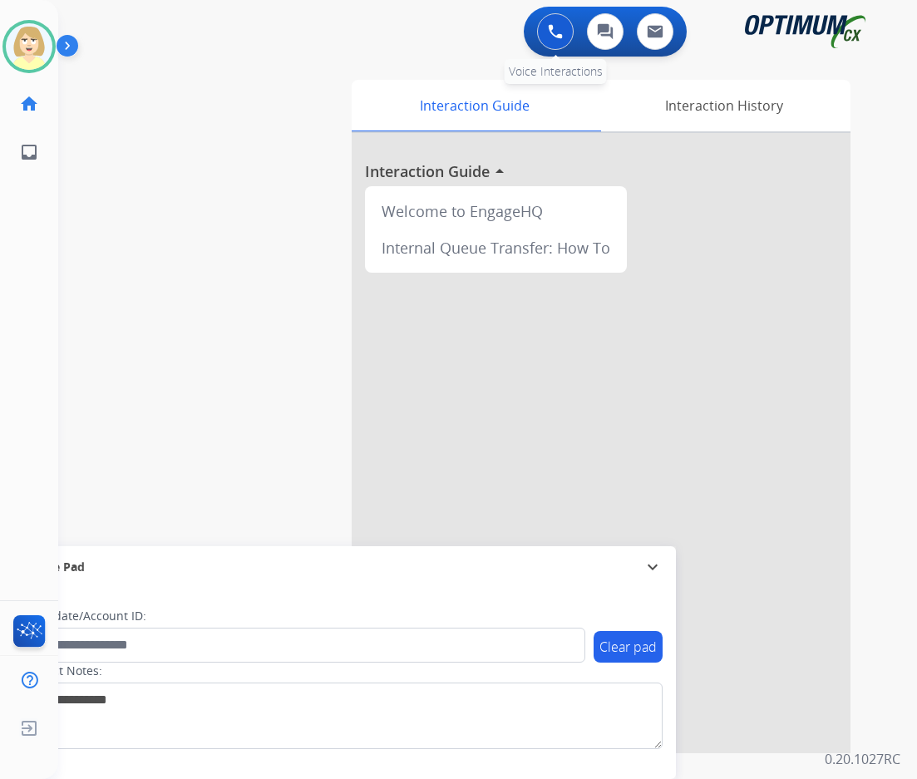
click at [549, 28] on img at bounding box center [555, 31] width 15 height 15
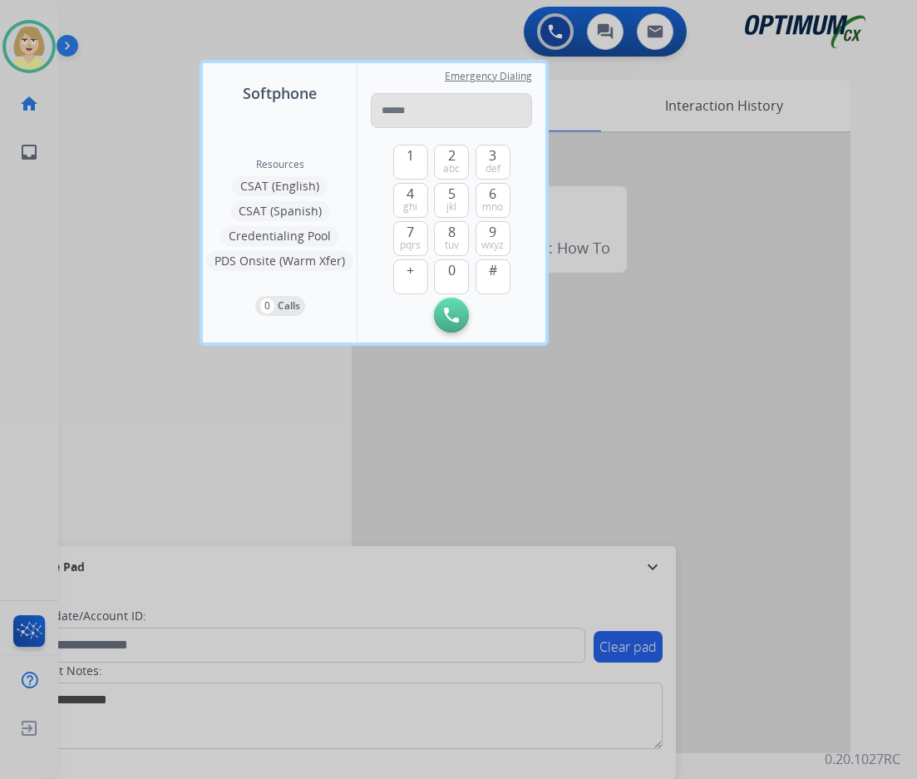
click at [408, 108] on input "tel" at bounding box center [451, 110] width 161 height 35
type input "**********"
click at [446, 312] on img at bounding box center [451, 315] width 15 height 15
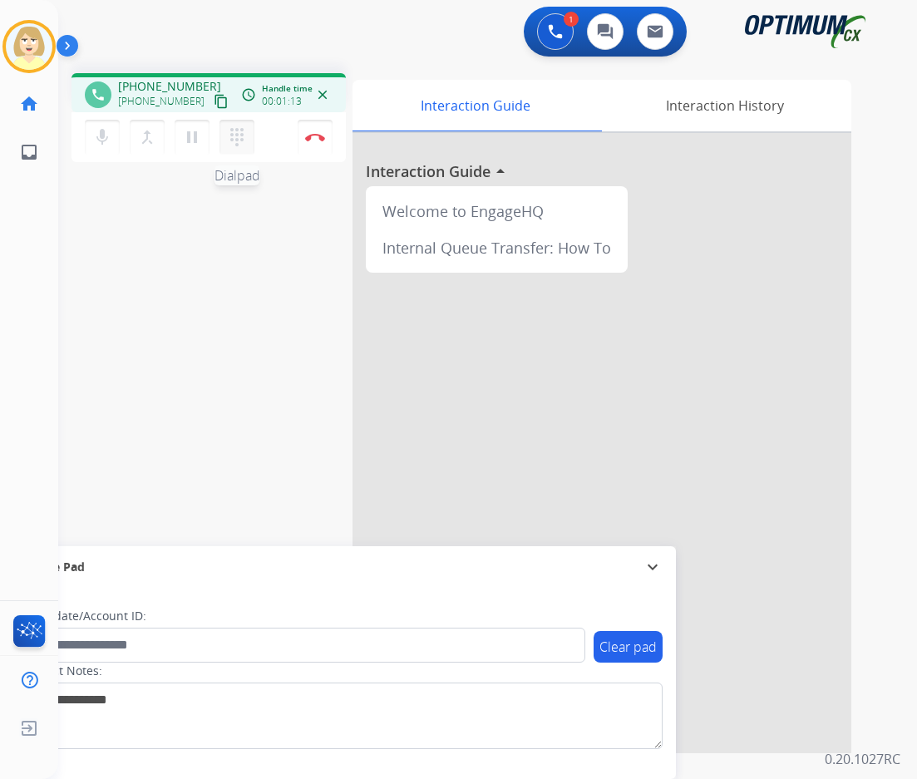
click at [237, 139] on mat-icon "dialpad" at bounding box center [237, 137] width 20 height 20
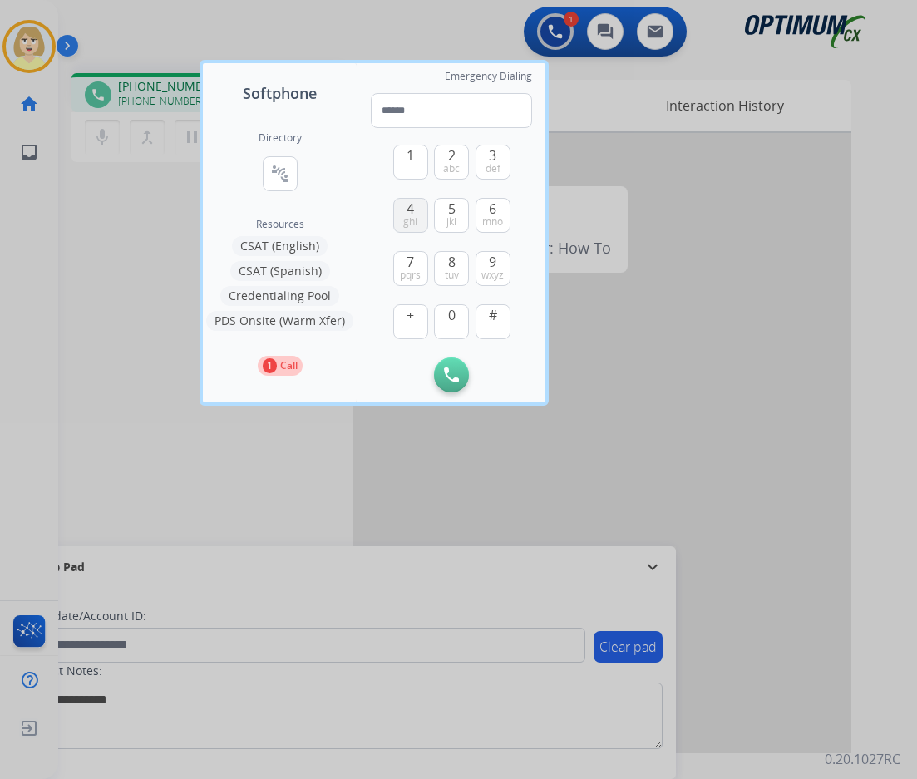
click at [416, 212] on button "4 ghi" at bounding box center [410, 215] width 35 height 35
type input "*"
click at [450, 376] on img at bounding box center [451, 374] width 15 height 15
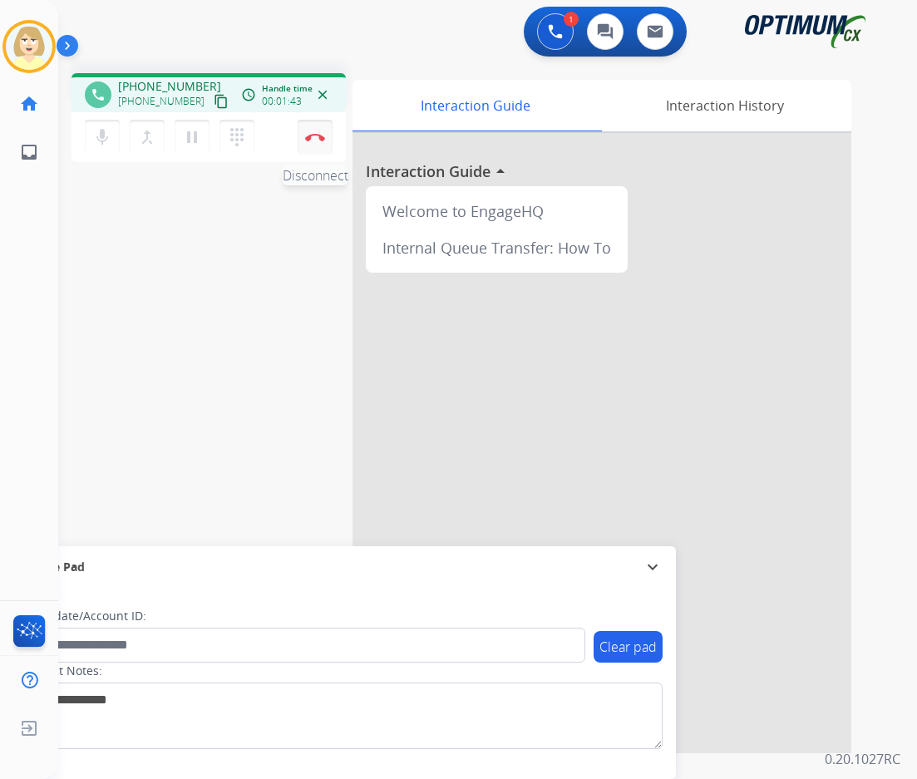
click at [314, 133] on img at bounding box center [315, 137] width 20 height 8
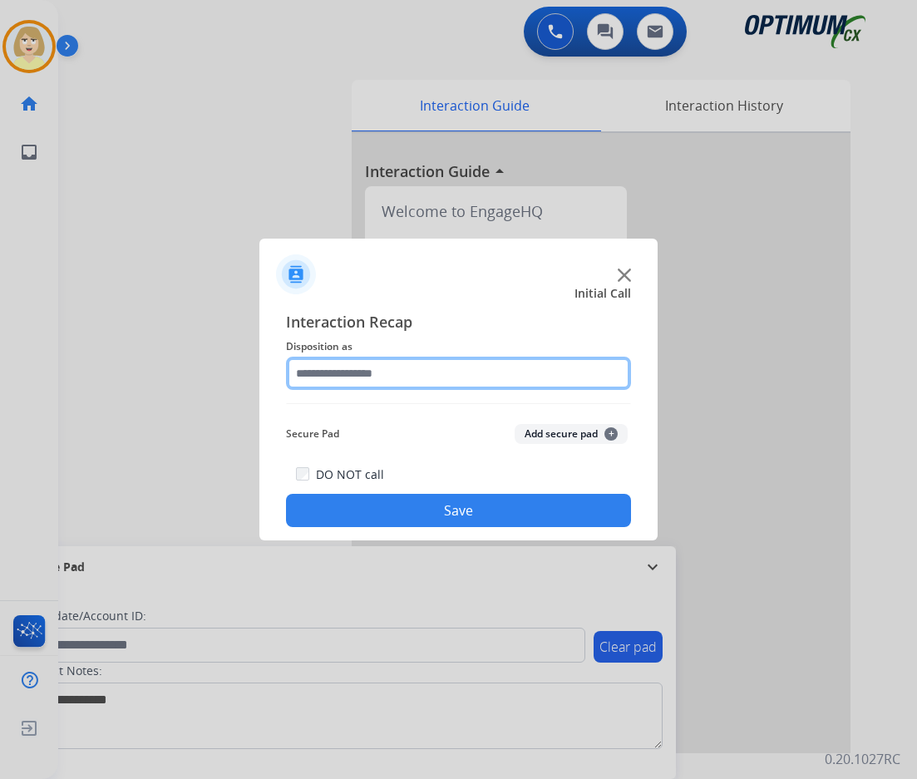
click at [342, 375] on input "text" at bounding box center [458, 373] width 345 height 33
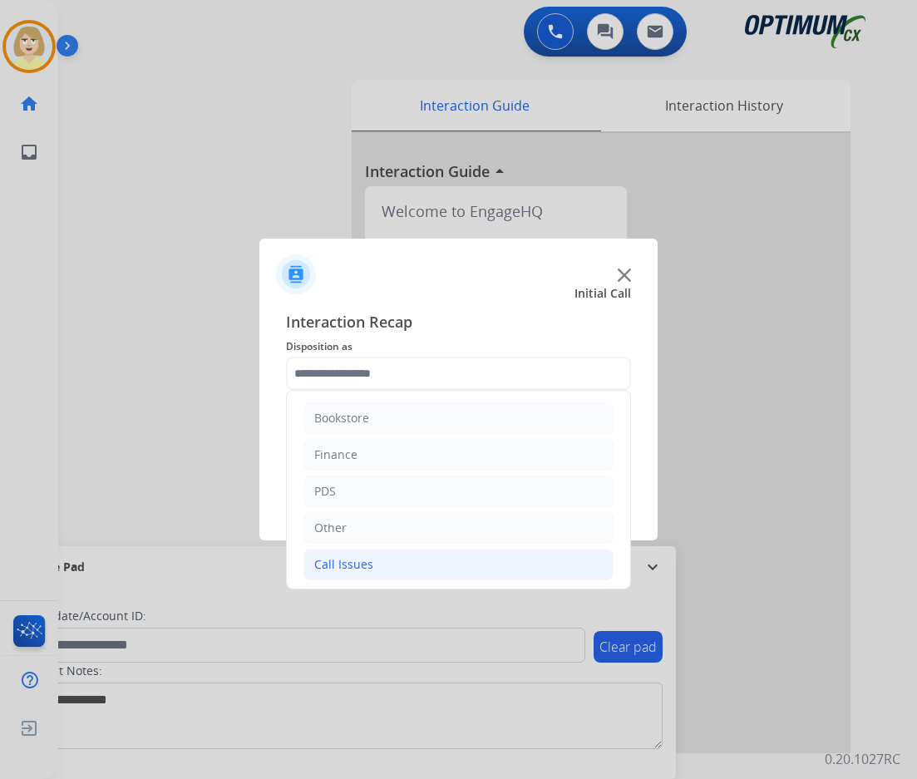
click at [335, 567] on div "Call Issues" at bounding box center [343, 564] width 59 height 17
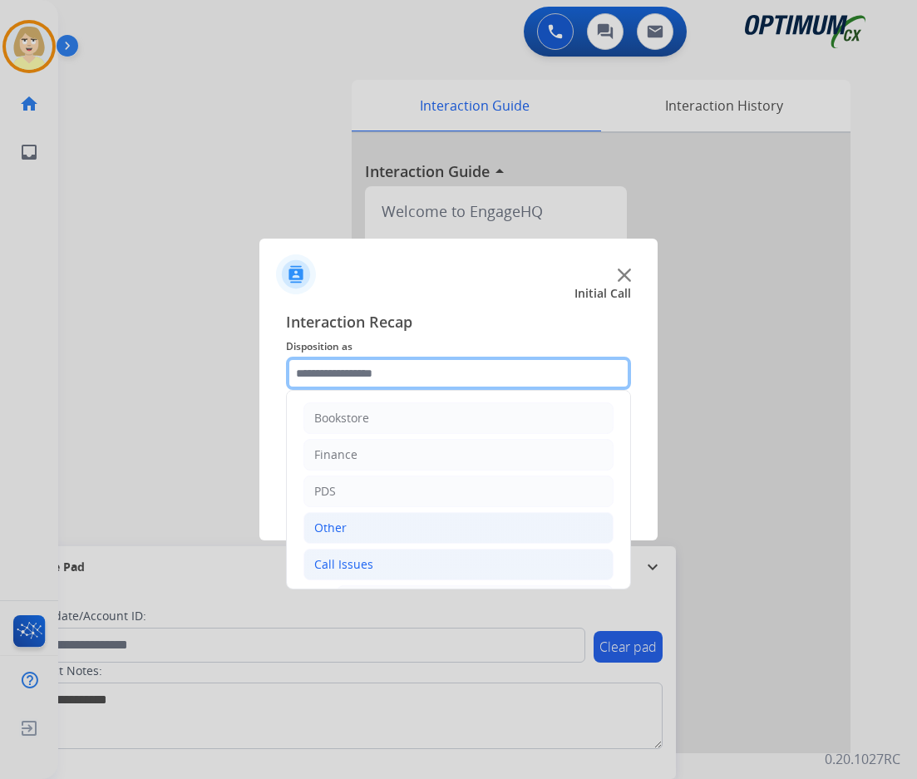
scroll to position [166, 0]
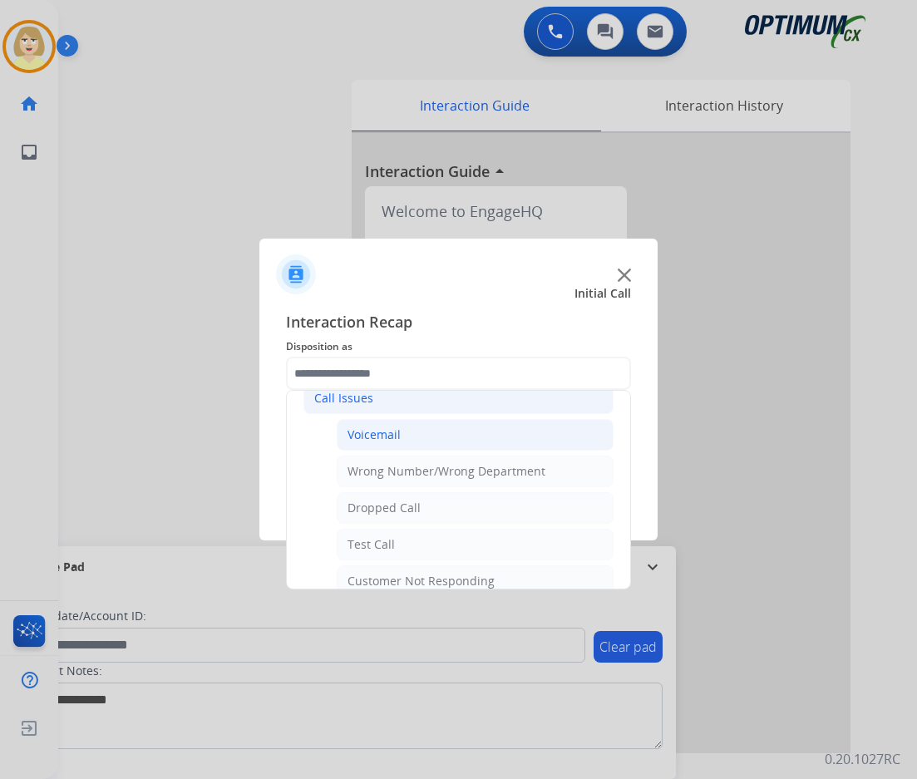
click at [364, 433] on div "Voicemail" at bounding box center [373, 434] width 53 height 17
type input "*********"
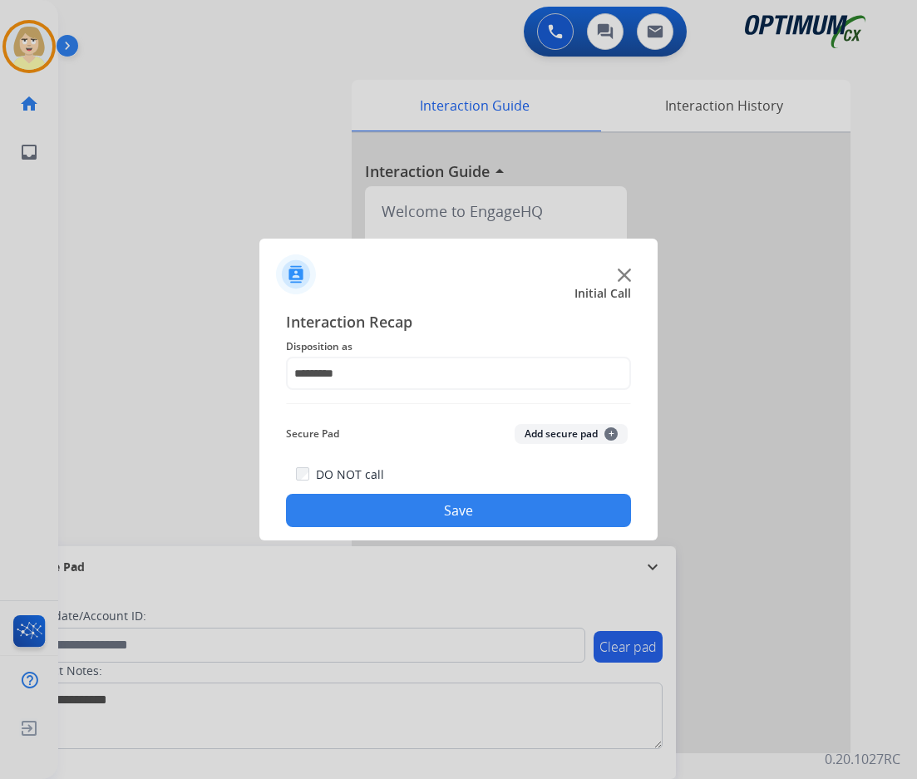
drag, startPoint x: 412, startPoint y: 519, endPoint x: 268, endPoint y: 428, distance: 170.0
click at [387, 506] on button "Save" at bounding box center [458, 510] width 345 height 33
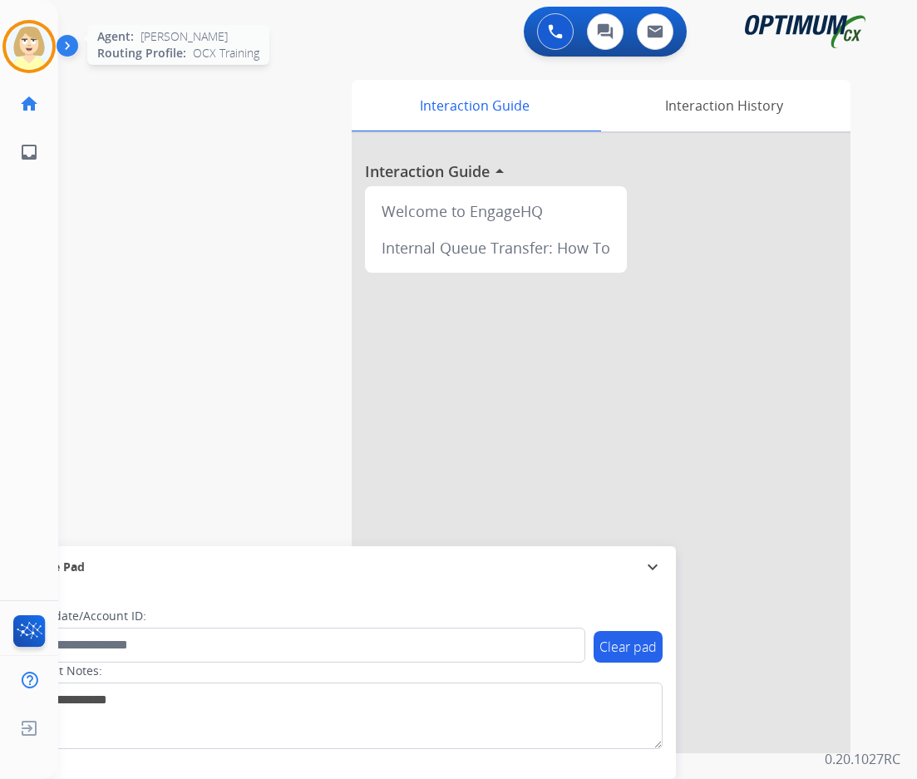
click at [20, 47] on img at bounding box center [29, 46] width 47 height 47
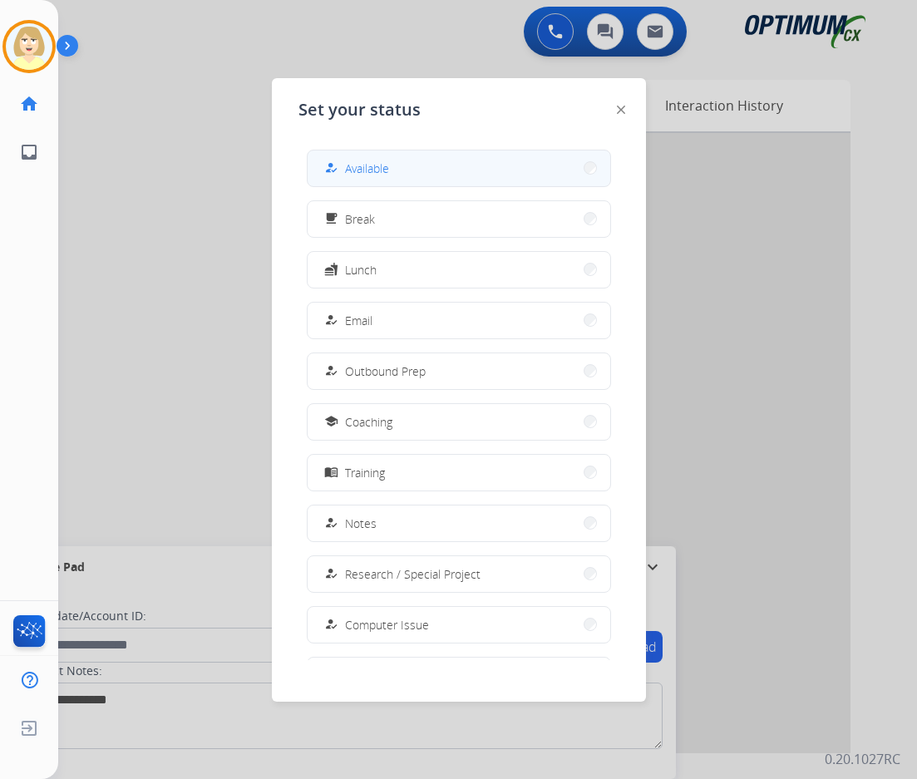
click at [377, 170] on span "Available" at bounding box center [367, 168] width 44 height 17
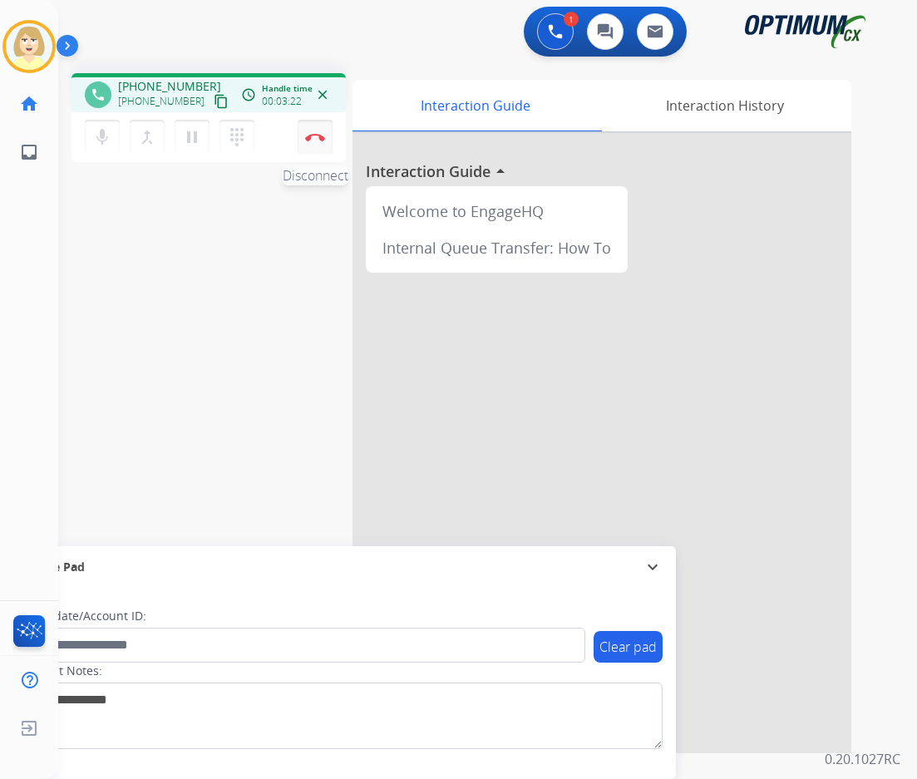
click at [314, 135] on img at bounding box center [315, 137] width 20 height 8
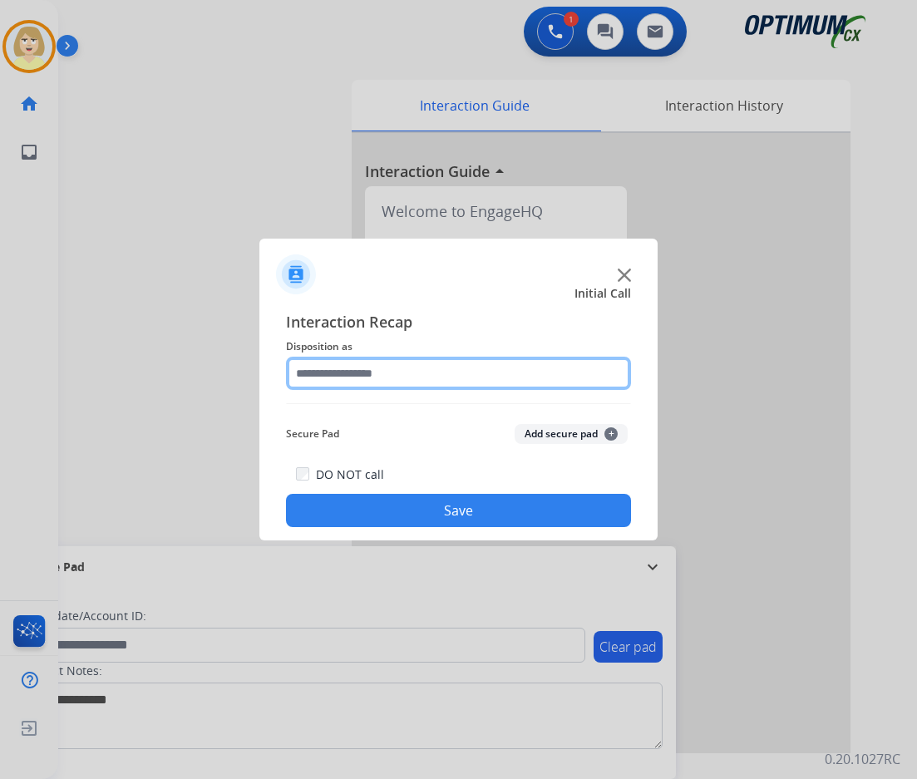
click at [324, 373] on input "text" at bounding box center [458, 373] width 345 height 33
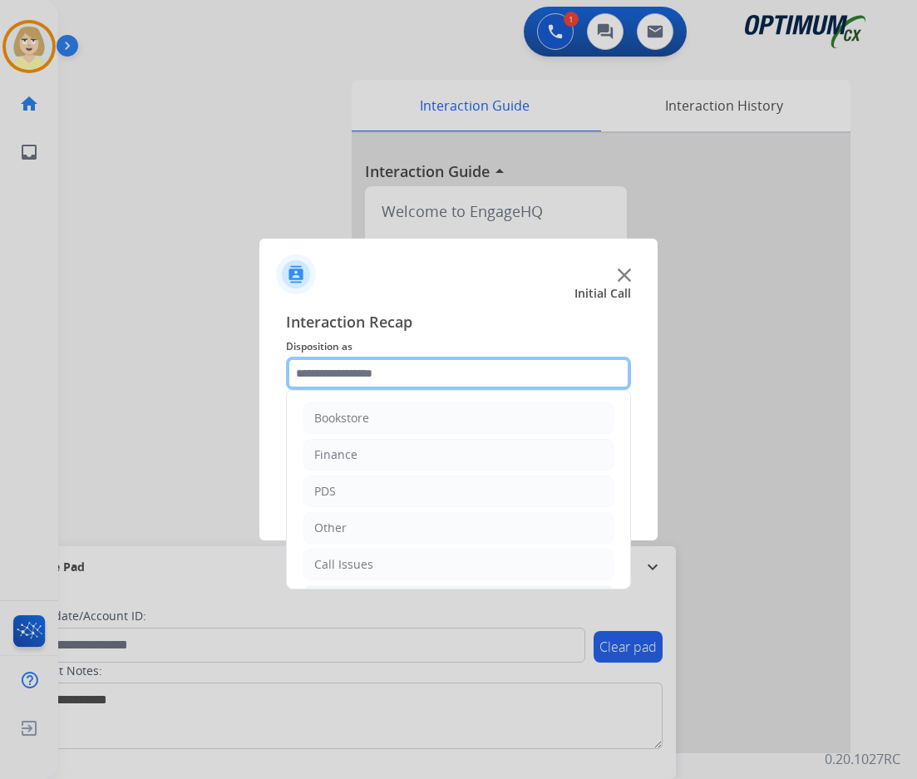
scroll to position [113, 0]
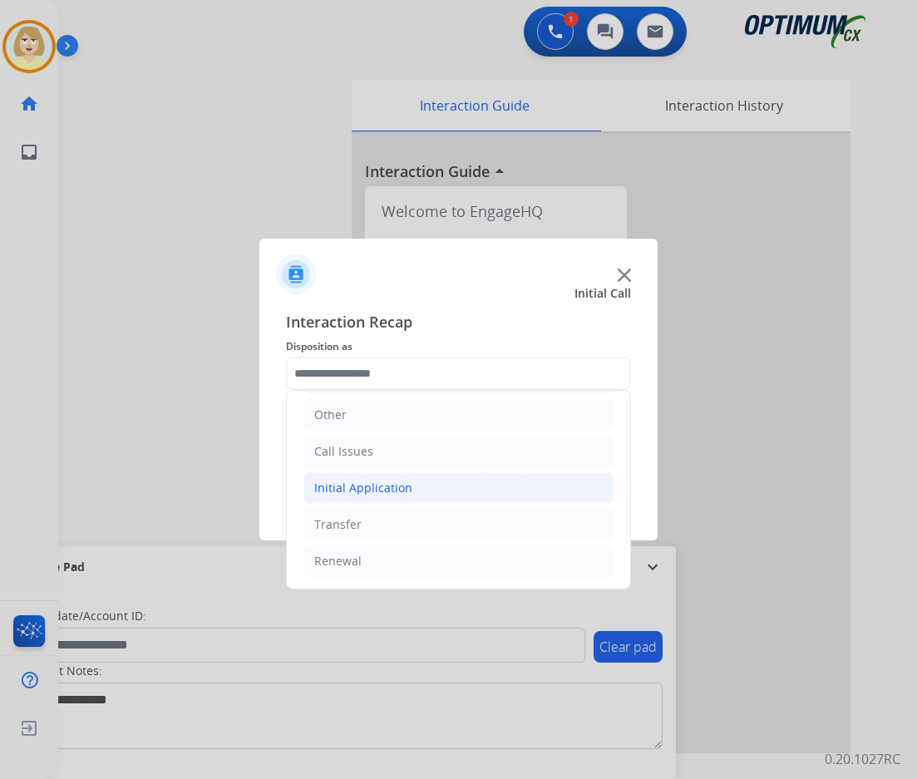
click at [352, 486] on div "Initial Application" at bounding box center [363, 488] width 98 height 17
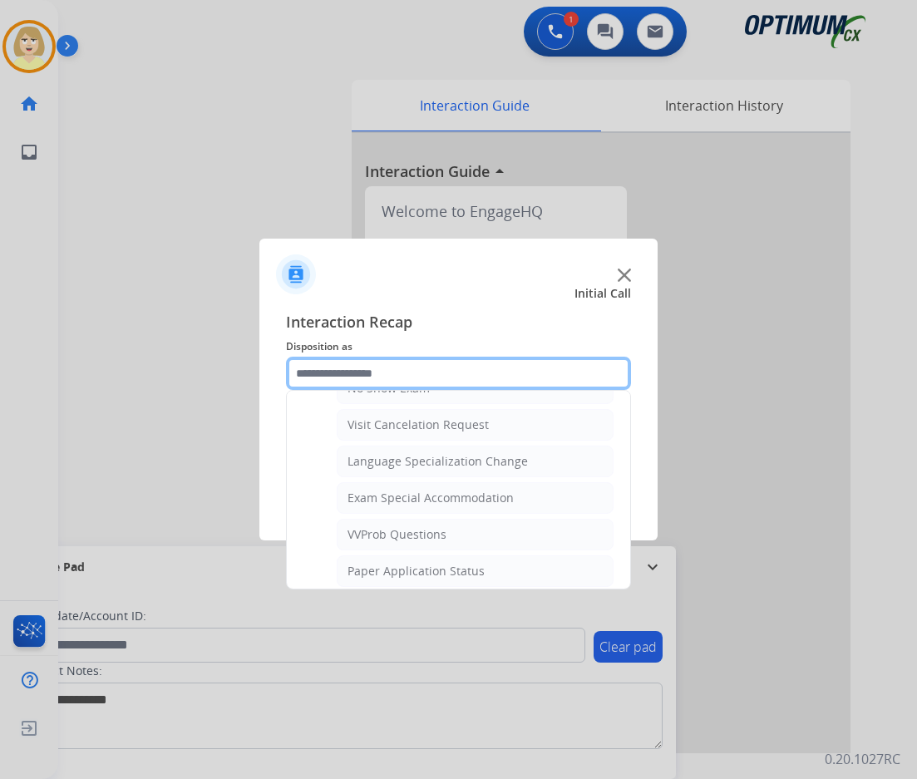
scroll to position [944, 0]
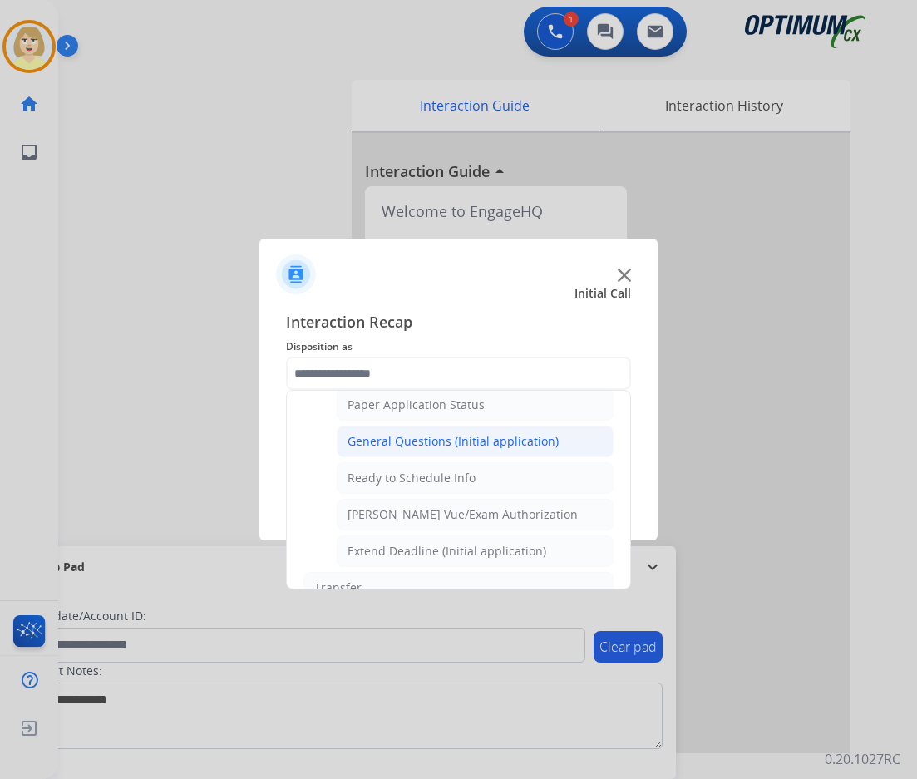
click at [416, 437] on div "General Questions (Initial application)" at bounding box center [452, 441] width 211 height 17
type input "**********"
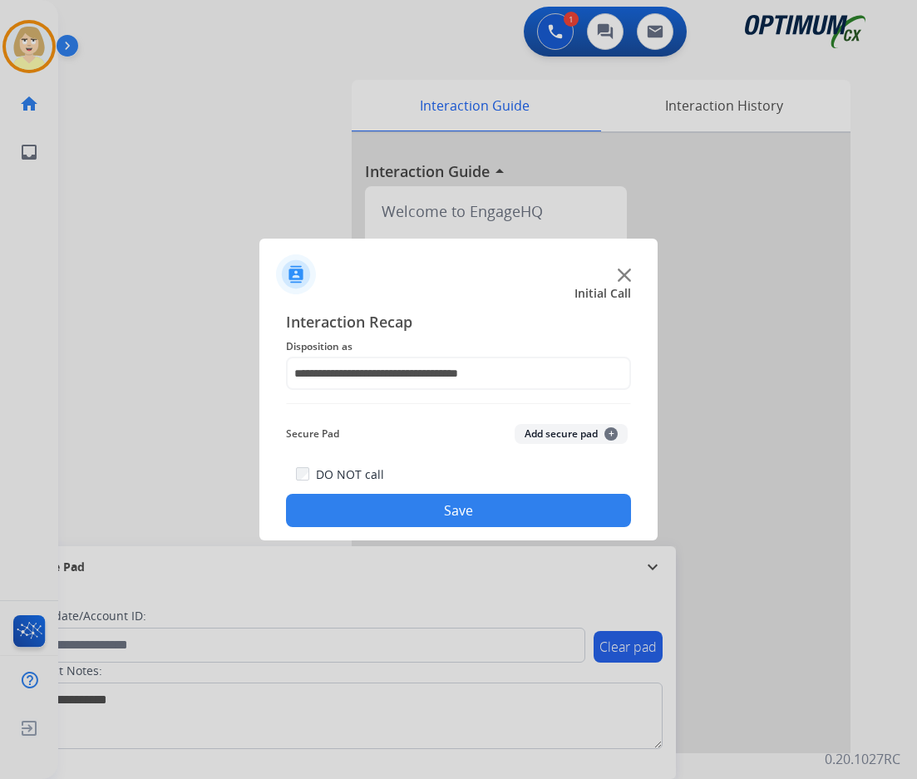
click at [553, 431] on button "Add secure pad +" at bounding box center [571, 434] width 113 height 20
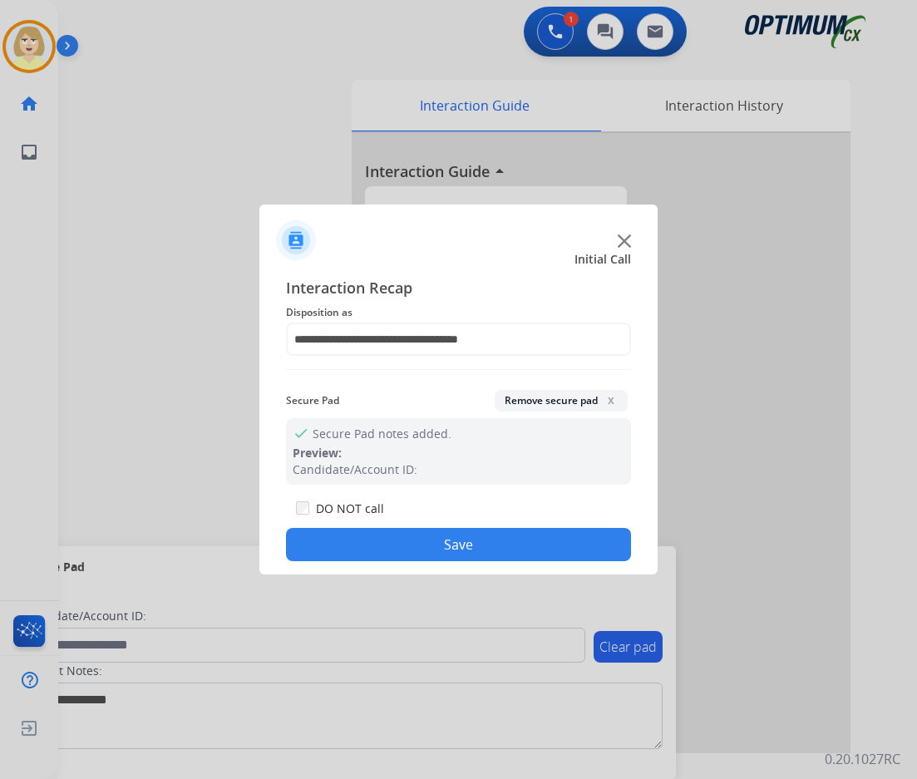
drag, startPoint x: 399, startPoint y: 547, endPoint x: 178, endPoint y: 174, distance: 433.8
click at [398, 547] on button "Save" at bounding box center [458, 544] width 345 height 33
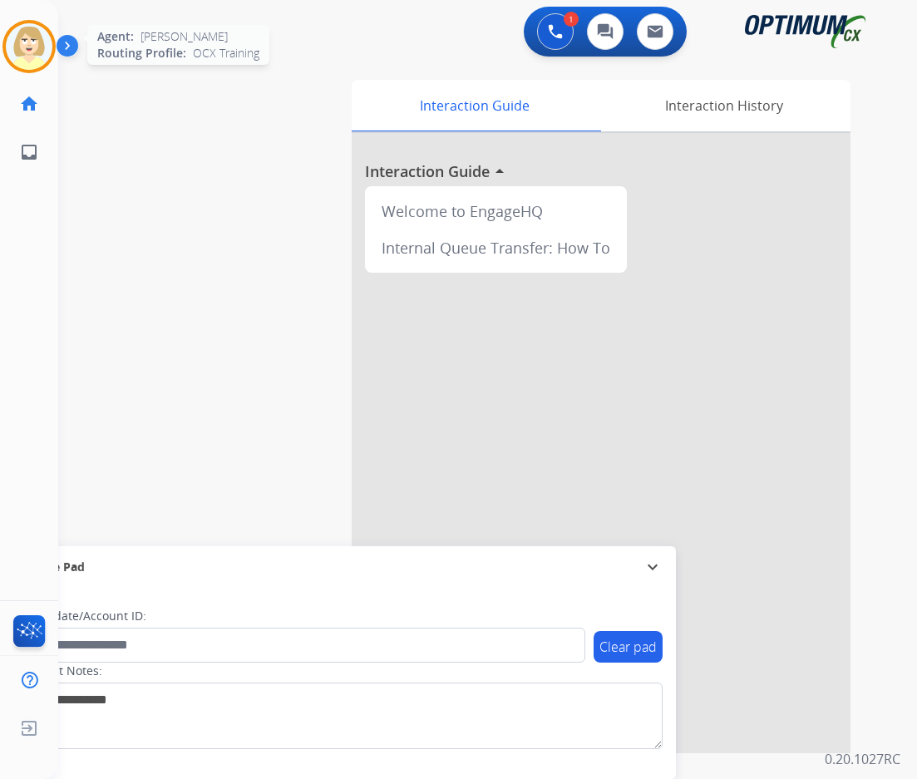
click at [38, 37] on img at bounding box center [29, 46] width 47 height 47
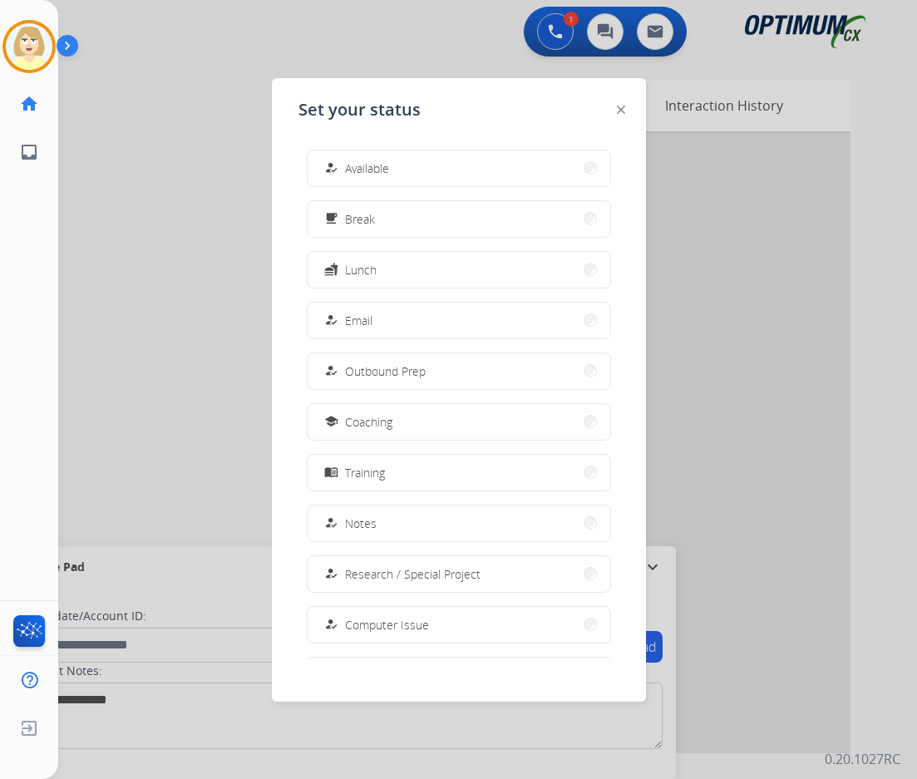
drag, startPoint x: 353, startPoint y: 166, endPoint x: 458, endPoint y: 104, distance: 121.9
click at [355, 166] on span "Available" at bounding box center [367, 168] width 44 height 17
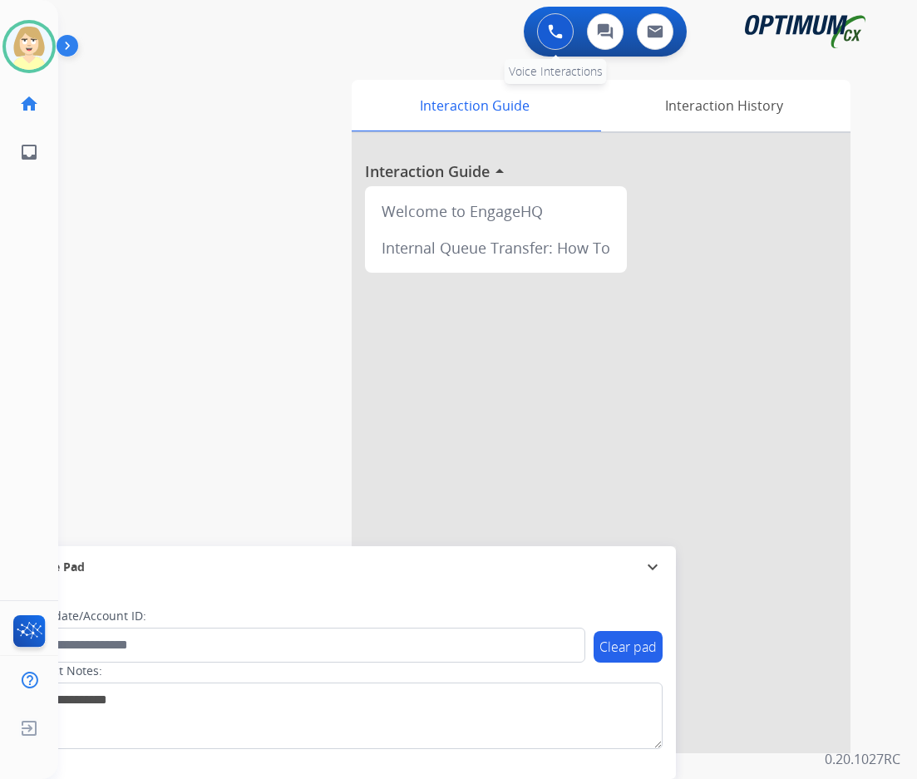
click at [546, 32] on button at bounding box center [555, 31] width 37 height 37
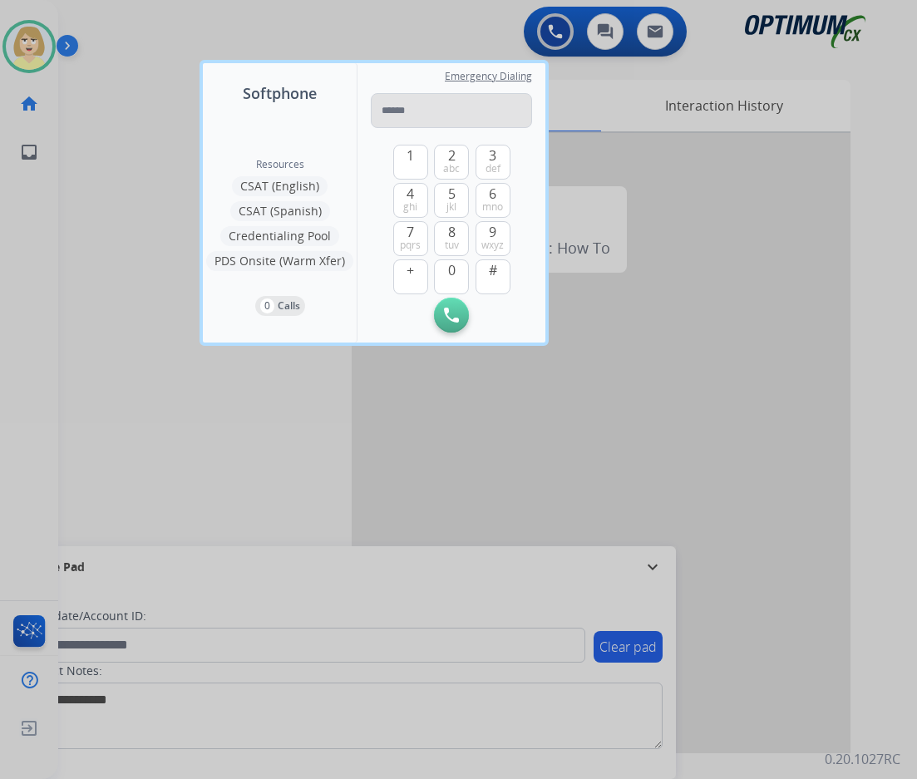
click at [384, 111] on input "tel" at bounding box center [451, 110] width 161 height 35
type input "**********"
click at [449, 307] on button "Initiate Call" at bounding box center [451, 315] width 35 height 35
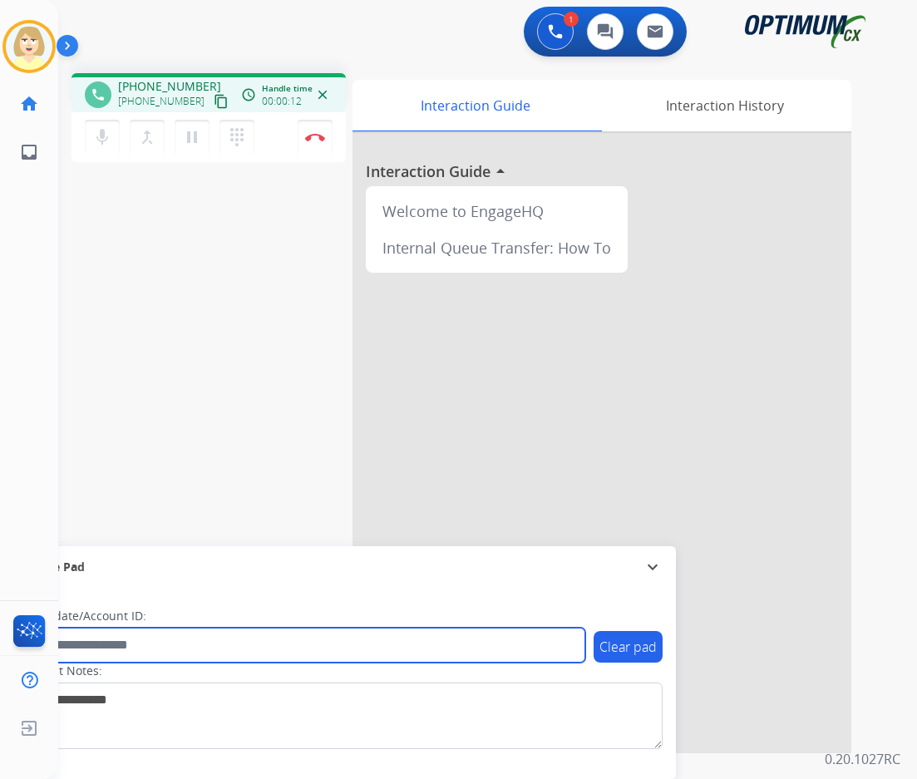
click at [111, 648] on input "text" at bounding box center [304, 645] width 564 height 35
paste input "*******"
type input "*******"
click at [85, 647] on input "*******" at bounding box center [304, 645] width 564 height 35
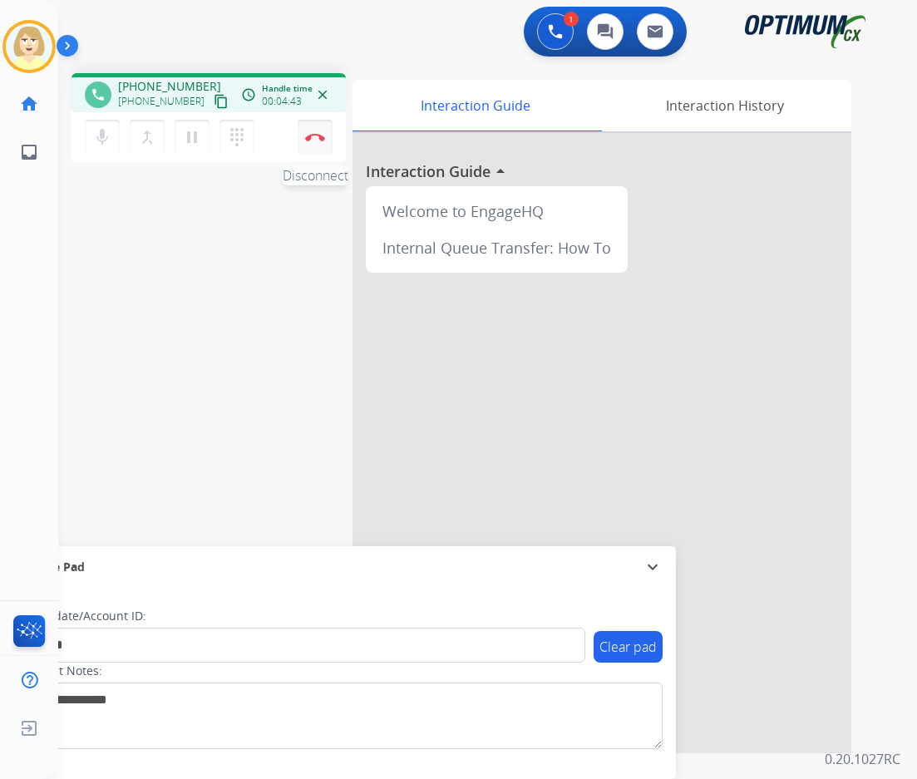
click at [313, 132] on button "Disconnect" at bounding box center [315, 137] width 35 height 35
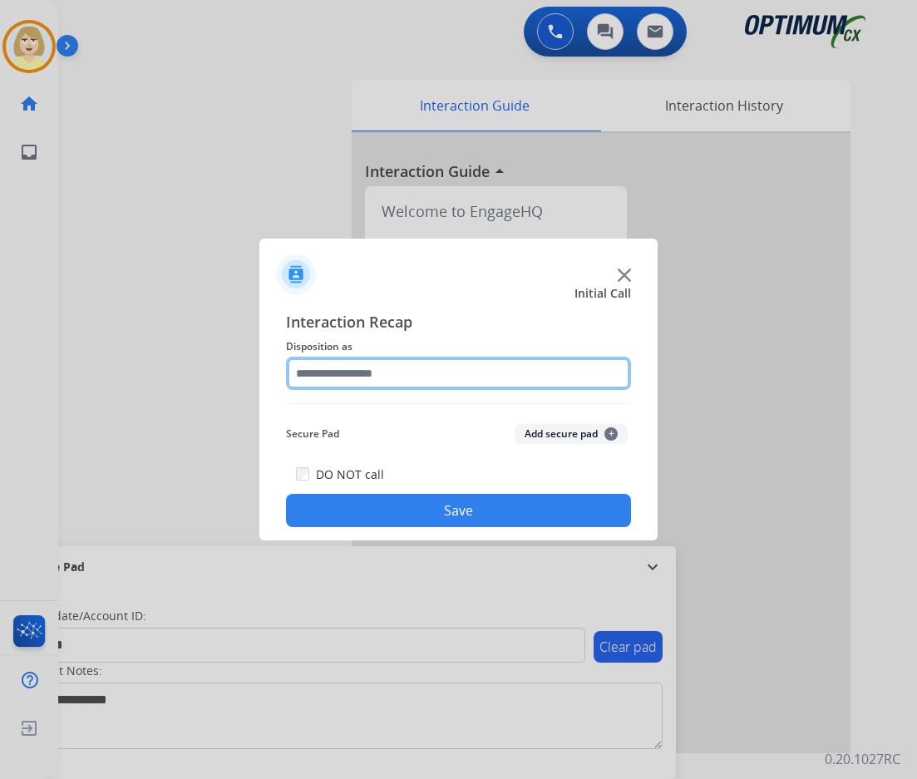
click at [318, 374] on input "text" at bounding box center [458, 373] width 345 height 33
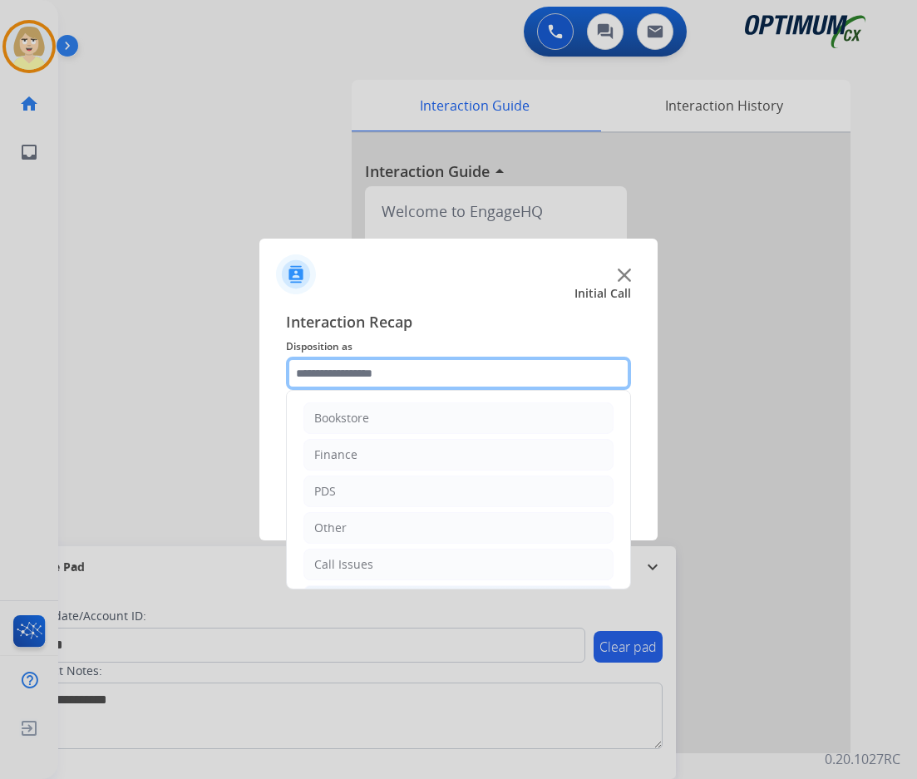
scroll to position [113, 0]
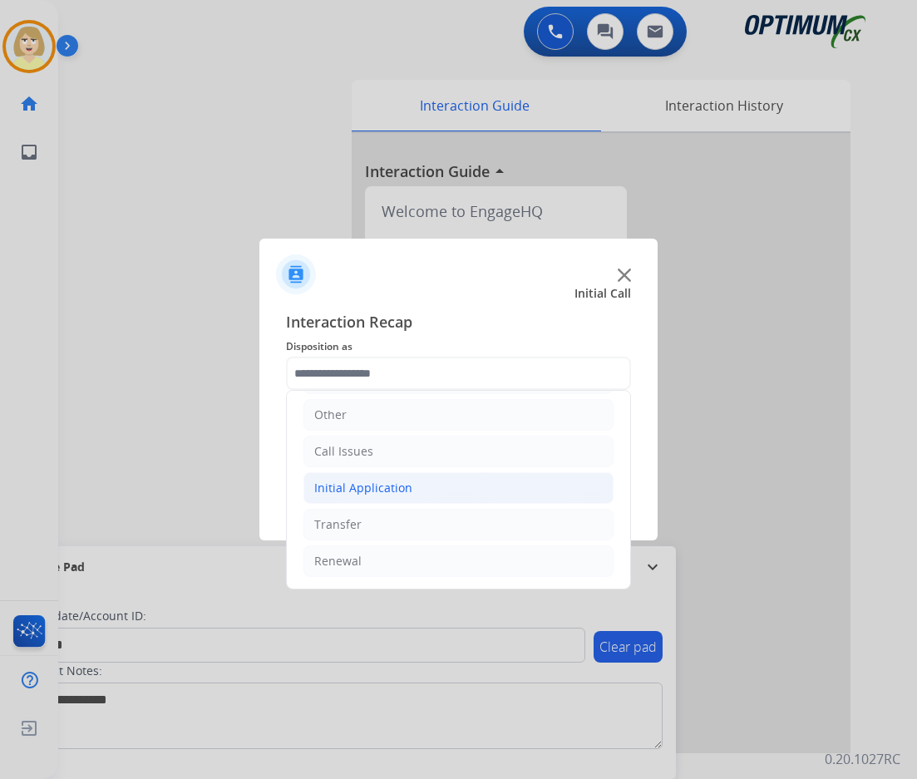
click at [352, 493] on div "Initial Application" at bounding box center [363, 488] width 98 height 17
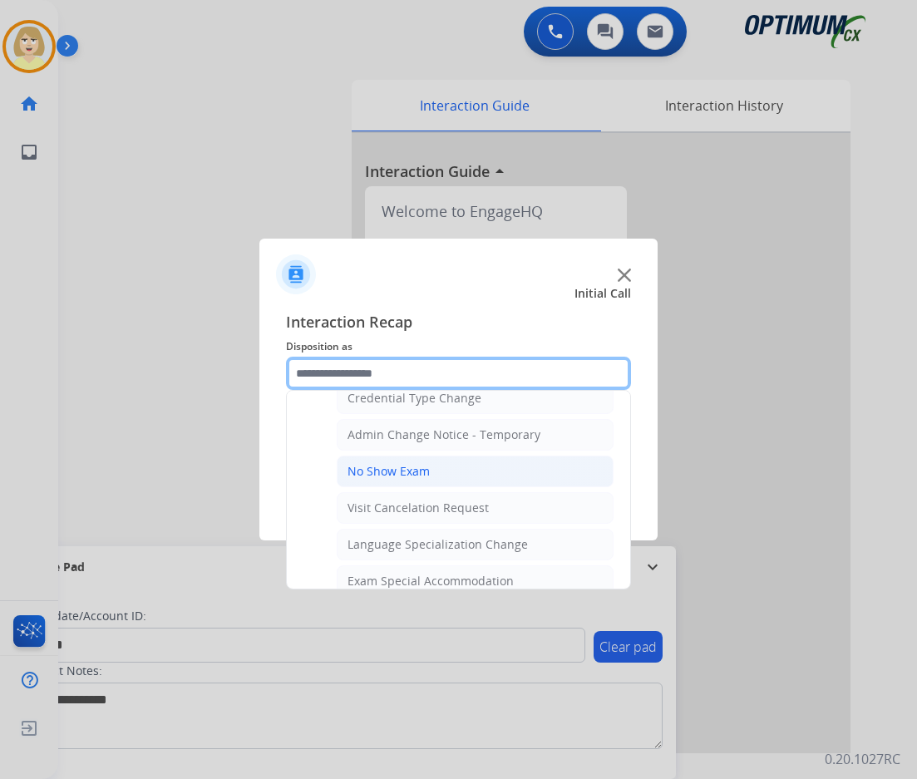
scroll to position [944, 0]
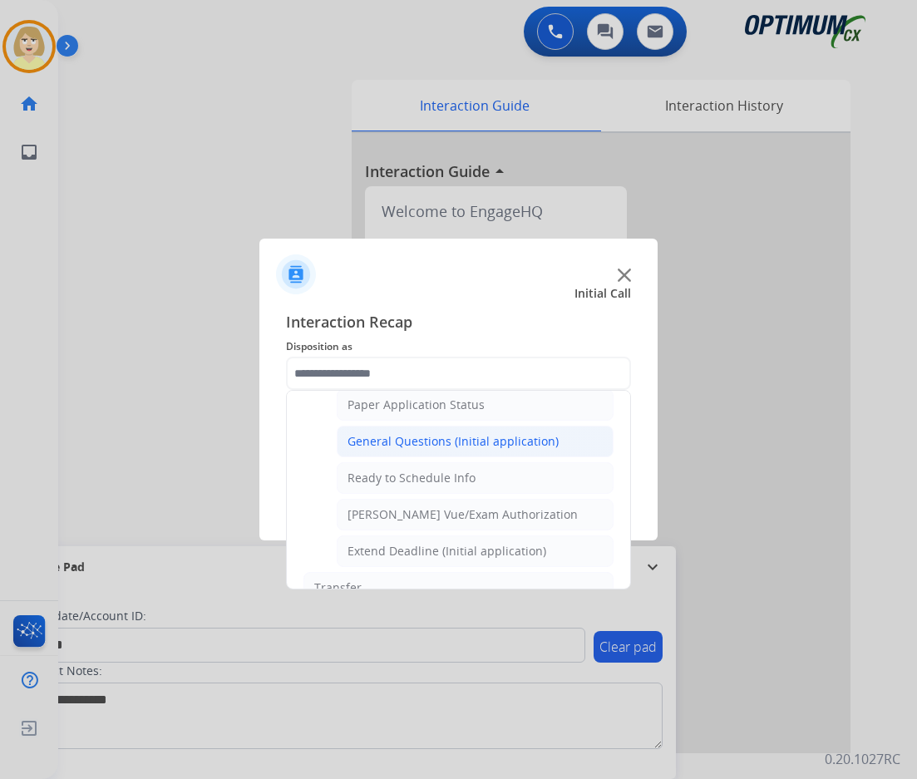
click at [422, 451] on li "General Questions (Initial application)" at bounding box center [475, 442] width 277 height 32
type input "**********"
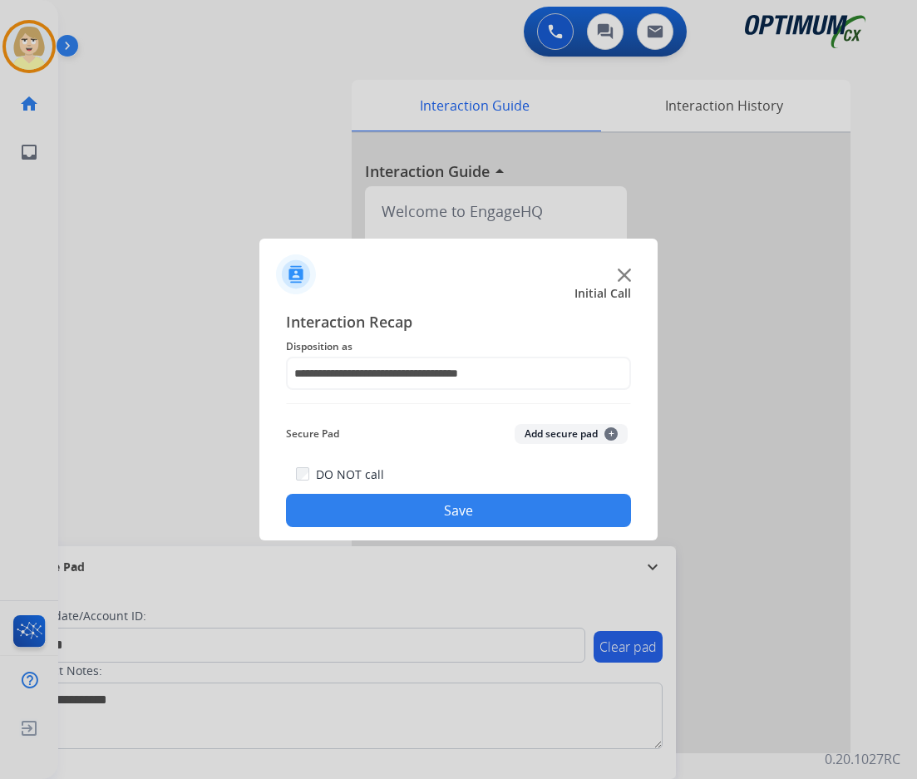
click at [529, 433] on button "Add secure pad +" at bounding box center [571, 434] width 113 height 20
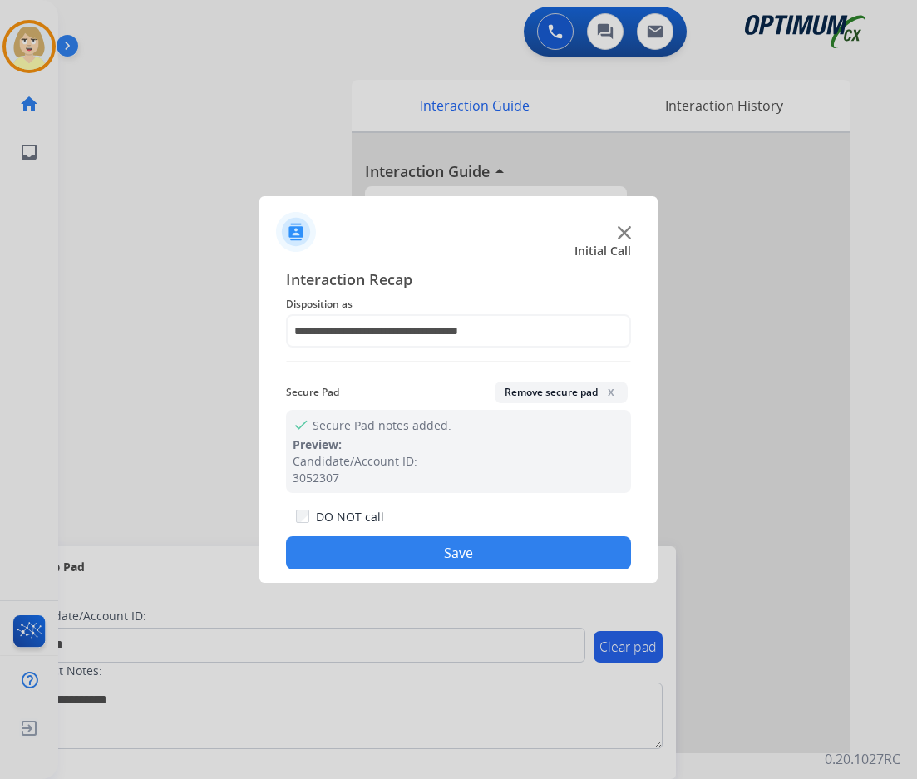
drag, startPoint x: 406, startPoint y: 550, endPoint x: 255, endPoint y: 289, distance: 301.7
click at [404, 547] on button "Save" at bounding box center [458, 552] width 345 height 33
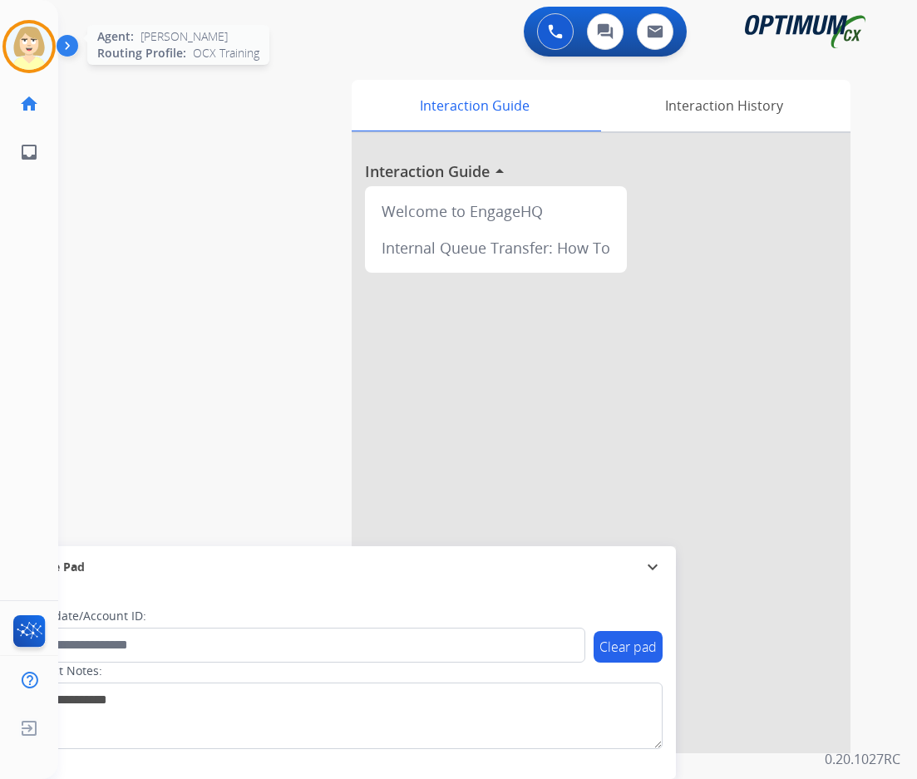
click at [37, 45] on img at bounding box center [29, 46] width 47 height 47
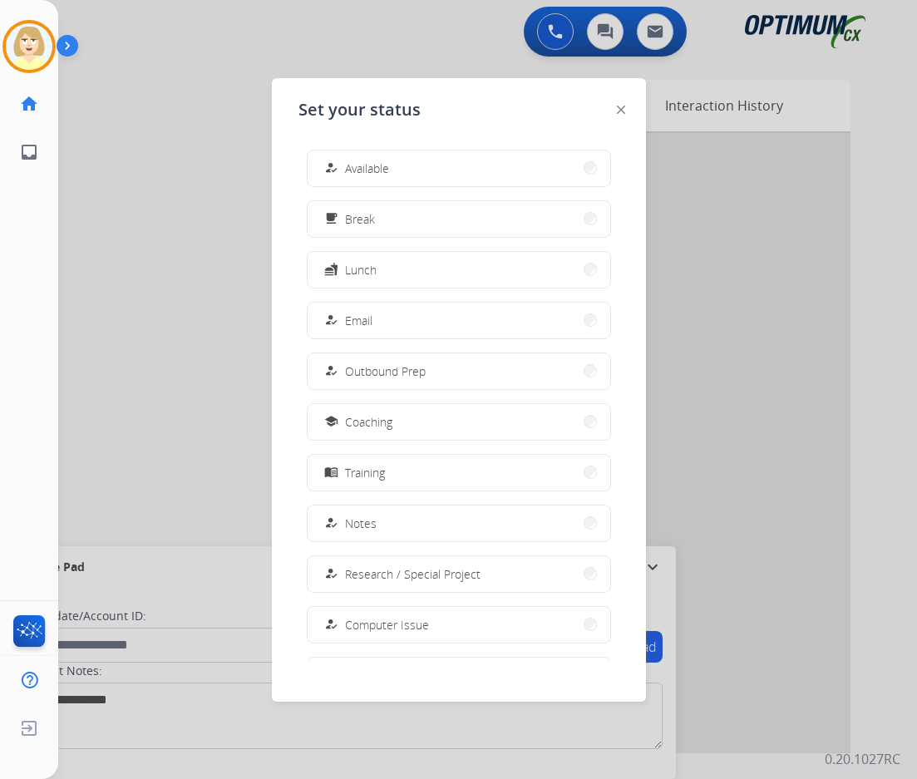
drag, startPoint x: 379, startPoint y: 167, endPoint x: 62, endPoint y: 167, distance: 317.5
click at [377, 167] on span "Available" at bounding box center [367, 168] width 44 height 17
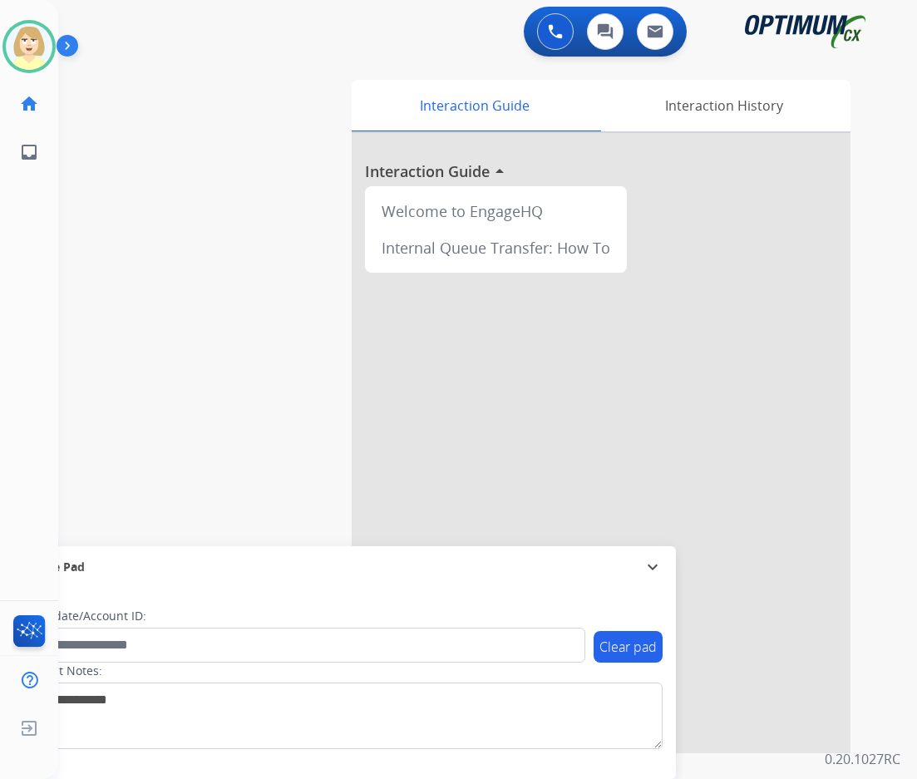
drag, startPoint x: 22, startPoint y: 40, endPoint x: 57, endPoint y: 58, distance: 40.1
click at [22, 40] on img at bounding box center [29, 46] width 47 height 47
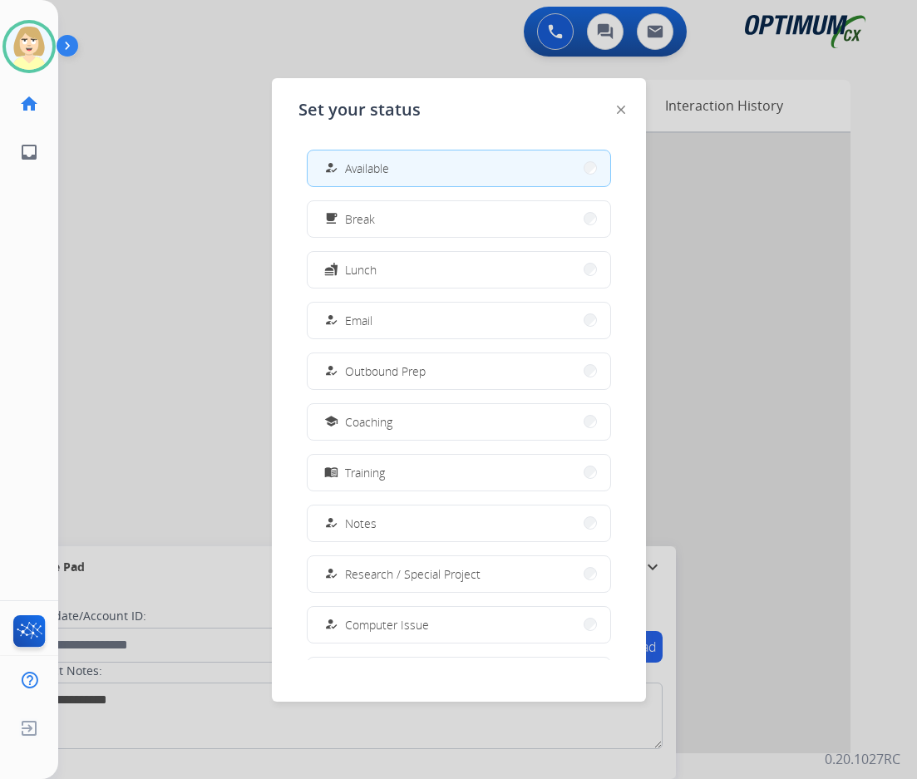
click at [366, 217] on span "Break" at bounding box center [360, 218] width 30 height 17
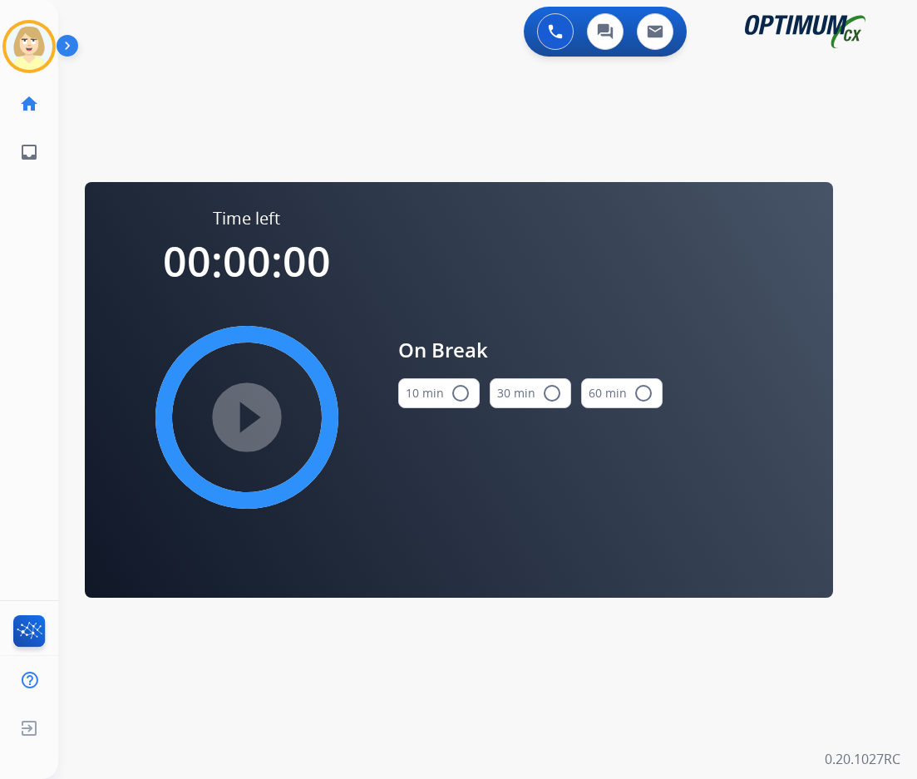
drag, startPoint x: 451, startPoint y: 394, endPoint x: 345, endPoint y: 395, distance: 106.4
click at [446, 392] on button "10 min radio_button_unchecked" at bounding box center [438, 393] width 81 height 30
click at [257, 407] on mat-icon "play_circle_filled" at bounding box center [247, 417] width 20 height 20
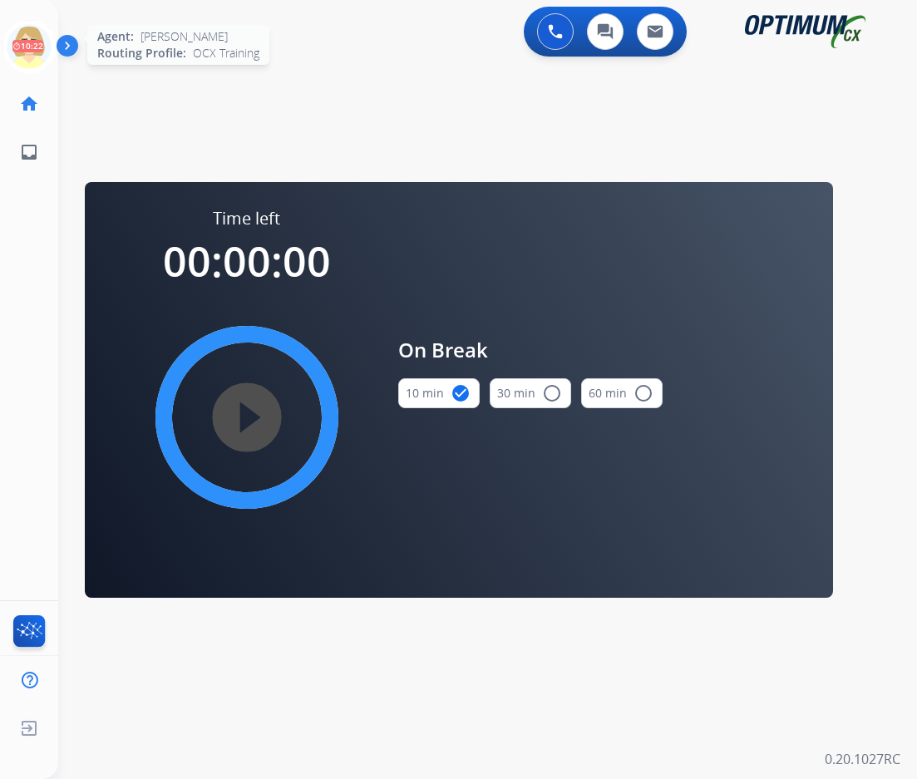
click at [25, 32] on icon at bounding box center [29, 47] width 54 height 54
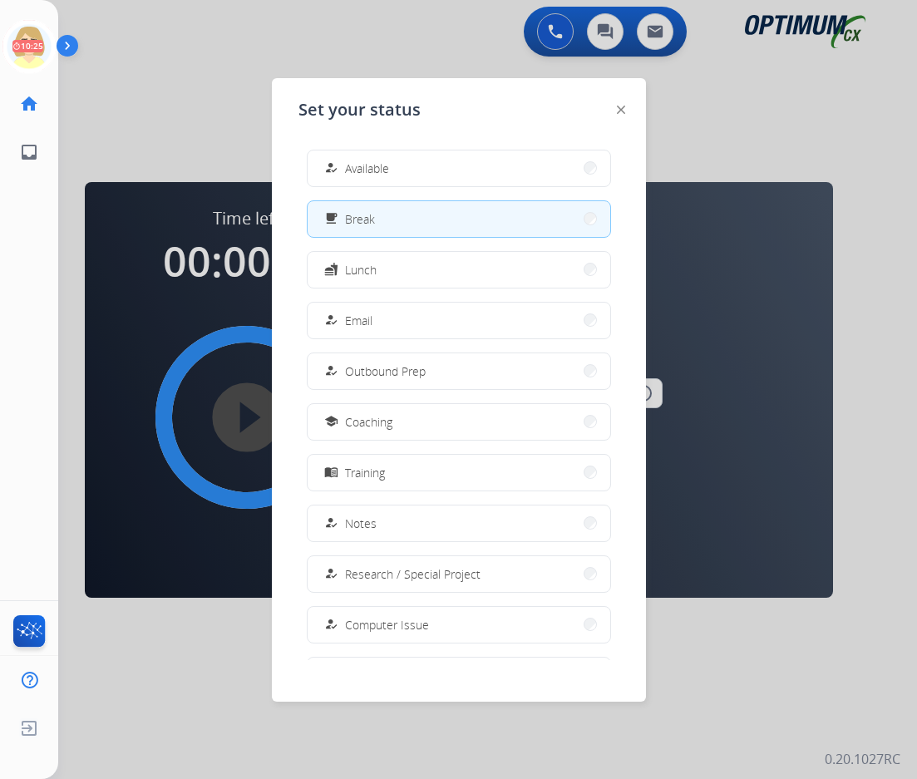
click at [368, 170] on span "Available" at bounding box center [367, 168] width 44 height 17
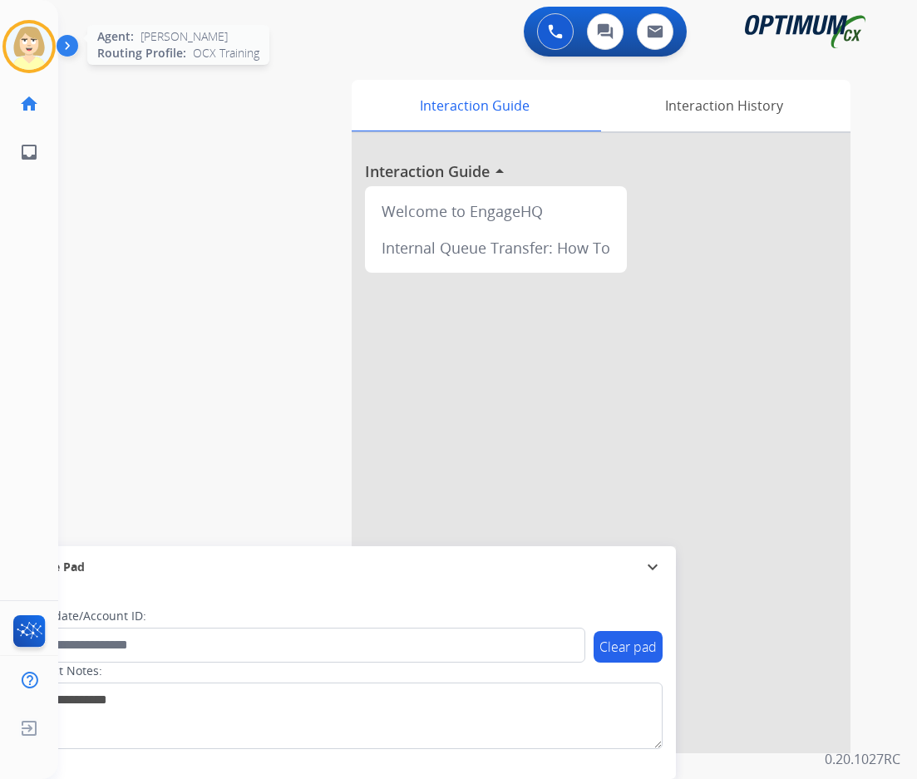
click at [24, 52] on img at bounding box center [29, 46] width 47 height 47
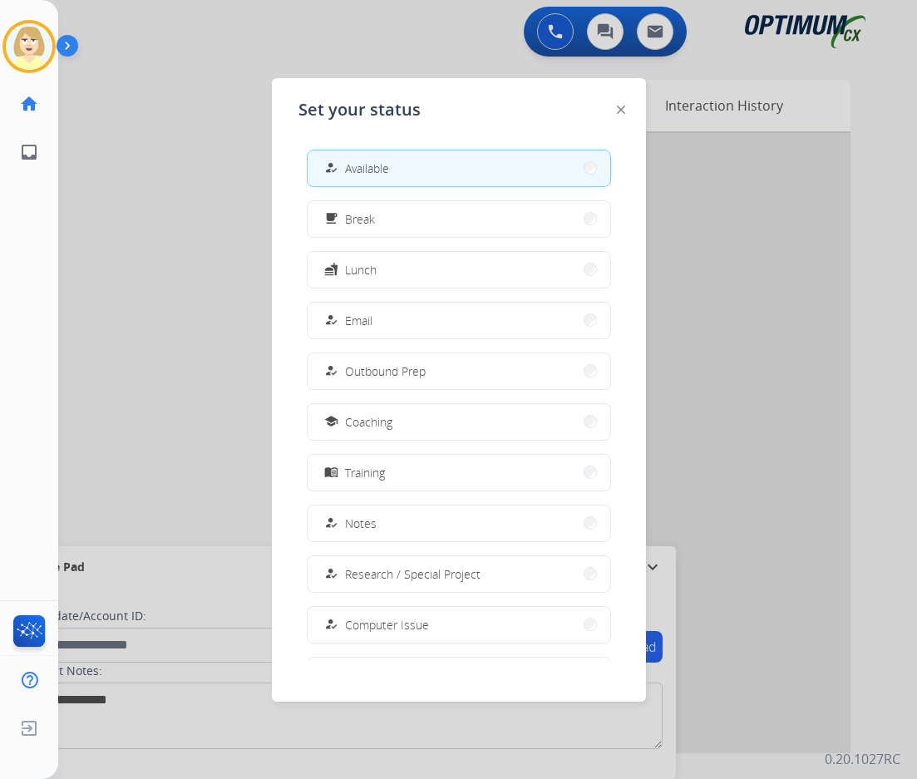
drag, startPoint x: 376, startPoint y: 215, endPoint x: 347, endPoint y: 171, distance: 52.3
click at [347, 171] on div "how_to_reg Available free_breakfast Break fastfood Lunch how_to_reg Email how_t…" at bounding box center [458, 398] width 321 height 524
click at [350, 174] on span "Available" at bounding box center [367, 168] width 44 height 17
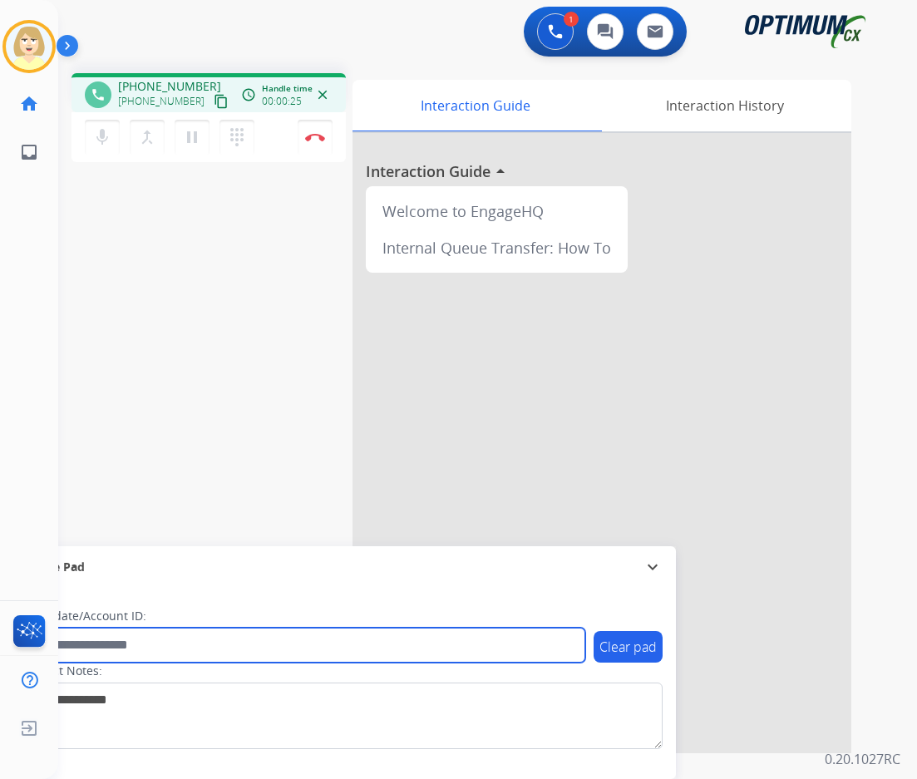
click at [94, 639] on input "text" at bounding box center [304, 645] width 564 height 35
paste input "*******"
type input "*******"
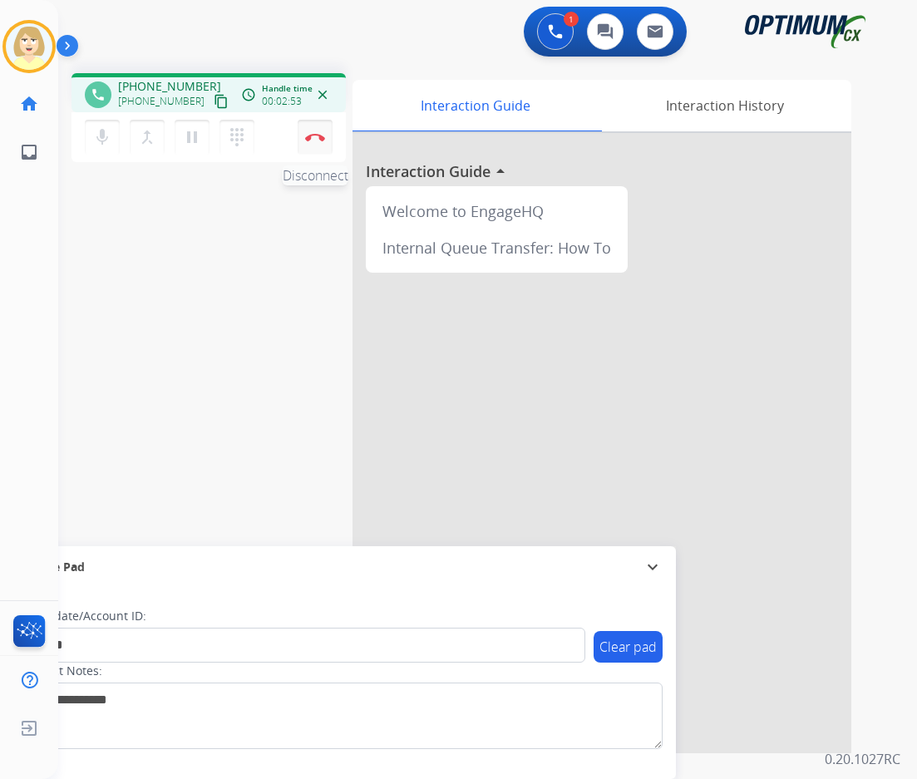
click at [313, 131] on button "Disconnect" at bounding box center [315, 137] width 35 height 35
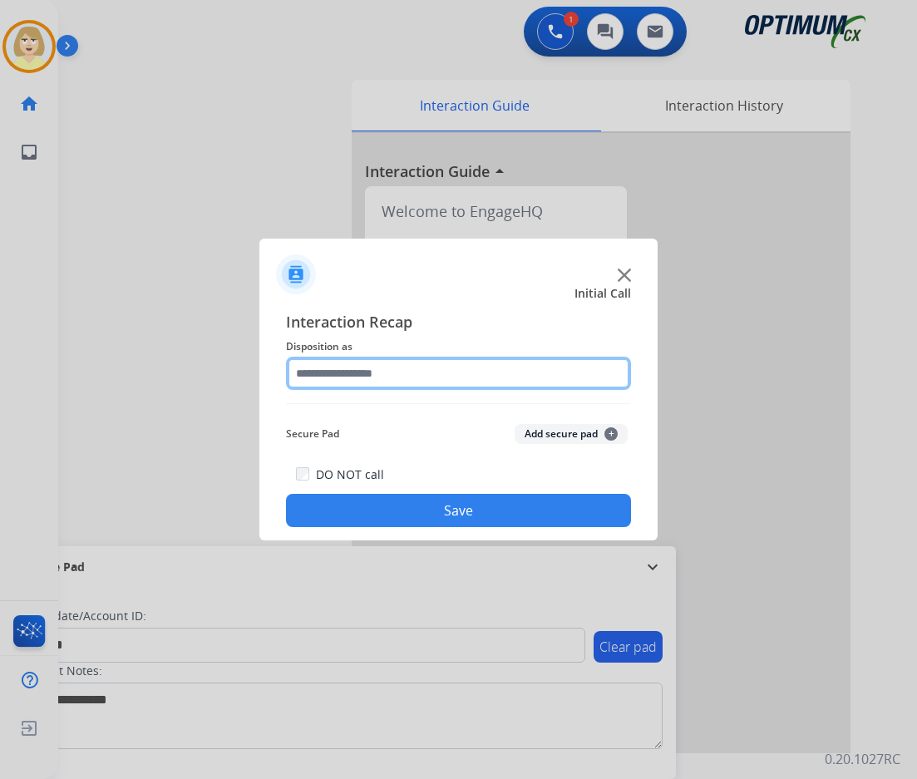
click at [350, 375] on input "text" at bounding box center [458, 373] width 345 height 33
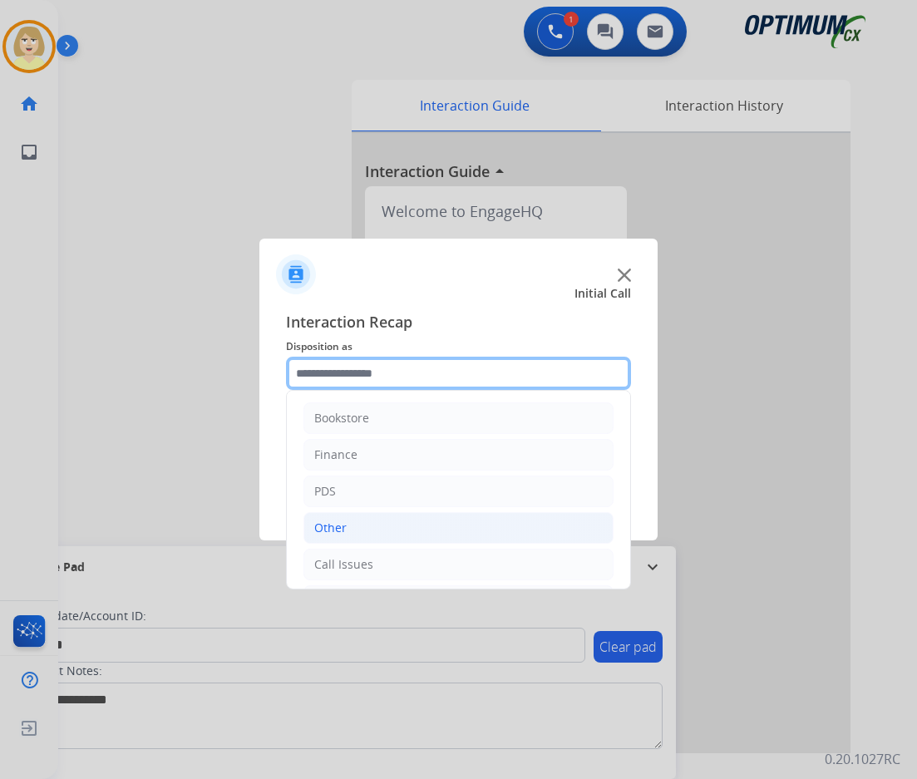
scroll to position [113, 0]
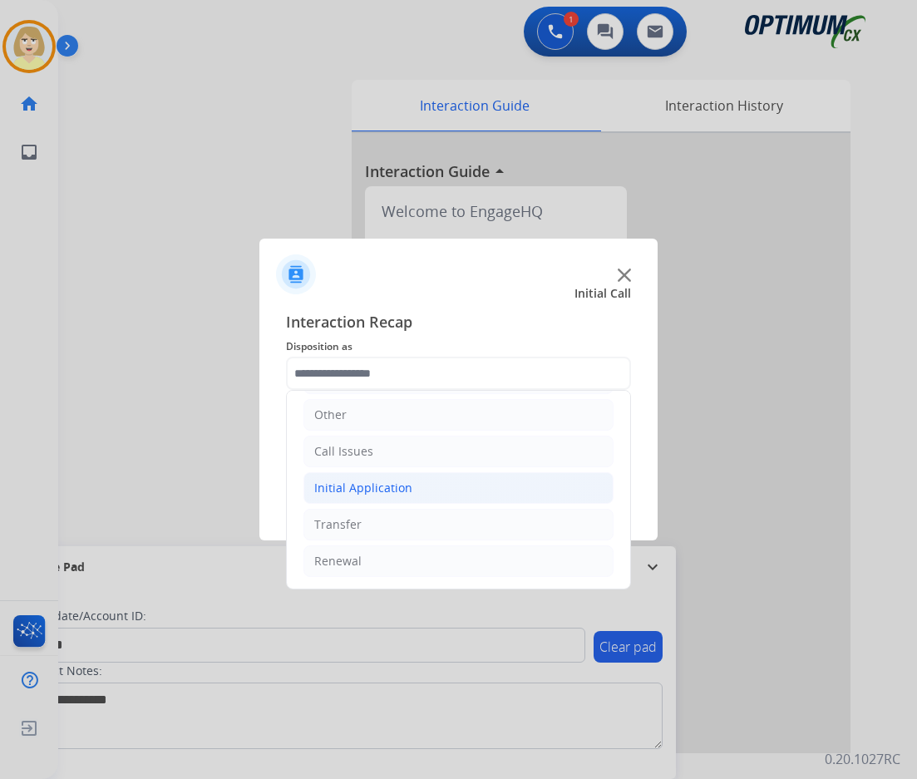
click at [347, 479] on li "Initial Application" at bounding box center [458, 488] width 310 height 32
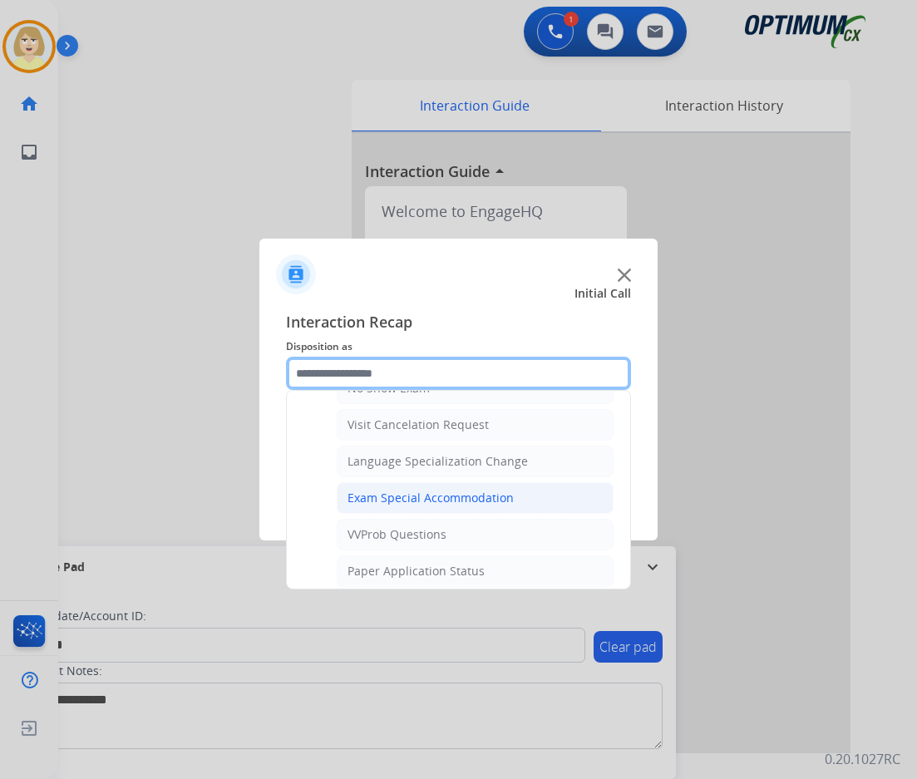
scroll to position [861, 0]
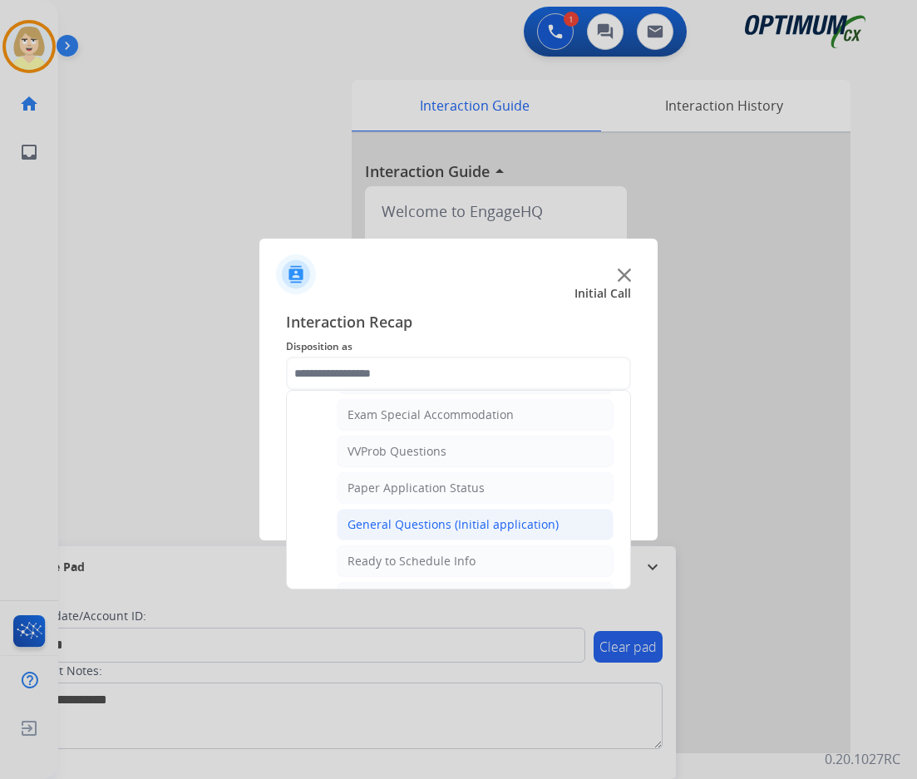
click at [396, 521] on div "General Questions (Initial application)" at bounding box center [452, 524] width 211 height 17
type input "**********"
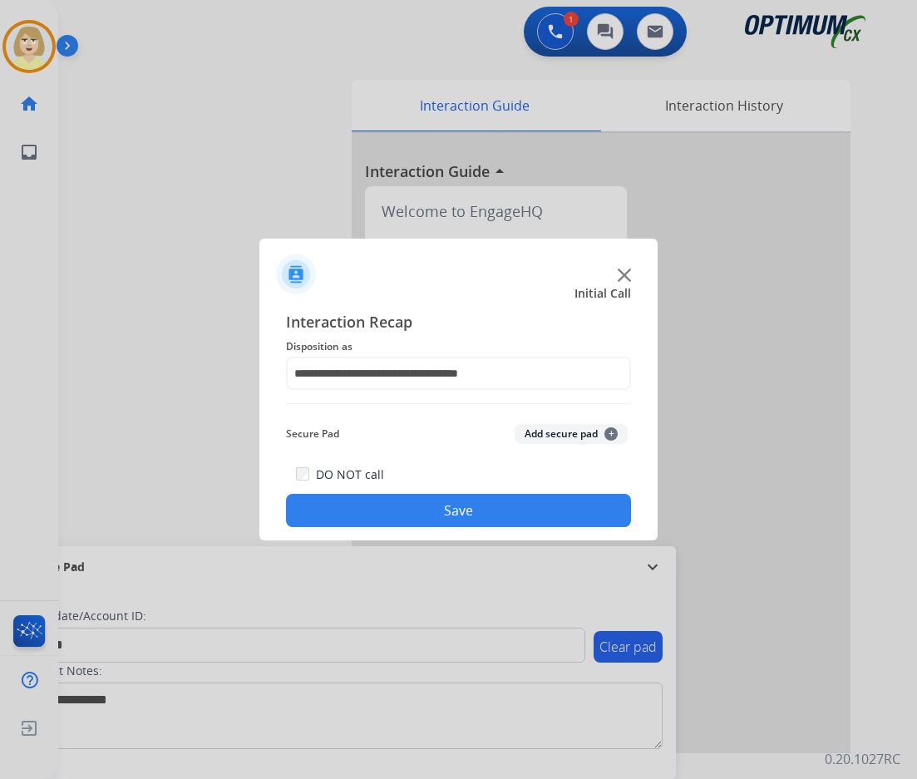
click at [570, 431] on button "Add secure pad +" at bounding box center [571, 434] width 113 height 20
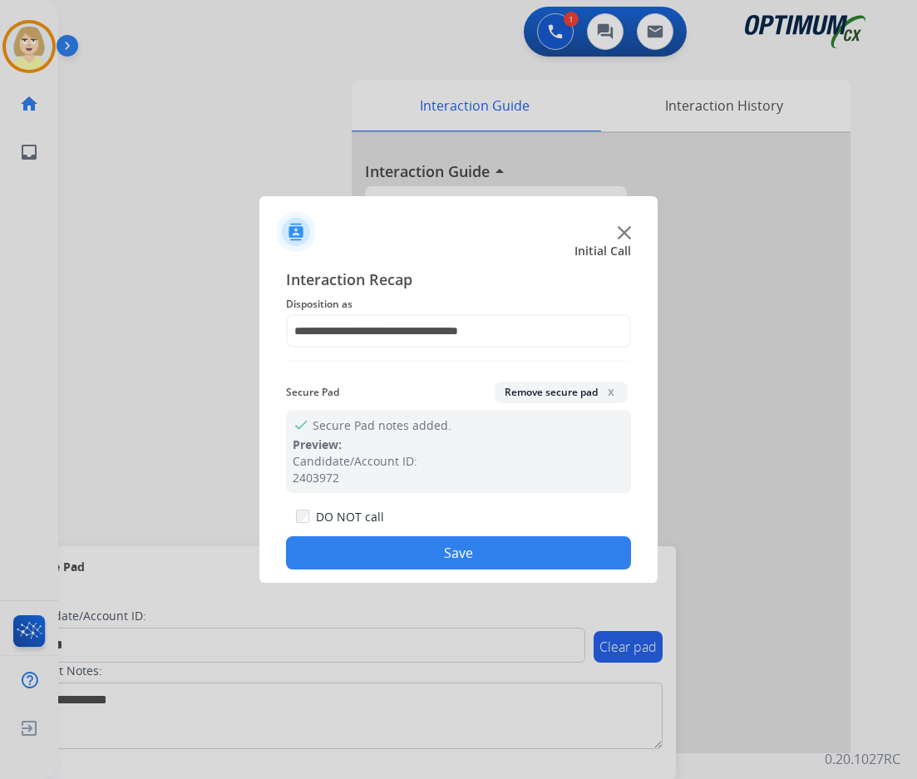
click at [387, 555] on button "Save" at bounding box center [458, 552] width 345 height 33
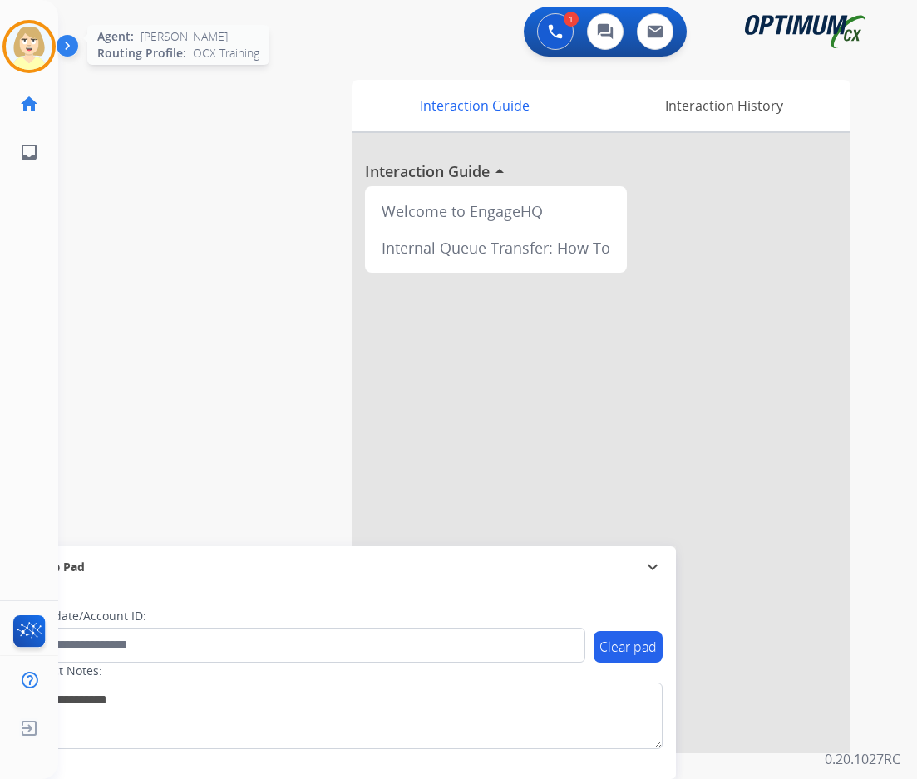
click at [24, 36] on img at bounding box center [29, 46] width 47 height 47
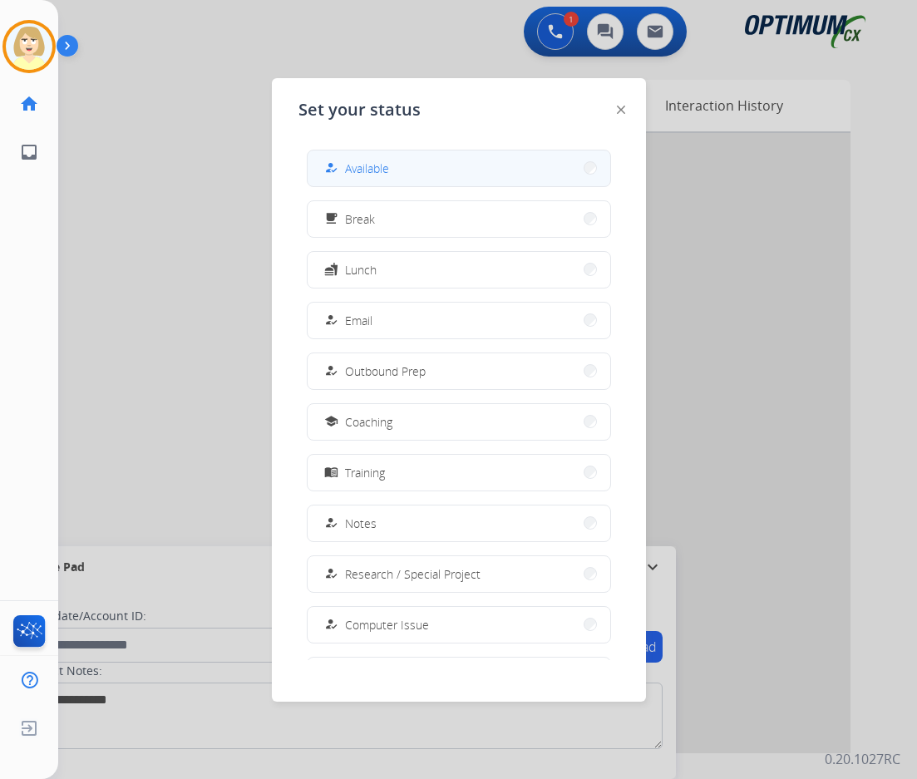
click at [352, 170] on span "Available" at bounding box center [367, 168] width 44 height 17
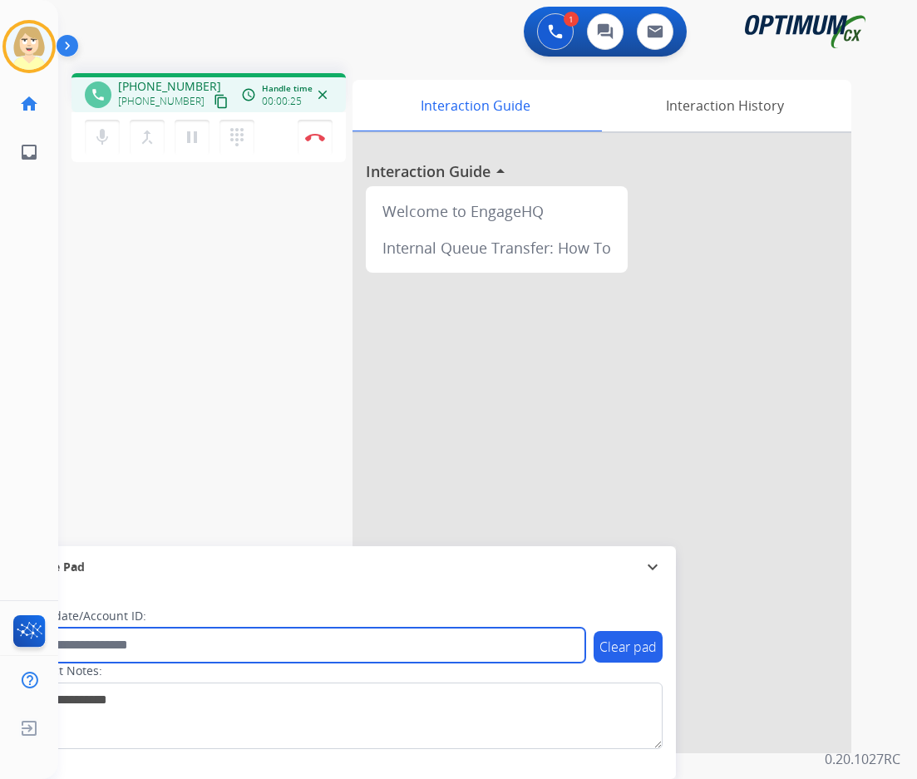
click at [80, 642] on input "text" at bounding box center [304, 645] width 564 height 35
paste input "*******"
type input "*******"
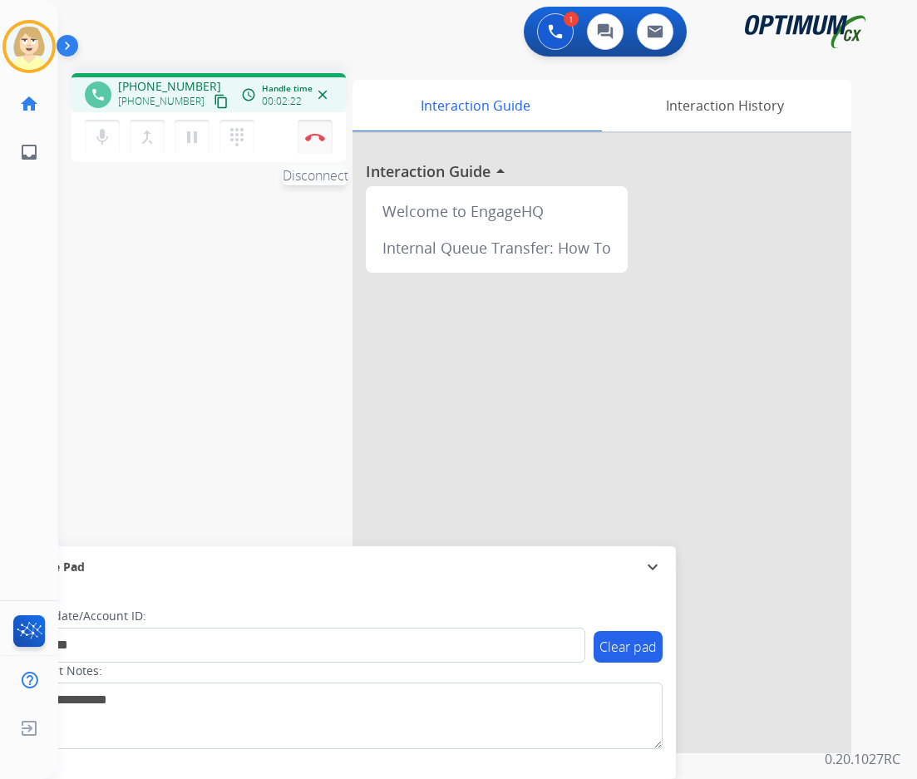
click at [314, 135] on img at bounding box center [315, 137] width 20 height 8
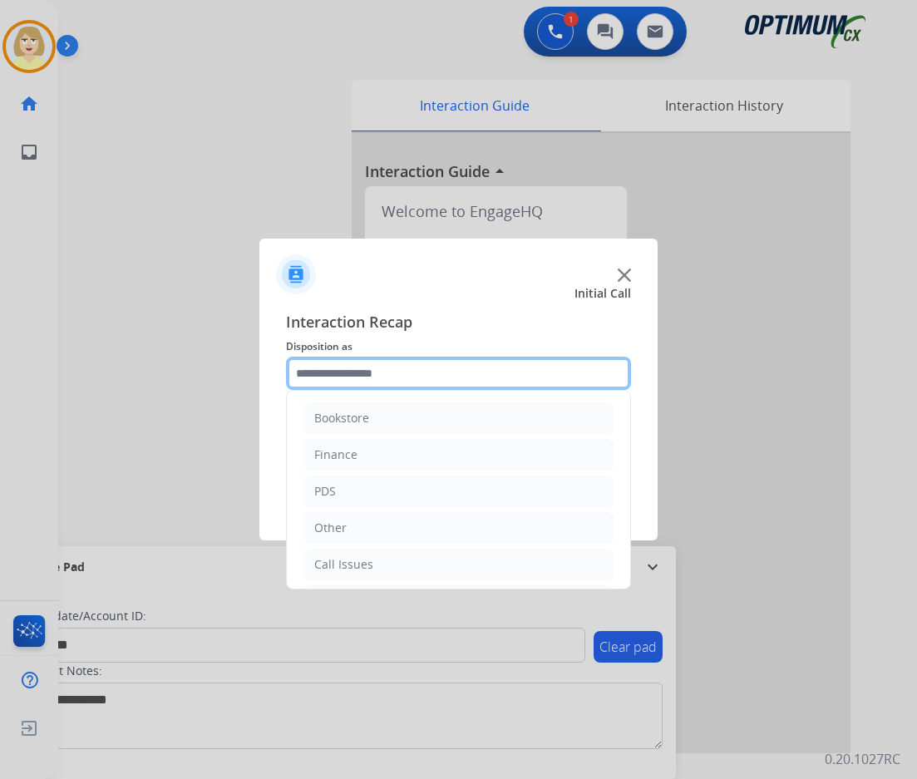
click at [352, 375] on input "text" at bounding box center [458, 373] width 345 height 33
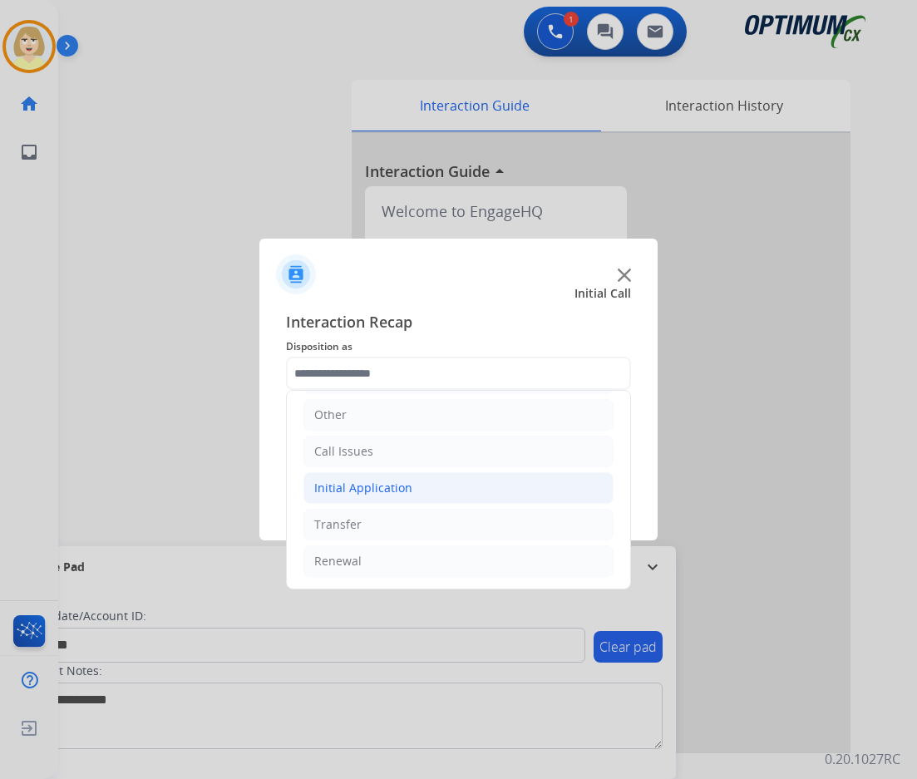
click at [361, 495] on div "Initial Application" at bounding box center [363, 488] width 98 height 17
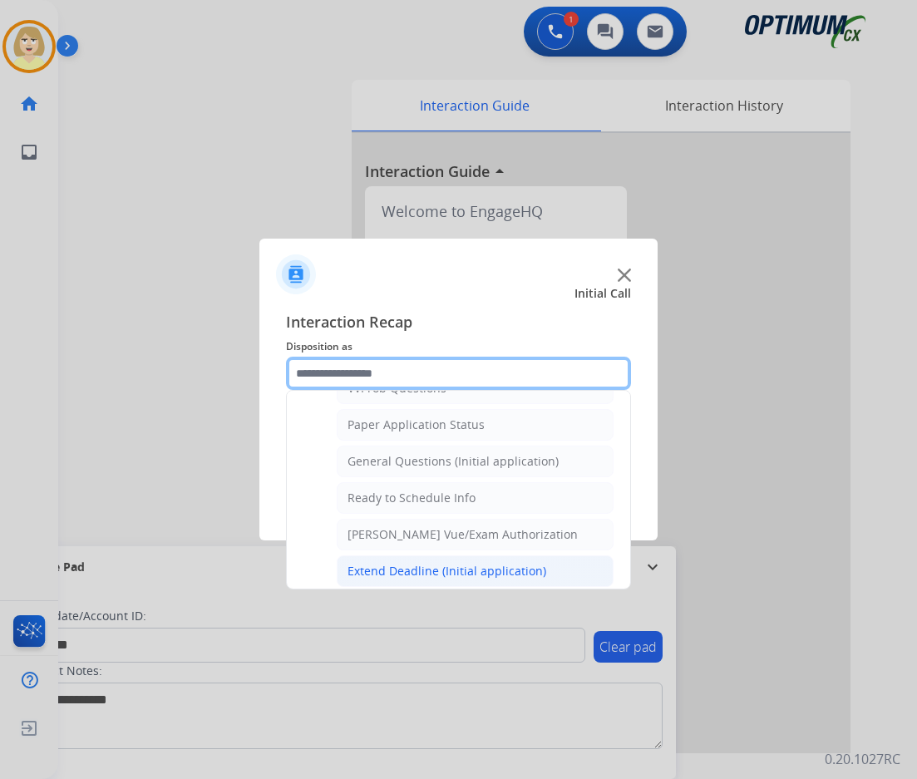
scroll to position [841, 0]
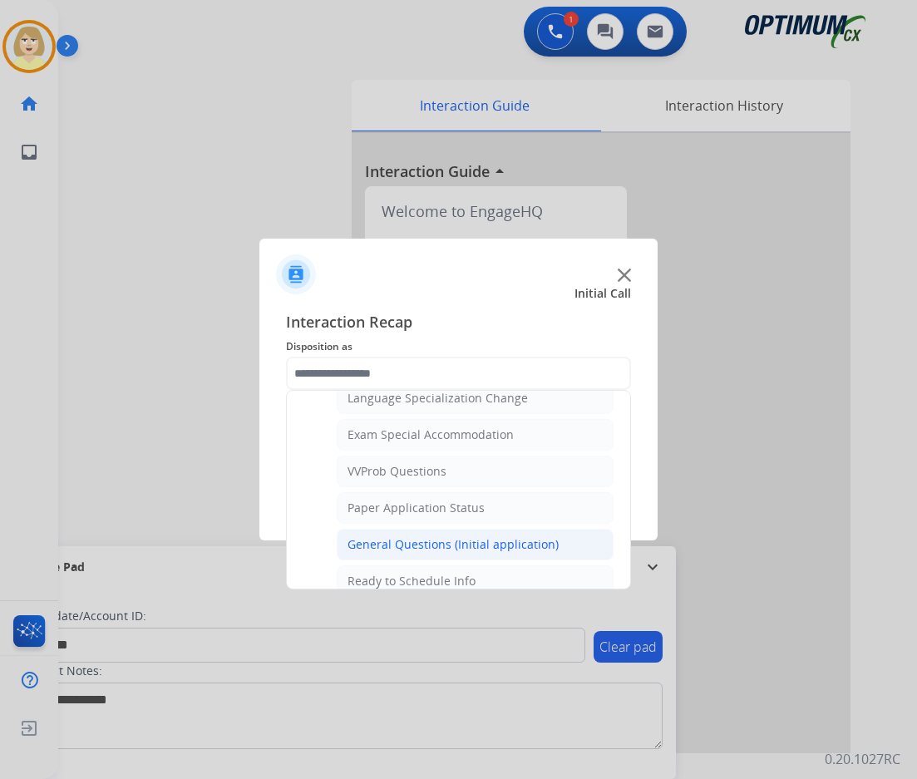
click at [380, 545] on div "General Questions (Initial application)" at bounding box center [452, 544] width 211 height 17
type input "**********"
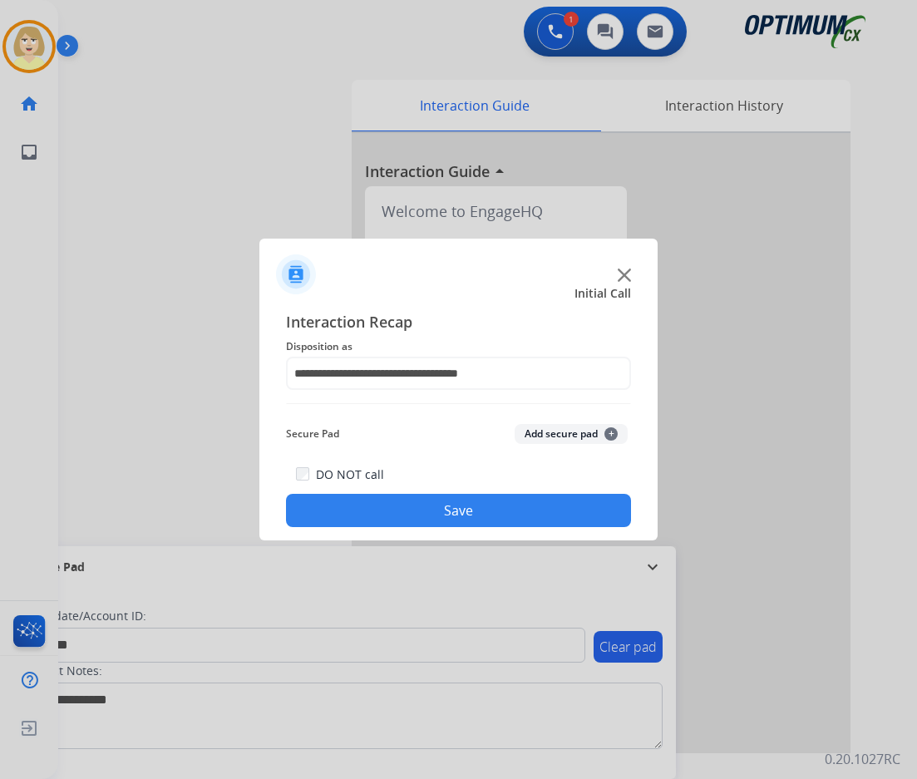
drag, startPoint x: 522, startPoint y: 436, endPoint x: 449, endPoint y: 492, distance: 92.4
click at [515, 440] on div "Secure Pad Add secure pad +" at bounding box center [458, 433] width 345 height 33
click at [394, 492] on div "DO NOT call Save" at bounding box center [458, 495] width 345 height 63
click at [19, 52] on div at bounding box center [458, 389] width 917 height 779
click at [411, 505] on button "Save" at bounding box center [458, 510] width 345 height 33
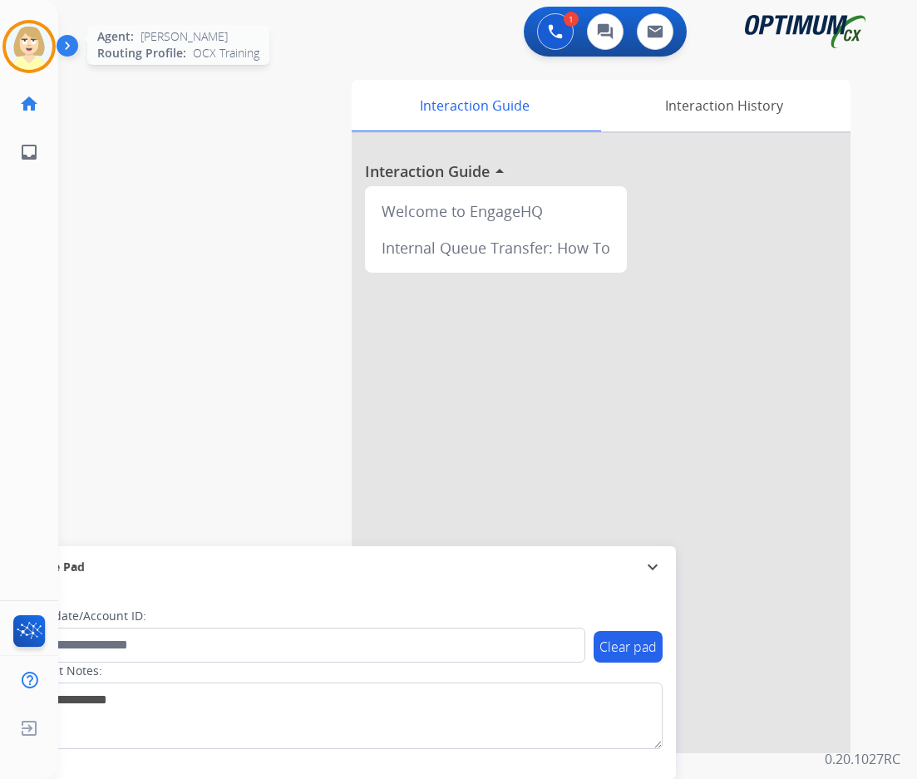
click at [22, 43] on img at bounding box center [29, 46] width 47 height 47
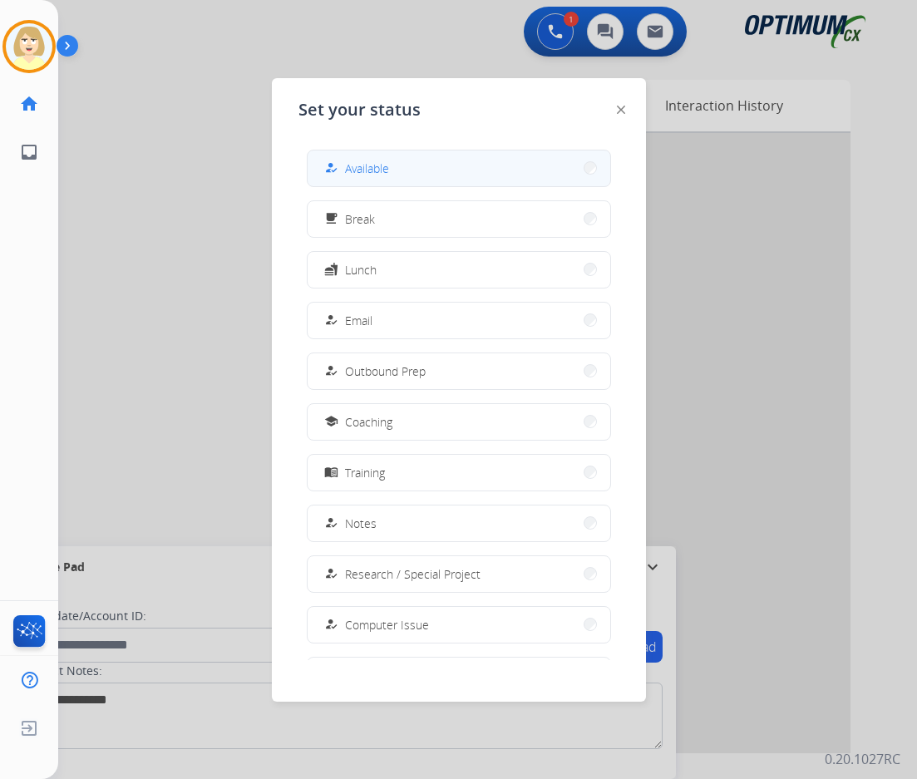
drag, startPoint x: 369, startPoint y: 161, endPoint x: 343, endPoint y: 165, distance: 26.0
click at [368, 161] on span "Available" at bounding box center [367, 168] width 44 height 17
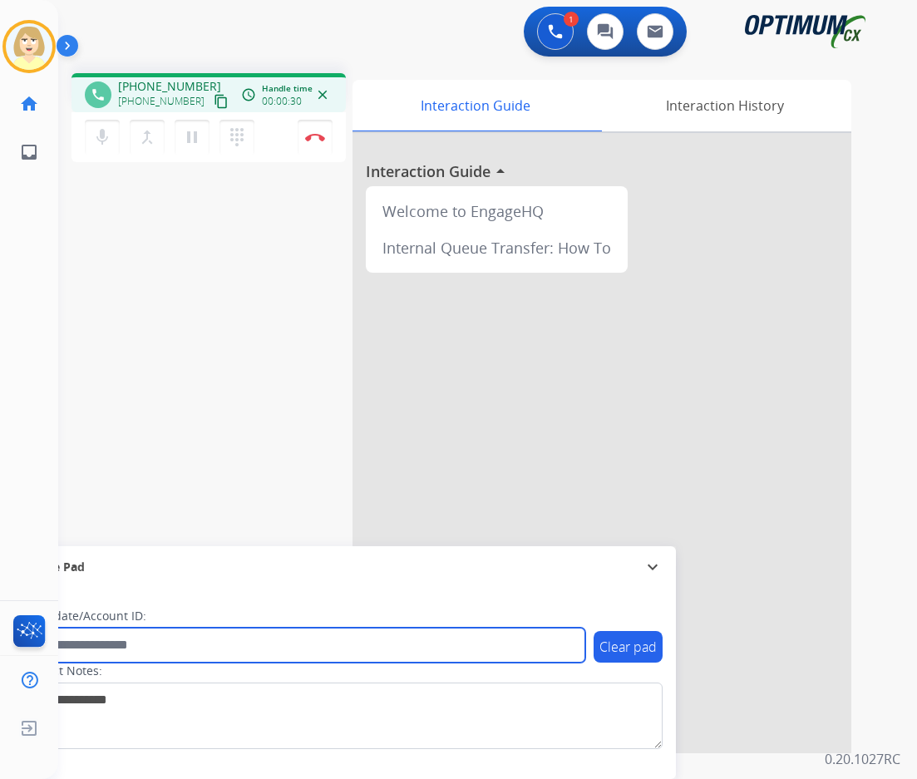
click at [76, 645] on input "text" at bounding box center [304, 645] width 564 height 35
paste input "*******"
type input "*******"
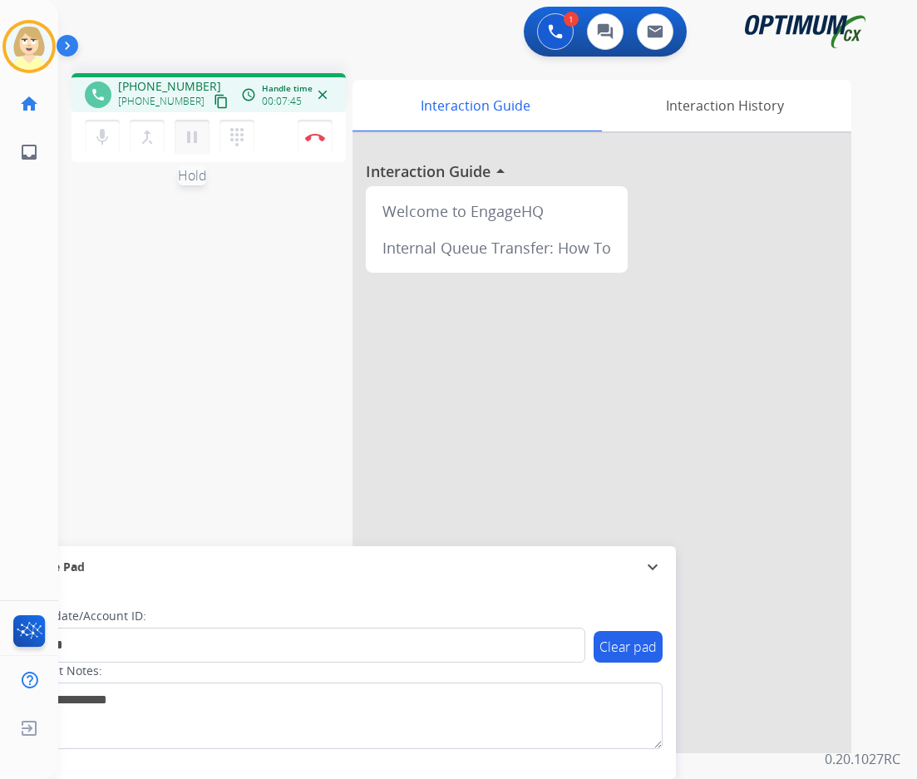
click at [185, 130] on mat-icon "pause" at bounding box center [192, 137] width 20 height 20
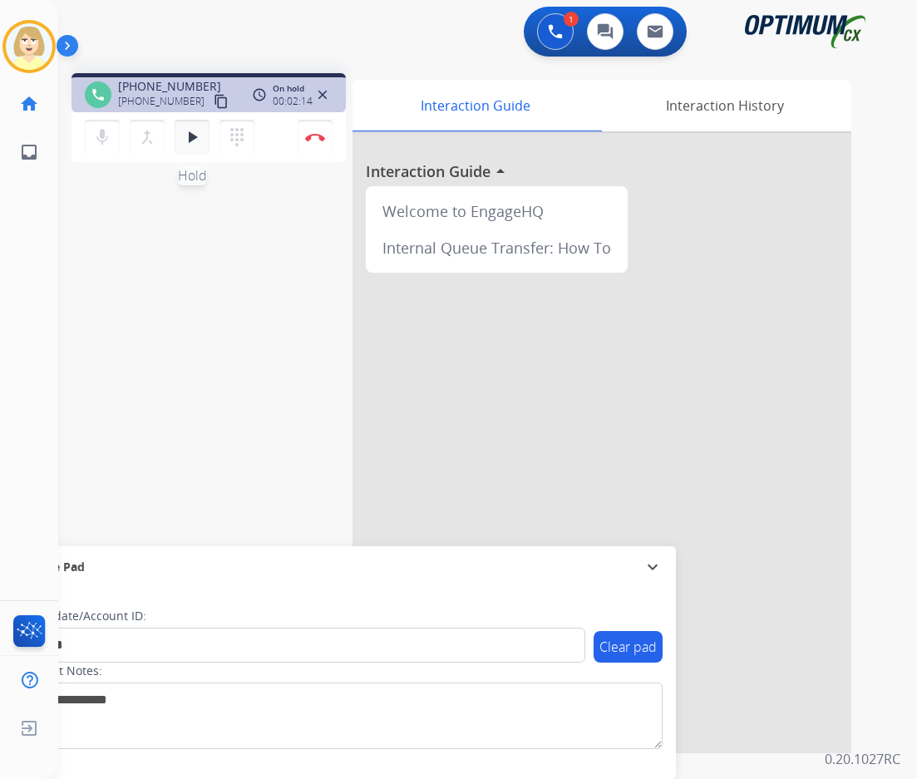
click at [191, 129] on mat-icon "play_arrow" at bounding box center [192, 137] width 20 height 20
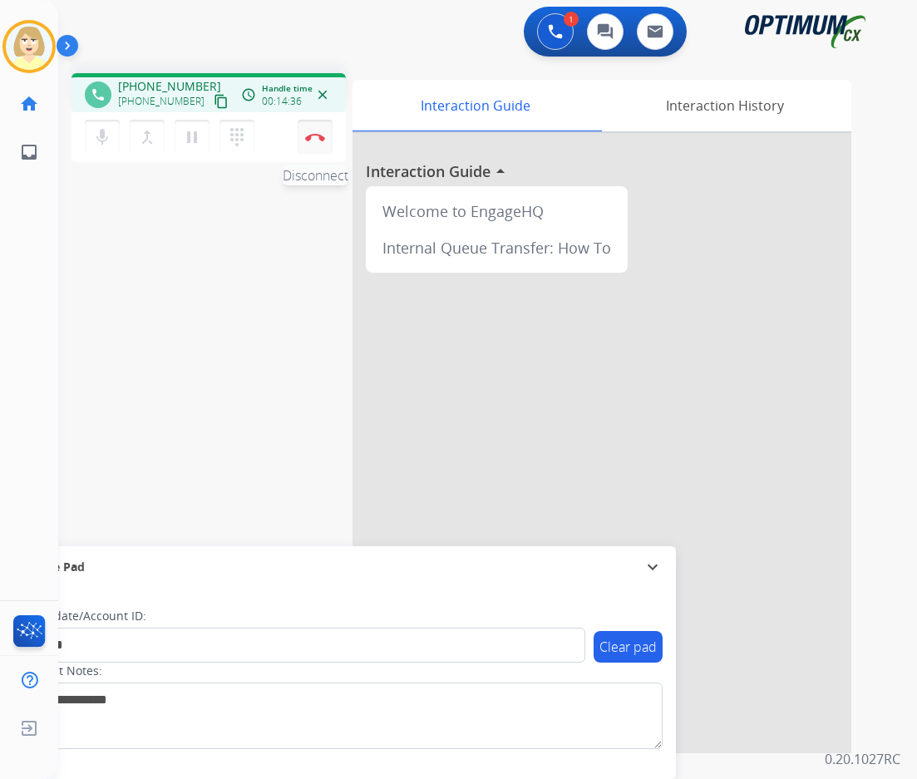
click at [316, 131] on button "Disconnect" at bounding box center [315, 137] width 35 height 35
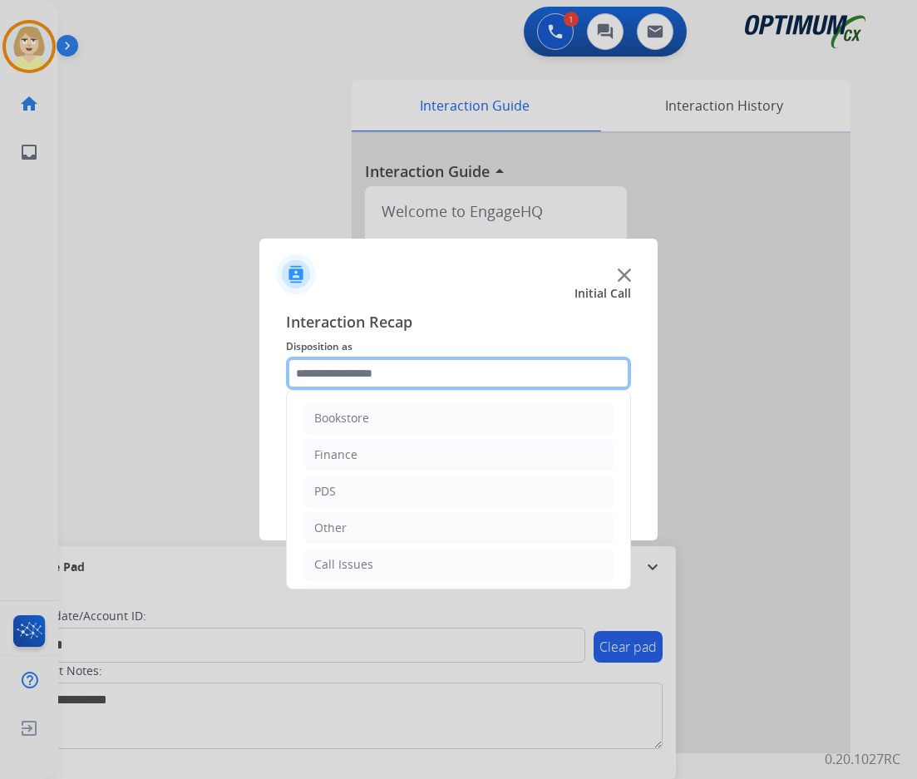
click at [352, 376] on input "text" at bounding box center [458, 373] width 345 height 33
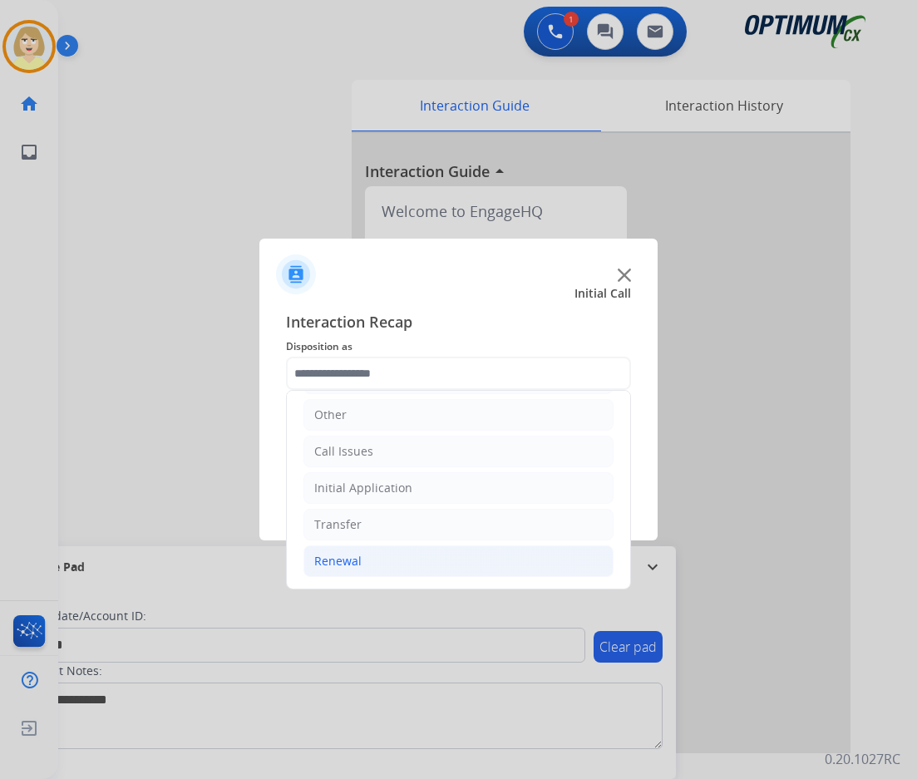
click at [328, 557] on div "Renewal" at bounding box center [337, 561] width 47 height 17
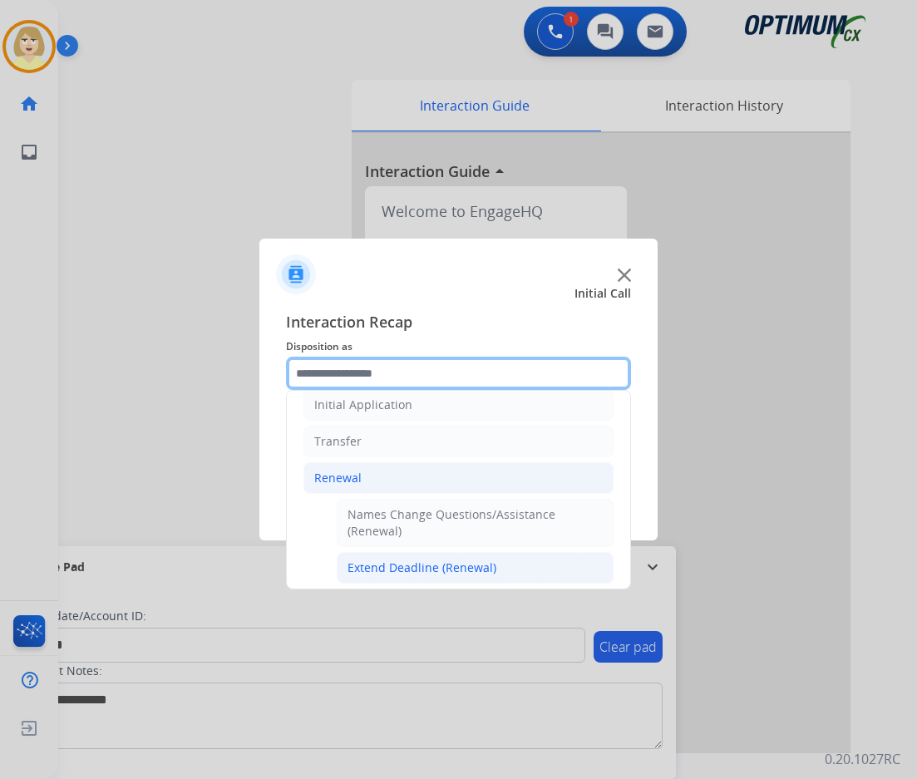
scroll to position [362, 0]
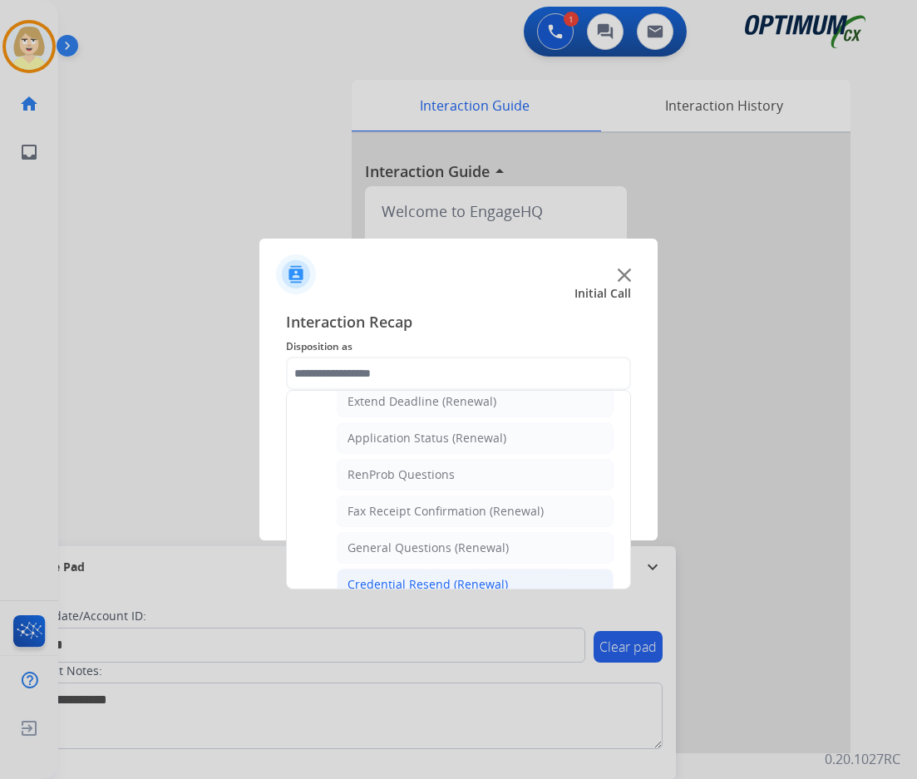
click at [452, 584] on div "Credential Resend (Renewal)" at bounding box center [427, 584] width 160 height 17
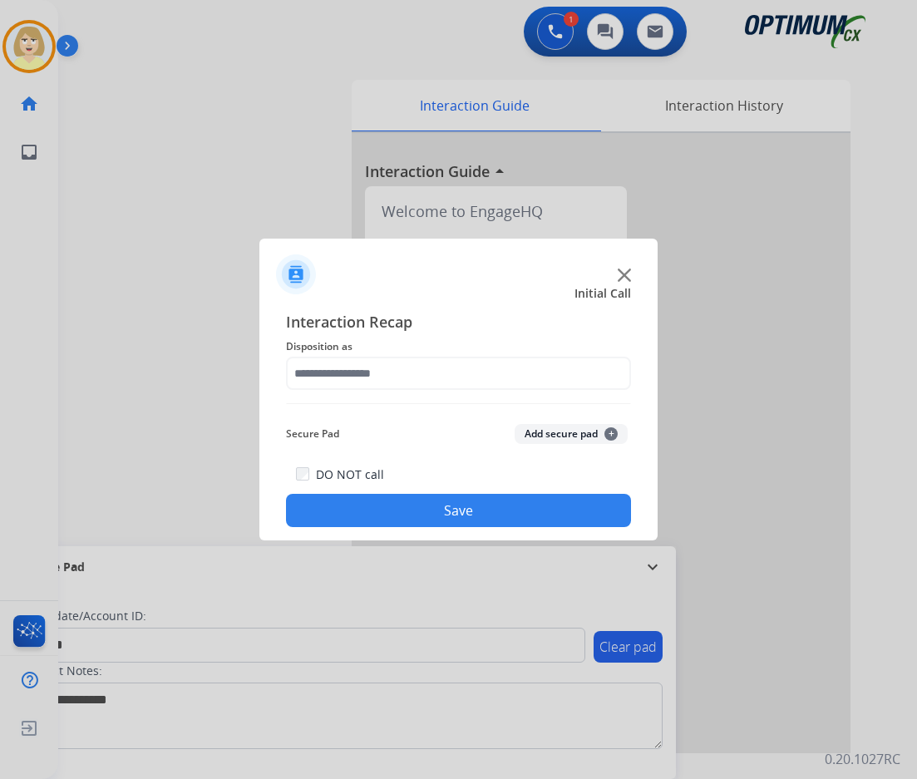
type input "**********"
click at [516, 426] on div "Secure Pad Add secure pad +" at bounding box center [458, 433] width 345 height 33
click at [559, 432] on button "Add secure pad +" at bounding box center [571, 434] width 113 height 20
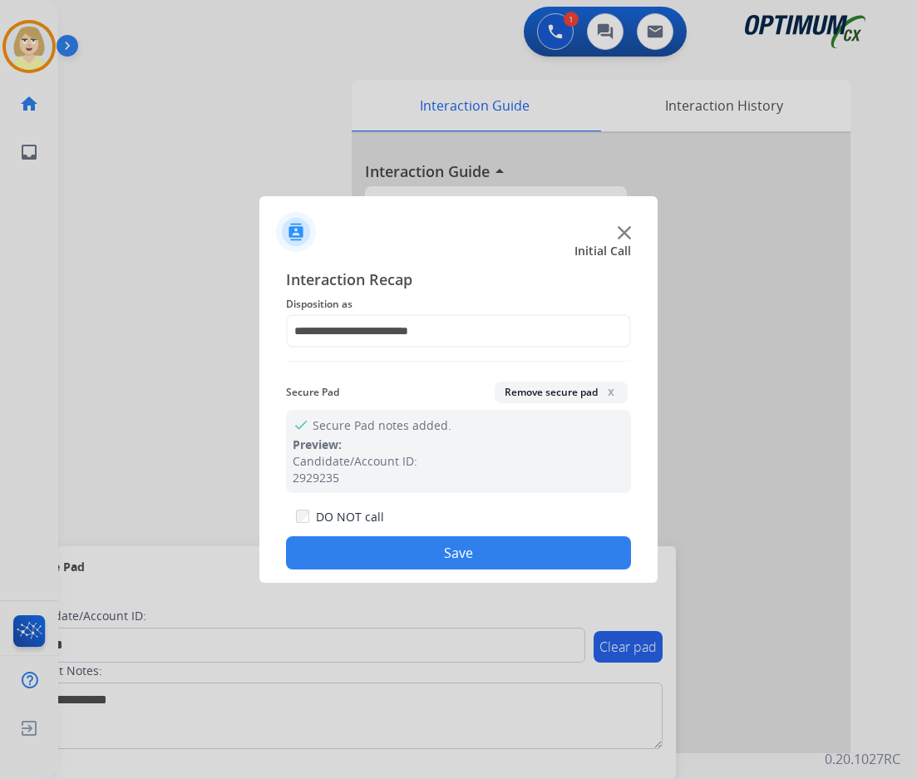
click at [388, 544] on button "Save" at bounding box center [458, 552] width 345 height 33
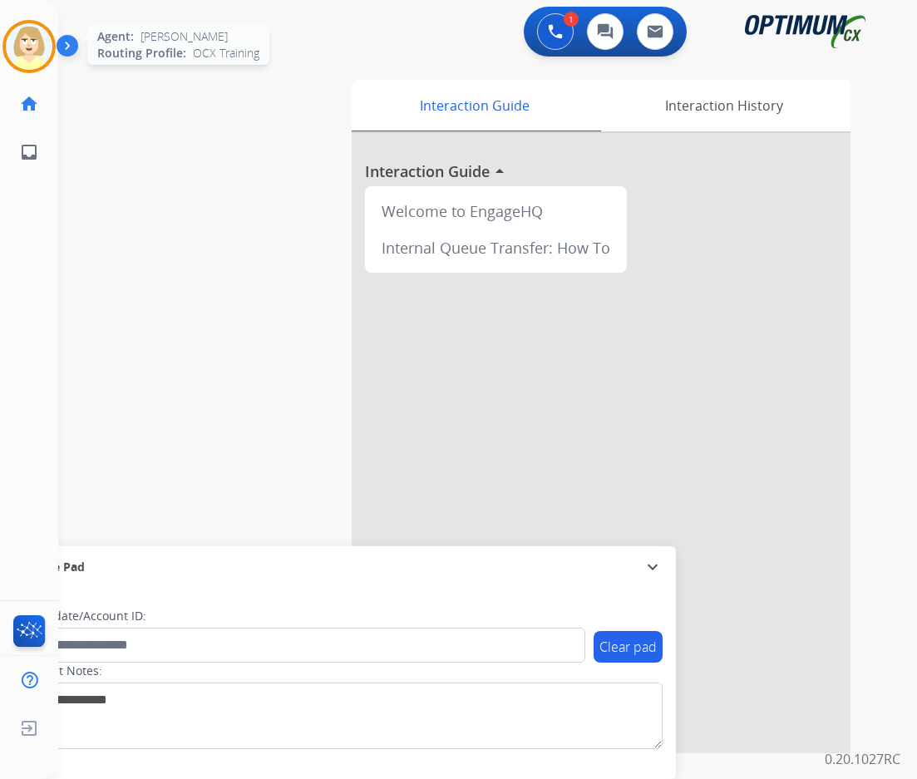
click at [37, 47] on img at bounding box center [29, 46] width 47 height 47
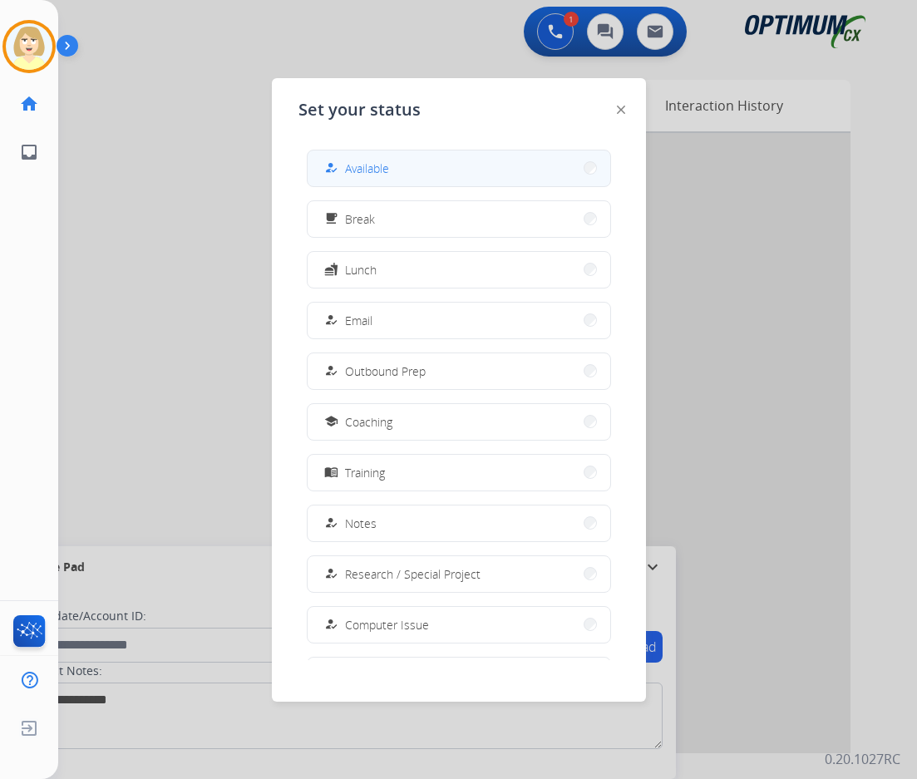
click at [387, 170] on span "Available" at bounding box center [367, 168] width 44 height 17
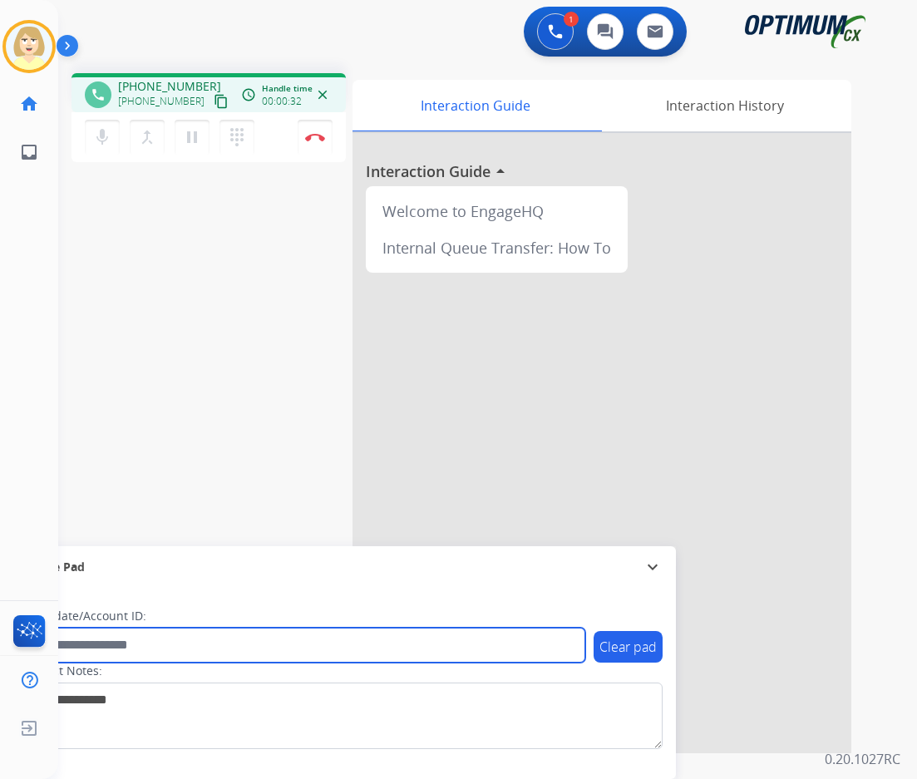
click at [97, 644] on input "text" at bounding box center [304, 645] width 564 height 35
paste input "*******"
type input "*******"
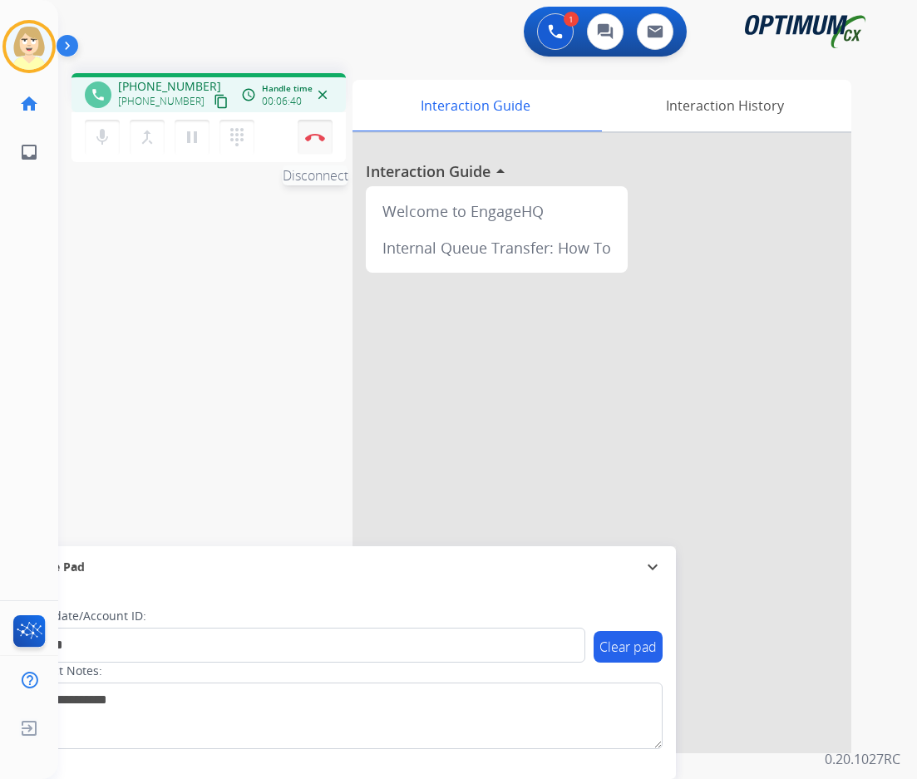
click at [314, 136] on img at bounding box center [315, 137] width 20 height 8
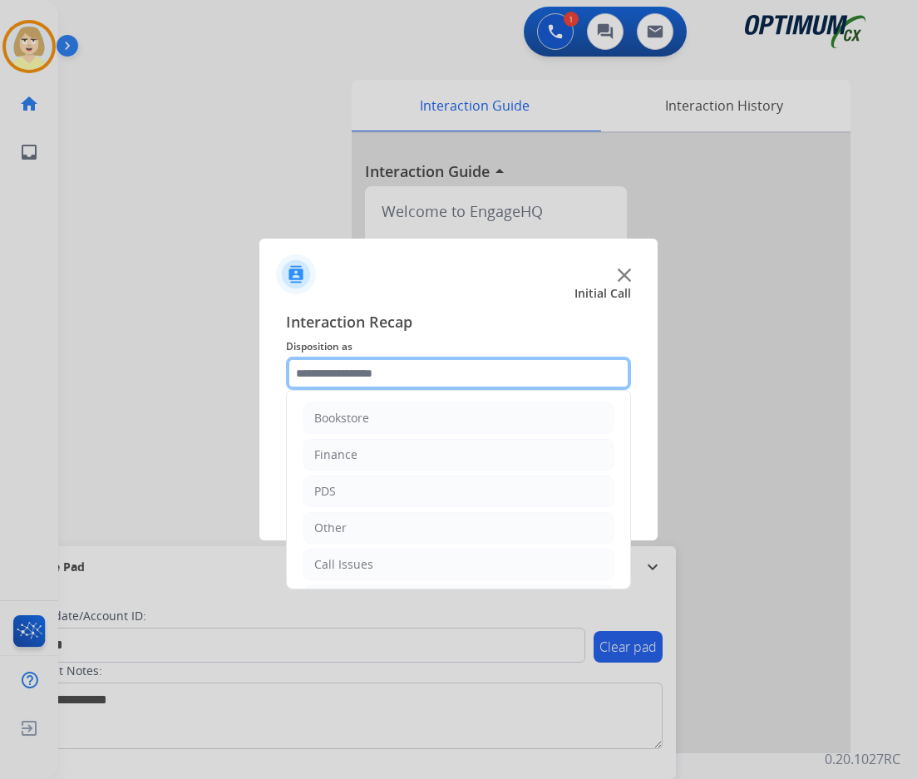
click at [345, 377] on input "text" at bounding box center [458, 373] width 345 height 33
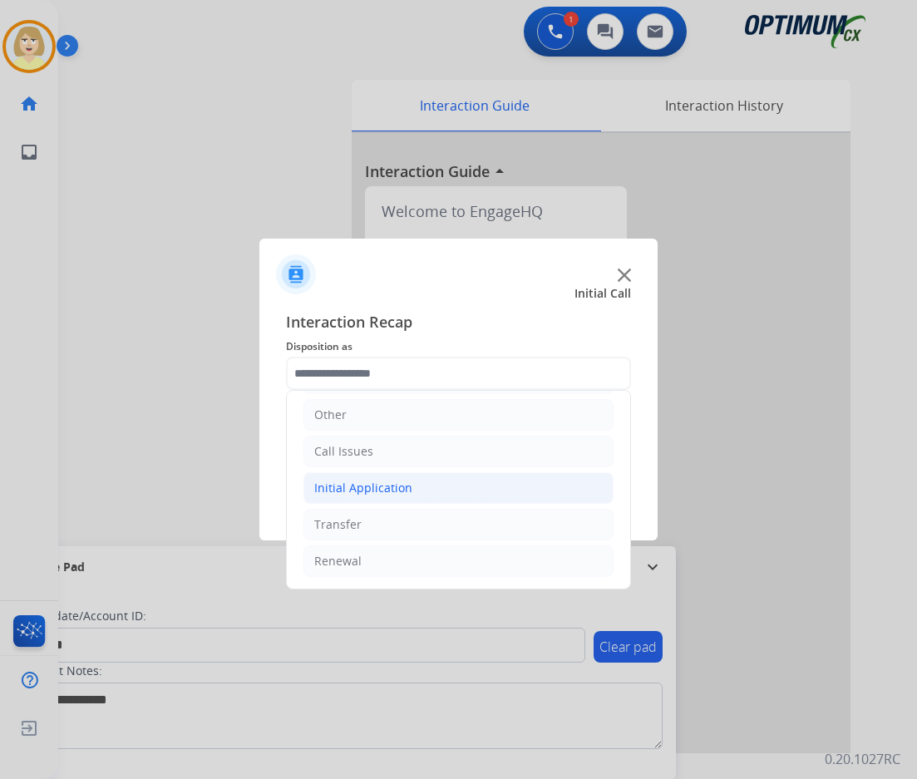
click at [354, 490] on div "Initial Application" at bounding box center [363, 488] width 98 height 17
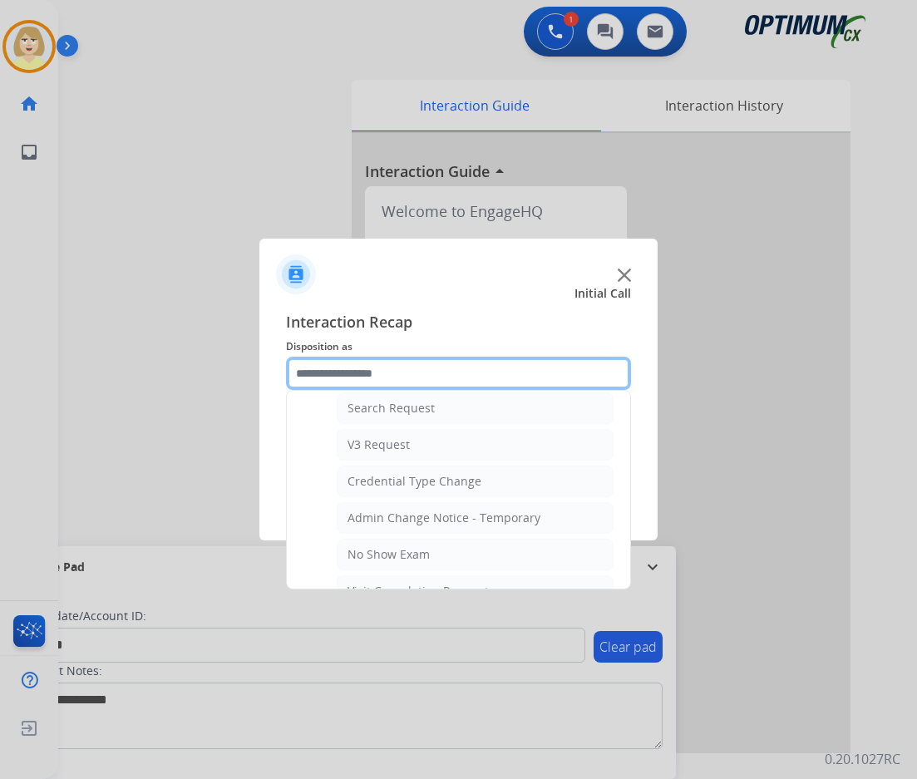
scroll to position [861, 0]
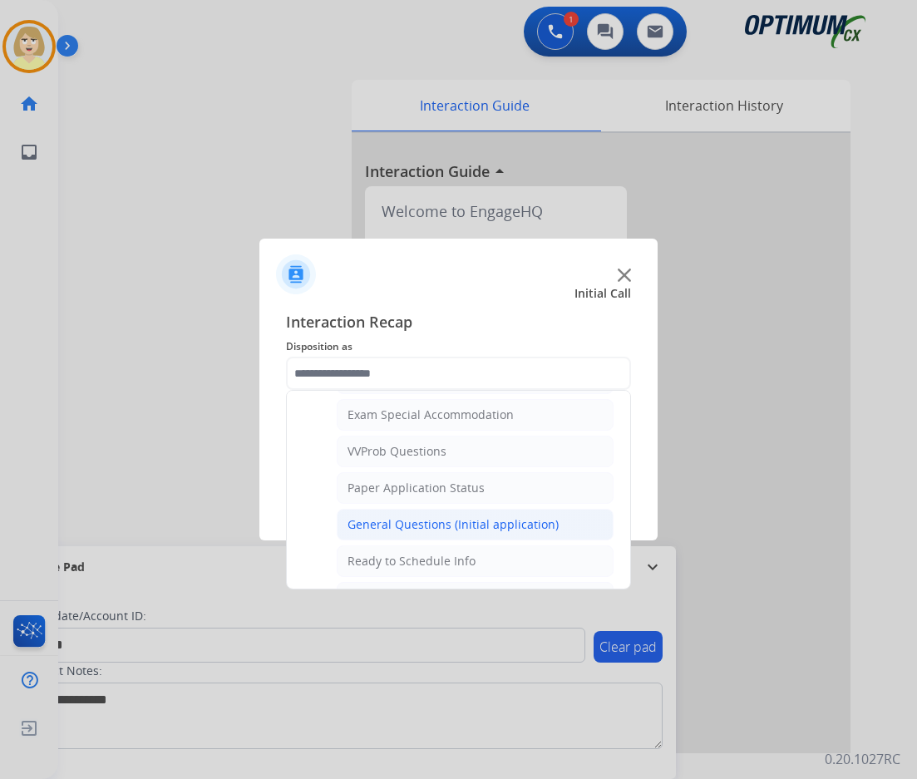
click at [404, 523] on div "General Questions (Initial application)" at bounding box center [452, 524] width 211 height 17
type input "**********"
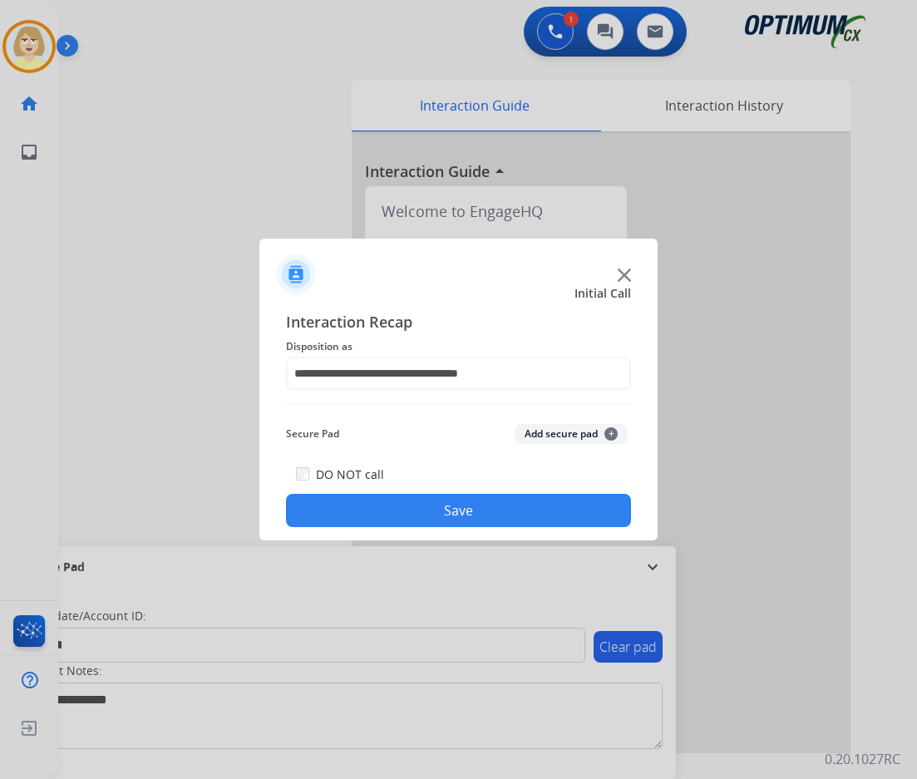
click at [555, 435] on button "Add secure pad +" at bounding box center [571, 434] width 113 height 20
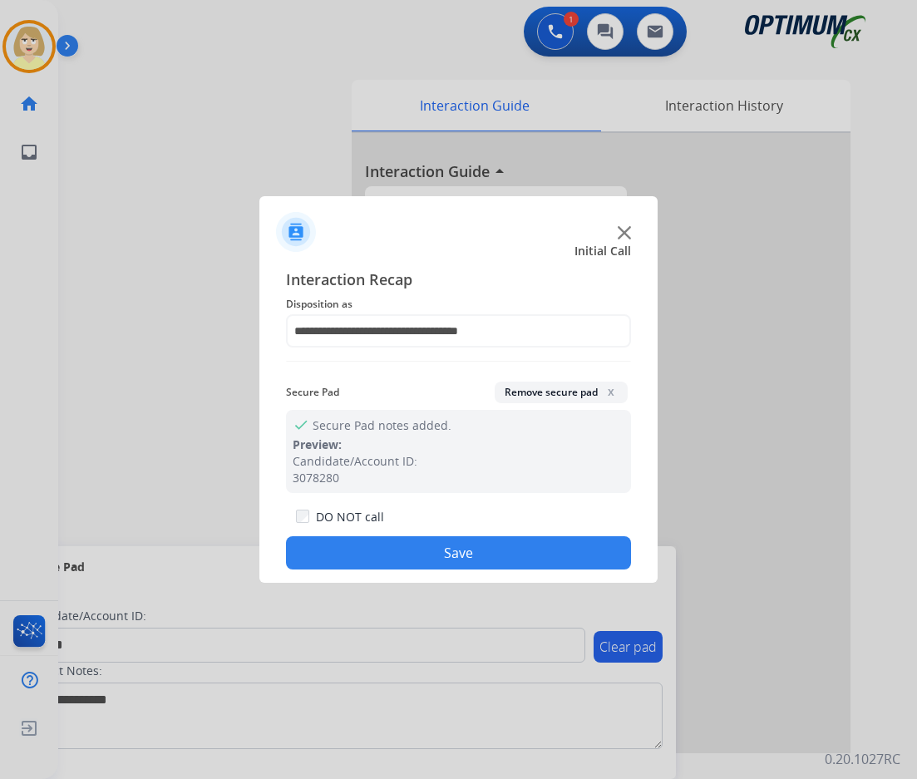
click at [386, 553] on button "Save" at bounding box center [458, 552] width 345 height 33
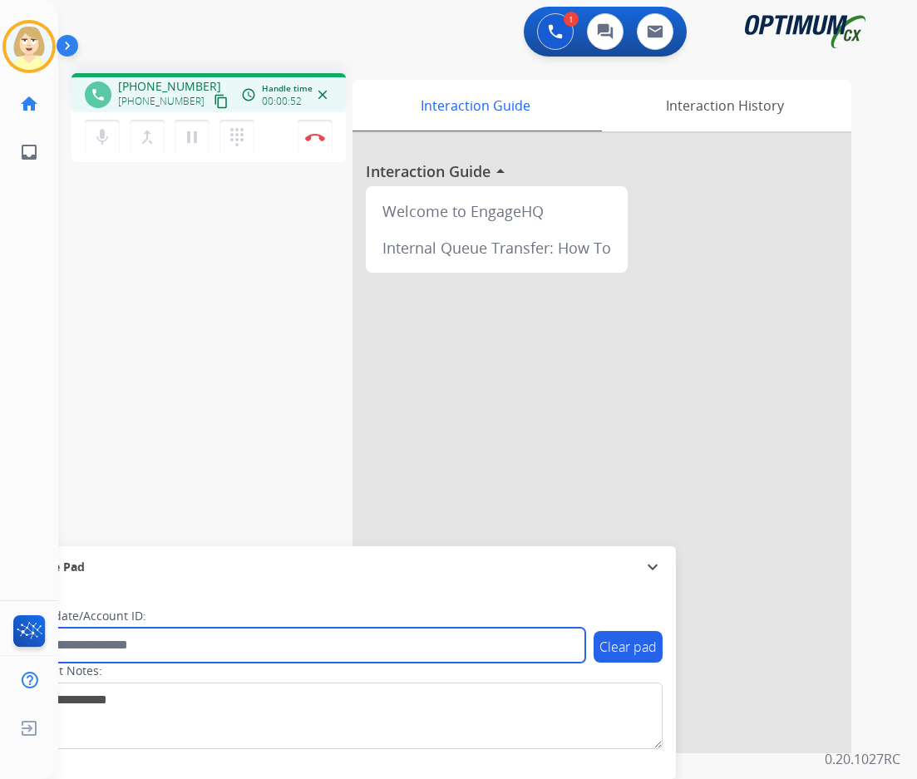
click at [96, 643] on input "text" at bounding box center [304, 645] width 564 height 35
paste input "*******"
type input "*******"
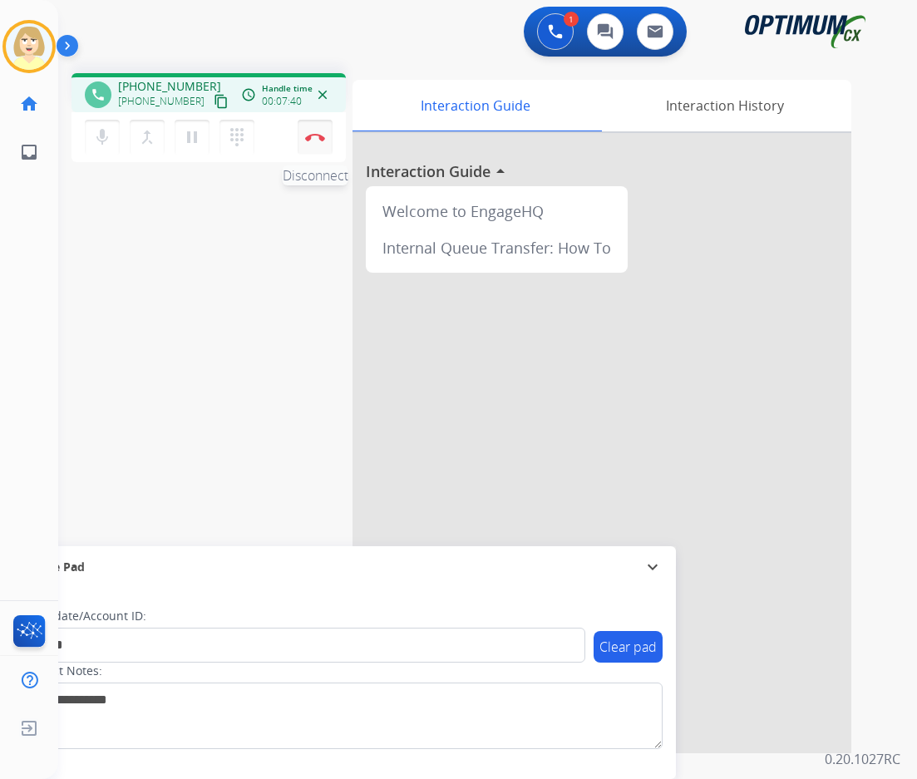
click at [315, 135] on img at bounding box center [315, 137] width 20 height 8
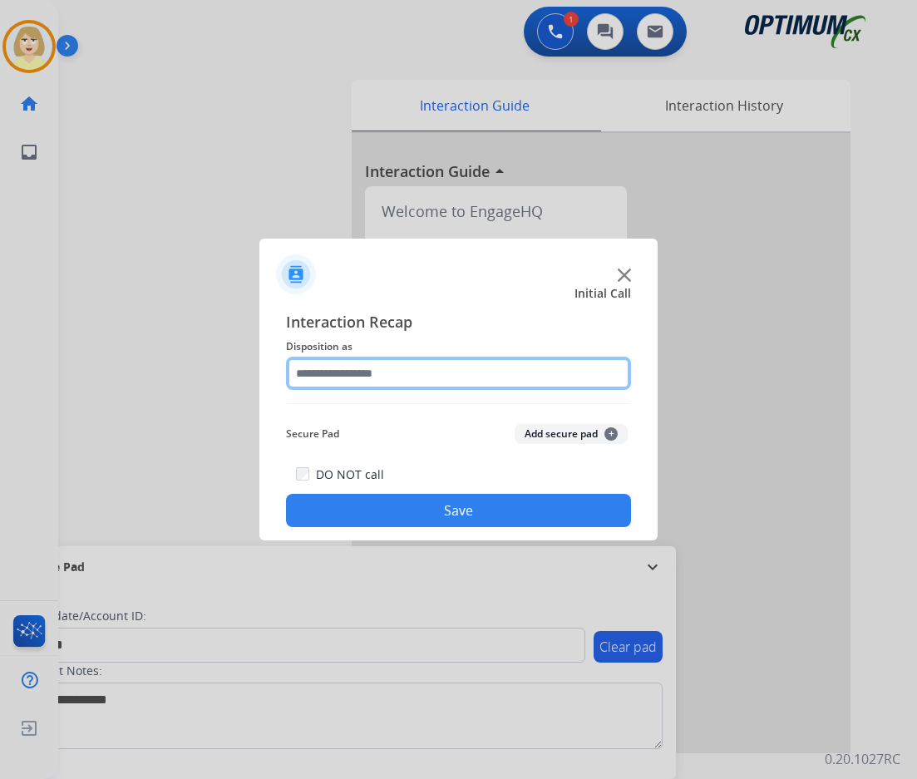
click at [359, 371] on input "text" at bounding box center [458, 373] width 345 height 33
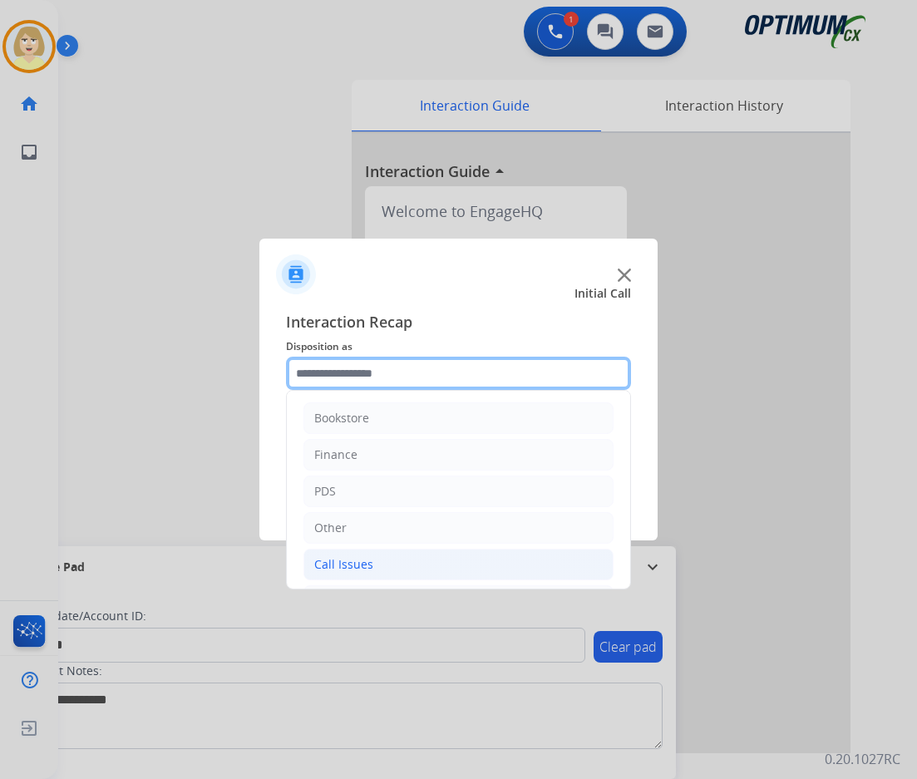
scroll to position [113, 0]
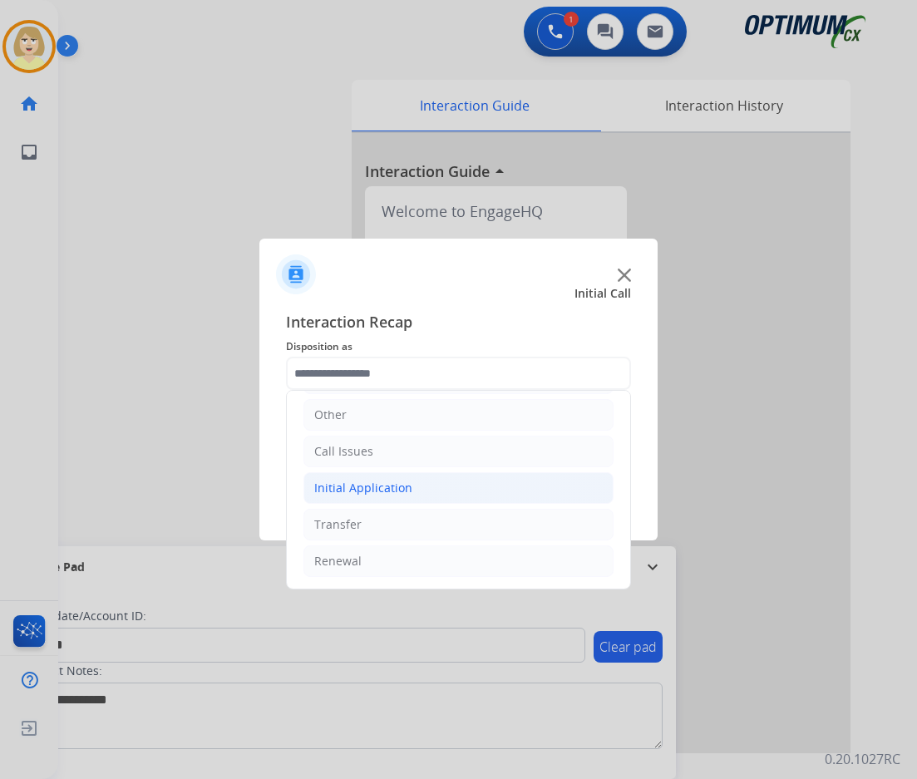
click at [399, 489] on div "Initial Application" at bounding box center [363, 488] width 98 height 17
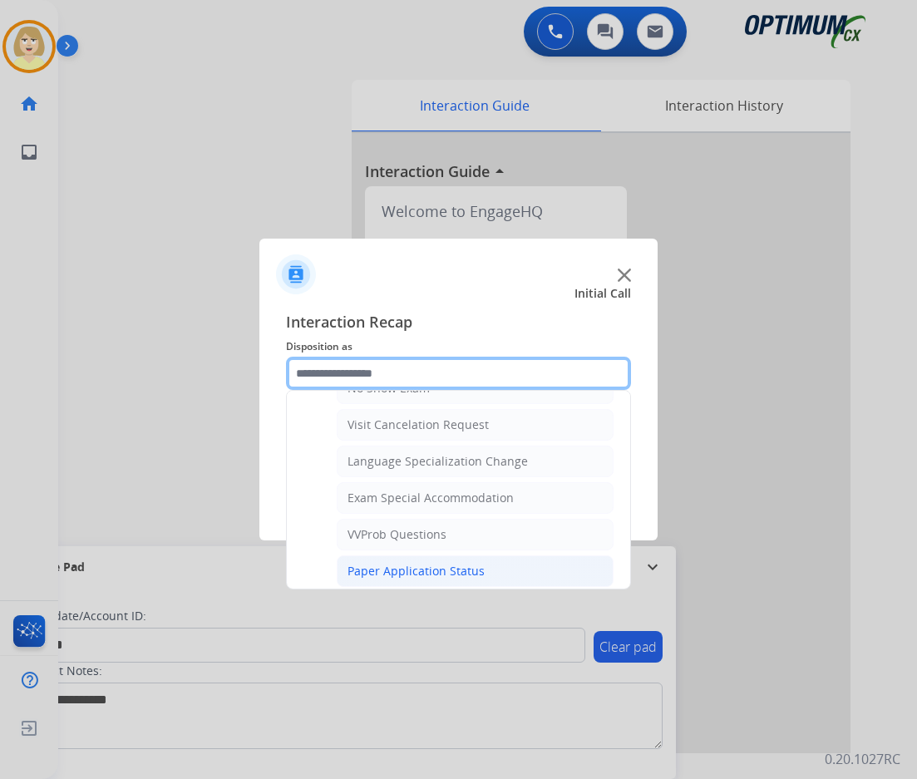
scroll to position [861, 0]
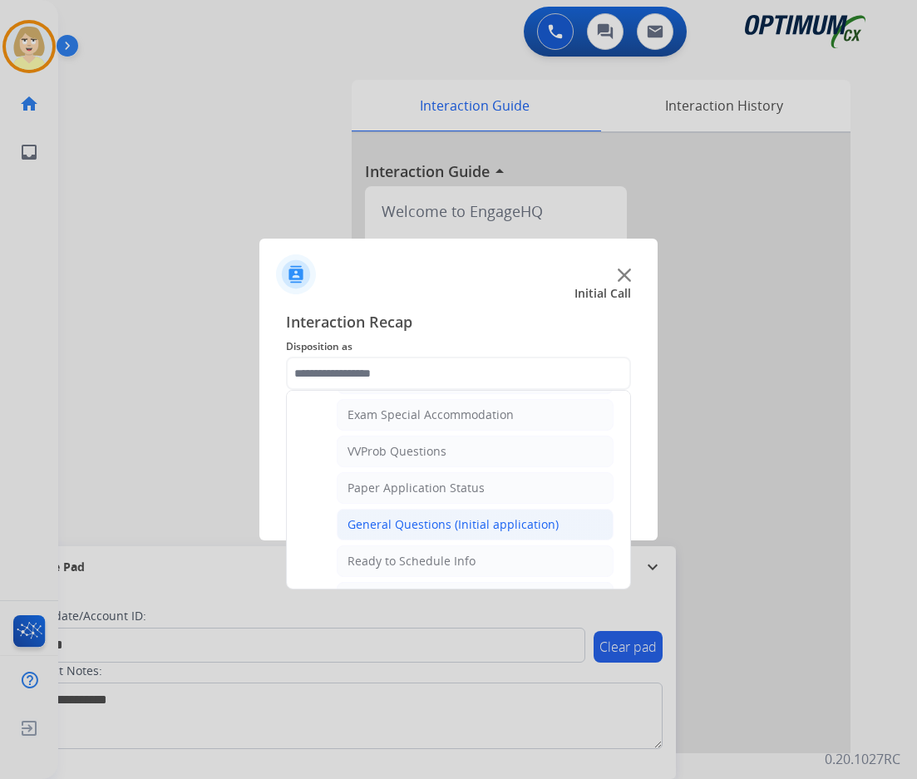
click at [401, 529] on div "General Questions (Initial application)" at bounding box center [452, 524] width 211 height 17
type input "**********"
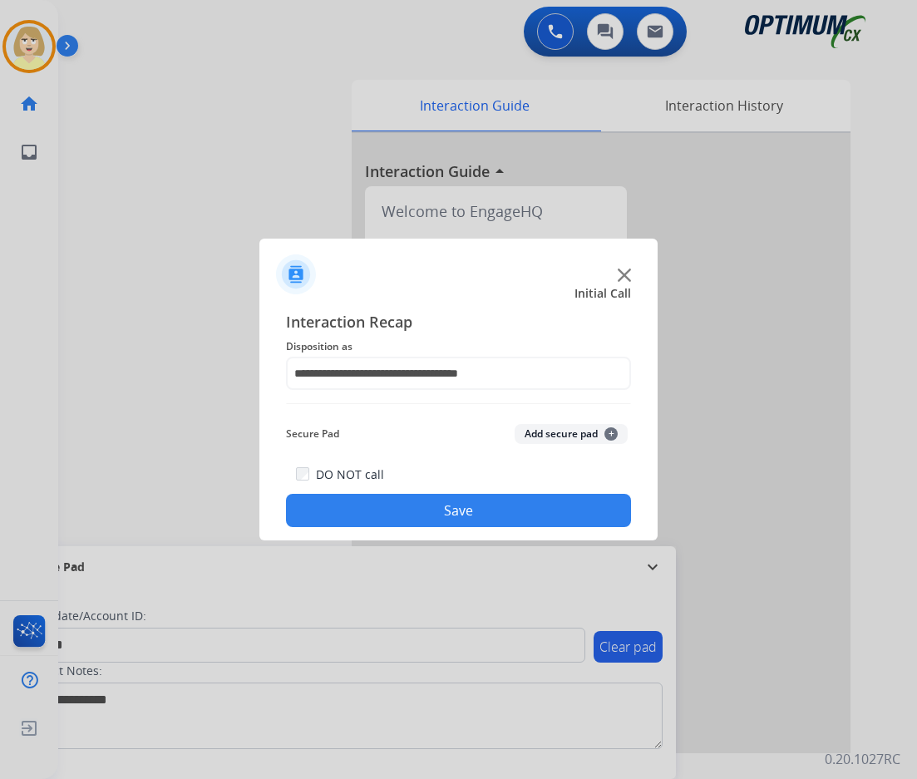
click at [550, 430] on button "Add secure pad +" at bounding box center [571, 434] width 113 height 20
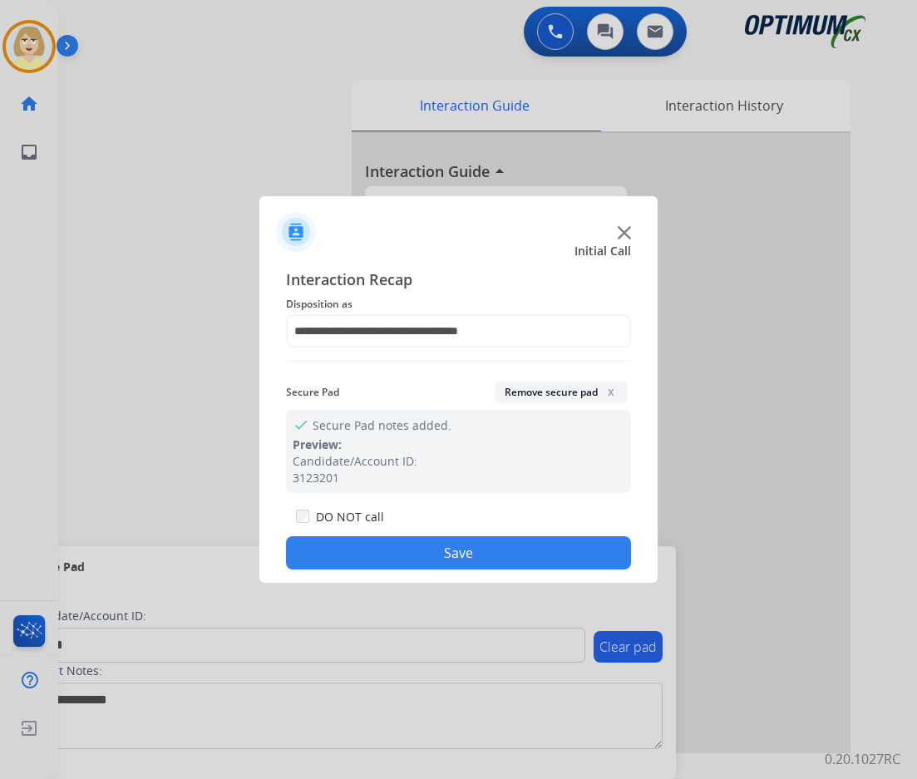
drag, startPoint x: 377, startPoint y: 556, endPoint x: 332, endPoint y: 516, distance: 60.1
click at [370, 549] on button "Save" at bounding box center [458, 552] width 345 height 33
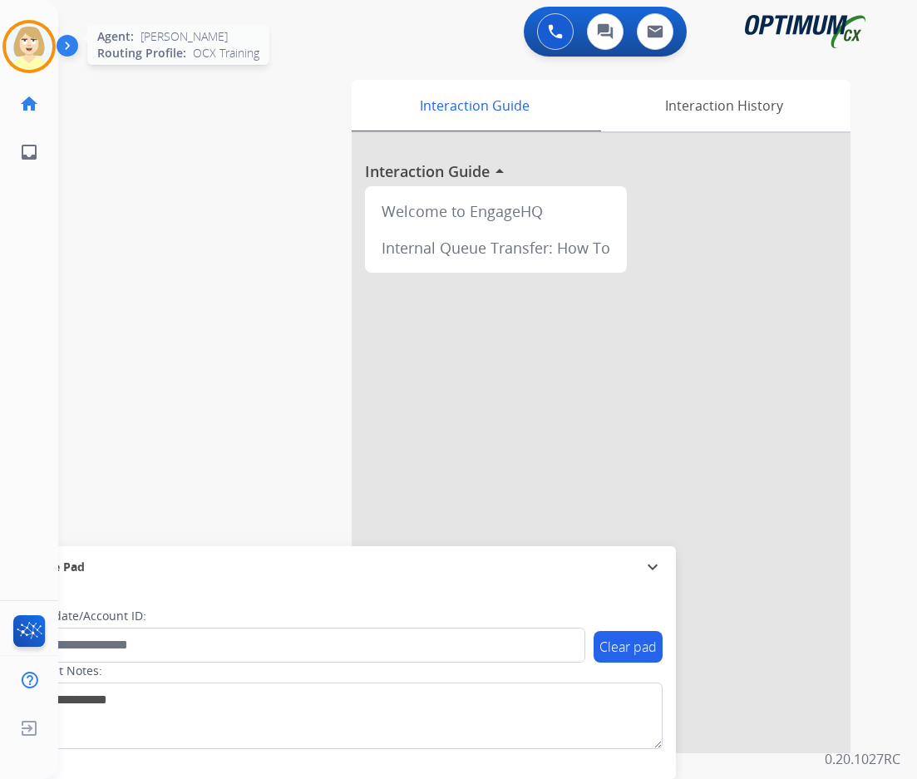
click at [29, 44] on img at bounding box center [29, 46] width 47 height 47
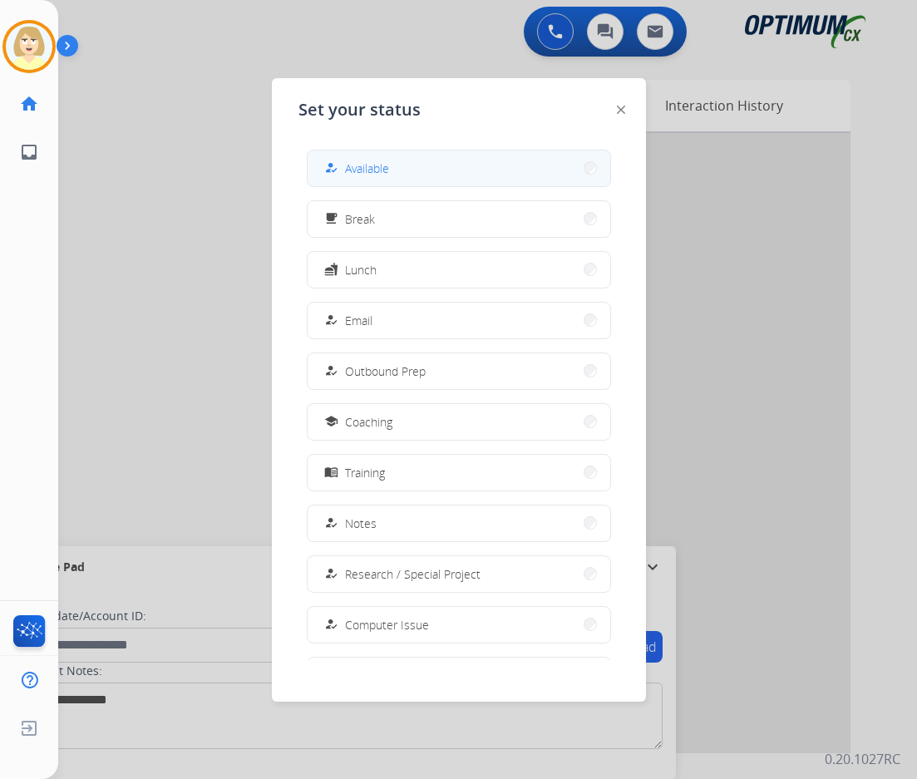
click at [363, 165] on span "Available" at bounding box center [367, 168] width 44 height 17
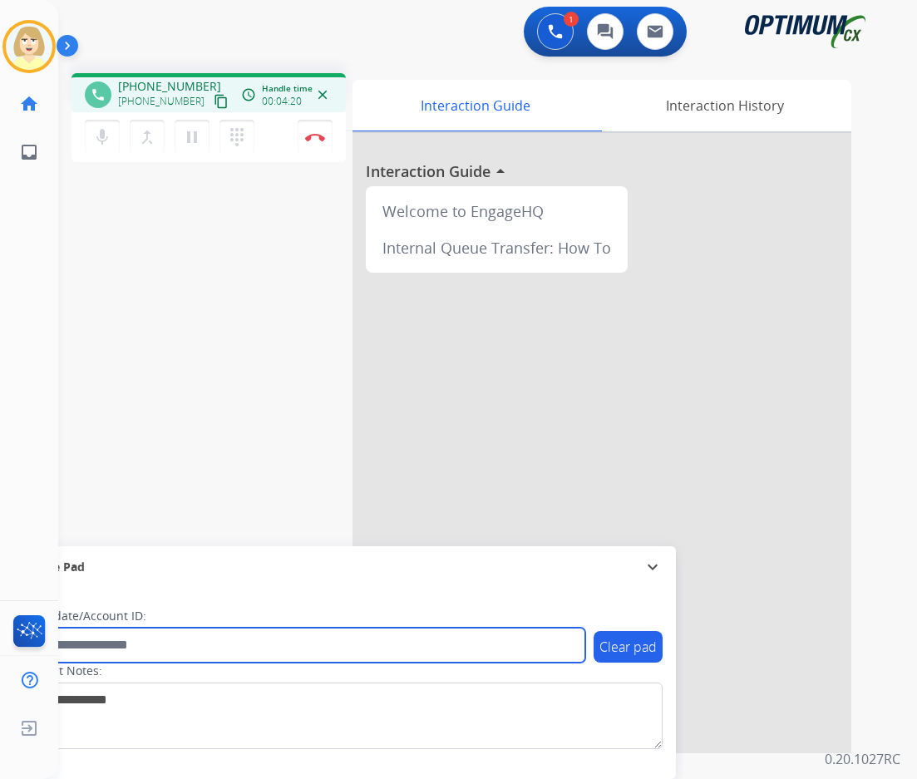
click at [91, 643] on input "text" at bounding box center [304, 645] width 564 height 35
paste input "*******"
type input "*******"
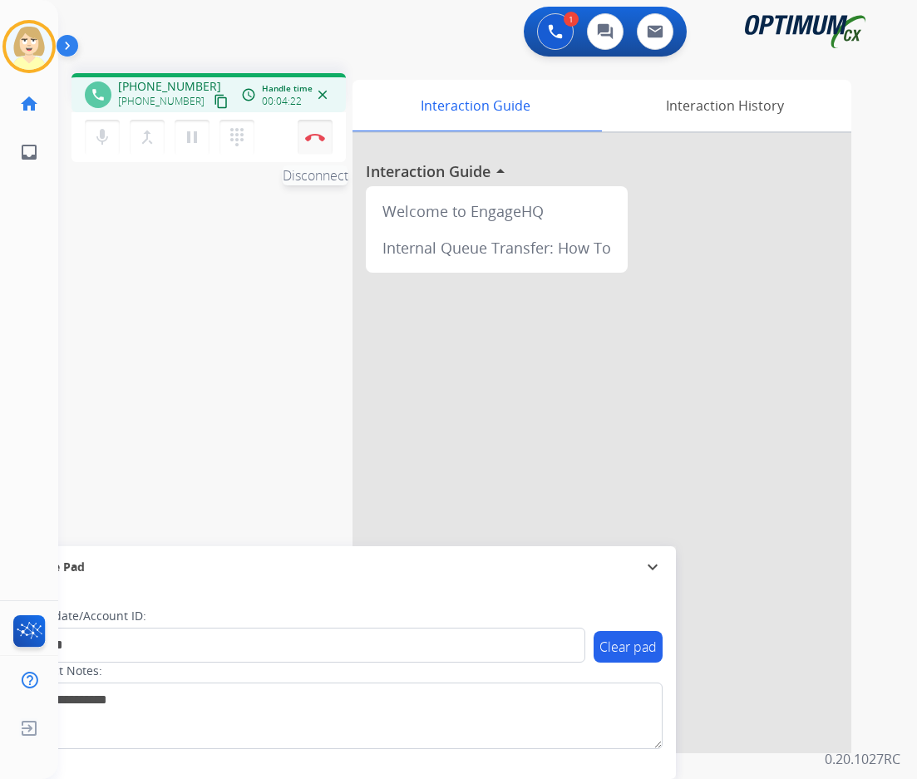
click at [312, 128] on button "Disconnect" at bounding box center [315, 137] width 35 height 35
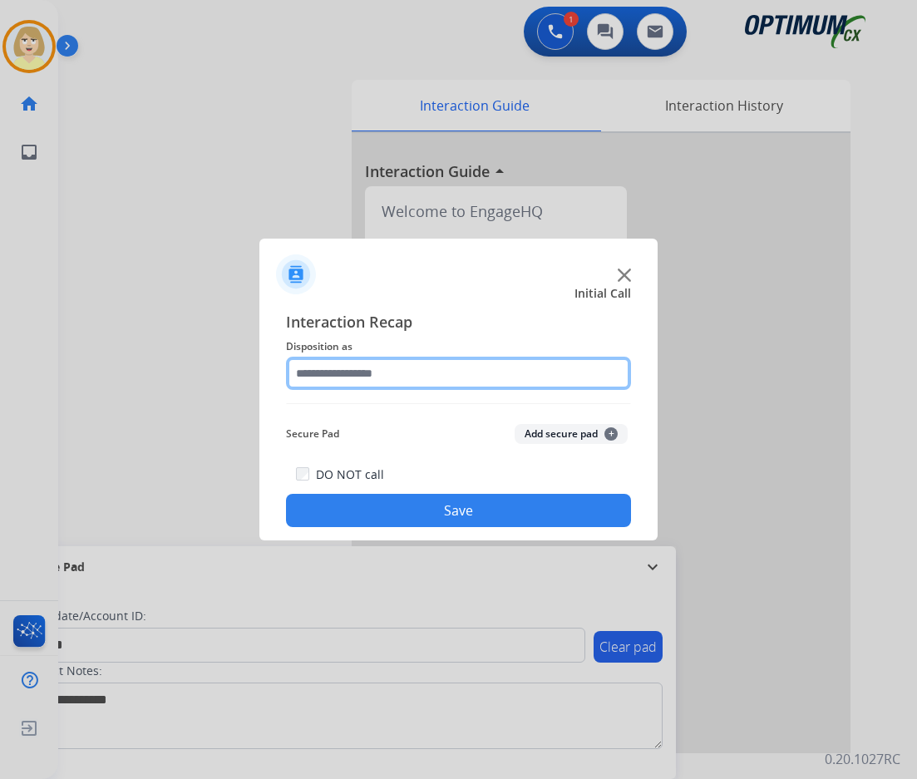
click at [344, 384] on input "text" at bounding box center [458, 373] width 345 height 33
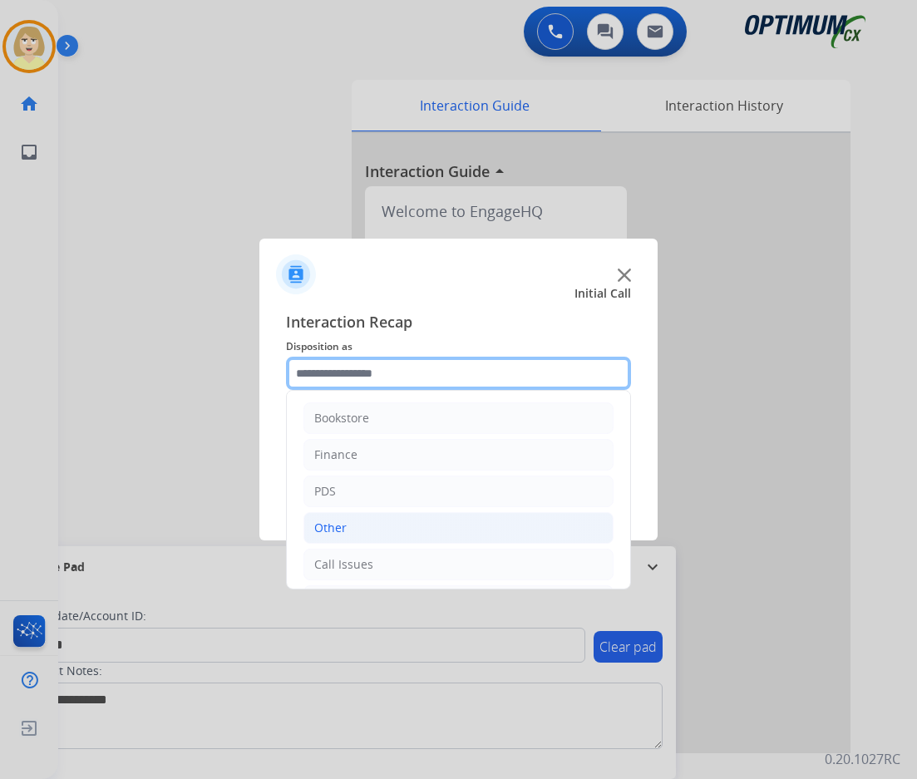
scroll to position [113, 0]
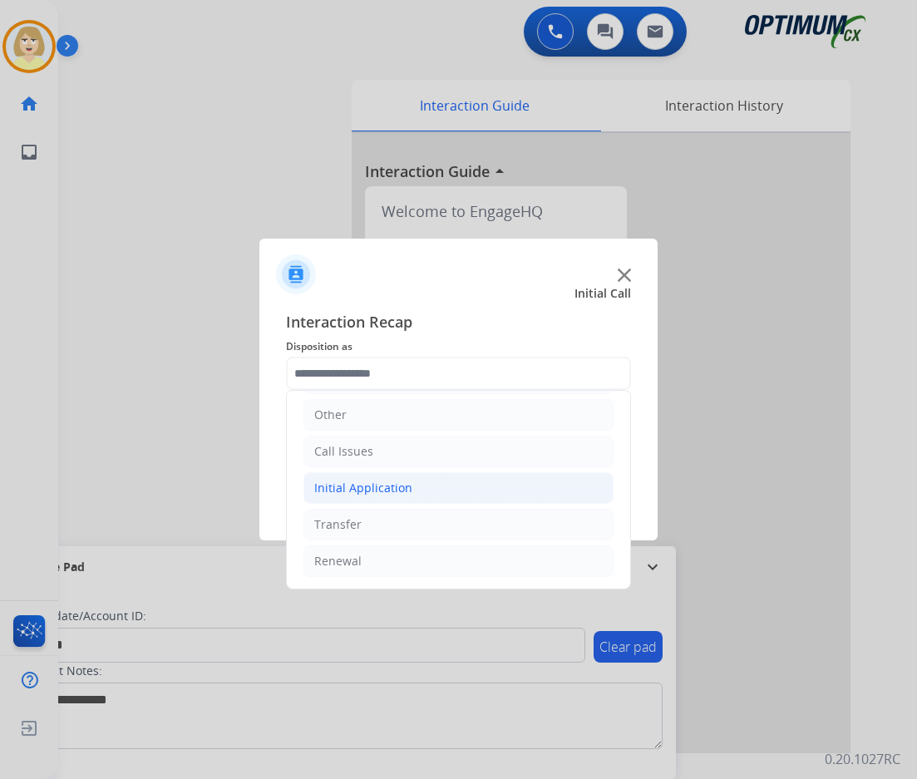
click at [382, 489] on div "Initial Application" at bounding box center [363, 488] width 98 height 17
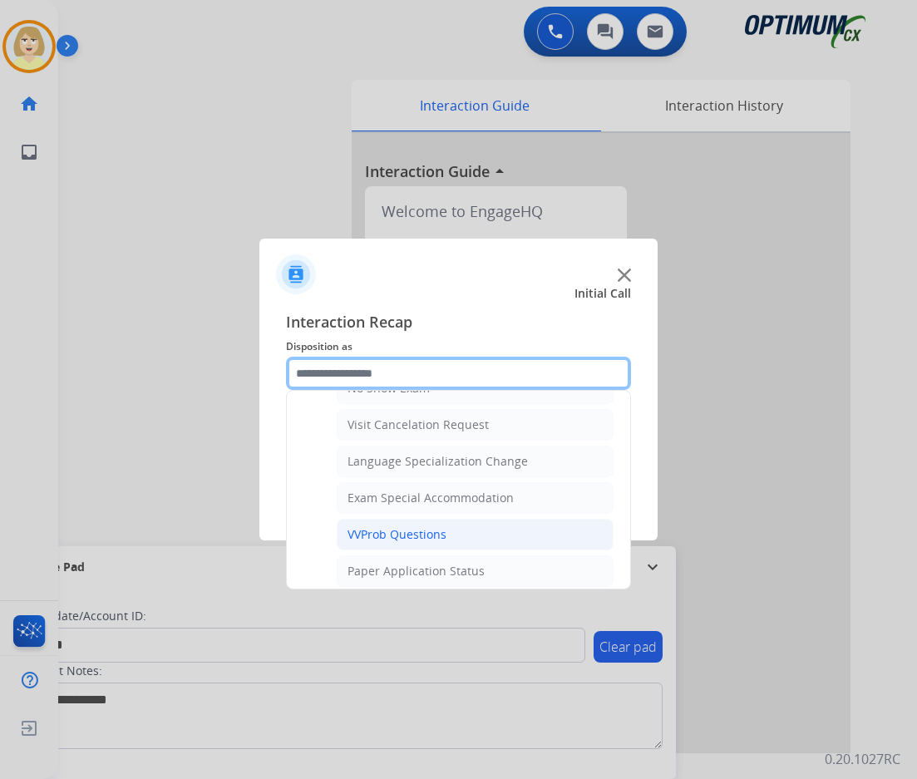
scroll to position [861, 0]
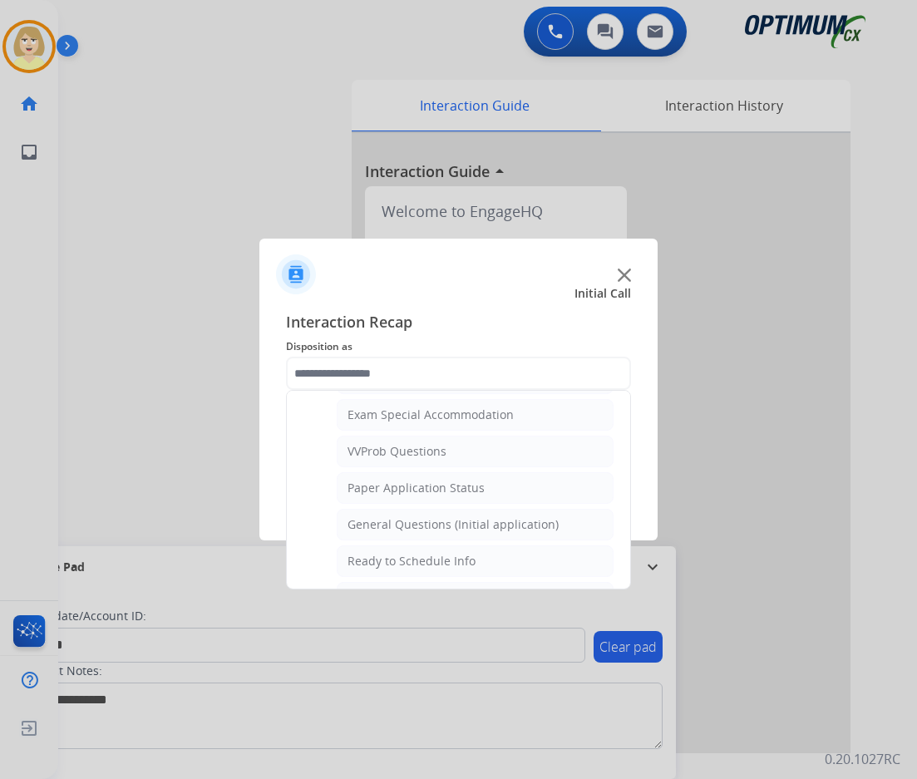
click at [421, 521] on div "General Questions (Initial application)" at bounding box center [452, 524] width 211 height 17
type input "**********"
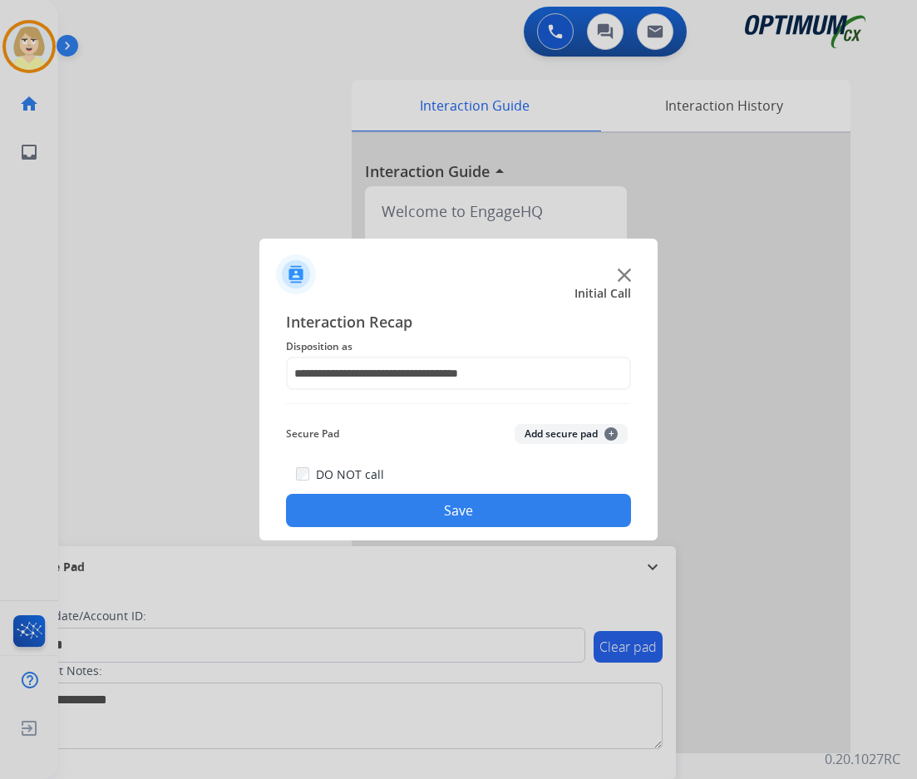
click at [448, 511] on button "Save" at bounding box center [458, 510] width 345 height 33
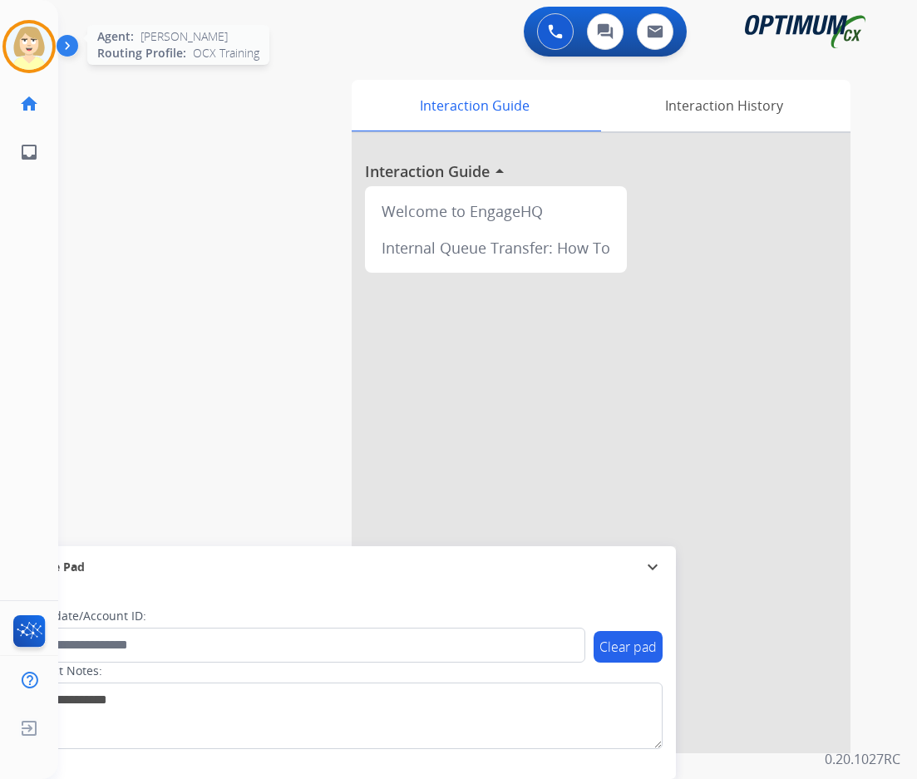
click at [27, 37] on img at bounding box center [29, 46] width 47 height 47
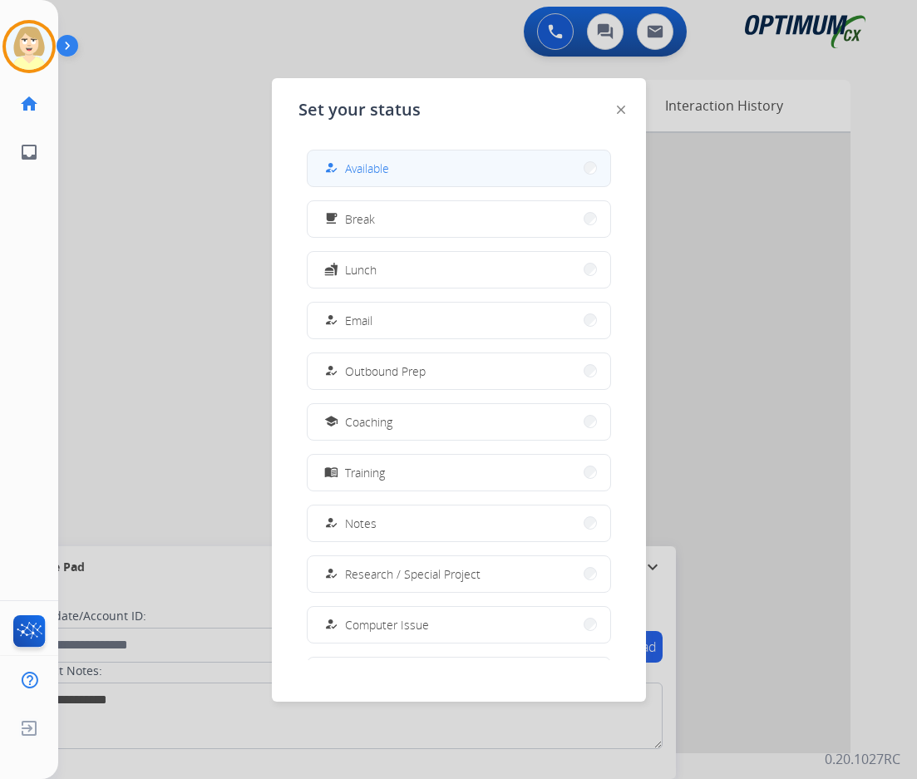
click at [367, 166] on span "Available" at bounding box center [367, 168] width 44 height 17
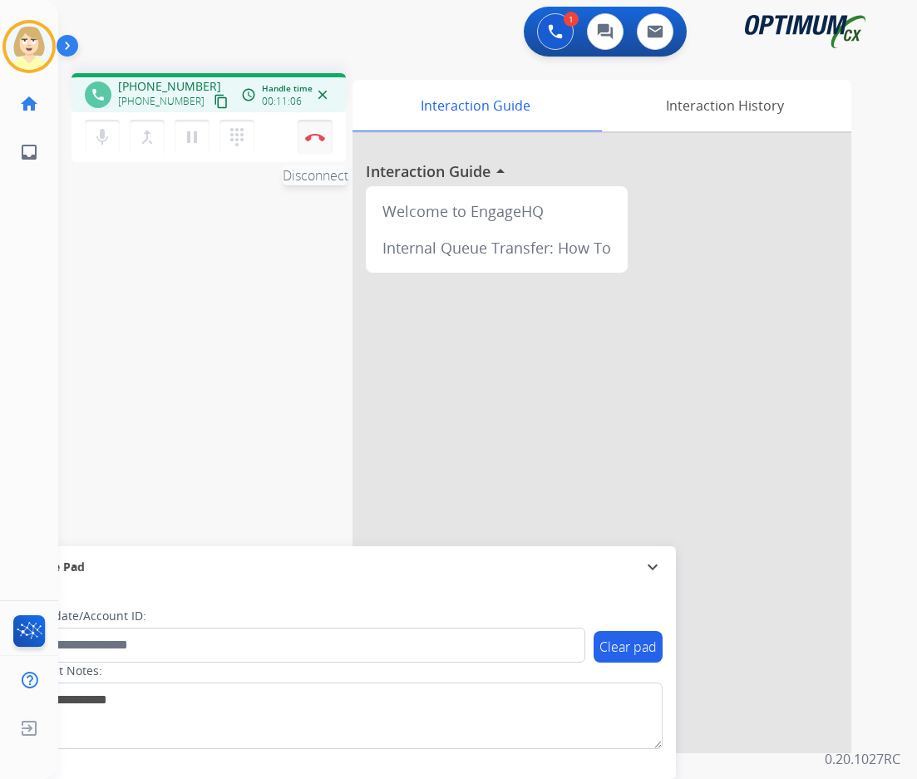
click at [318, 135] on img at bounding box center [315, 137] width 20 height 8
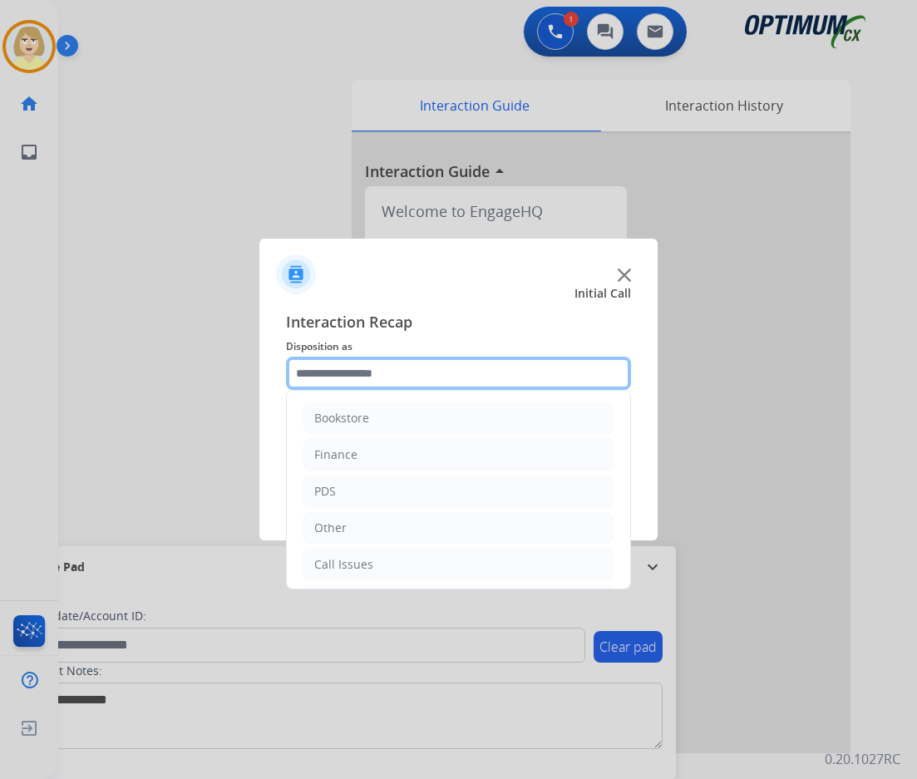
click at [366, 376] on input "text" at bounding box center [458, 373] width 345 height 33
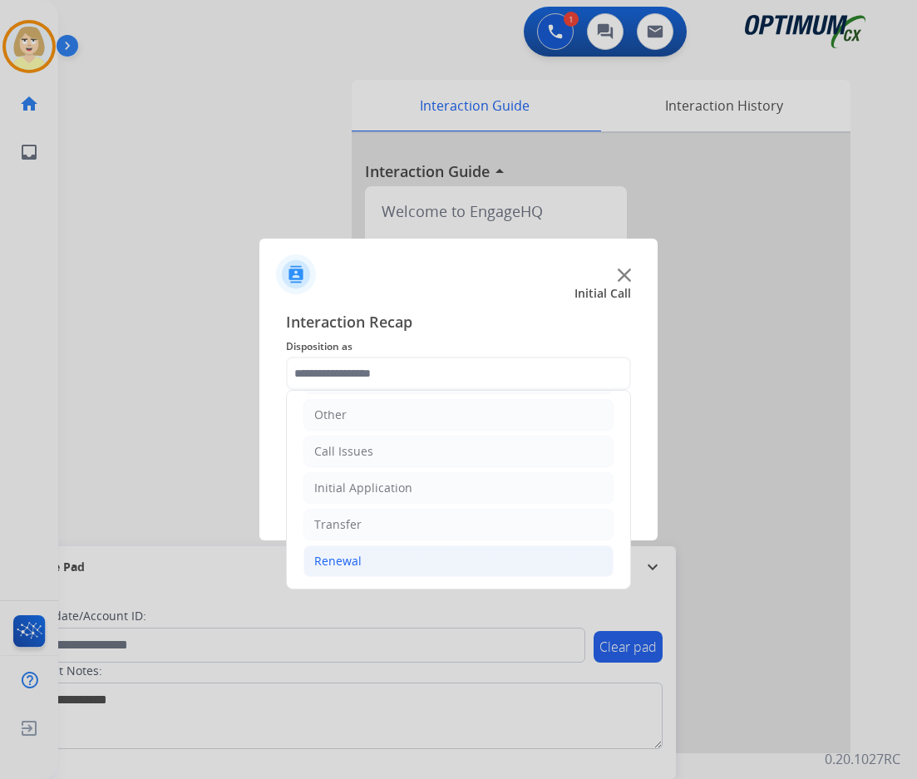
click at [345, 564] on div "Renewal" at bounding box center [337, 561] width 47 height 17
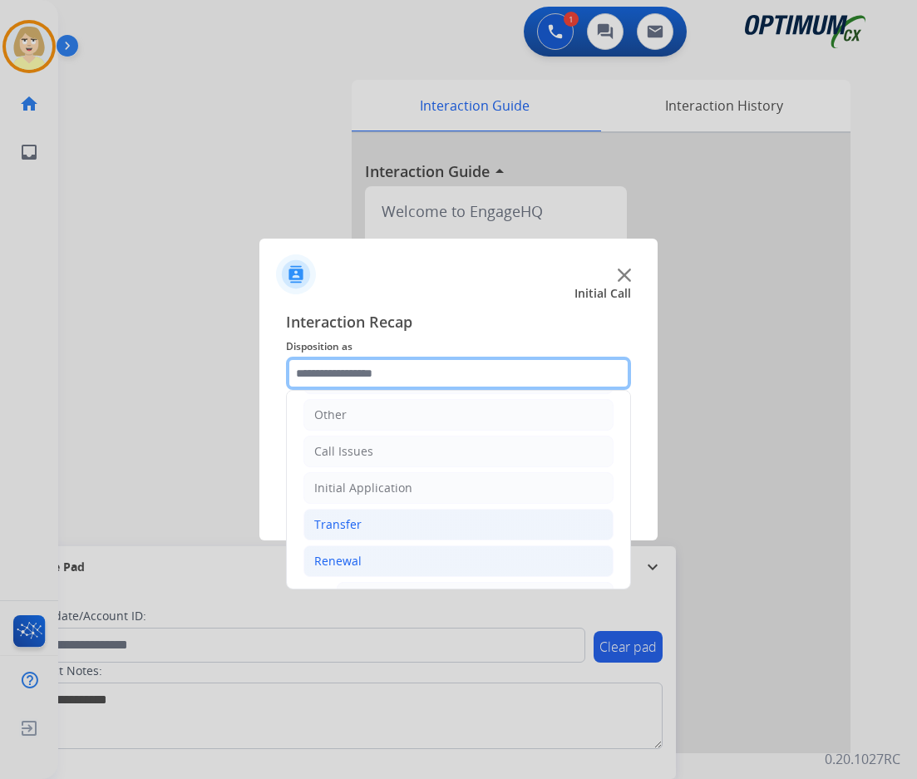
scroll to position [362, 0]
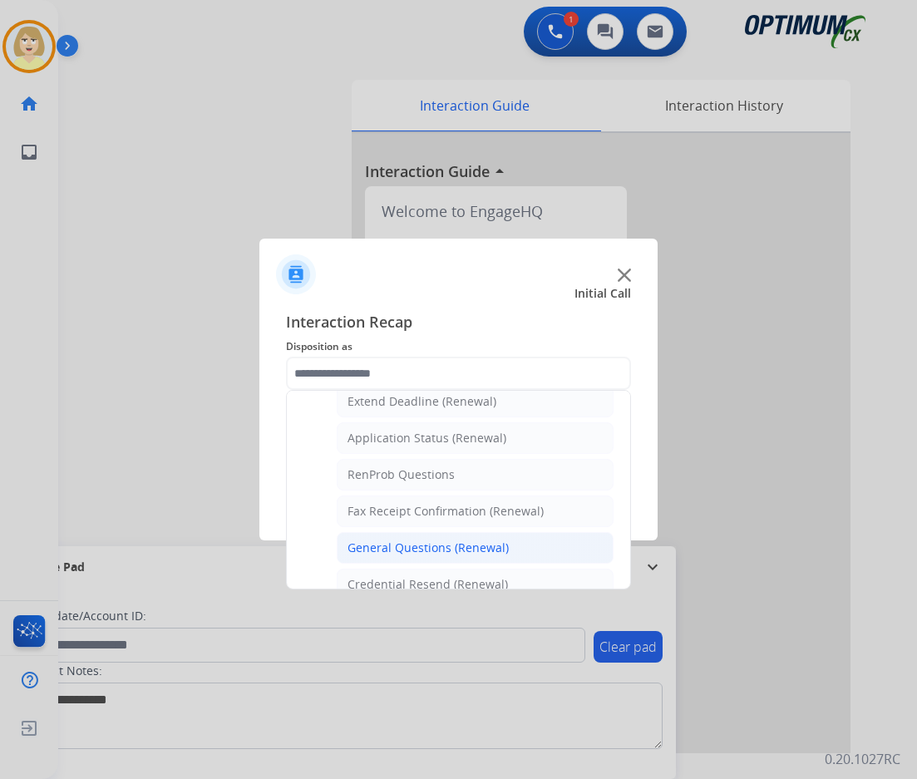
click at [401, 549] on div "General Questions (Renewal)" at bounding box center [427, 547] width 161 height 17
type input "**********"
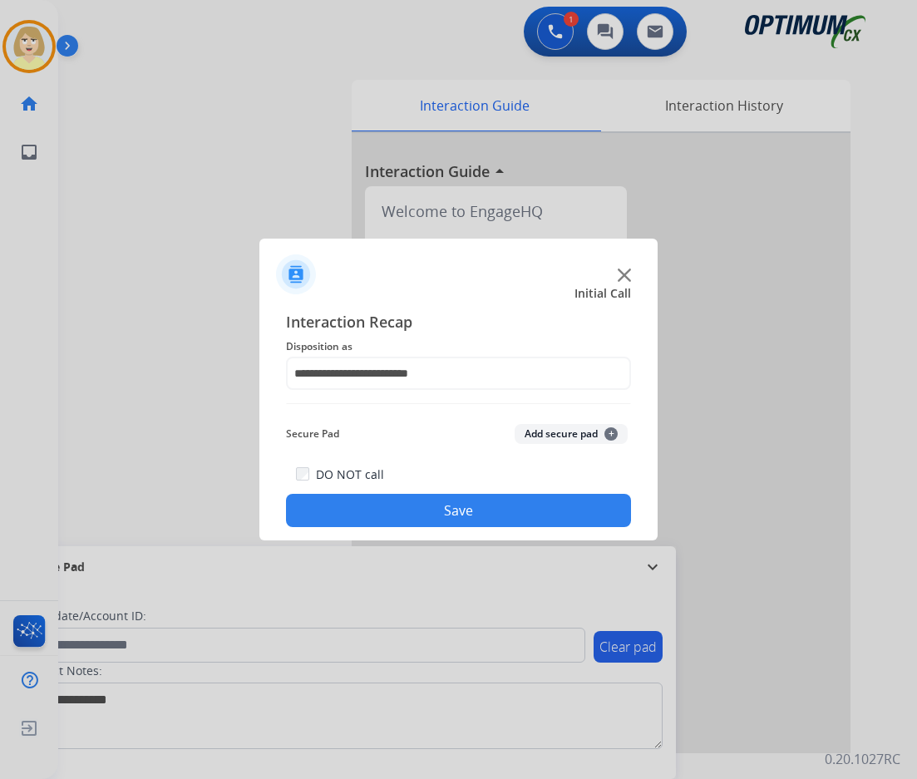
click at [530, 435] on button "Add secure pad +" at bounding box center [571, 434] width 113 height 20
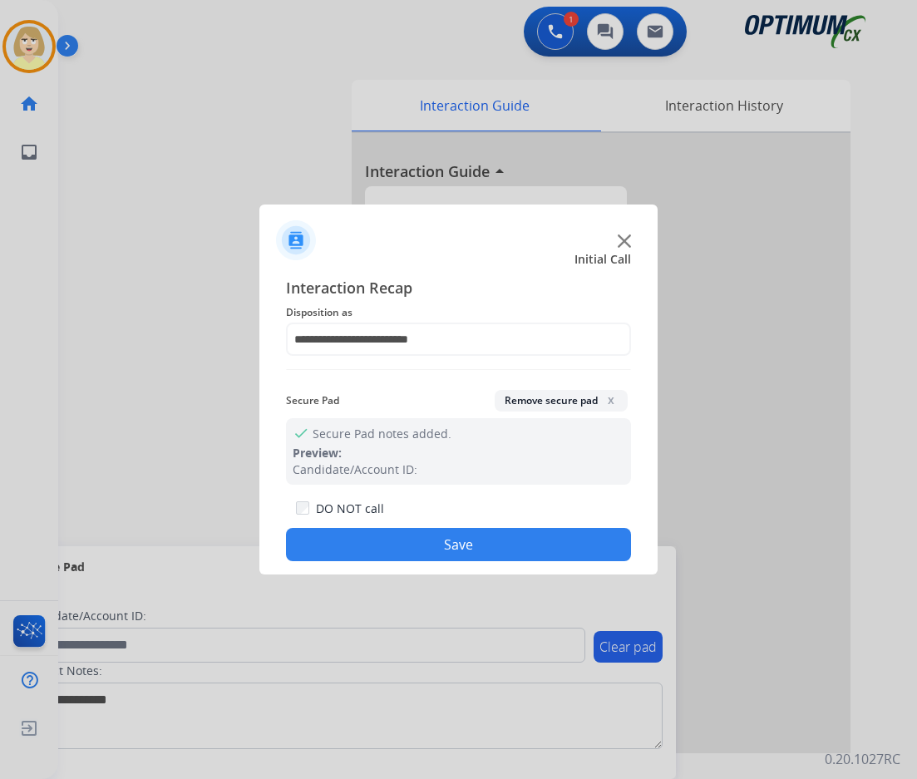
drag, startPoint x: 463, startPoint y: 549, endPoint x: 379, endPoint y: 470, distance: 114.7
click at [448, 536] on button "Save" at bounding box center [458, 544] width 345 height 33
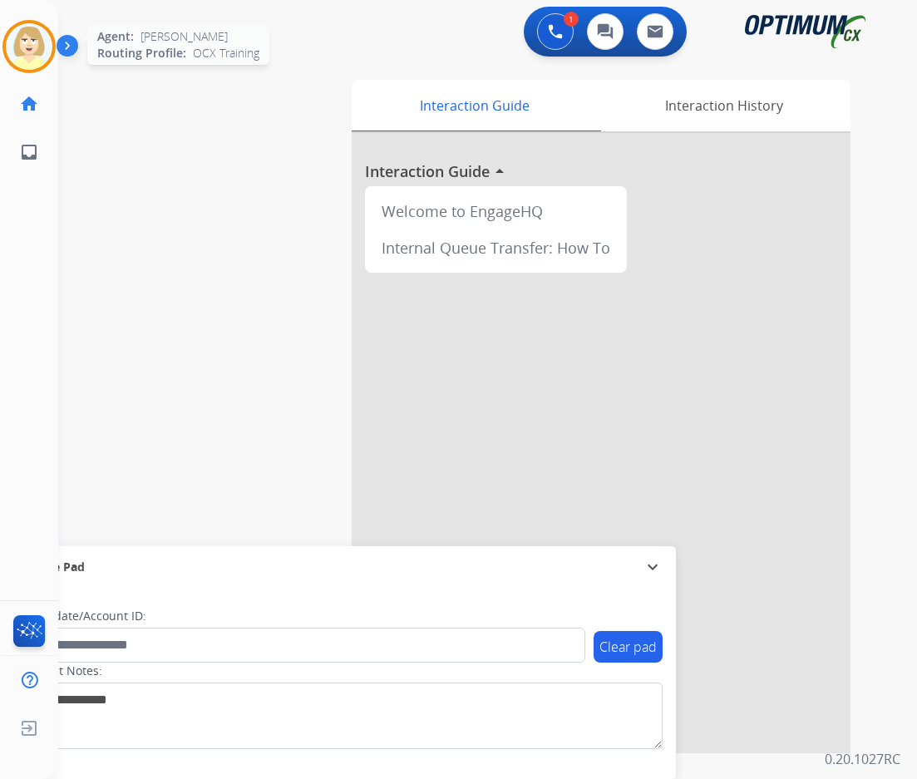
click at [19, 37] on img at bounding box center [29, 46] width 47 height 47
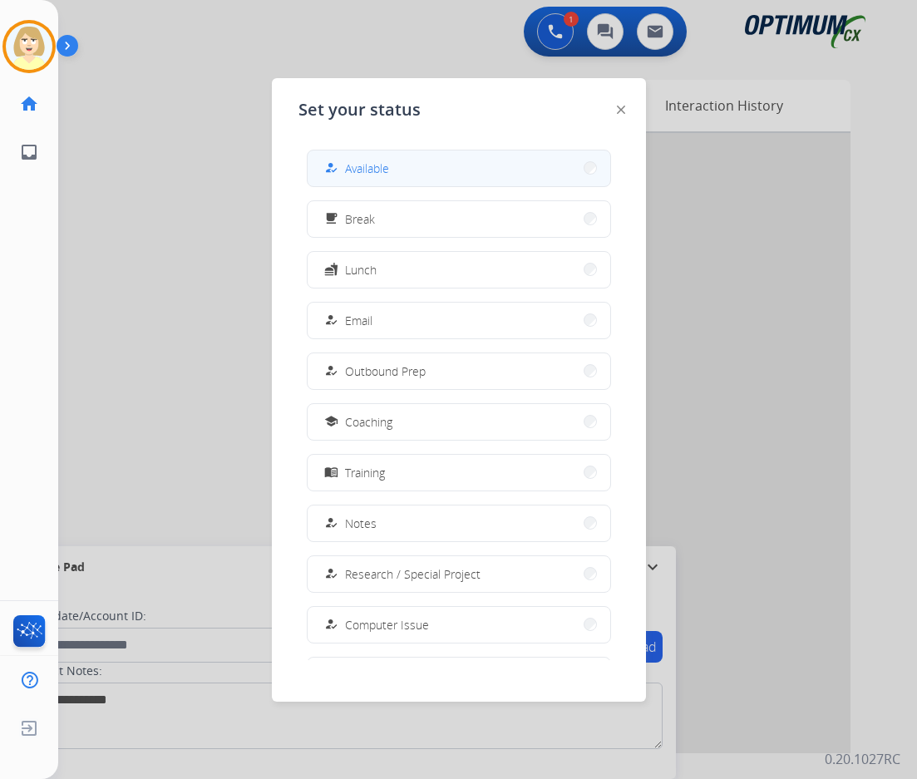
click at [368, 167] on span "Available" at bounding box center [367, 168] width 44 height 17
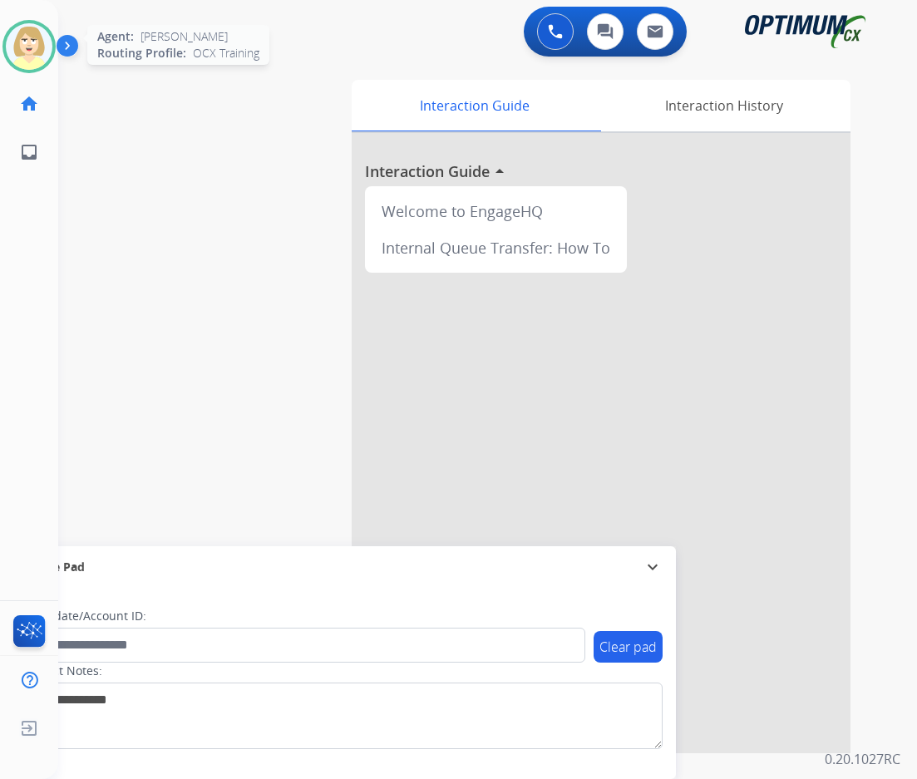
click at [21, 43] on img at bounding box center [29, 46] width 47 height 47
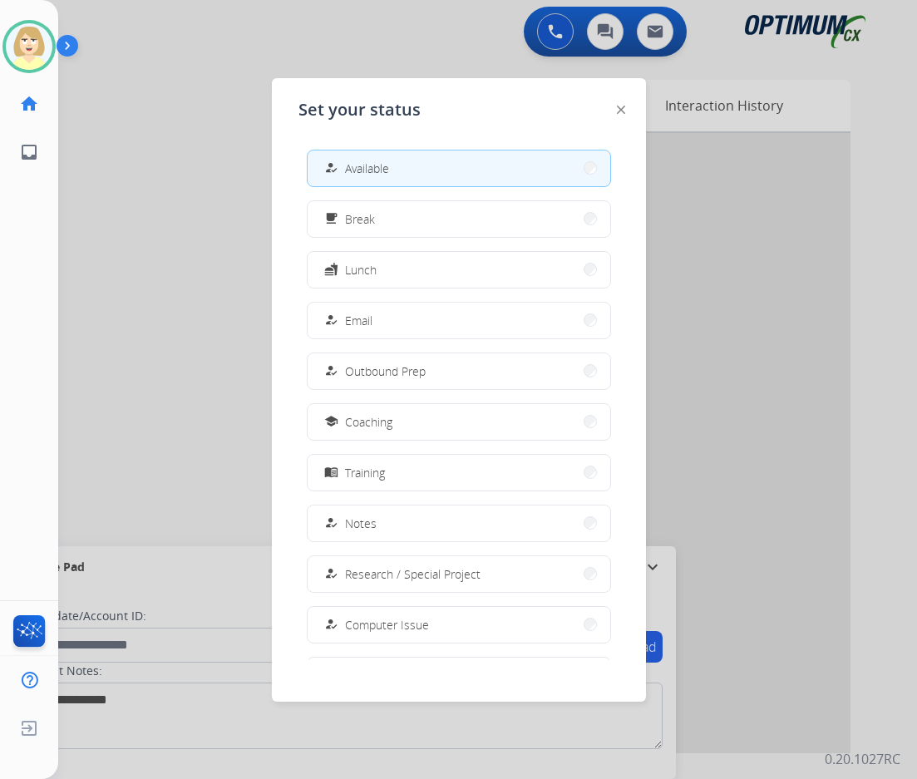
scroll to position [157, 0]
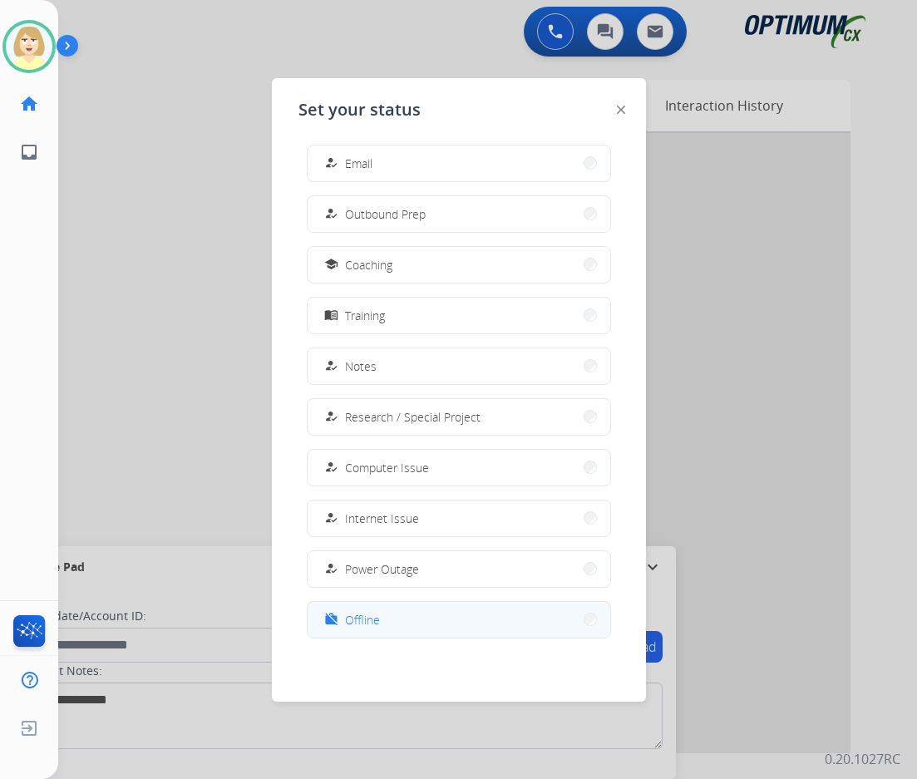
click at [361, 625] on span "Offline" at bounding box center [362, 619] width 35 height 17
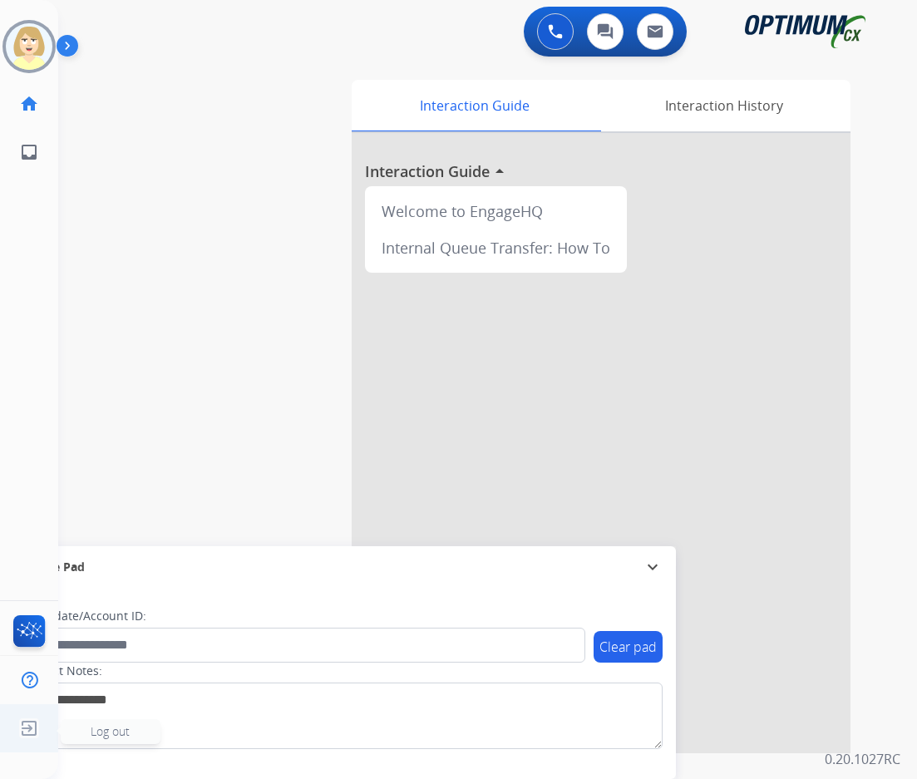
click at [128, 737] on span "Log out" at bounding box center [110, 731] width 39 height 16
